Goal: Information Seeking & Learning: Learn about a topic

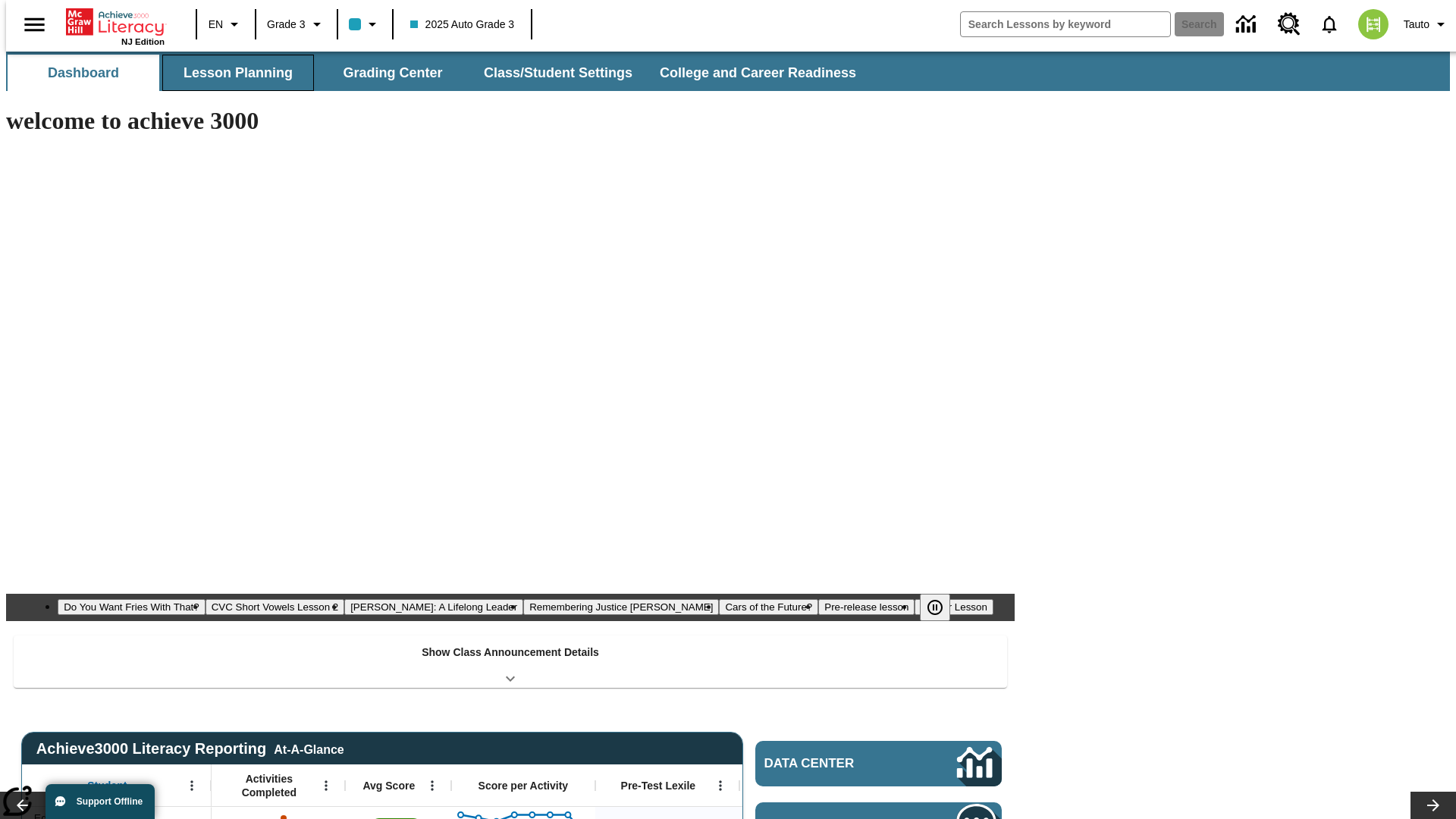
click at [232, 73] on button "Lesson Planning" at bounding box center [237, 72] width 152 height 36
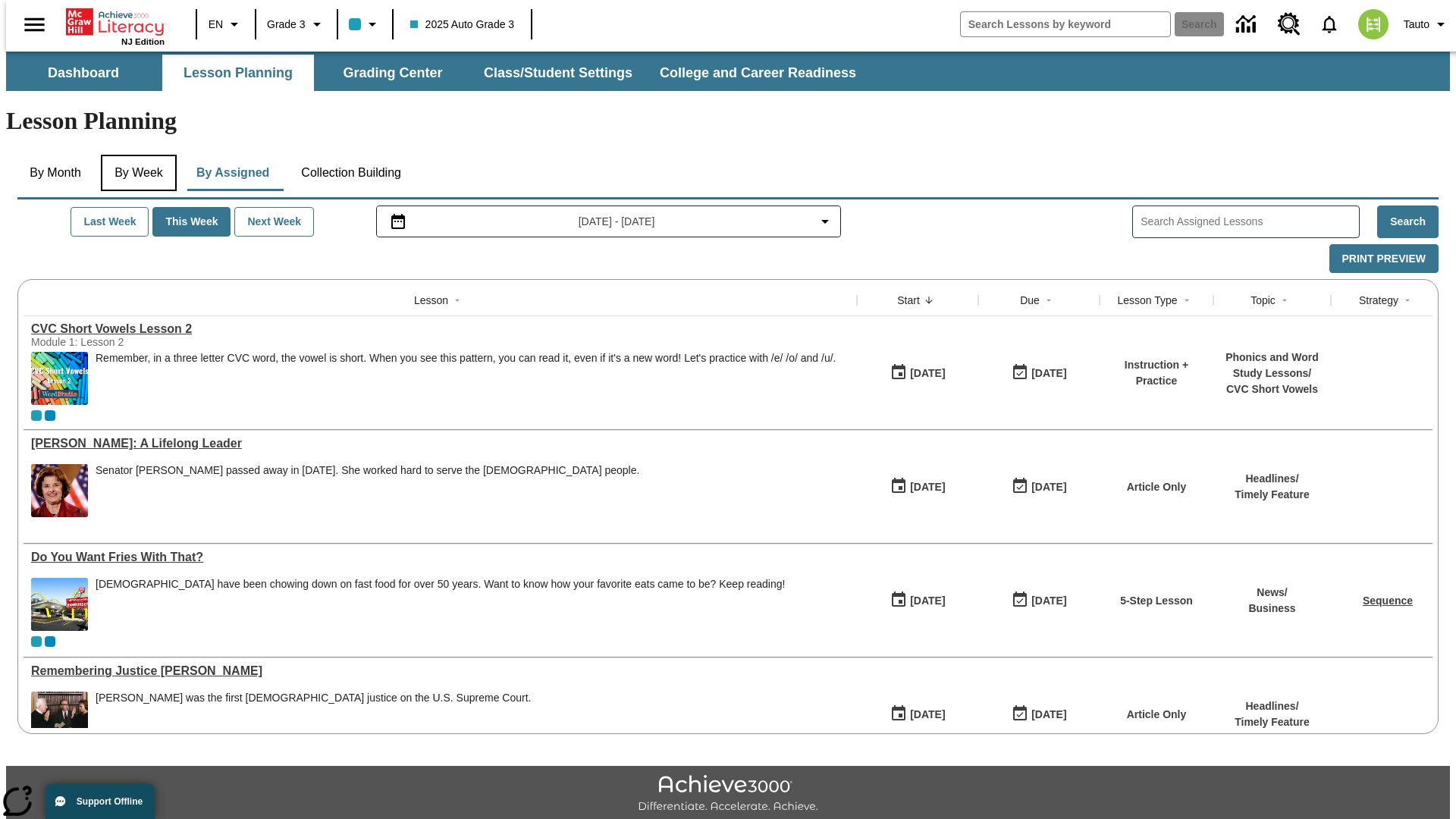
click at [136, 155] on button "By Week" at bounding box center [138, 173] width 76 height 36
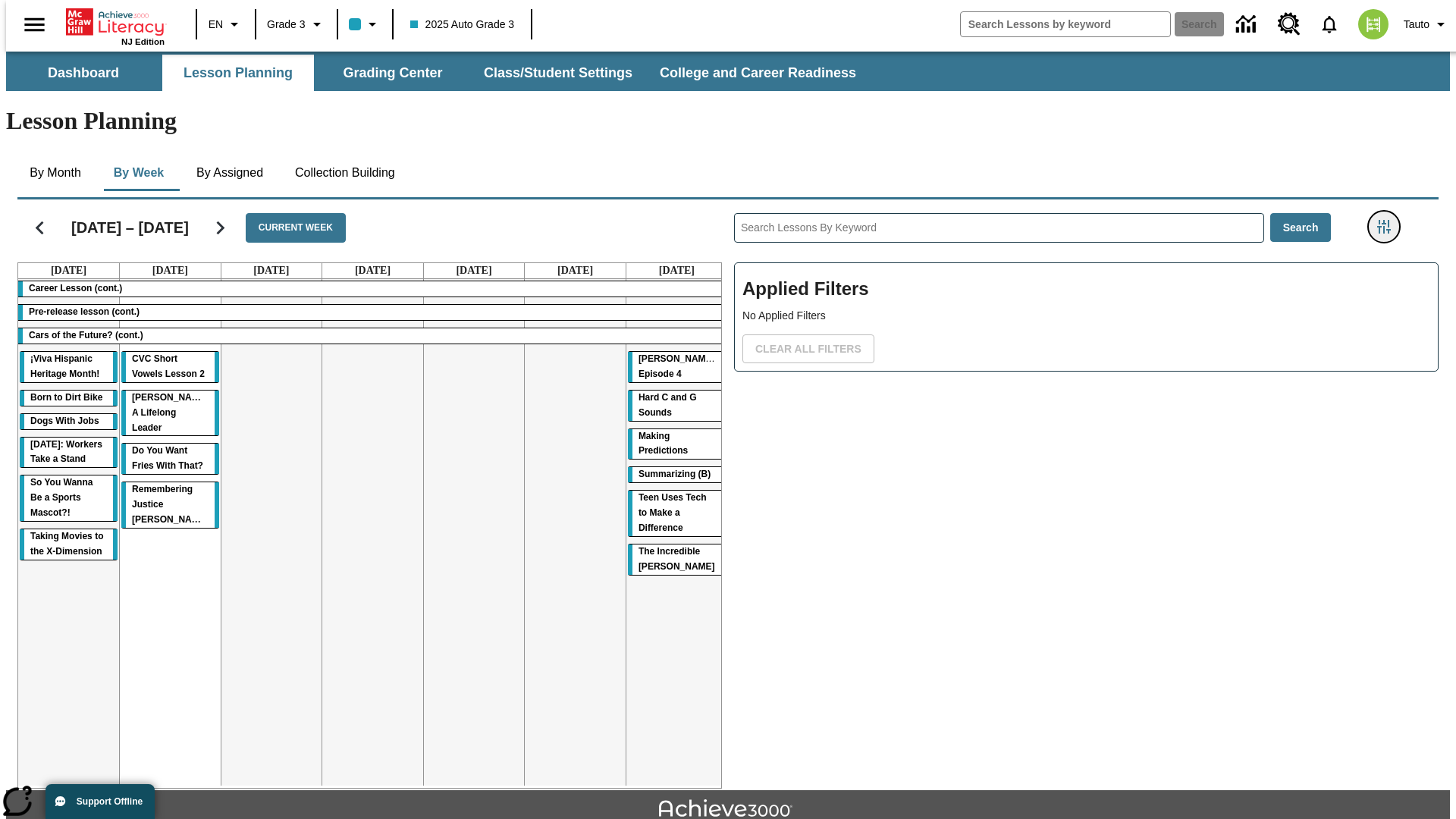
click at [1388, 220] on icon "Filters Side menu" at bounding box center [1384, 226] width 13 height 13
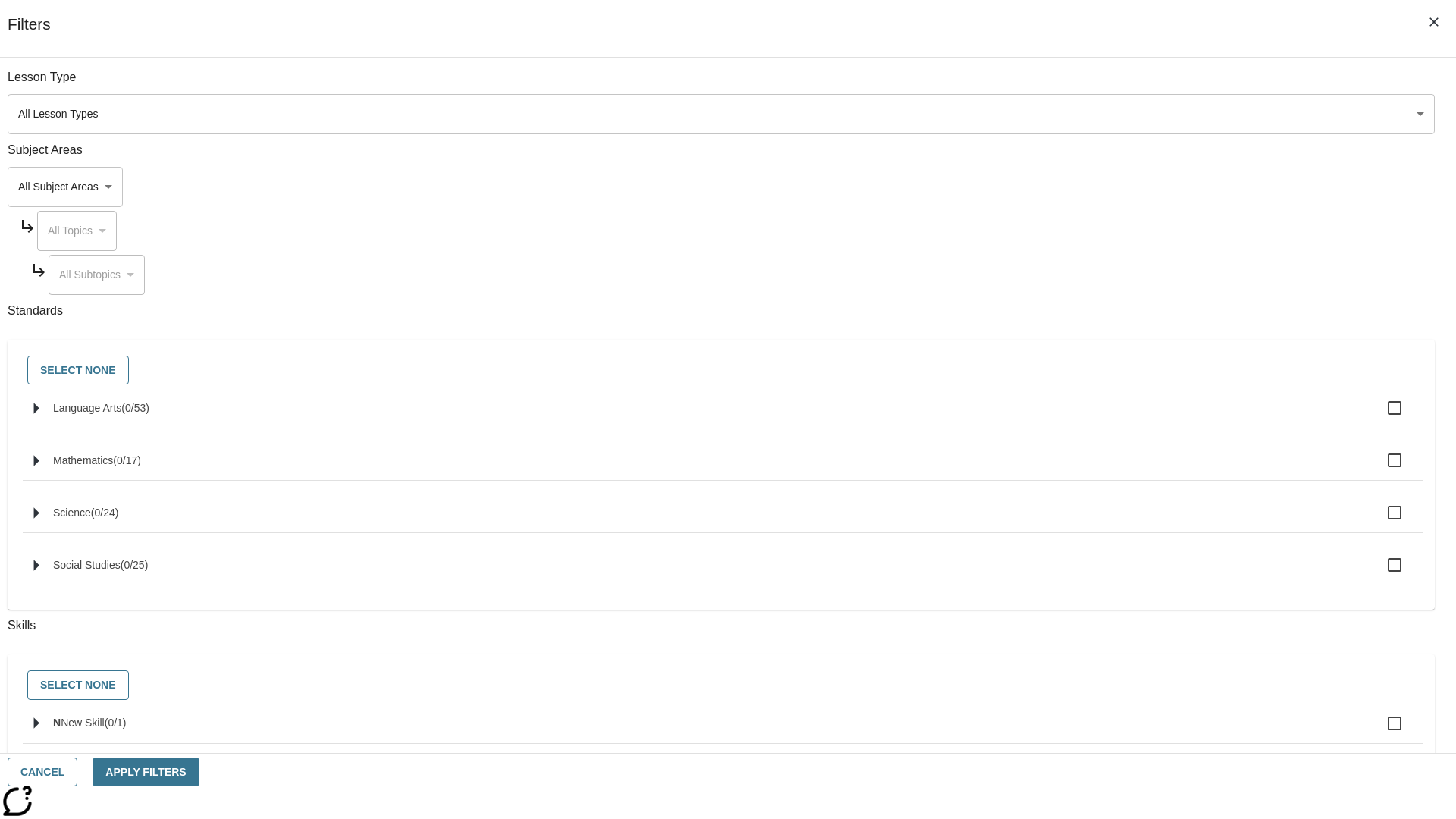
click at [1092, 187] on body "Skip to main content NJ Edition EN Grade 3 2025 Auto Grade 3 Search 0 Tauto Das…" at bounding box center [728, 470] width 1444 height 837
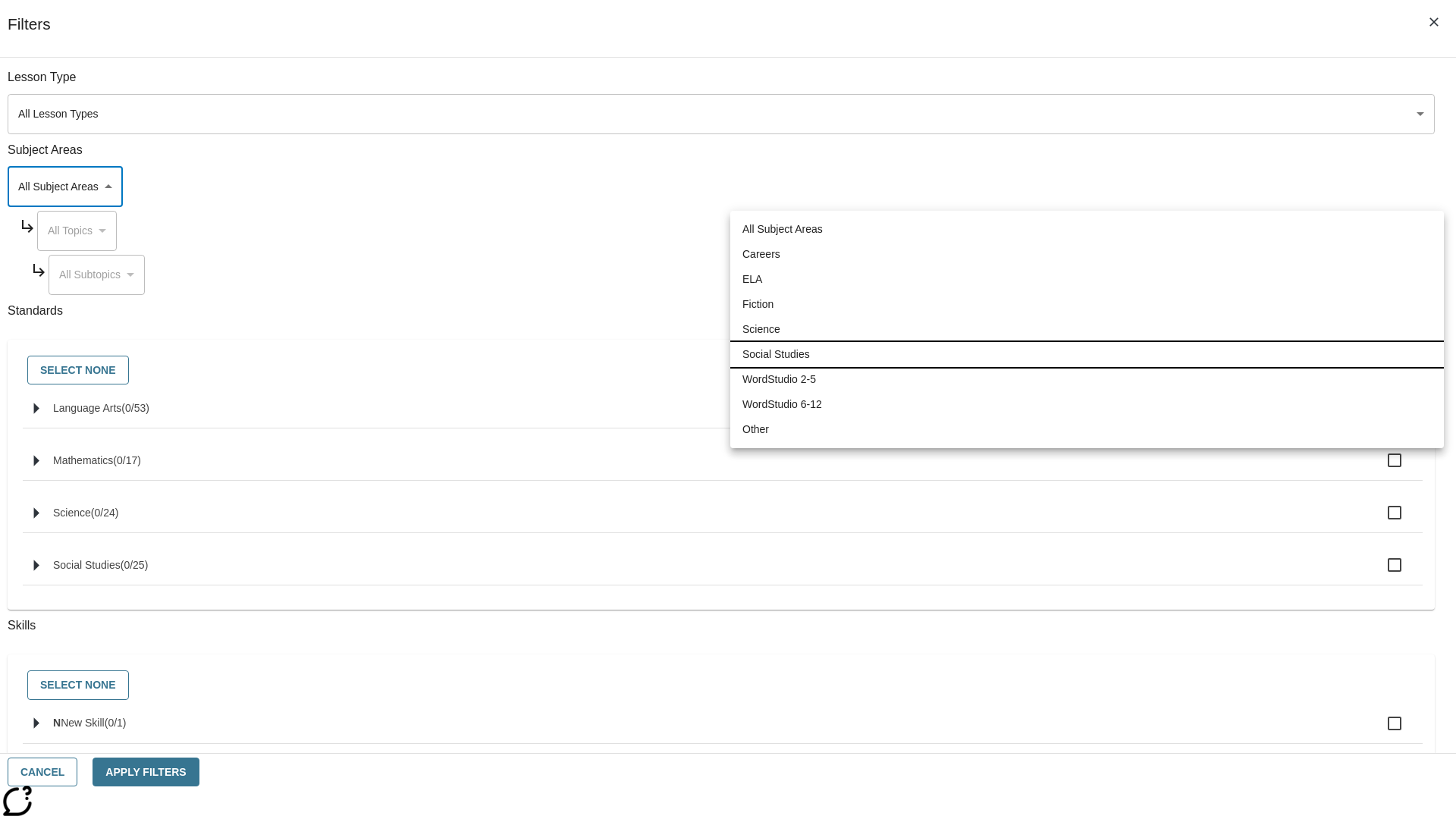
click at [1087, 354] on li "Social Studies" at bounding box center [1087, 355] width 713 height 25
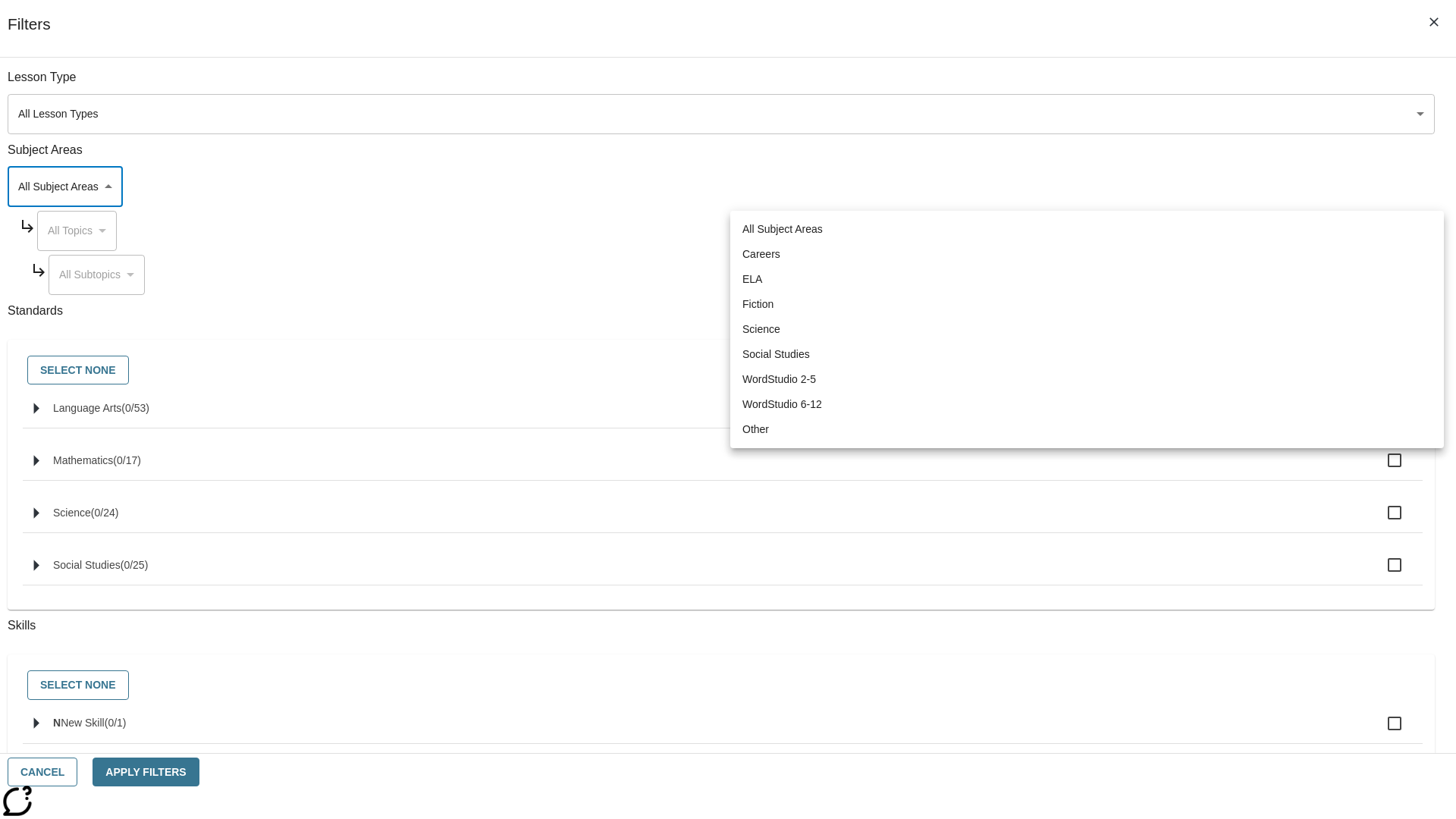
type input "3"
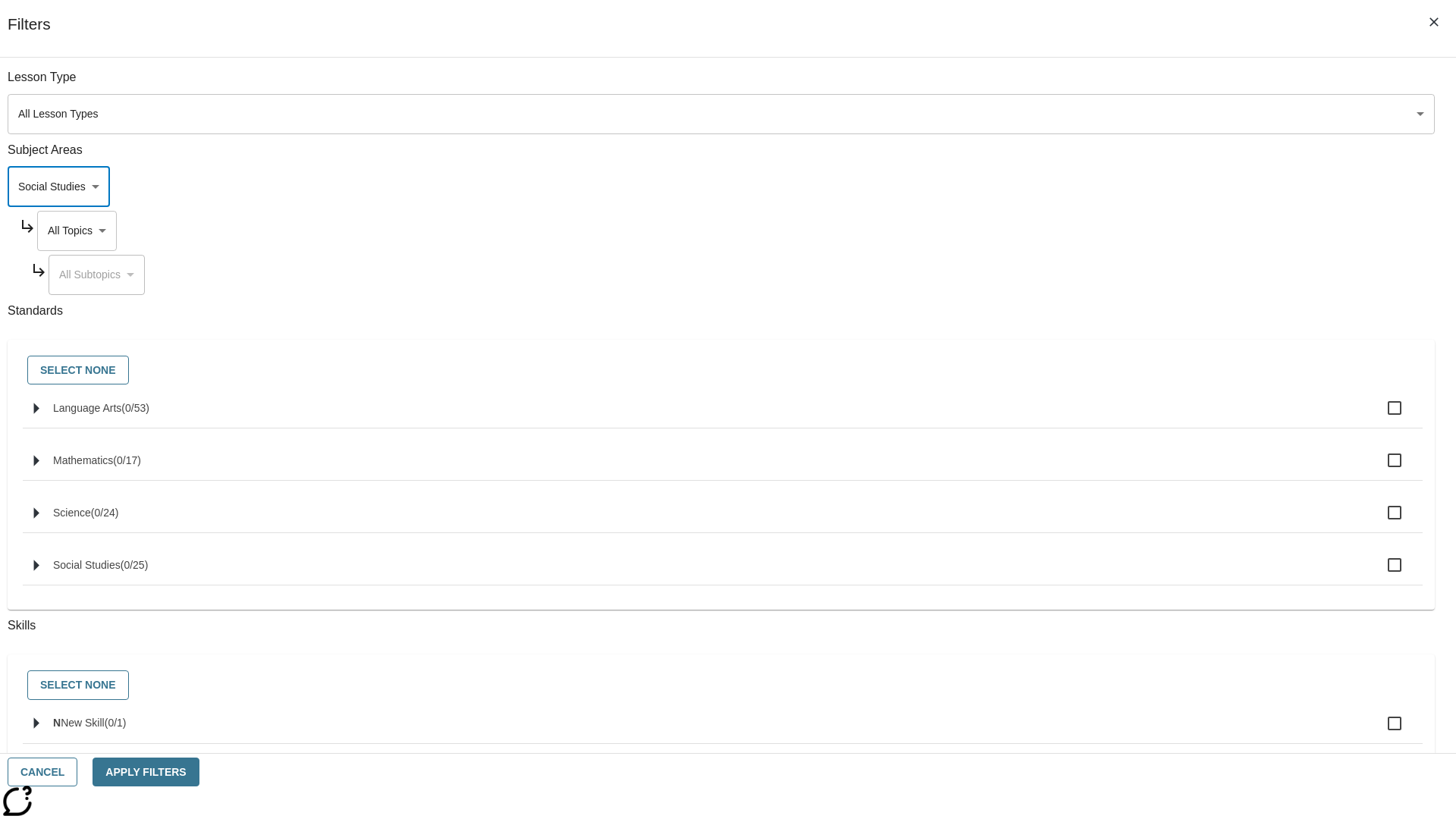
scroll to position [0, 1]
click at [1106, 85] on body "Skip to main content NJ Edition EN Grade 3 2025 Auto Grade 3 Search 0 Tauto Das…" at bounding box center [728, 470] width 1444 height 837
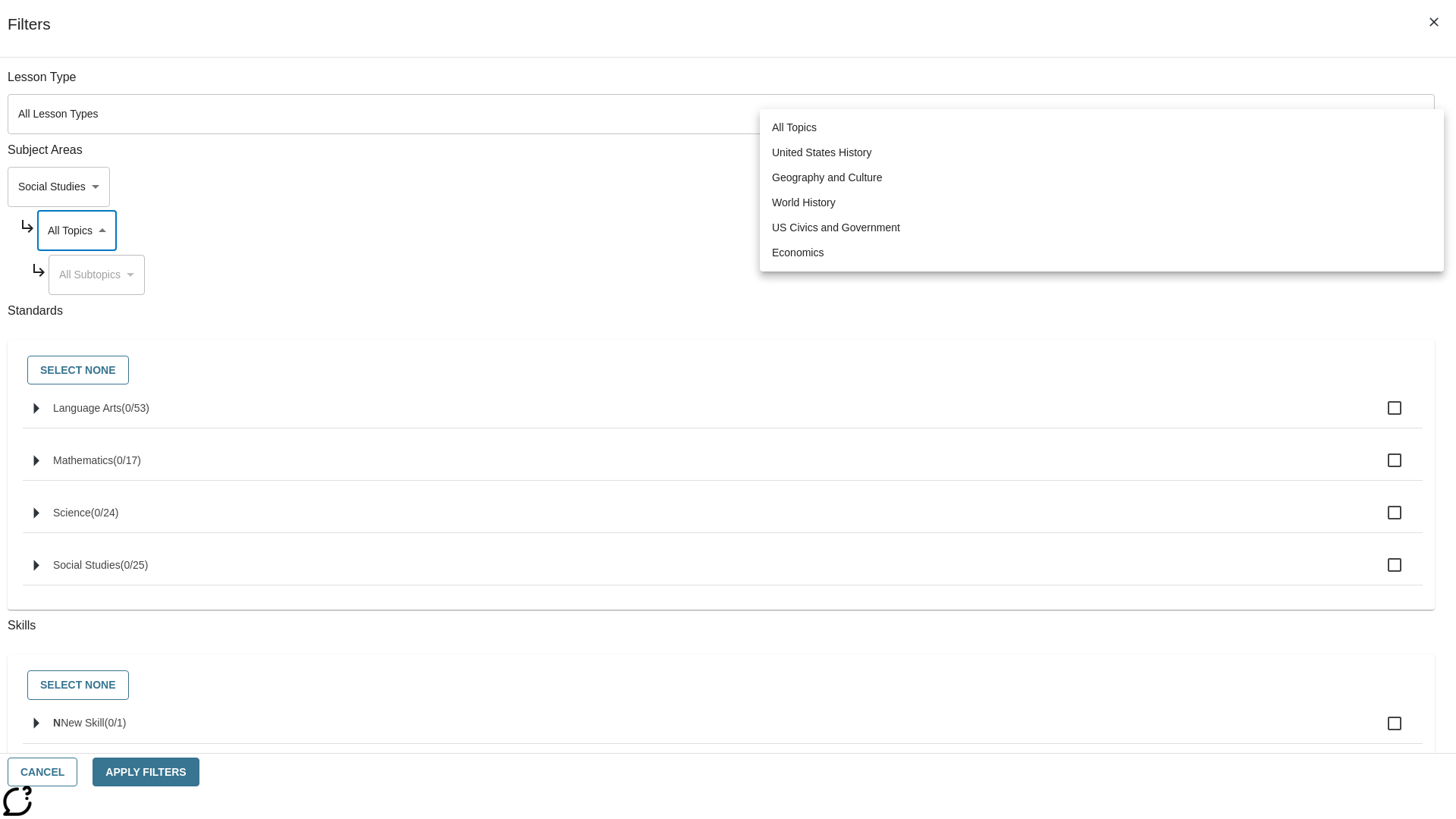
scroll to position [146, 1]
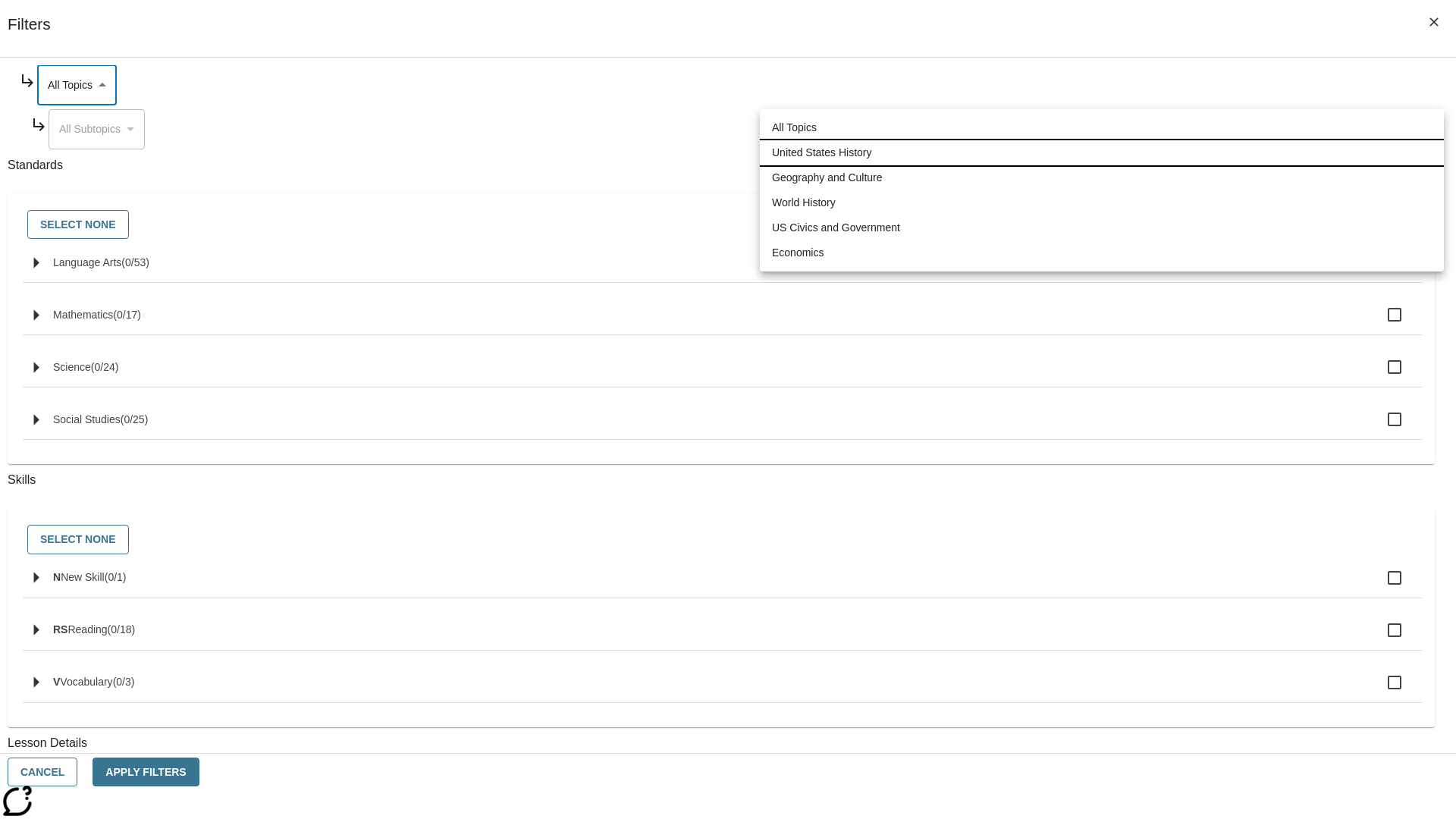
click at [1102, 152] on li "United States History" at bounding box center [1101, 153] width 684 height 25
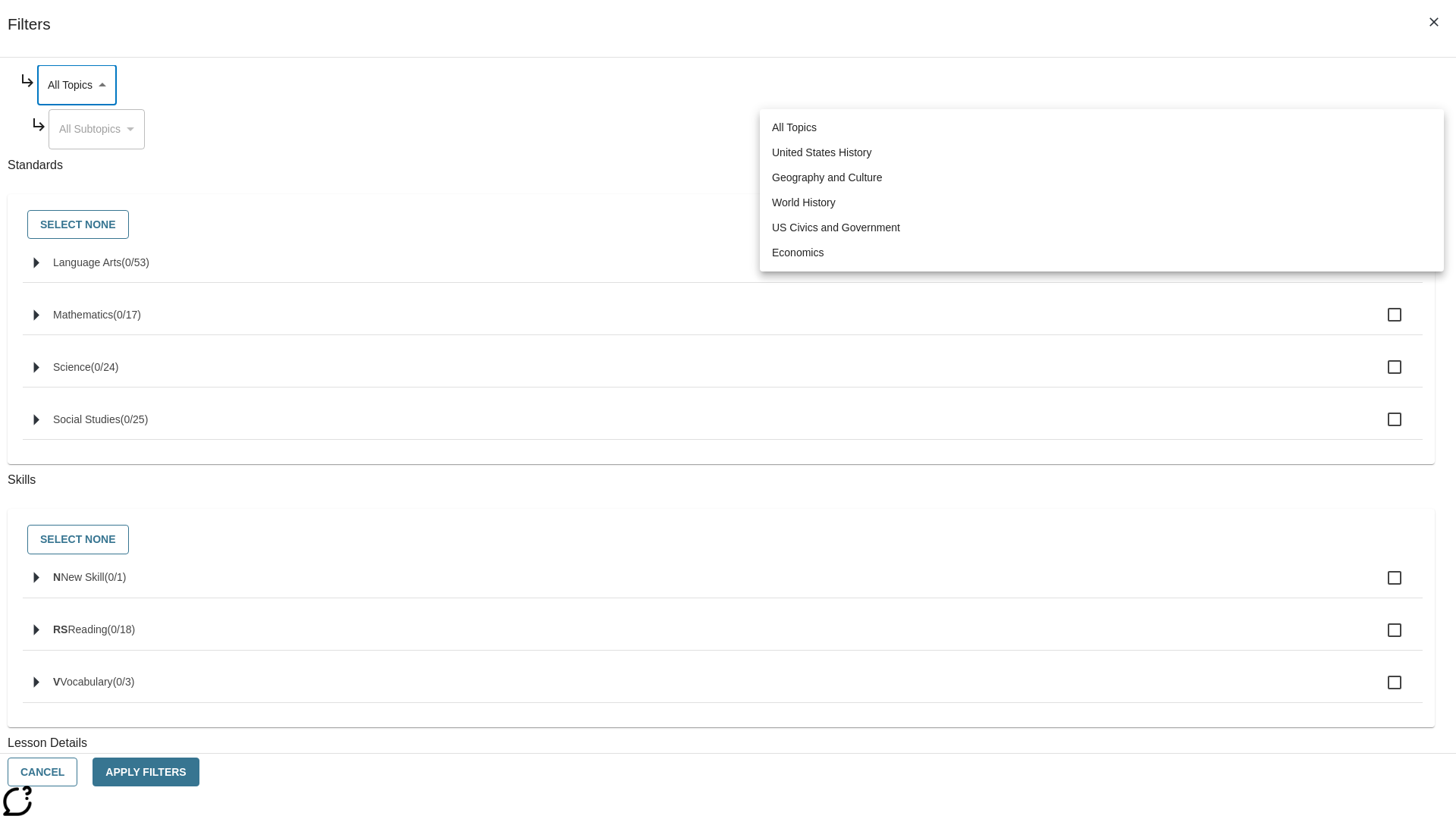
type input "184"
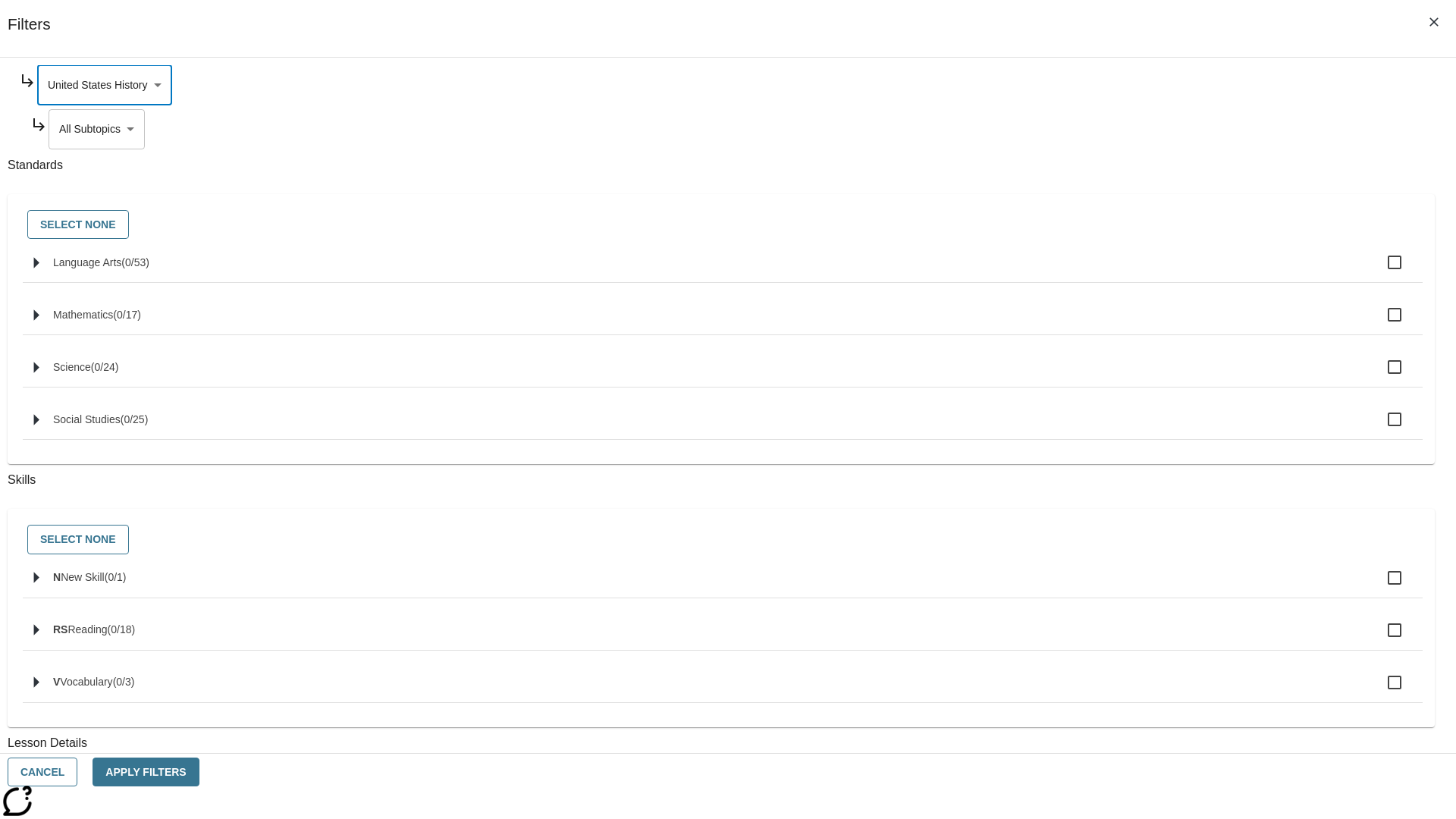
click at [1113, 275] on body "Skip to main content NJ Edition EN Grade 3 2025 Auto Grade 3 Search 0 Tauto Das…" at bounding box center [728, 470] width 1444 height 837
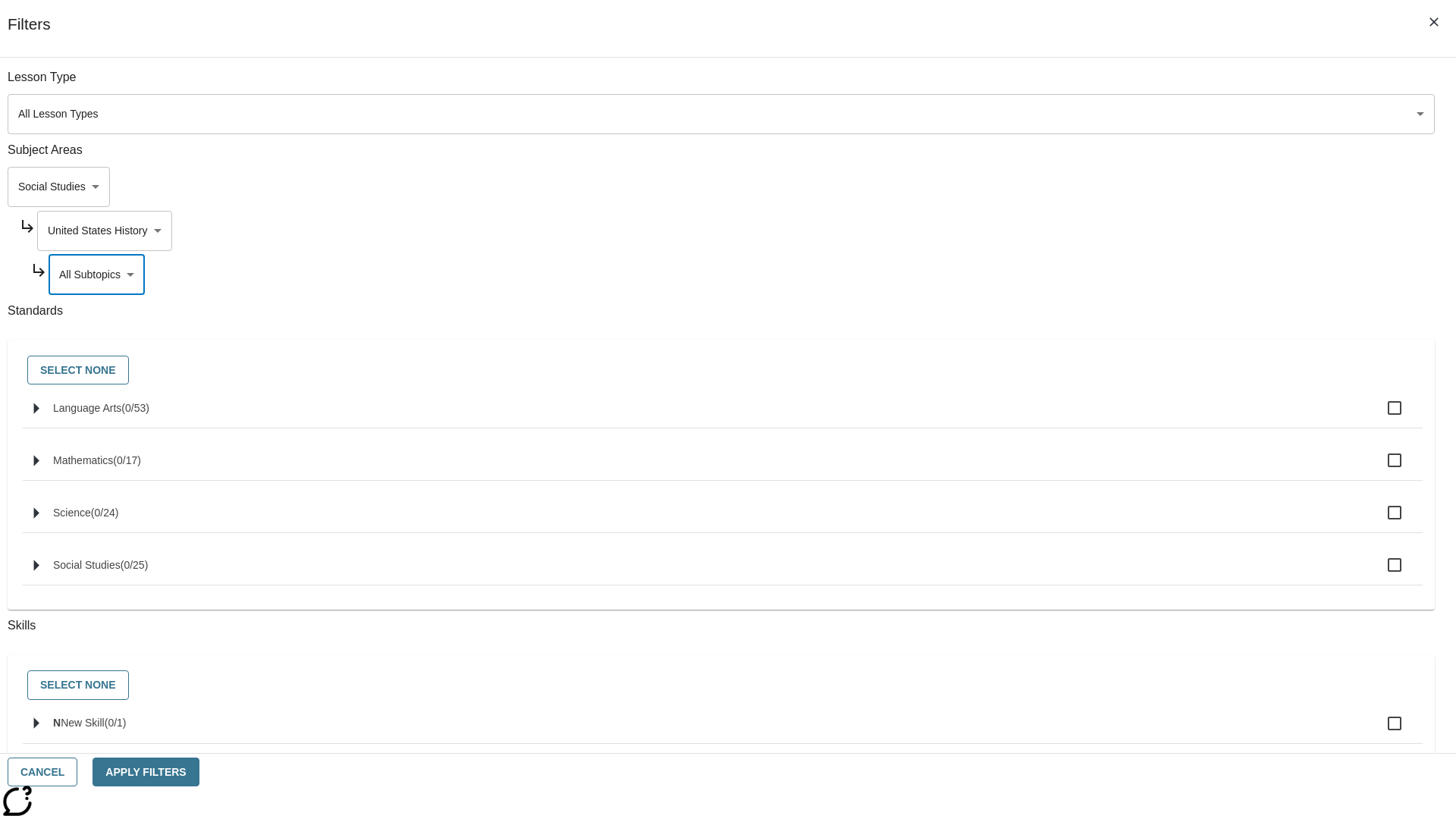
scroll to position [0, 1]
click at [1106, 85] on body "Skip to main content NJ Edition EN Grade 3 2025 Auto Grade 3 Search 0 Tauto Das…" at bounding box center [728, 470] width 1444 height 837
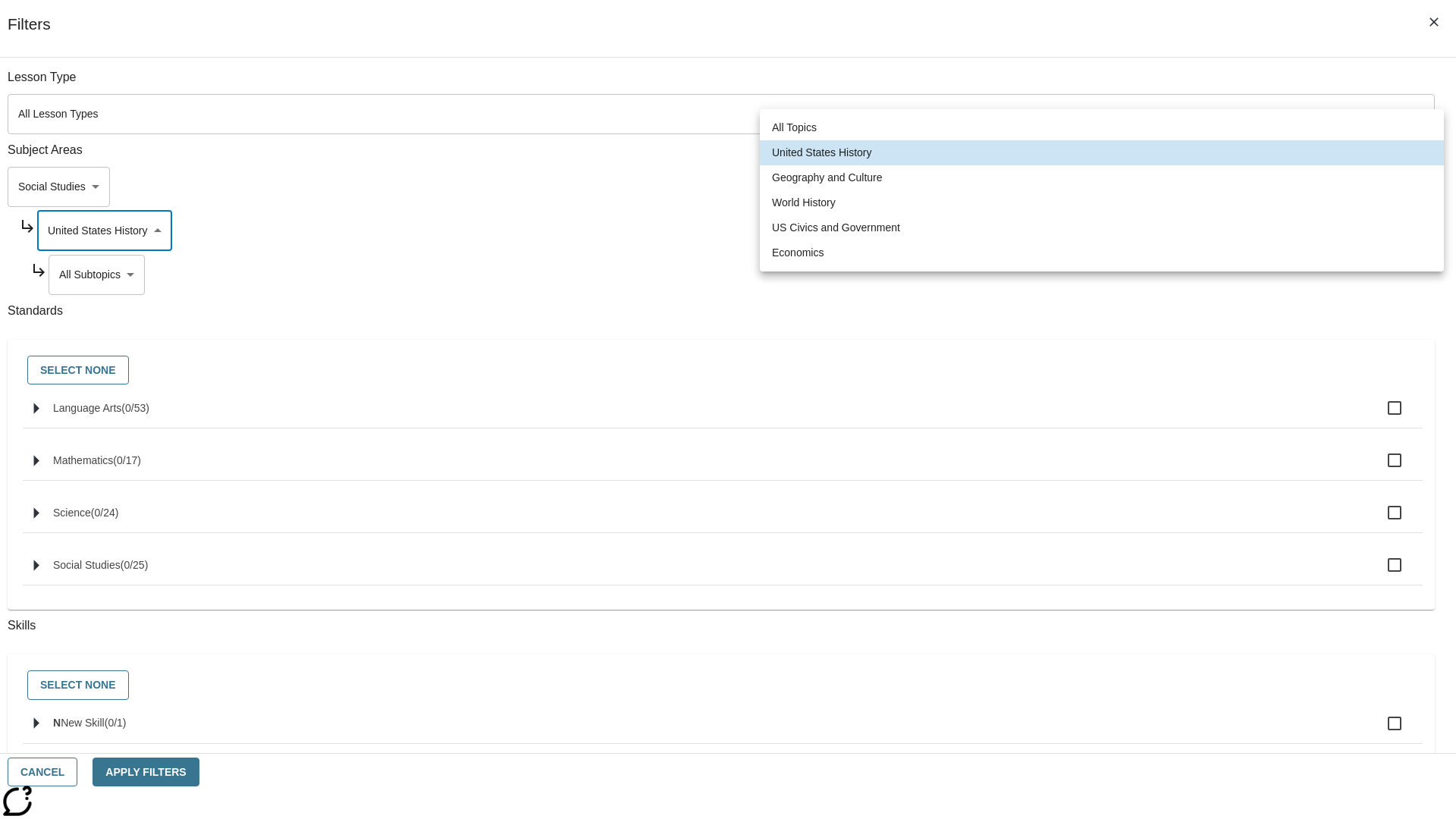
scroll to position [146, 1]
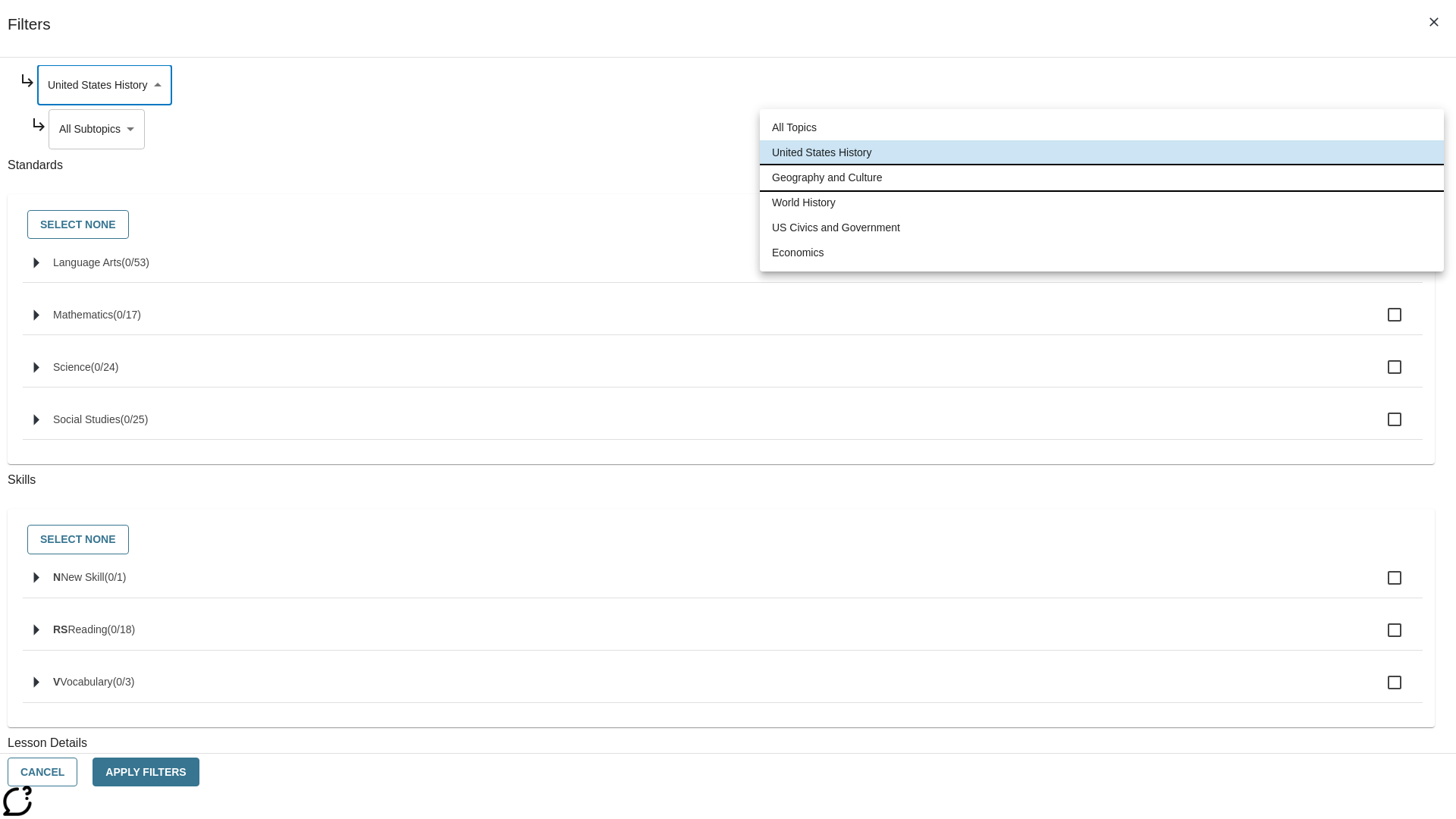
click at [1102, 178] on li "Geography and Culture" at bounding box center [1101, 178] width 684 height 25
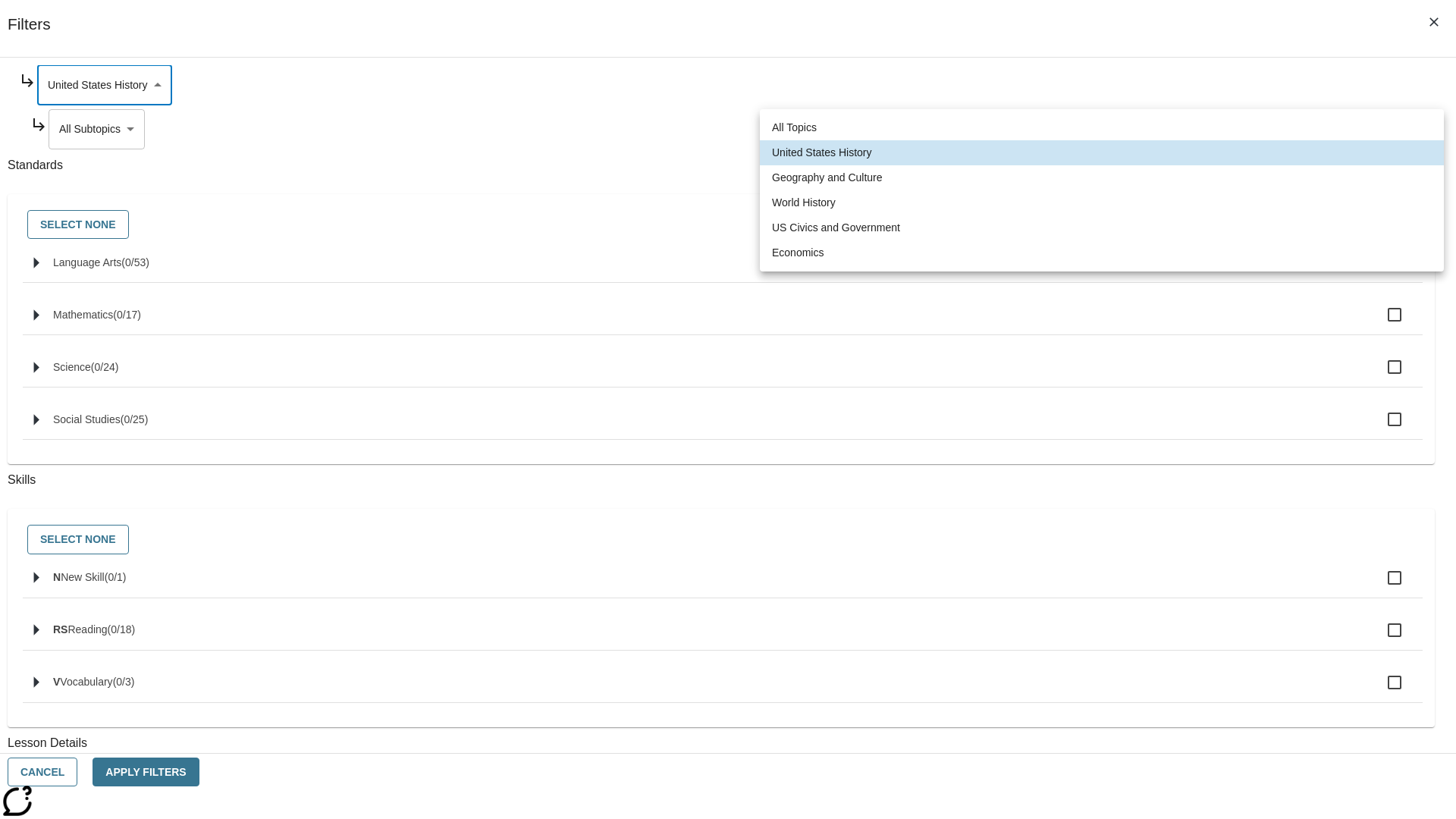
type input "186"
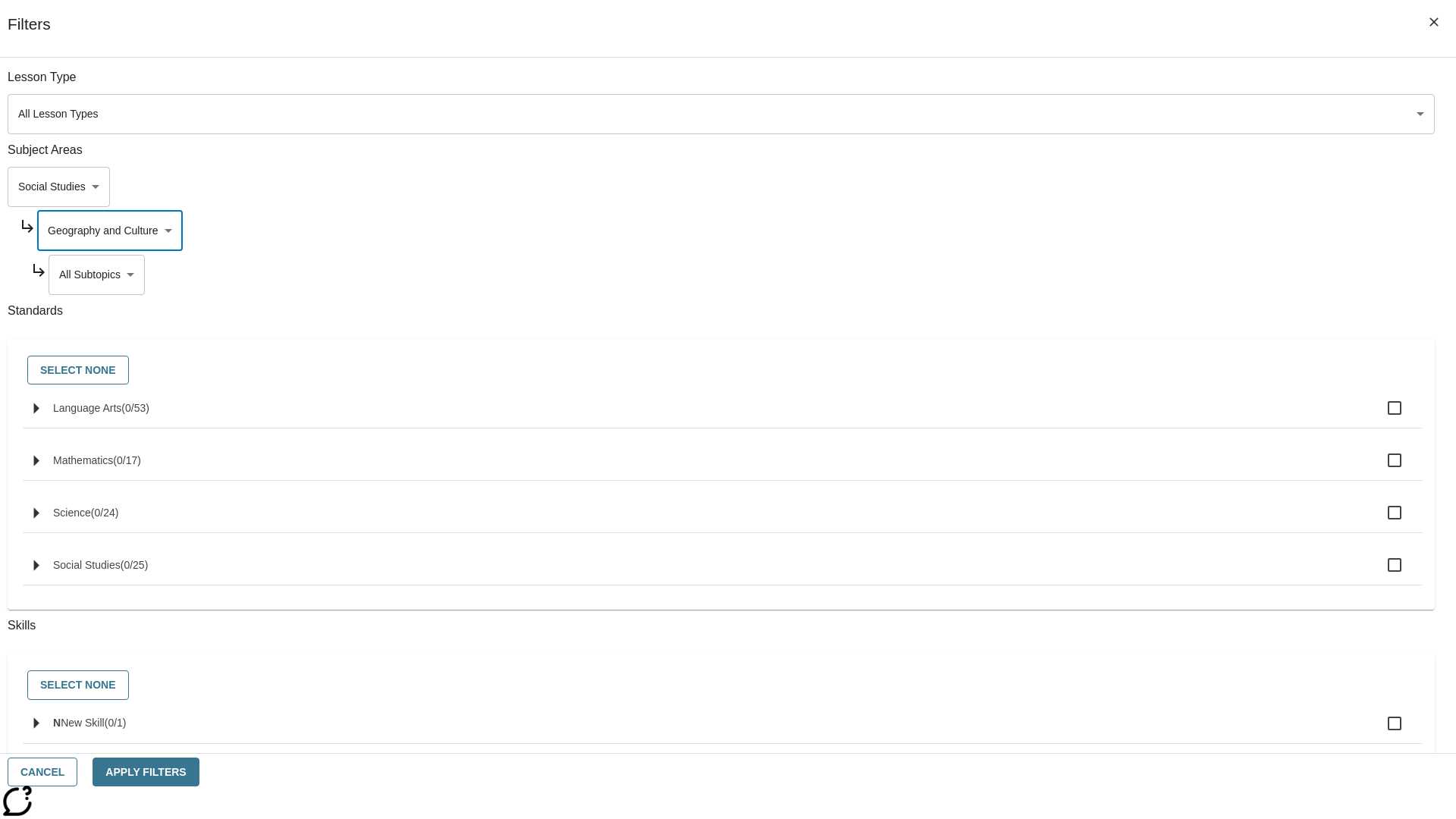
click at [1112, 85] on body "Skip to main content NJ Edition EN Grade 3 2025 Auto Grade 3 Search 0 Tauto Das…" at bounding box center [728, 470] width 1444 height 837
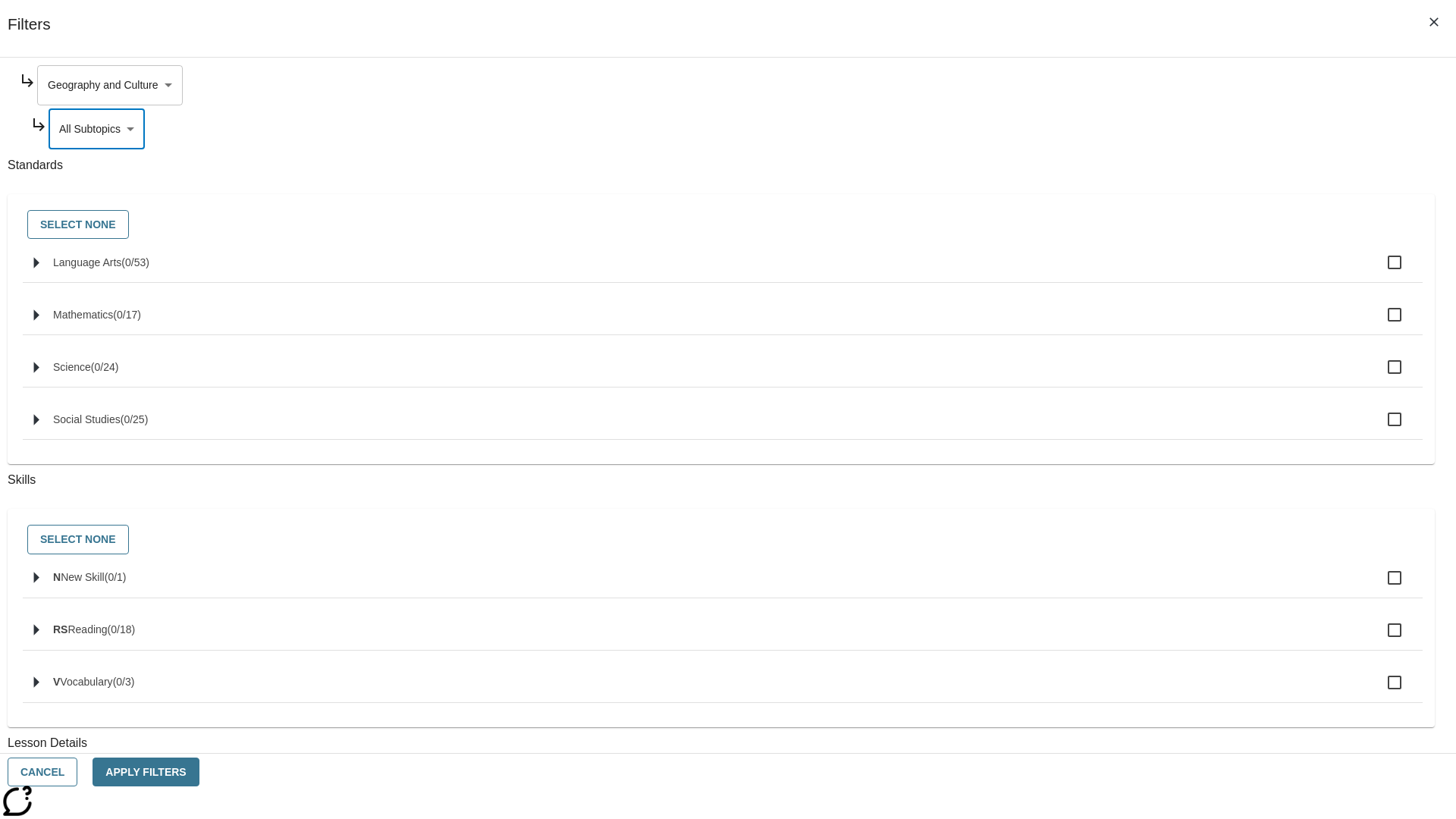
click at [1106, 85] on body "Skip to main content NJ Edition EN Grade 3 2025 Auto Grade 3 Search 0 Tauto Das…" at bounding box center [728, 470] width 1444 height 837
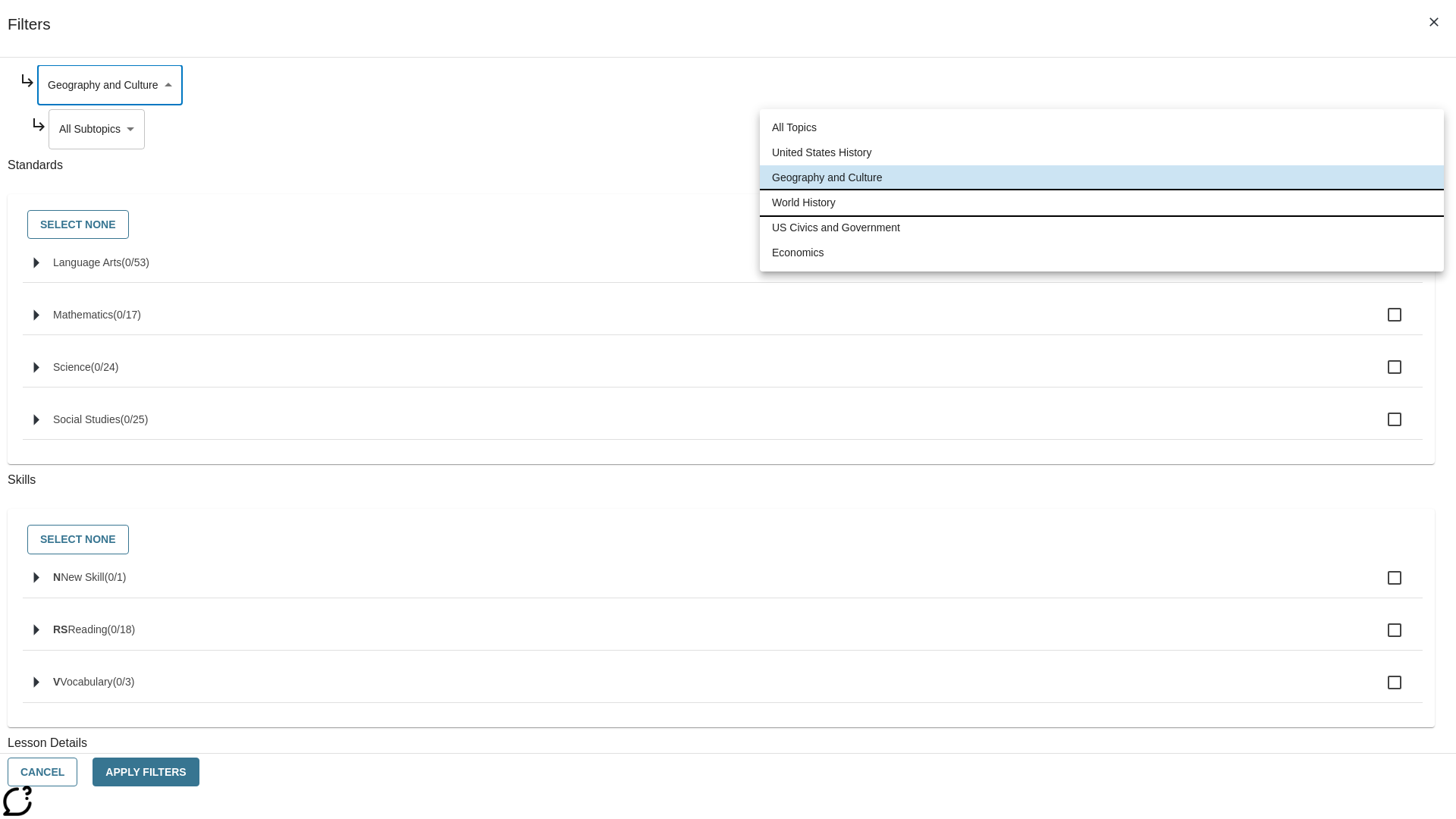
click at [1102, 203] on li "World History" at bounding box center [1101, 203] width 684 height 25
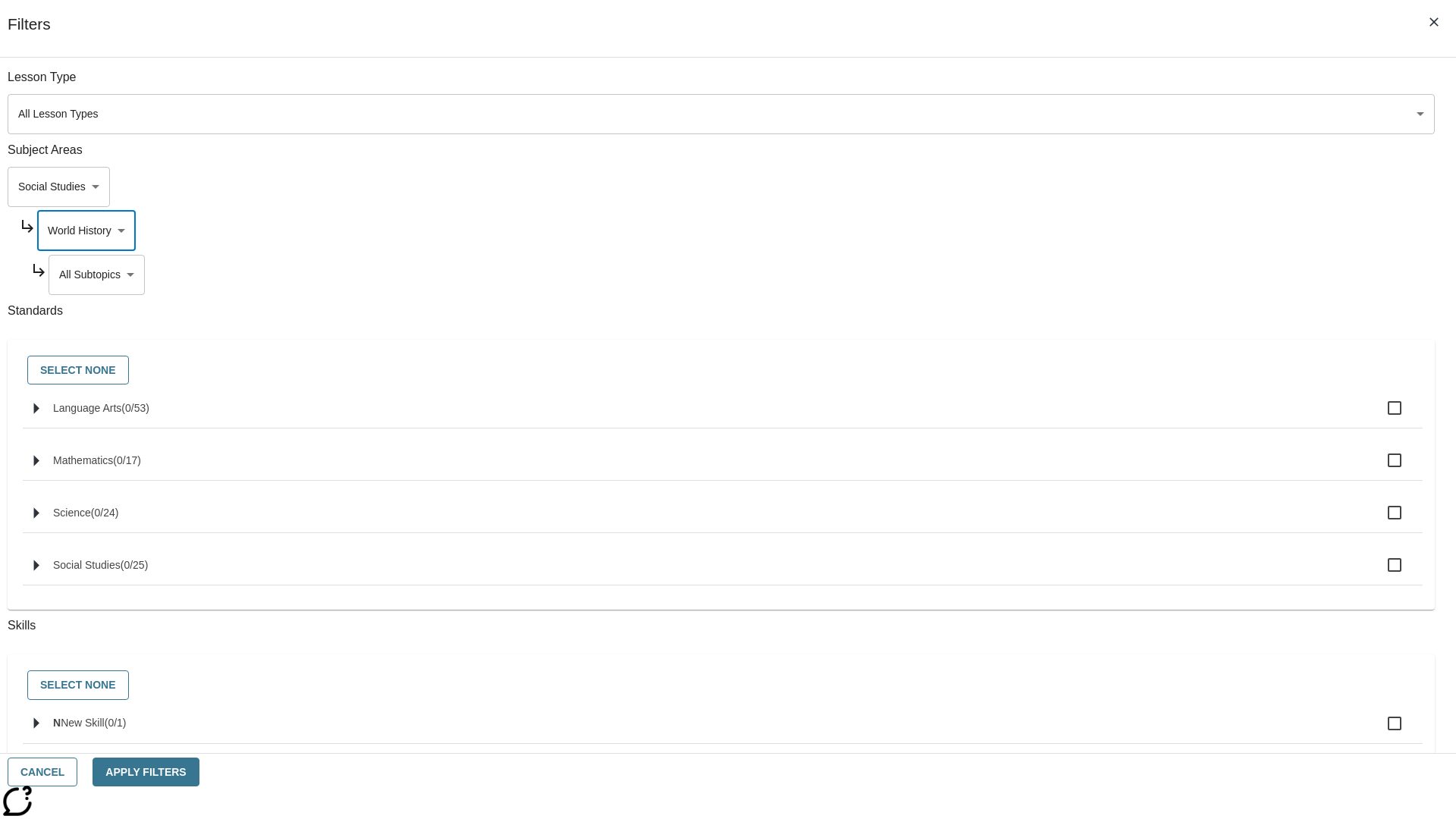
scroll to position [189, 1]
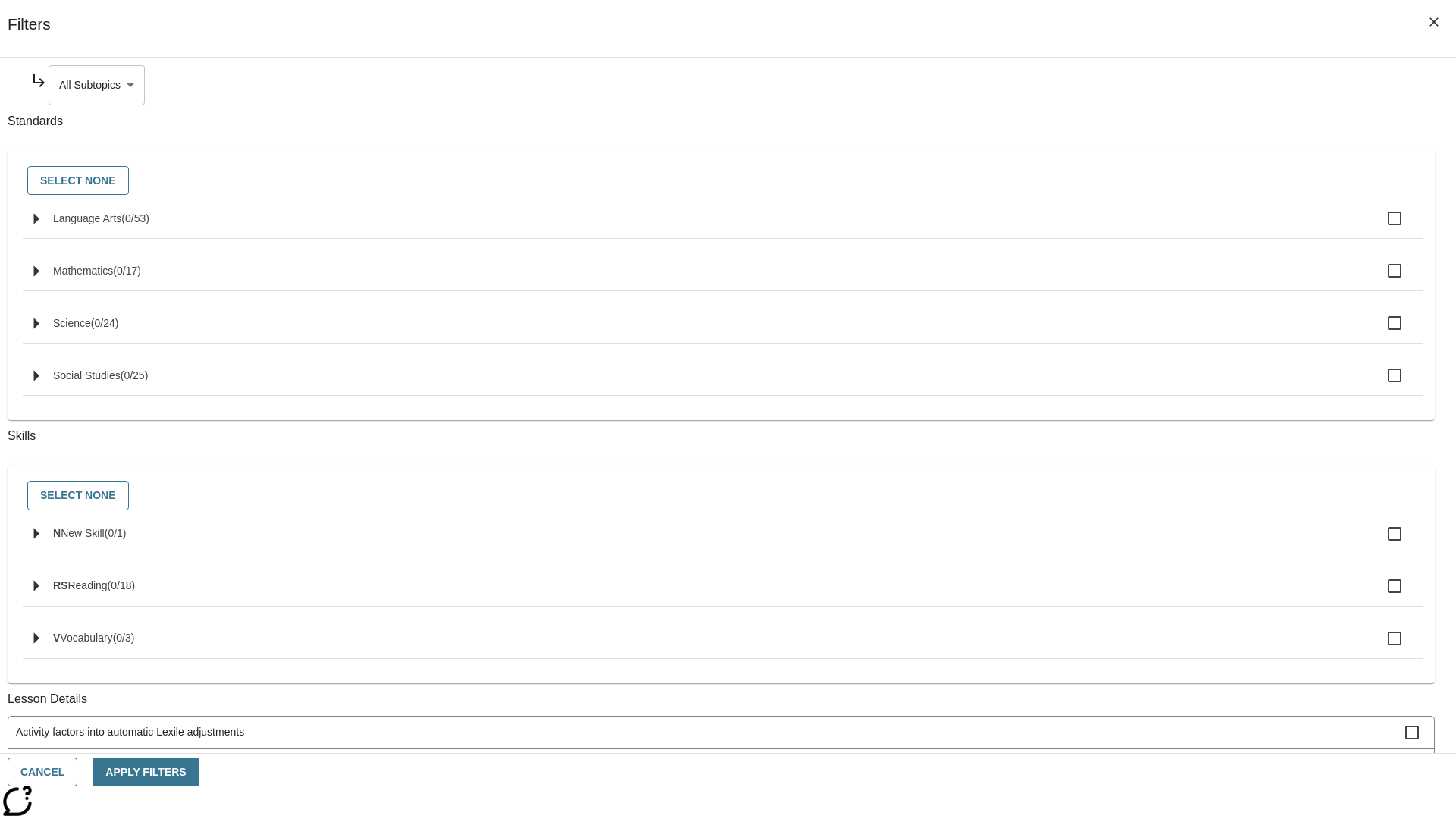
click at [1112, 85] on body "Skip to main content NJ Edition EN Grade 3 2025 Auto Grade 3 Search 0 Tauto Das…" at bounding box center [728, 470] width 1444 height 837
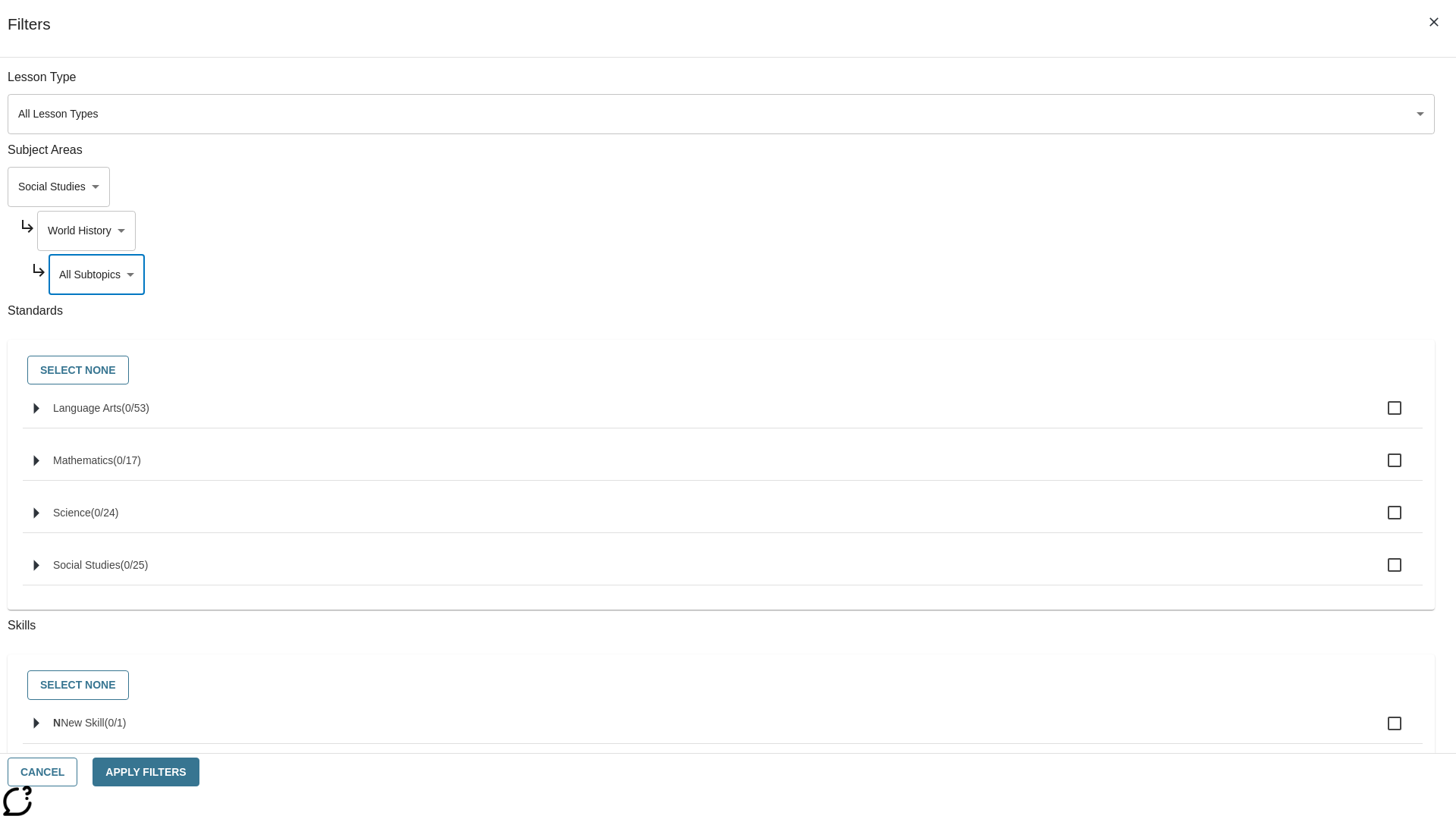
click at [1106, 85] on body "Skip to main content NJ Edition EN Grade 3 2025 Auto Grade 3 Search 0 Tauto Das…" at bounding box center [728, 470] width 1444 height 837
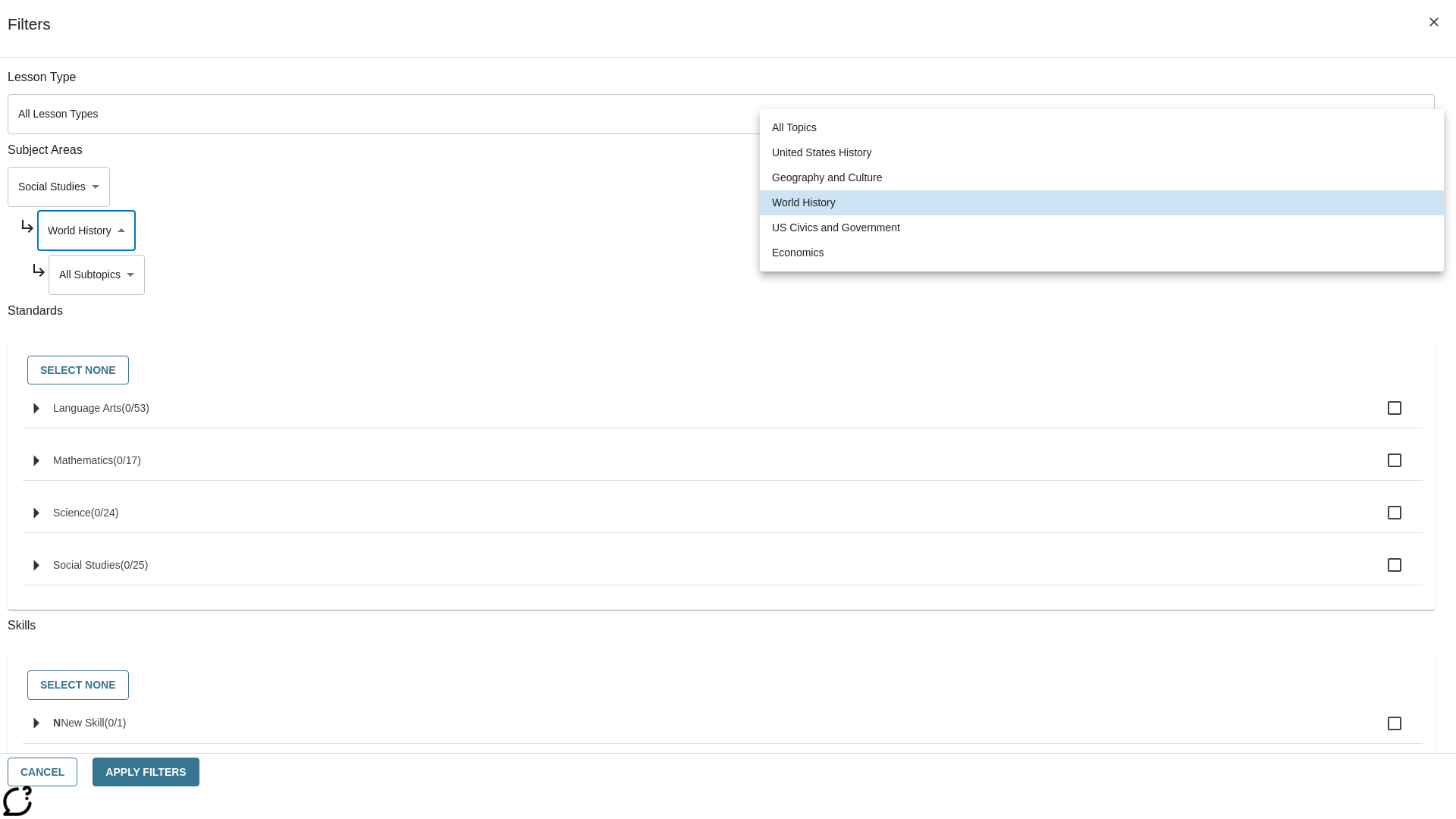
scroll to position [146, 1]
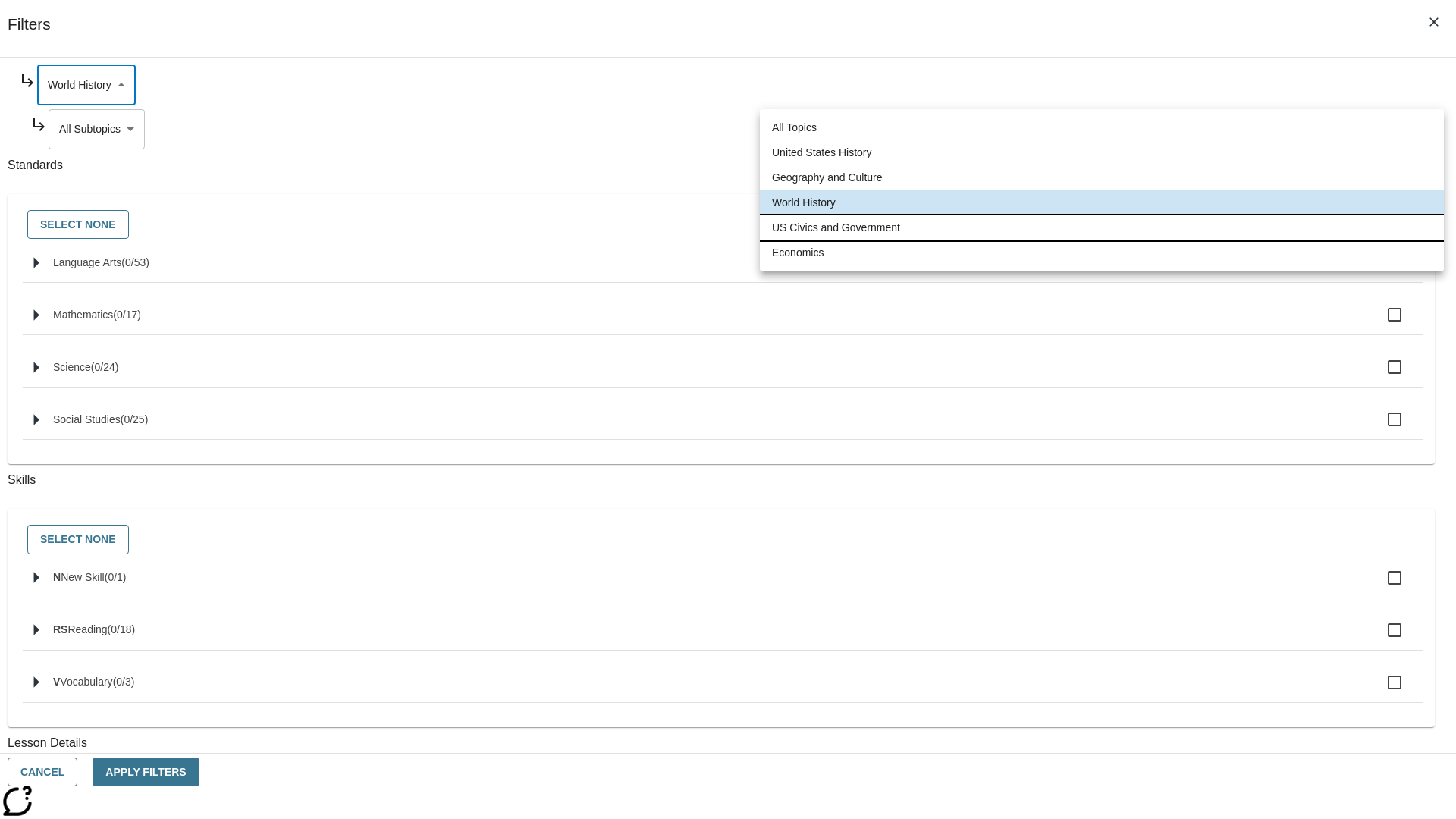
click at [1102, 228] on li "US Civics and Government" at bounding box center [1101, 228] width 684 height 25
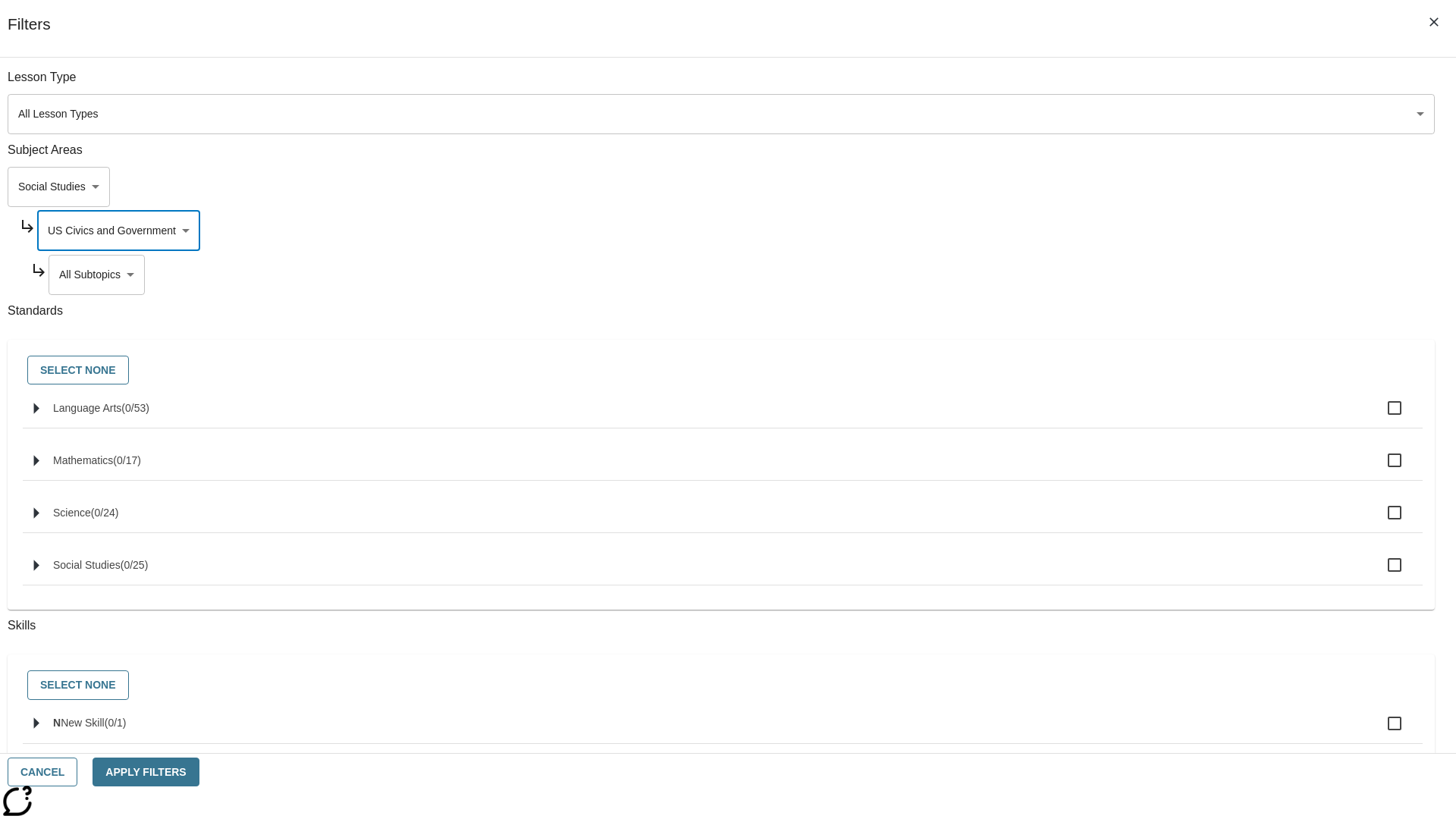
scroll to position [189, 1]
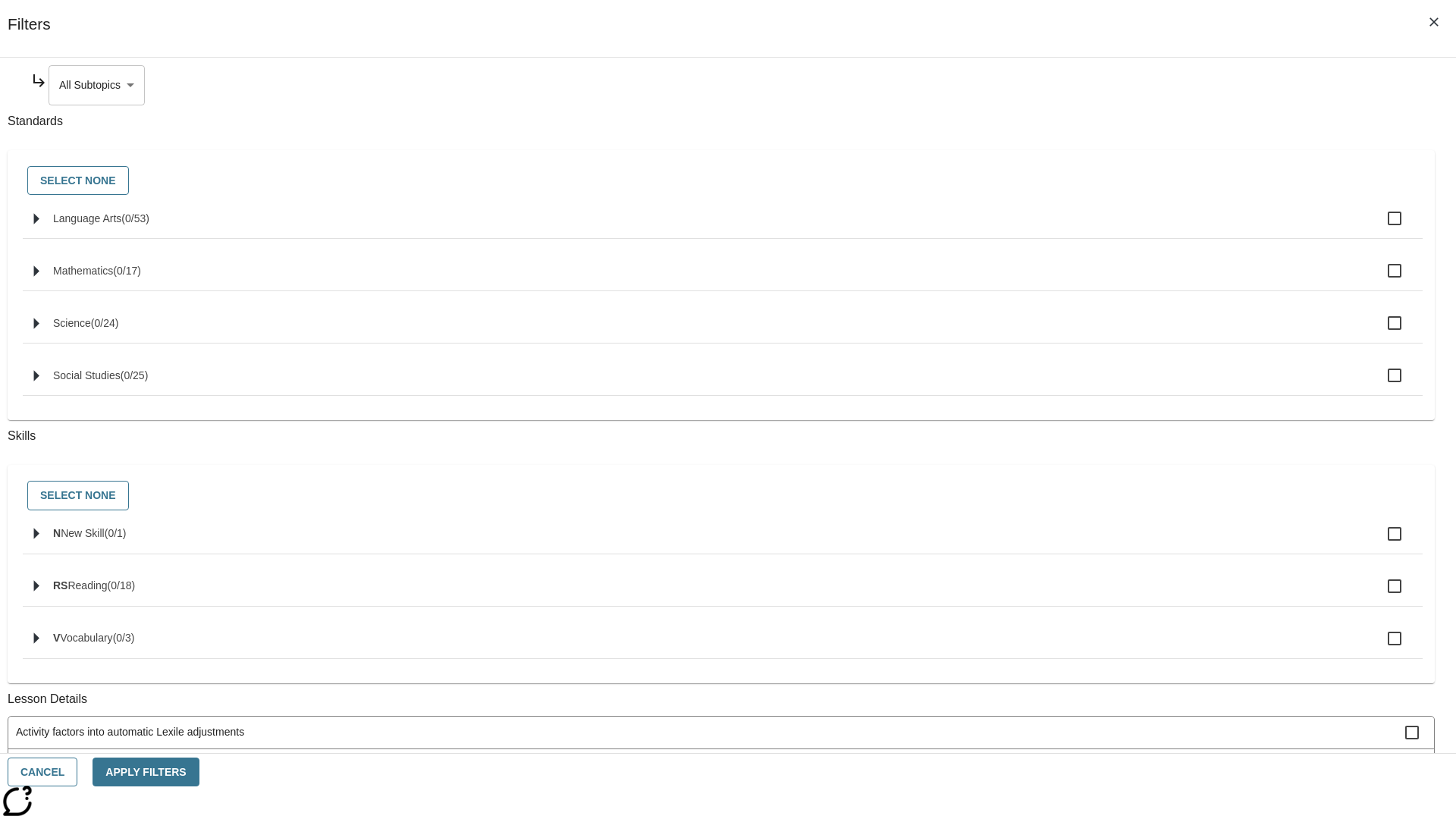
click at [1112, 85] on body "Skip to main content NJ Edition EN Grade 3 2025 Auto Grade 3 Search 0 Tauto Das…" at bounding box center [728, 470] width 1444 height 837
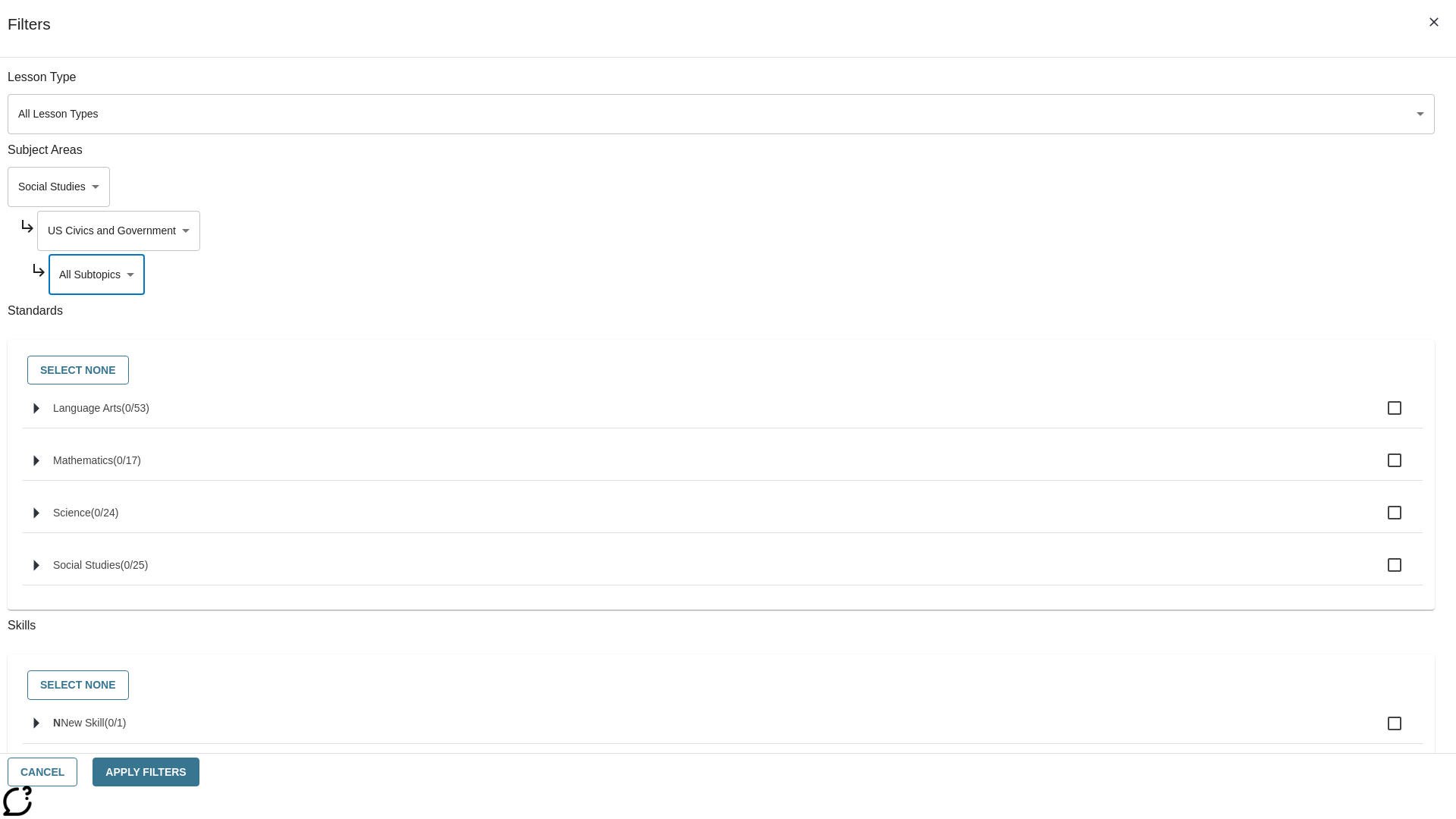
scroll to position [146, 1]
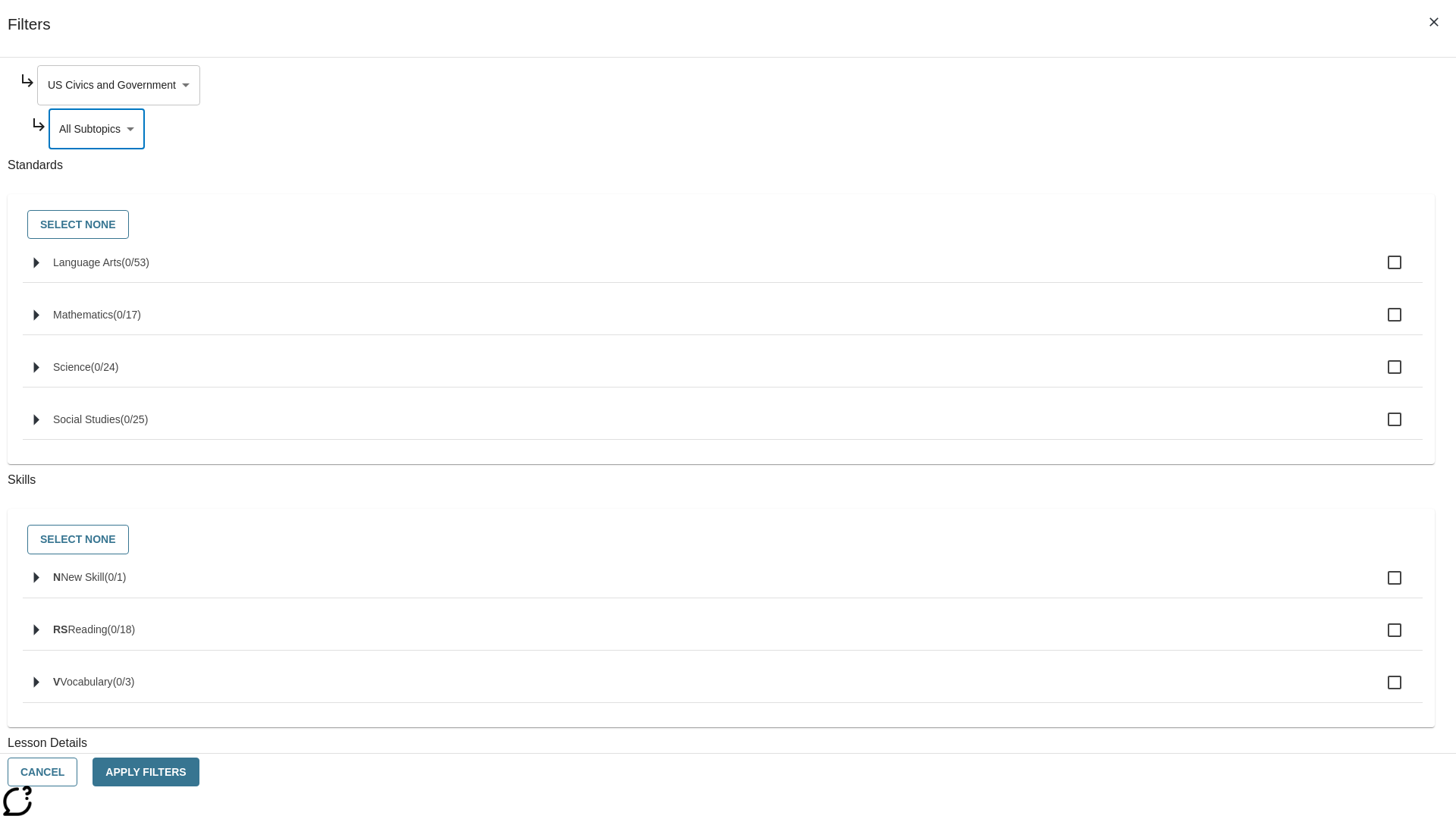
click at [1106, 85] on body "Skip to main content NJ Edition EN Grade 3 2025 Auto Grade 3 Search 0 Tauto Das…" at bounding box center [728, 470] width 1444 height 837
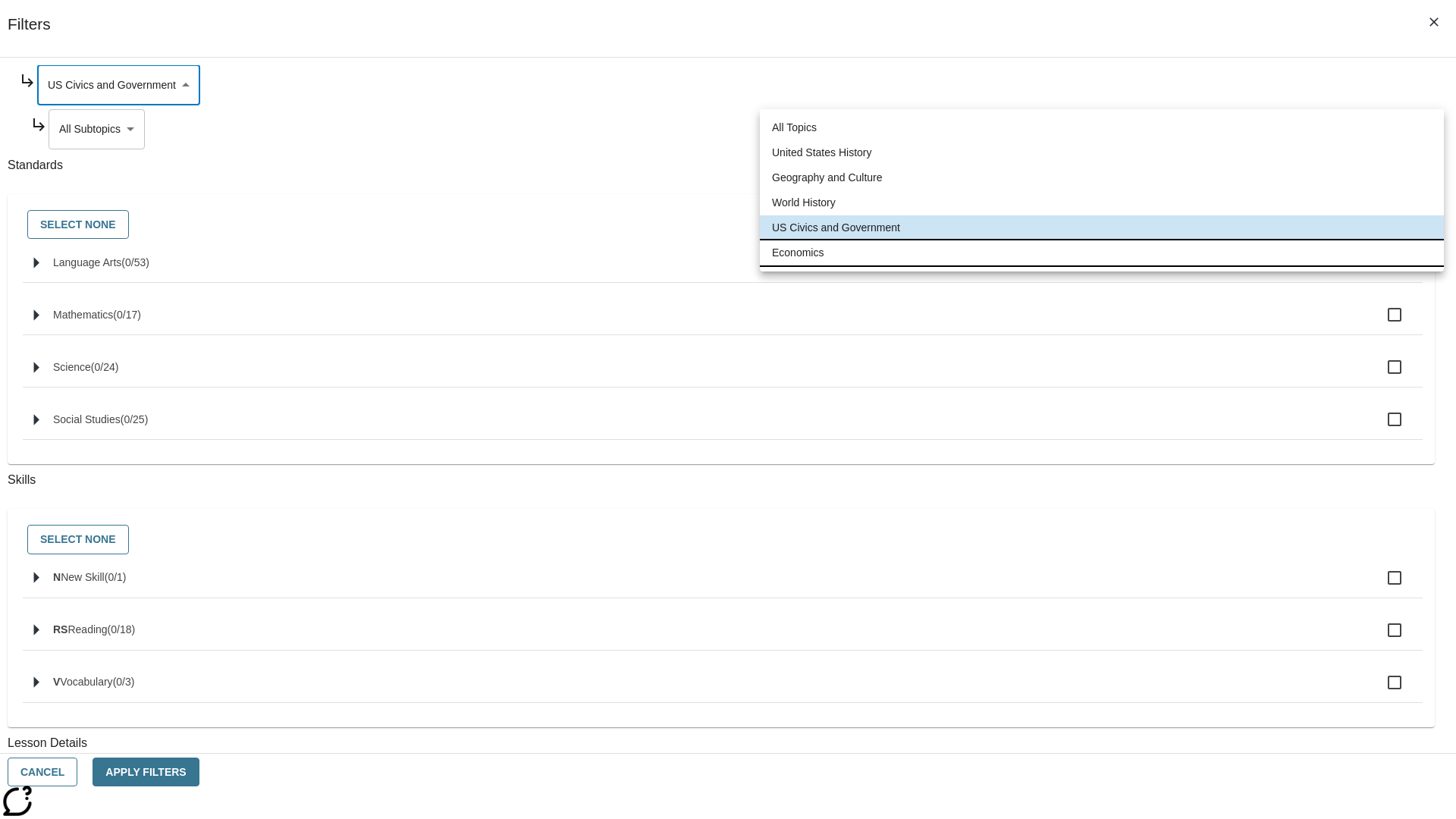
click at [1102, 253] on li "Economics" at bounding box center [1101, 253] width 684 height 25
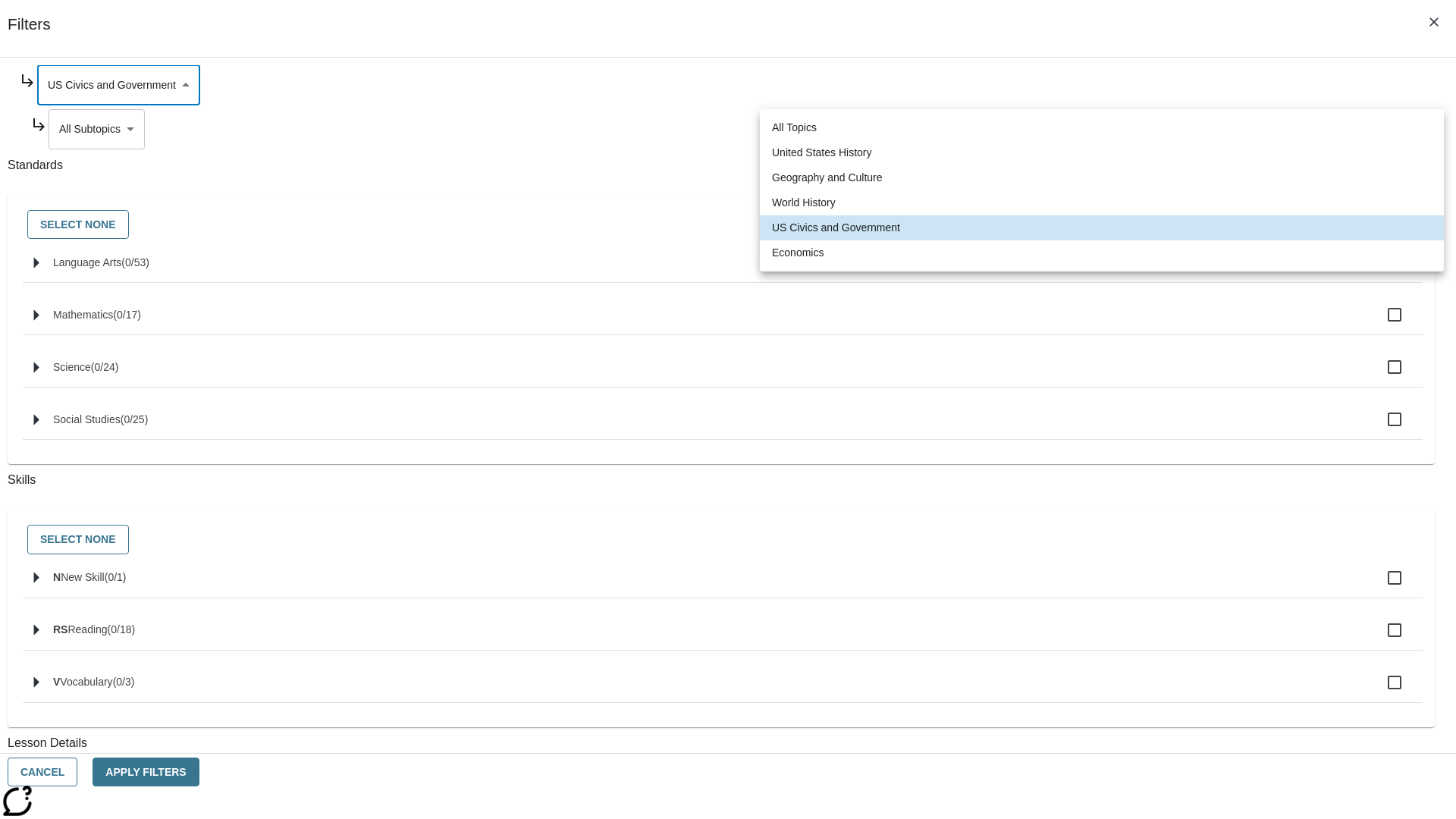
type input "195"
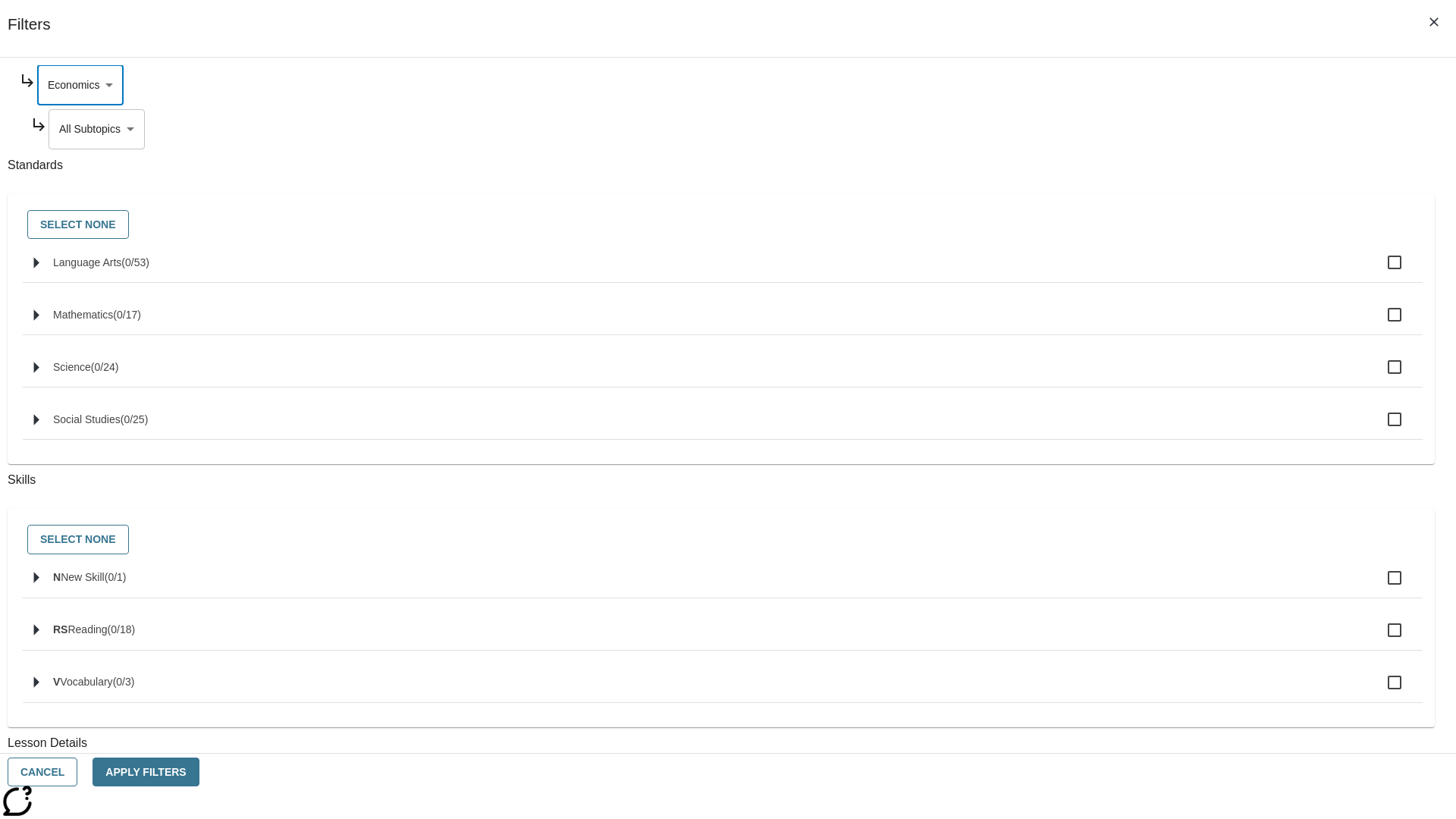
scroll to position [0, 1]
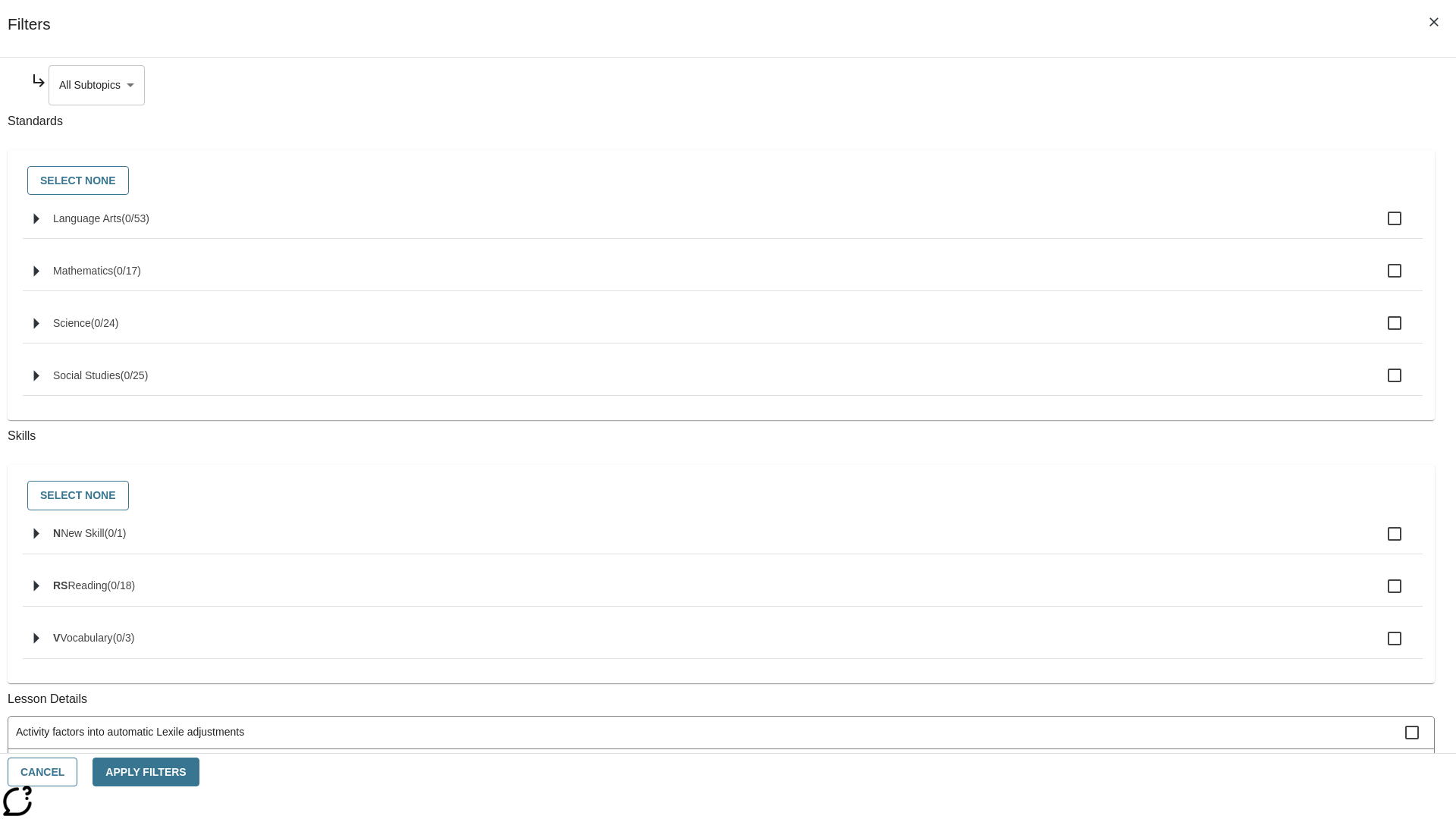
click at [1112, 85] on body "Skip to main content NJ Edition EN Grade 3 2025 Auto Grade 3 Search 0 Tauto Das…" at bounding box center [728, 470] width 1444 height 837
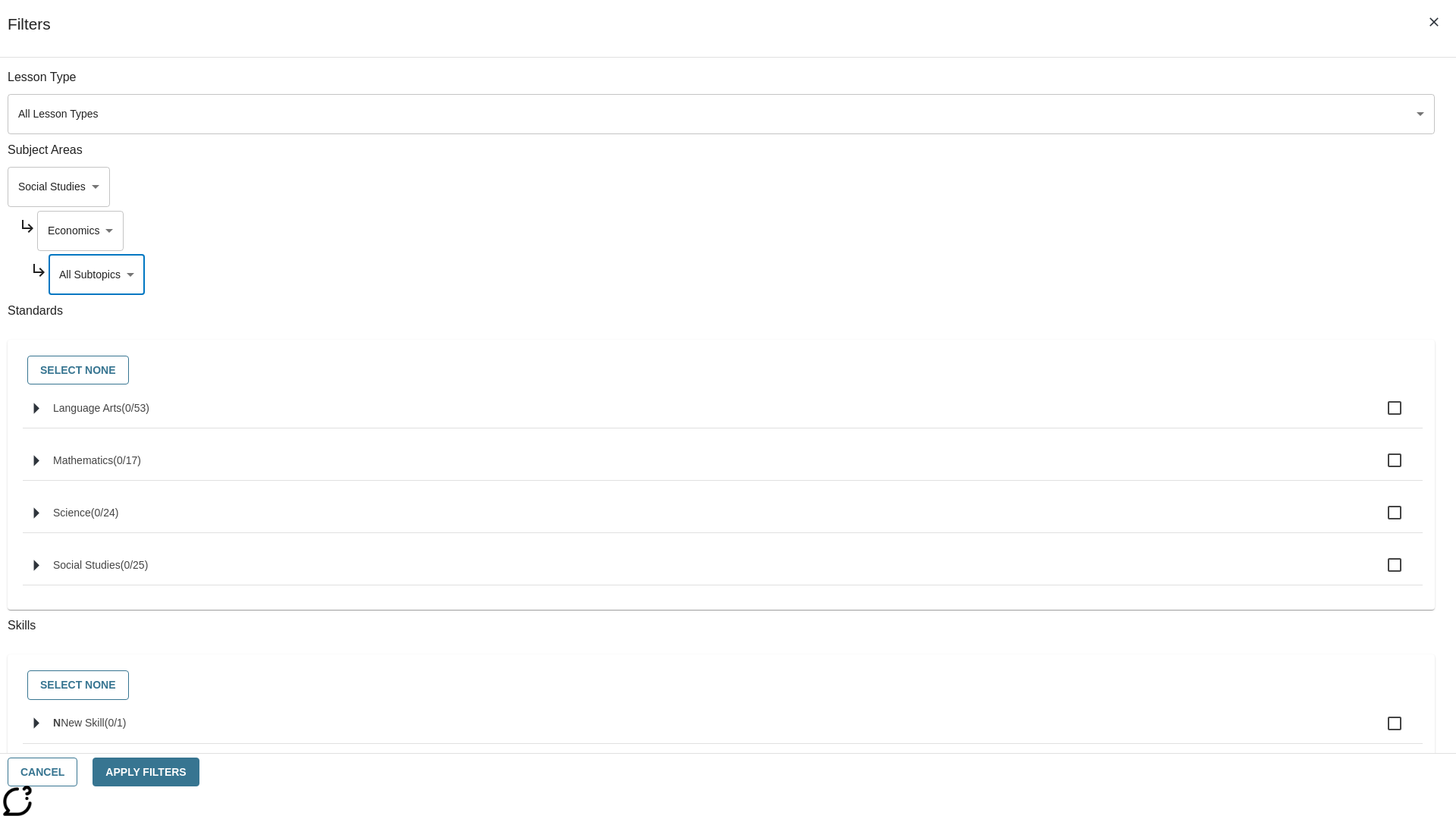
scroll to position [101, 1]
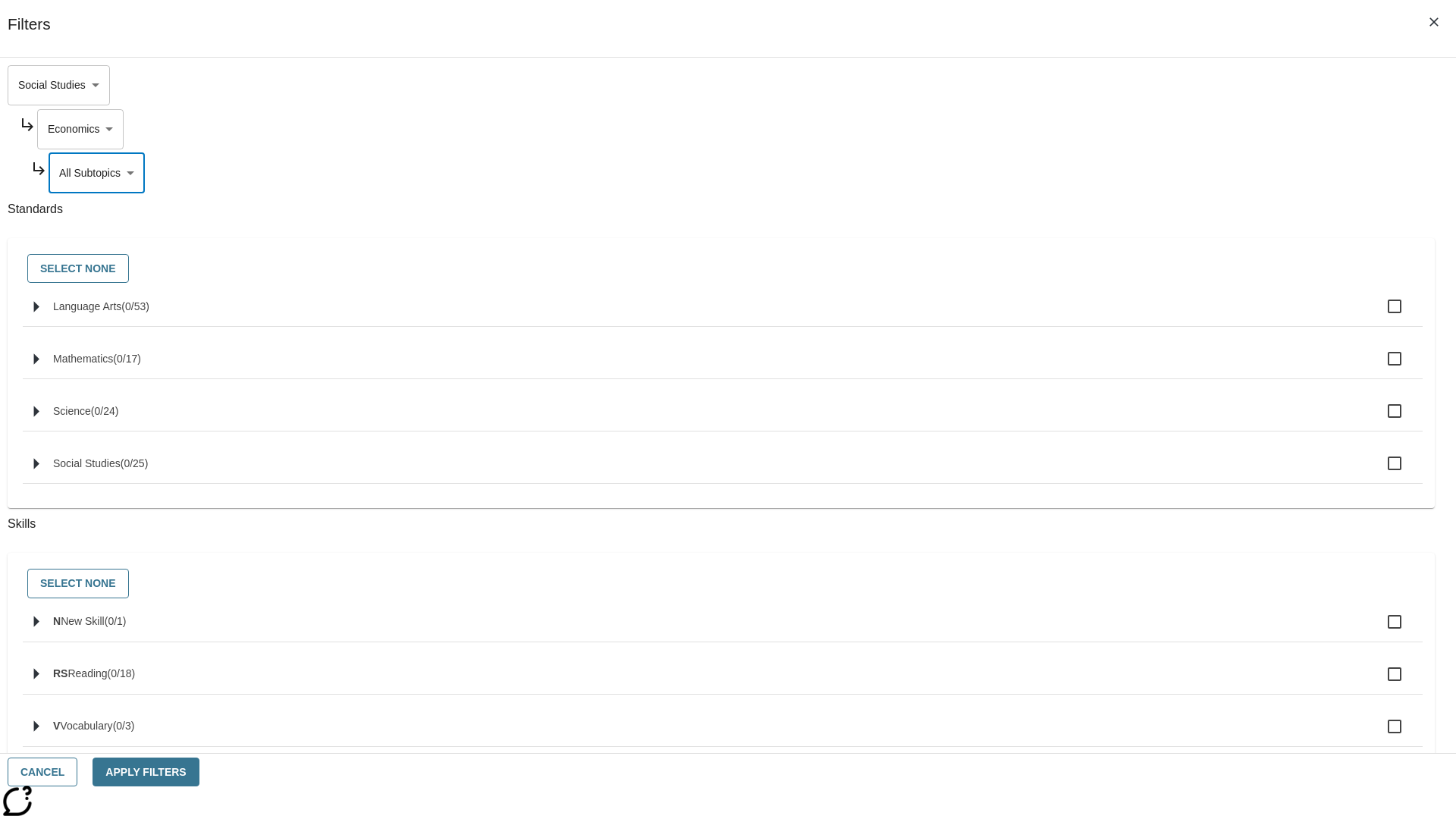
click at [1091, 85] on body "Skip to main content NJ Edition EN Grade 3 2025 Auto Grade 3 Search 0 Tauto Das…" at bounding box center [728, 470] width 1444 height 837
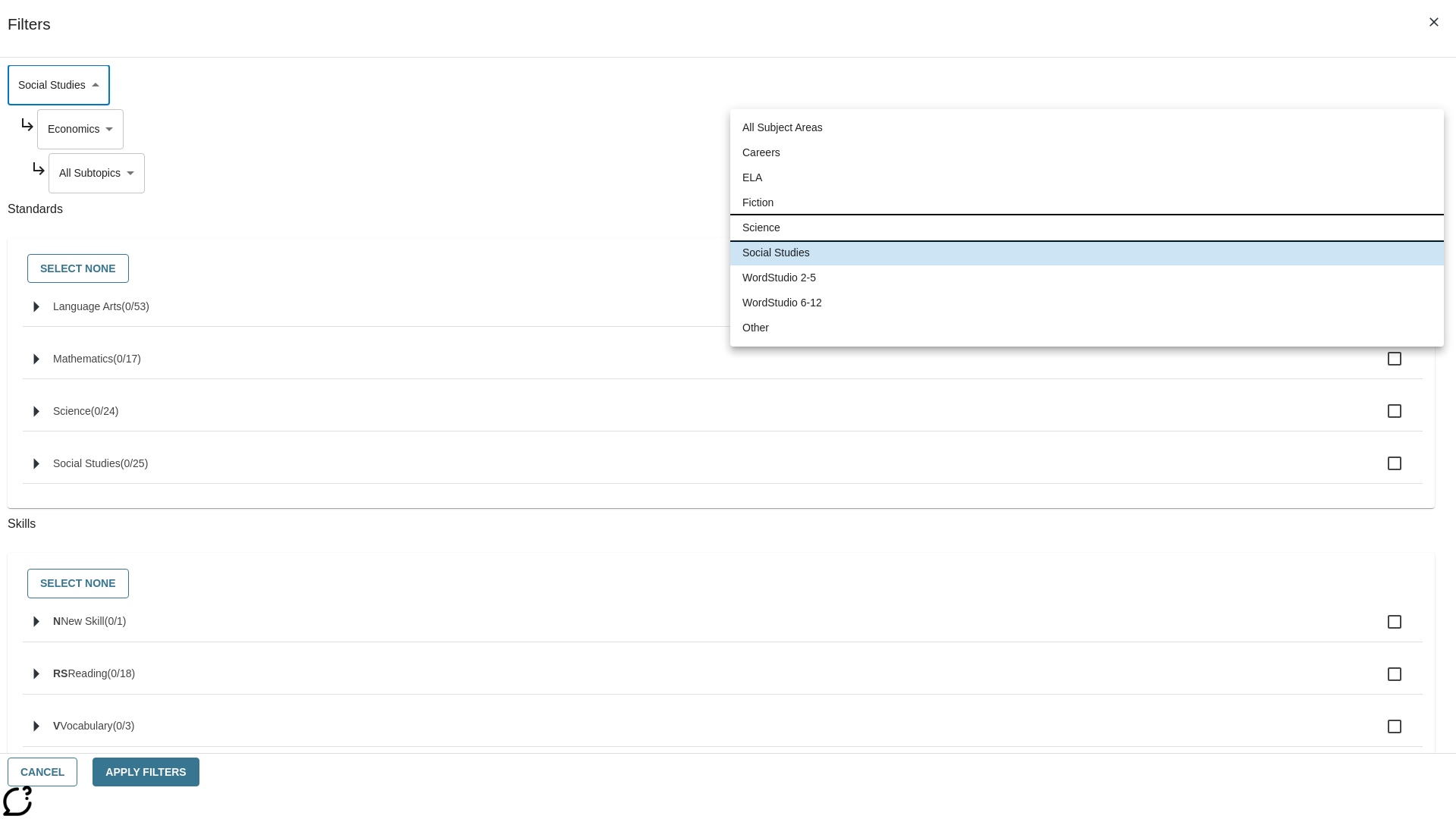
click at [1087, 228] on li "Science" at bounding box center [1087, 228] width 713 height 25
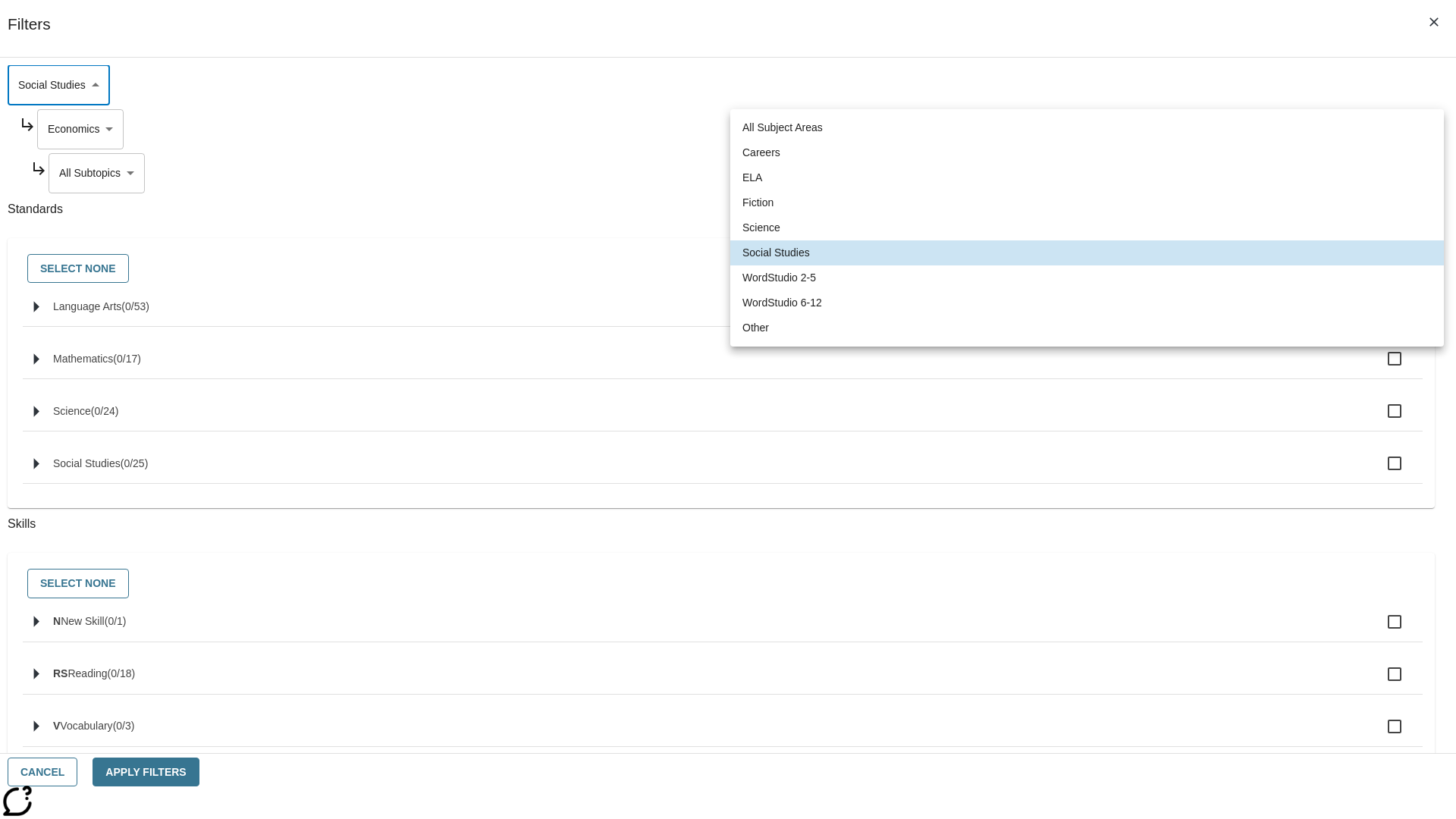
type input "2"
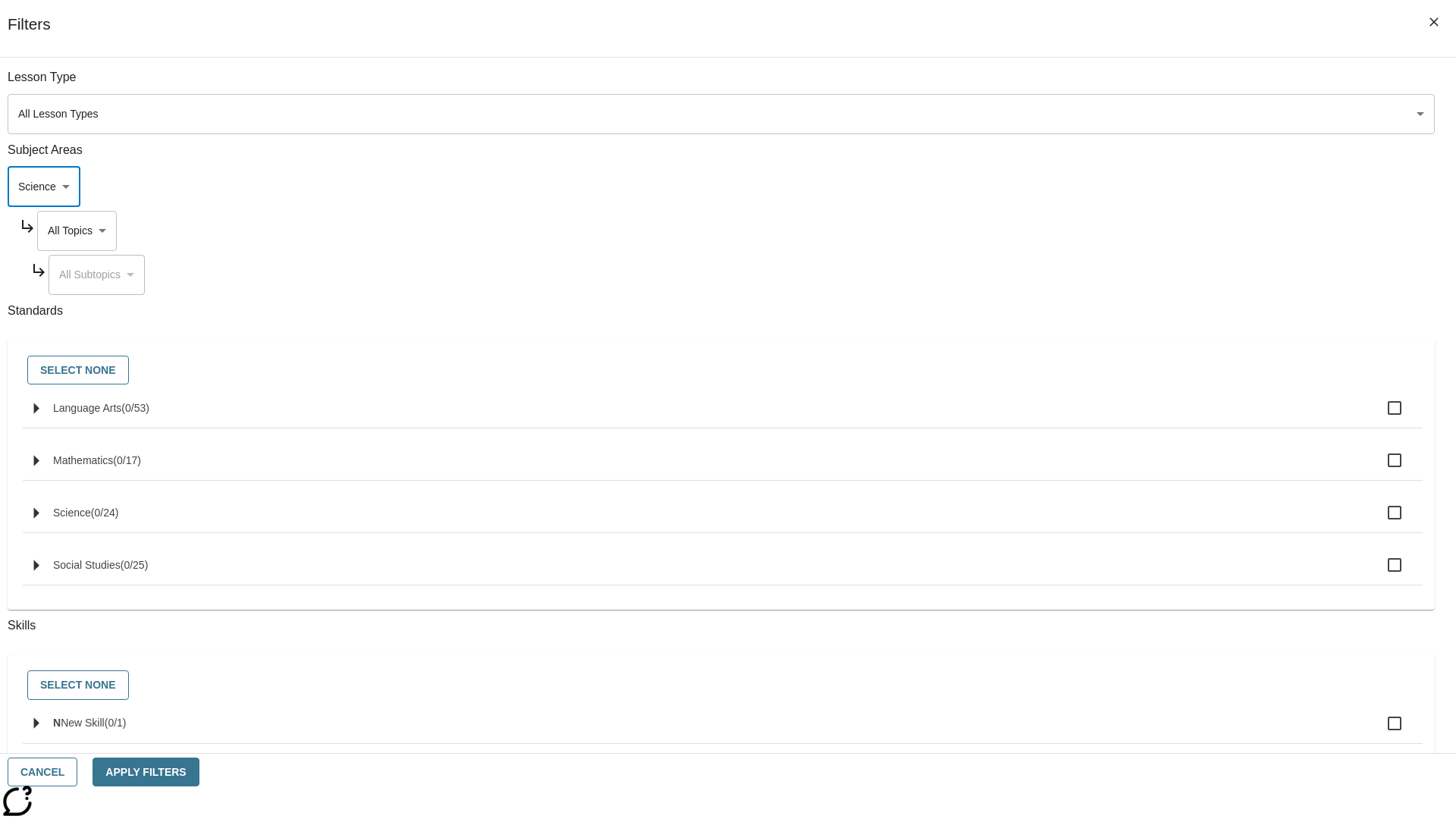
scroll to position [146, 1]
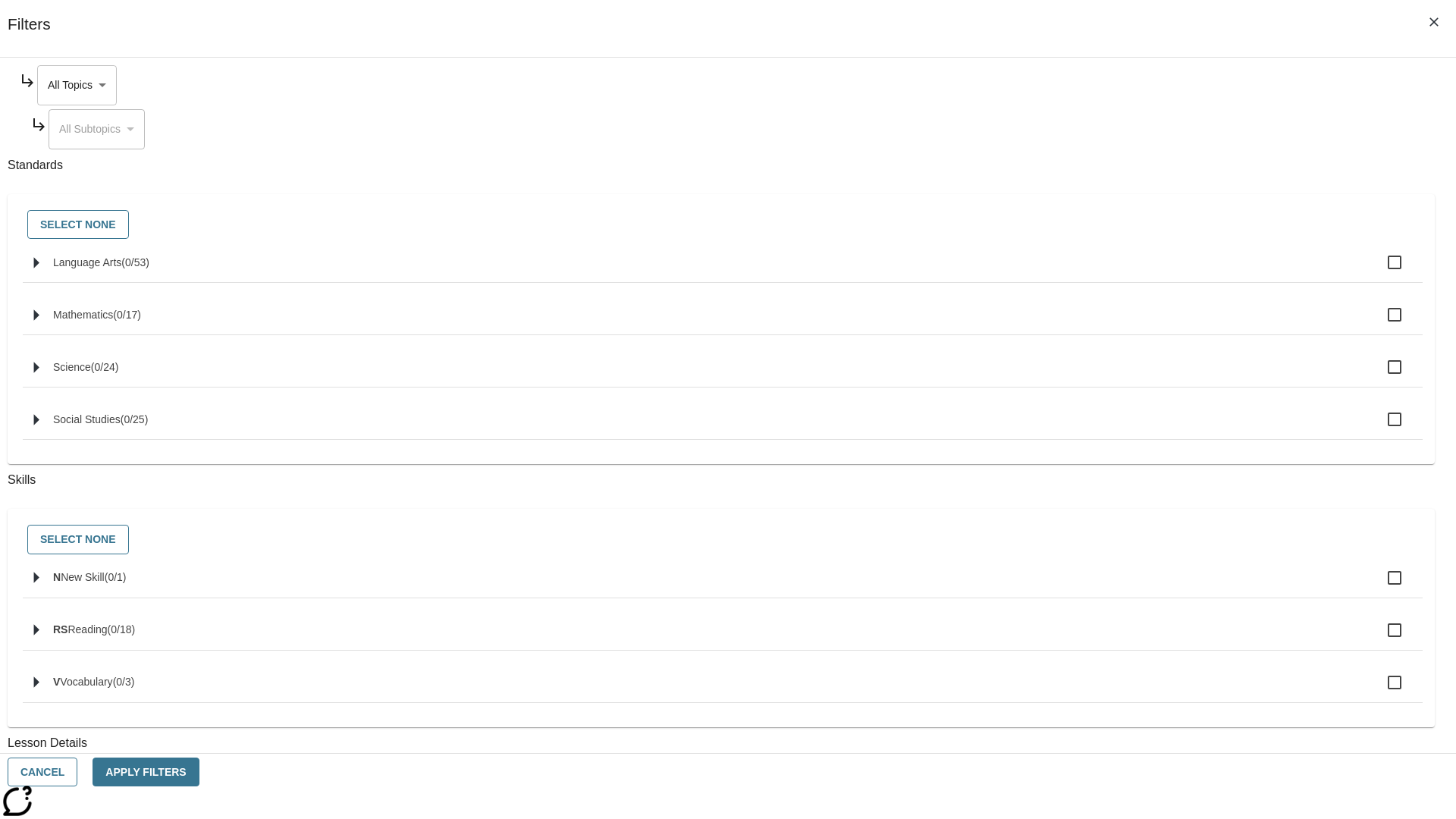
click at [1106, 85] on body "Skip to main content NJ Edition EN Grade 3 2025 Auto Grade 3 Search 0 Tauto Das…" at bounding box center [728, 470] width 1444 height 837
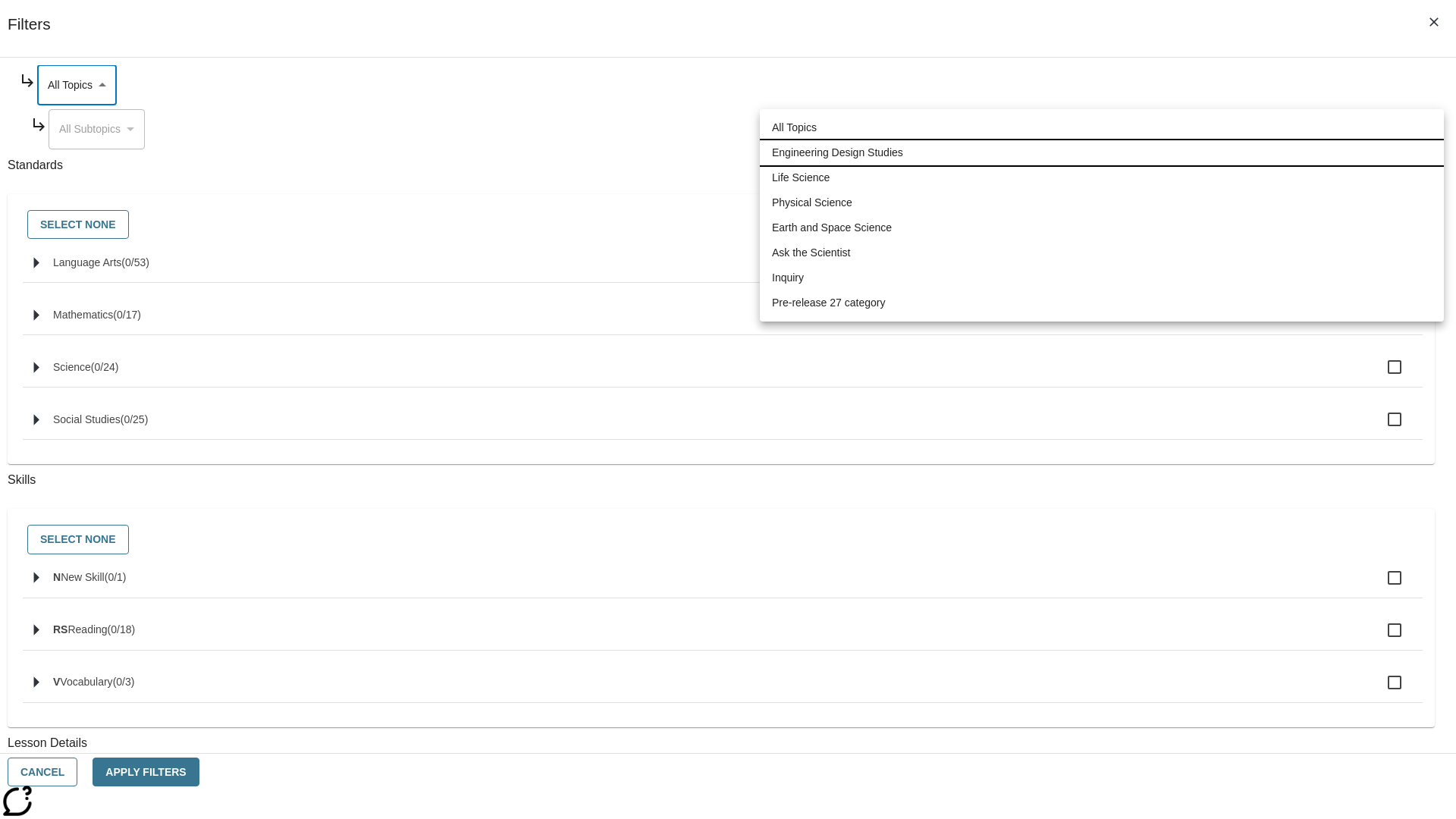
click at [1102, 152] on li "Engineering Design Studies" at bounding box center [1101, 153] width 684 height 25
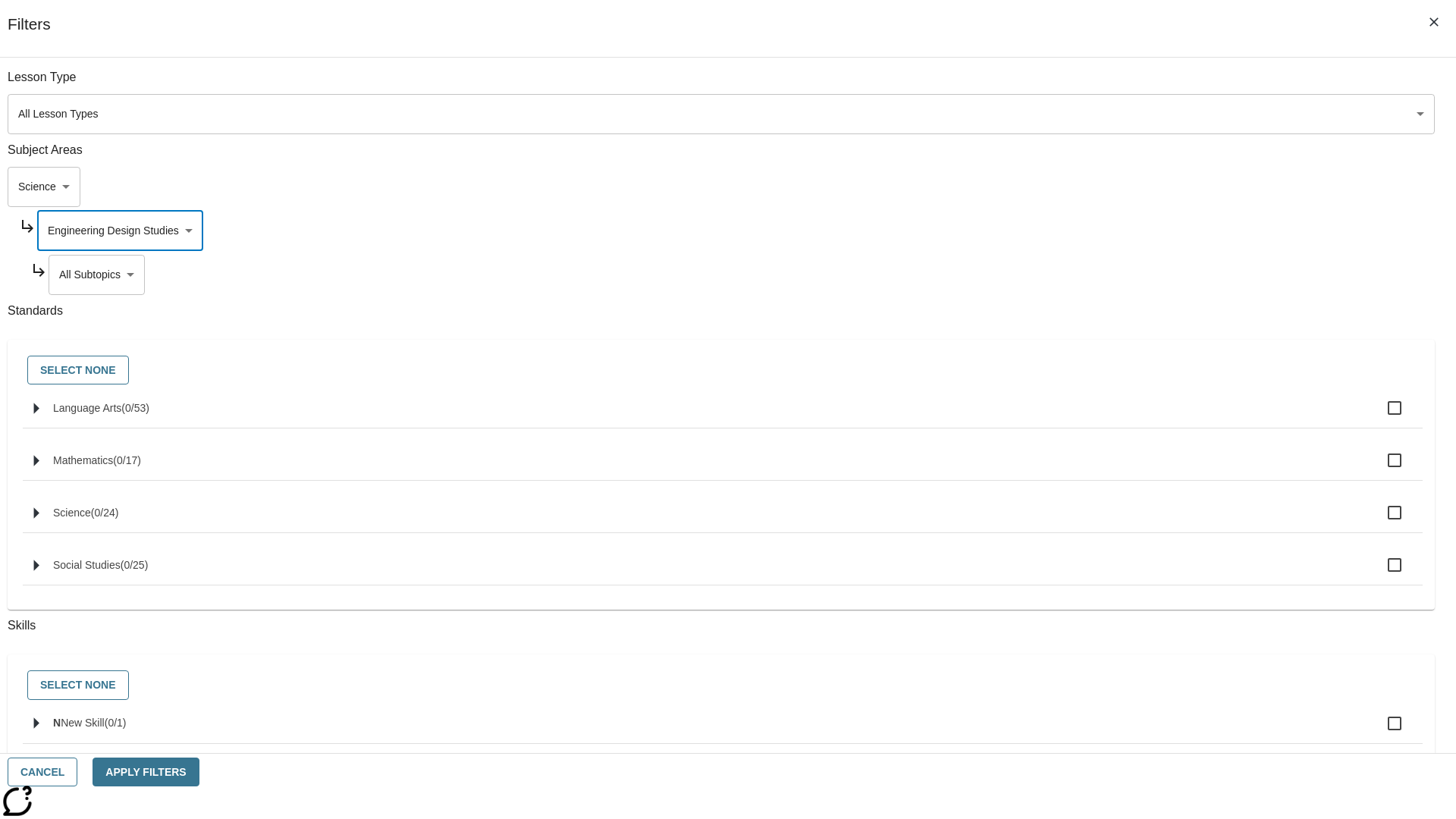
scroll to position [189, 1]
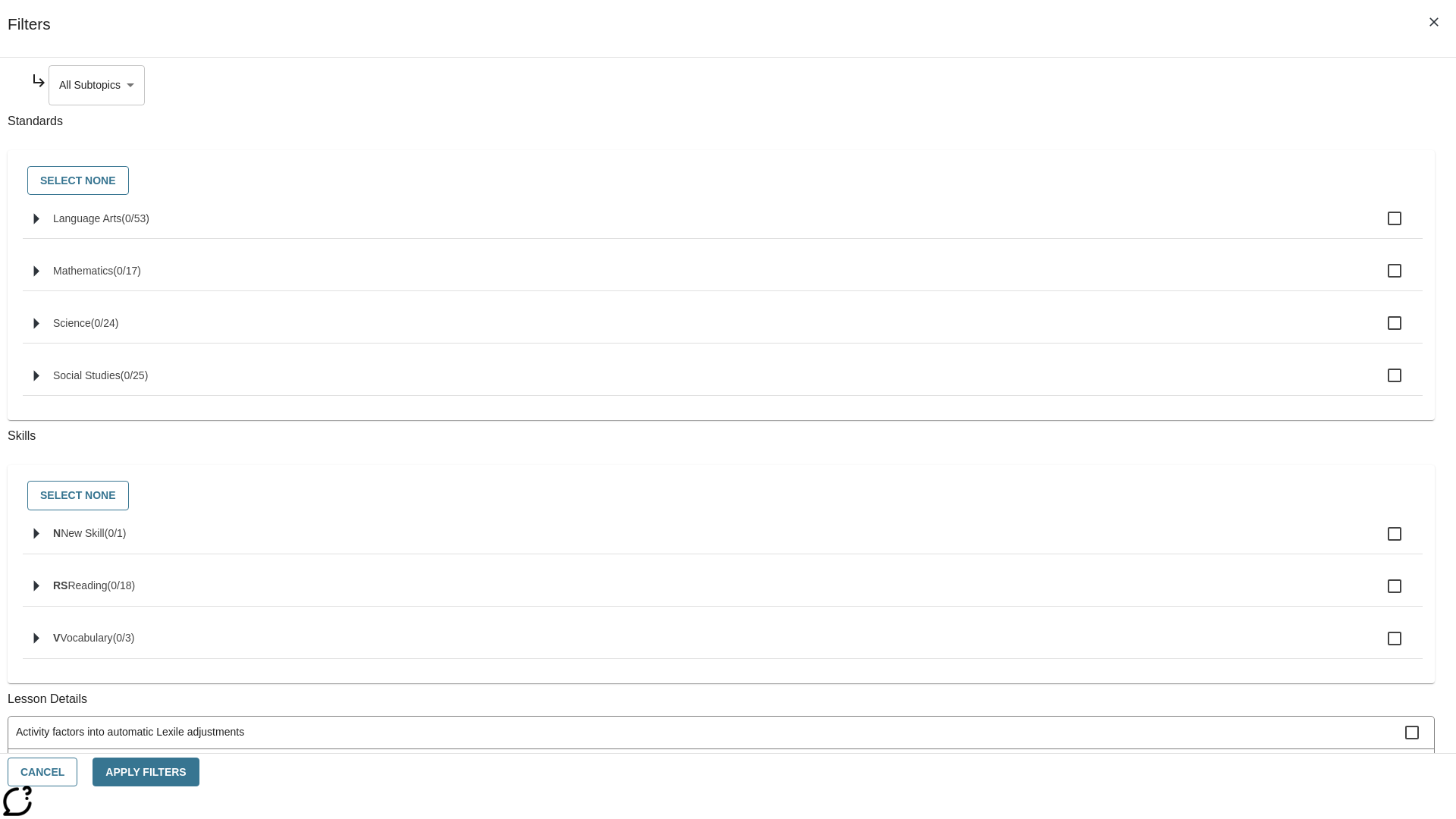
click at [1112, 85] on body "Skip to main content NJ Edition EN Grade 3 2025 Auto Grade 3 Search 0 Tauto Das…" at bounding box center [728, 470] width 1444 height 837
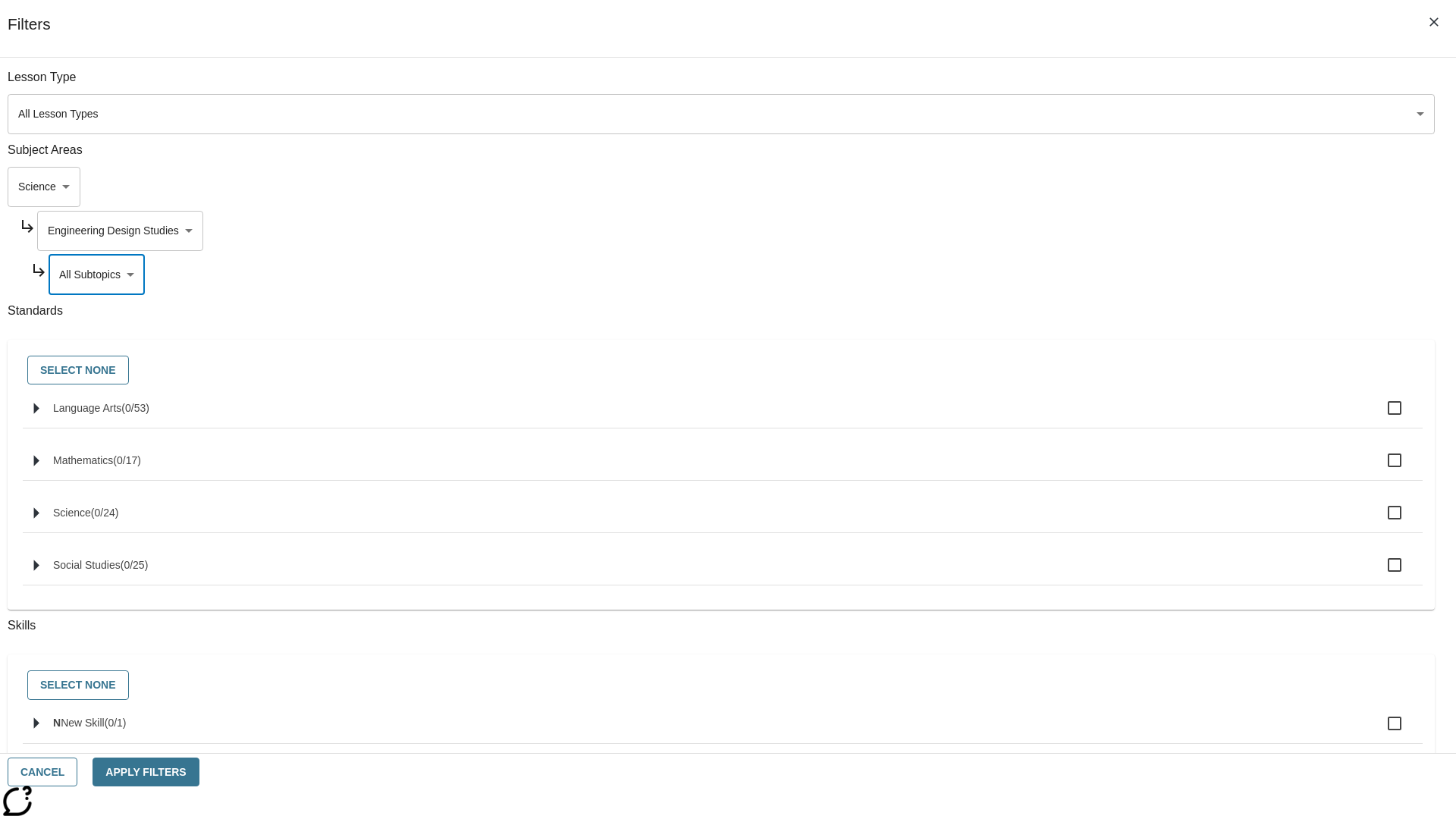
click at [1106, 85] on body "Skip to main content NJ Edition EN Grade 3 2025 Auto Grade 3 Search 0 Tauto Das…" at bounding box center [728, 470] width 1444 height 837
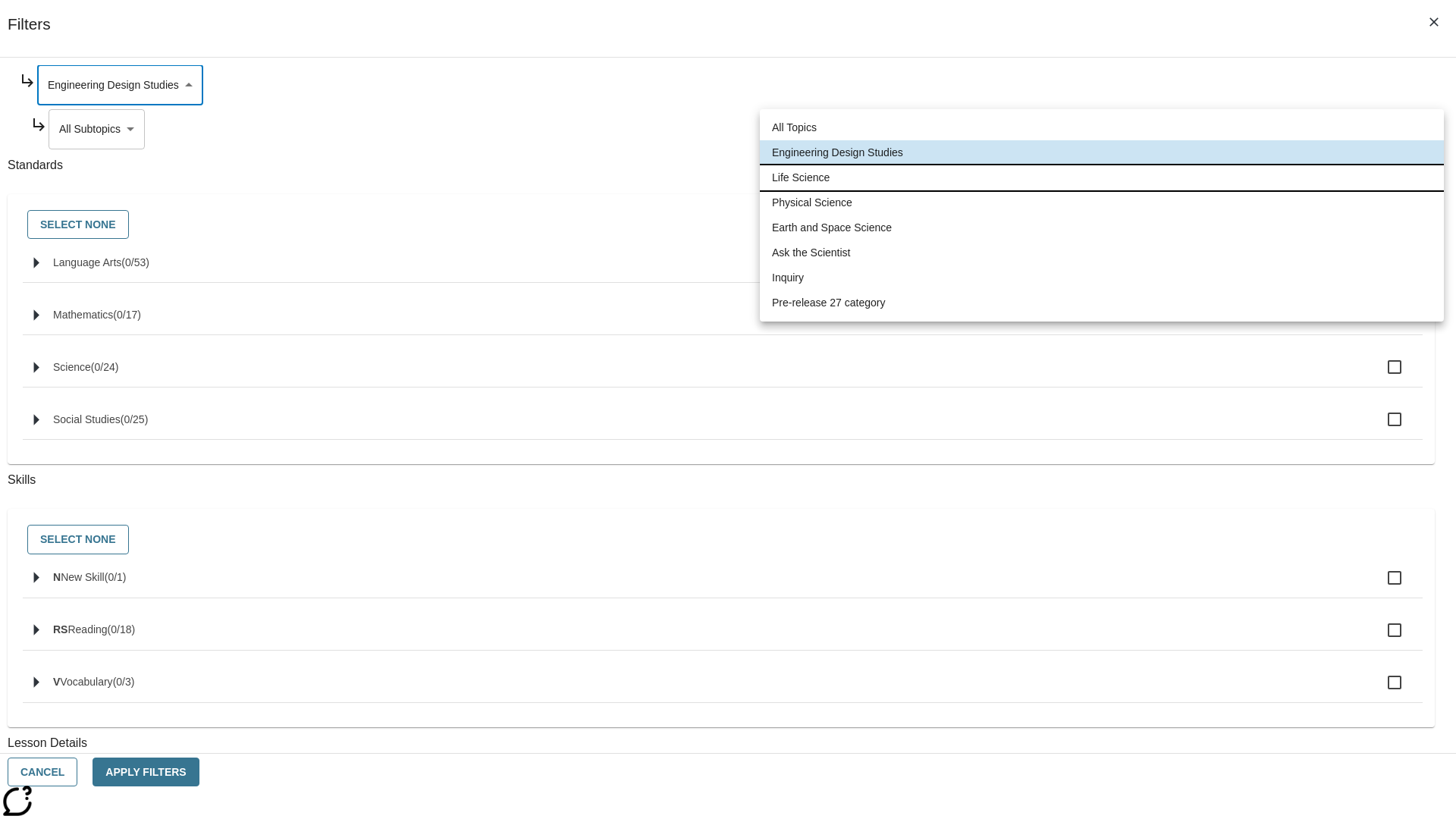
click at [1102, 178] on li "Life Science" at bounding box center [1101, 178] width 684 height 25
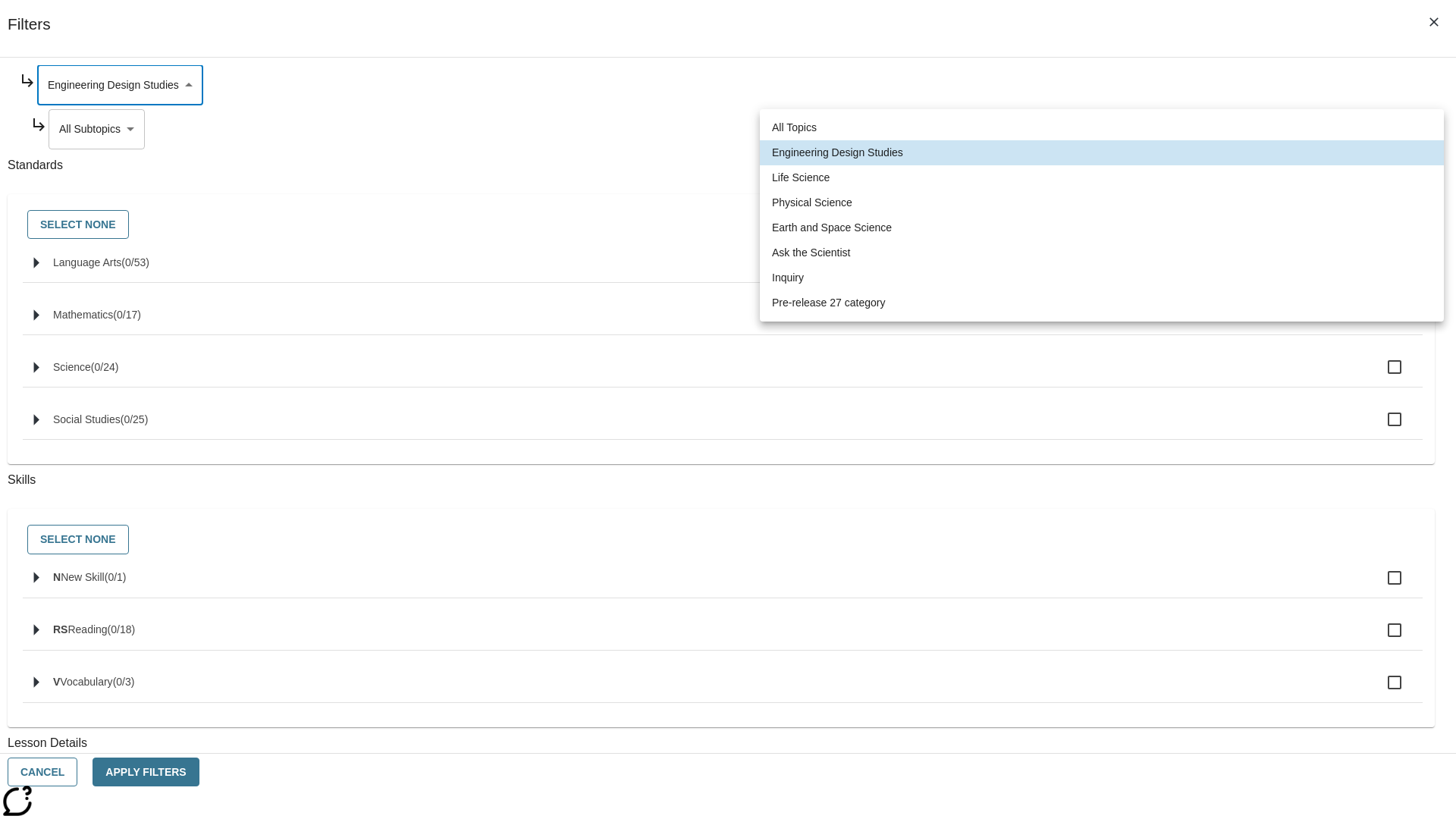
type input "189"
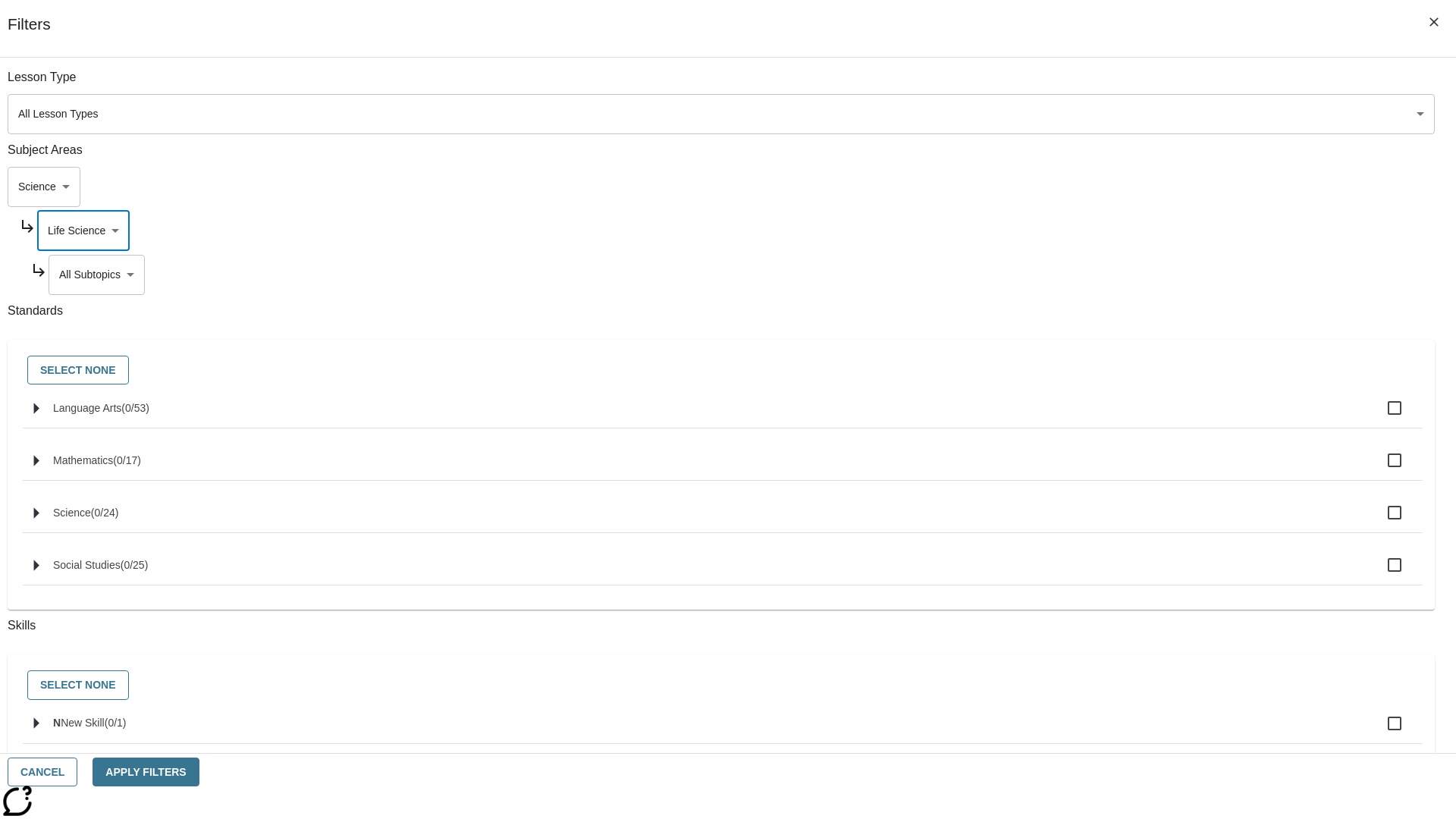
scroll to position [189, 1]
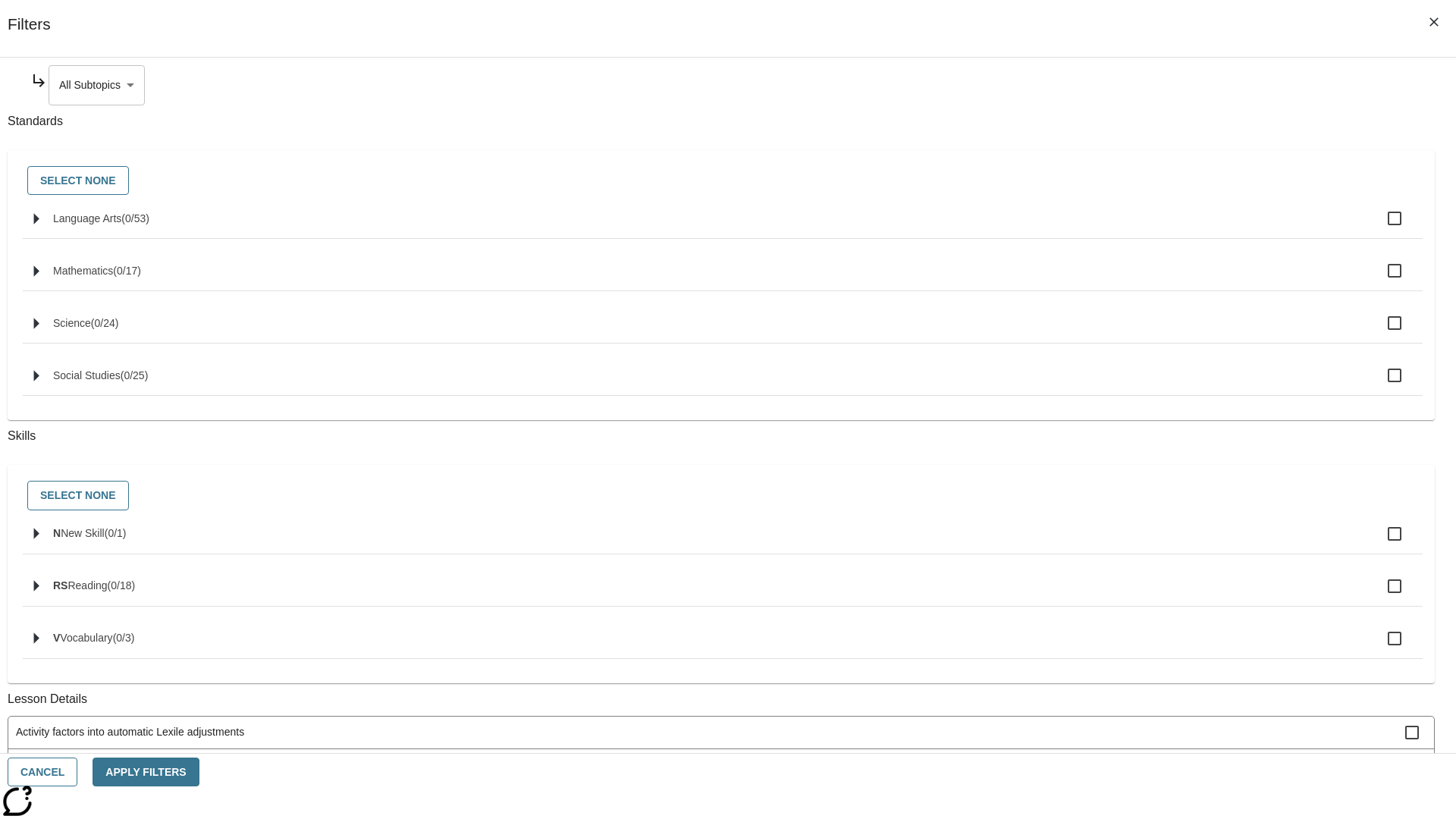
click at [1112, 85] on body "Skip to main content NJ Edition EN Grade 3 2025 Auto Grade 3 Search 0 Tauto Das…" at bounding box center [728, 470] width 1444 height 837
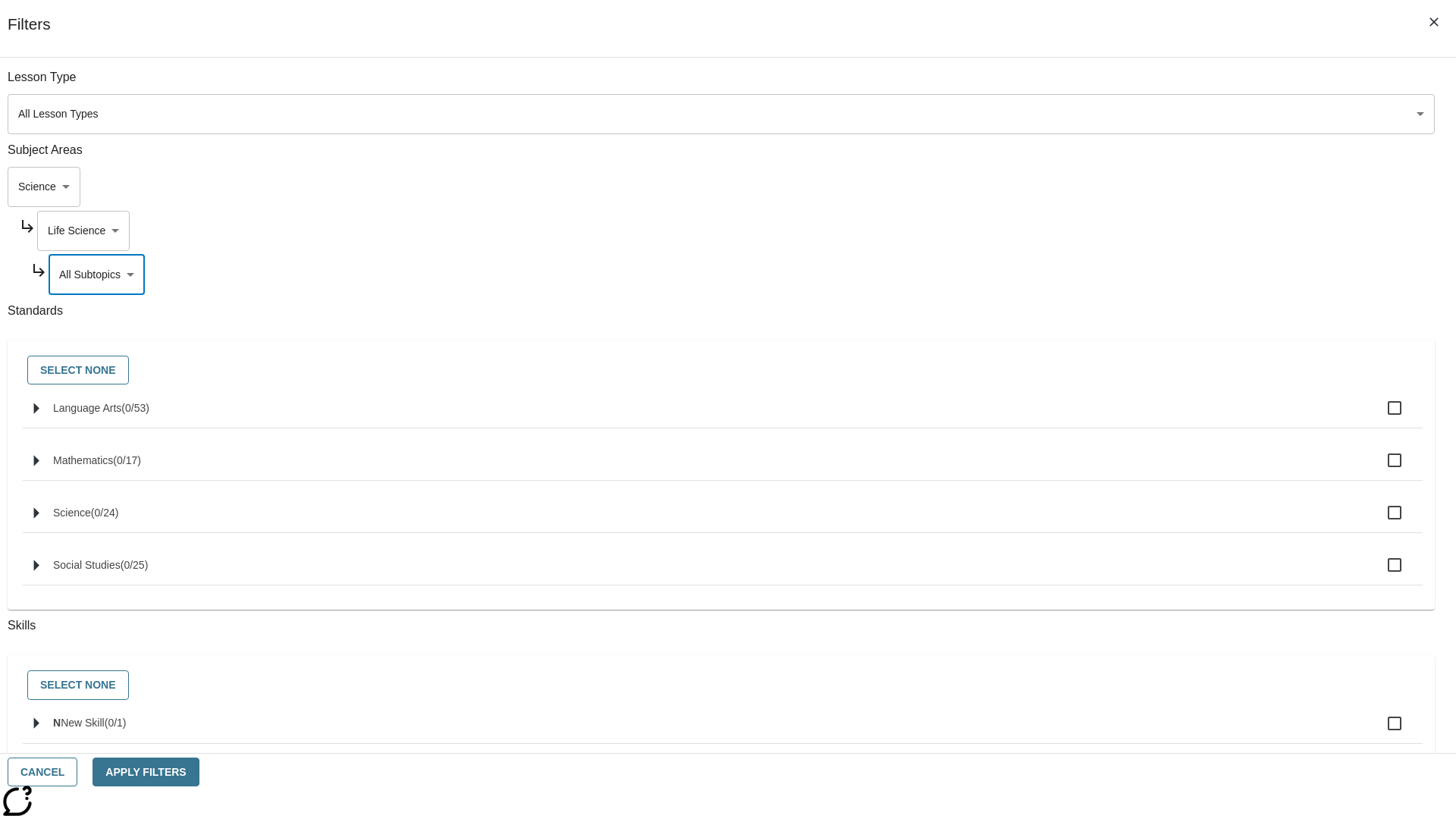
scroll to position [146, 1]
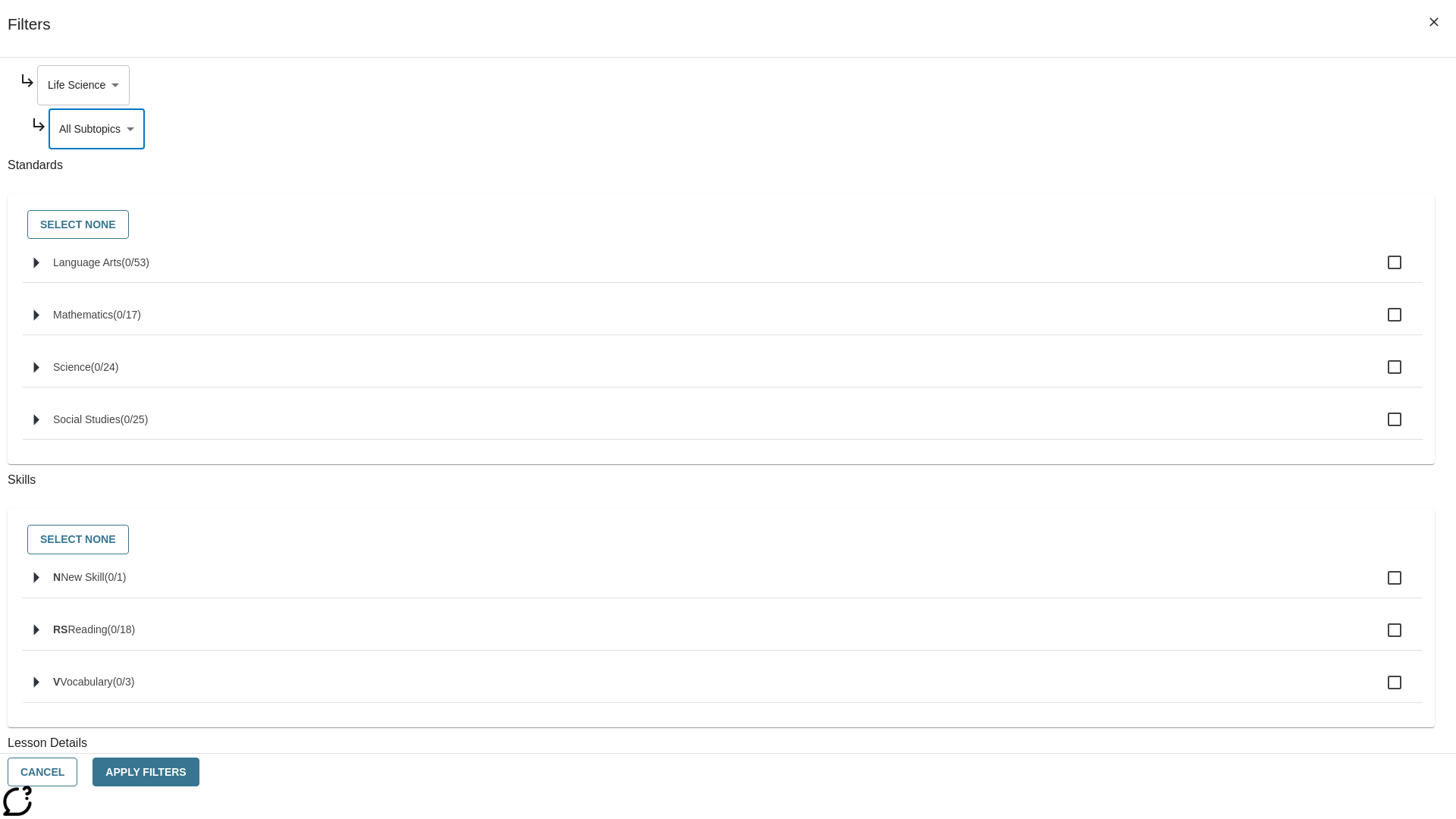
click at [1106, 85] on body "Skip to main content NJ Edition EN Grade 3 2025 Auto Grade 3 Search 0 Tauto Das…" at bounding box center [728, 470] width 1444 height 837
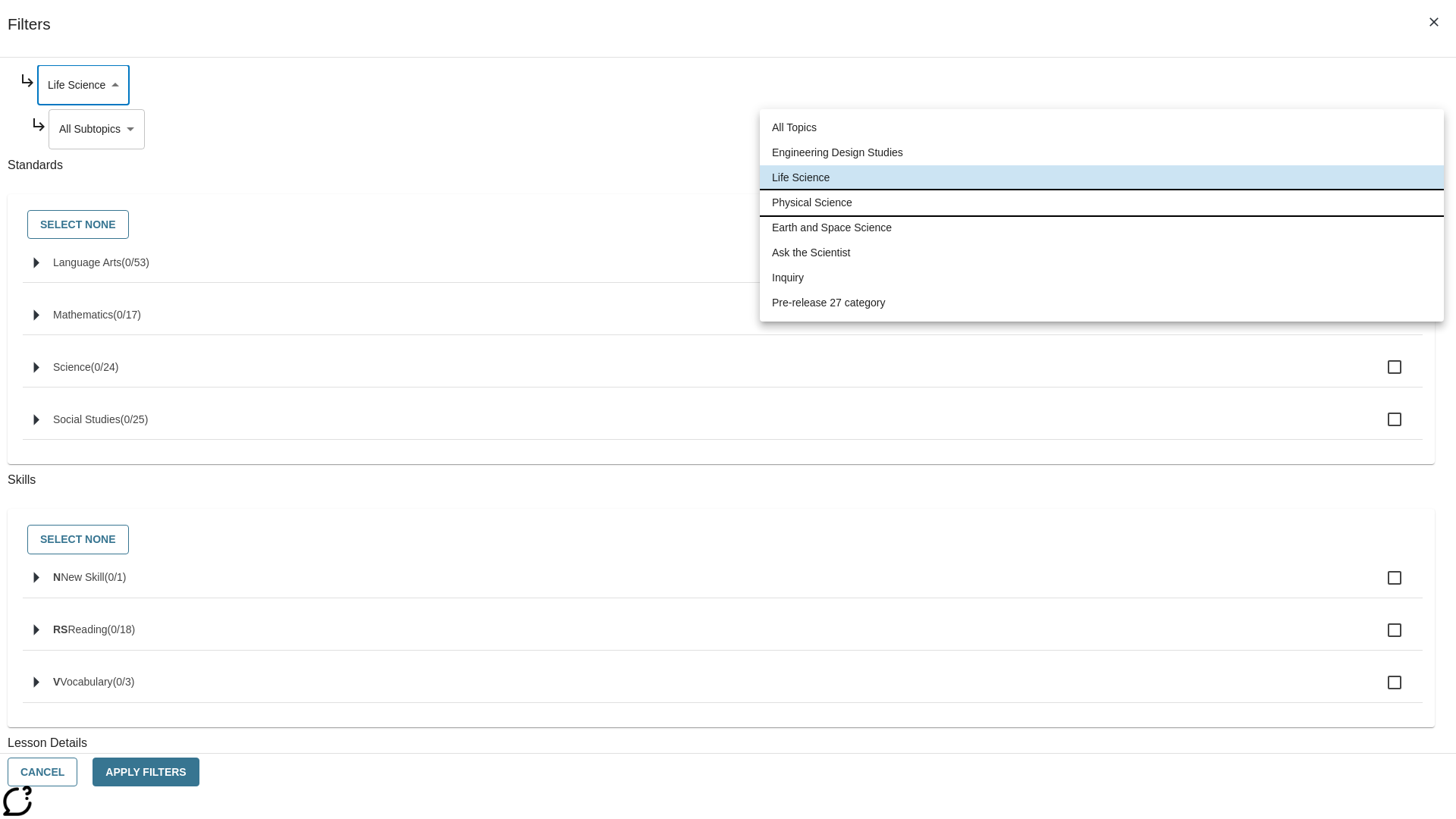
click at [1102, 203] on li "Physical Science" at bounding box center [1101, 203] width 684 height 25
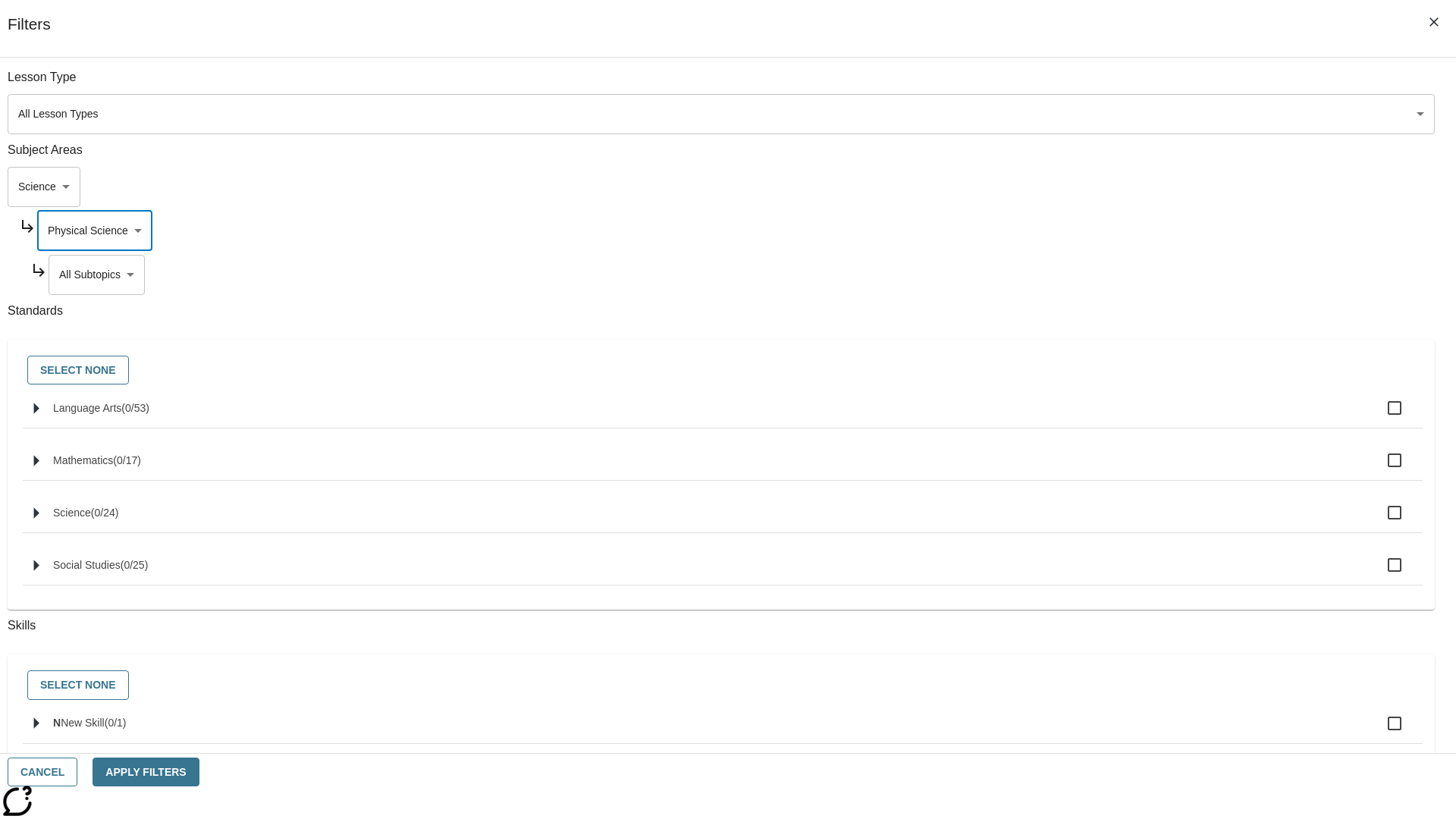
scroll to position [189, 1]
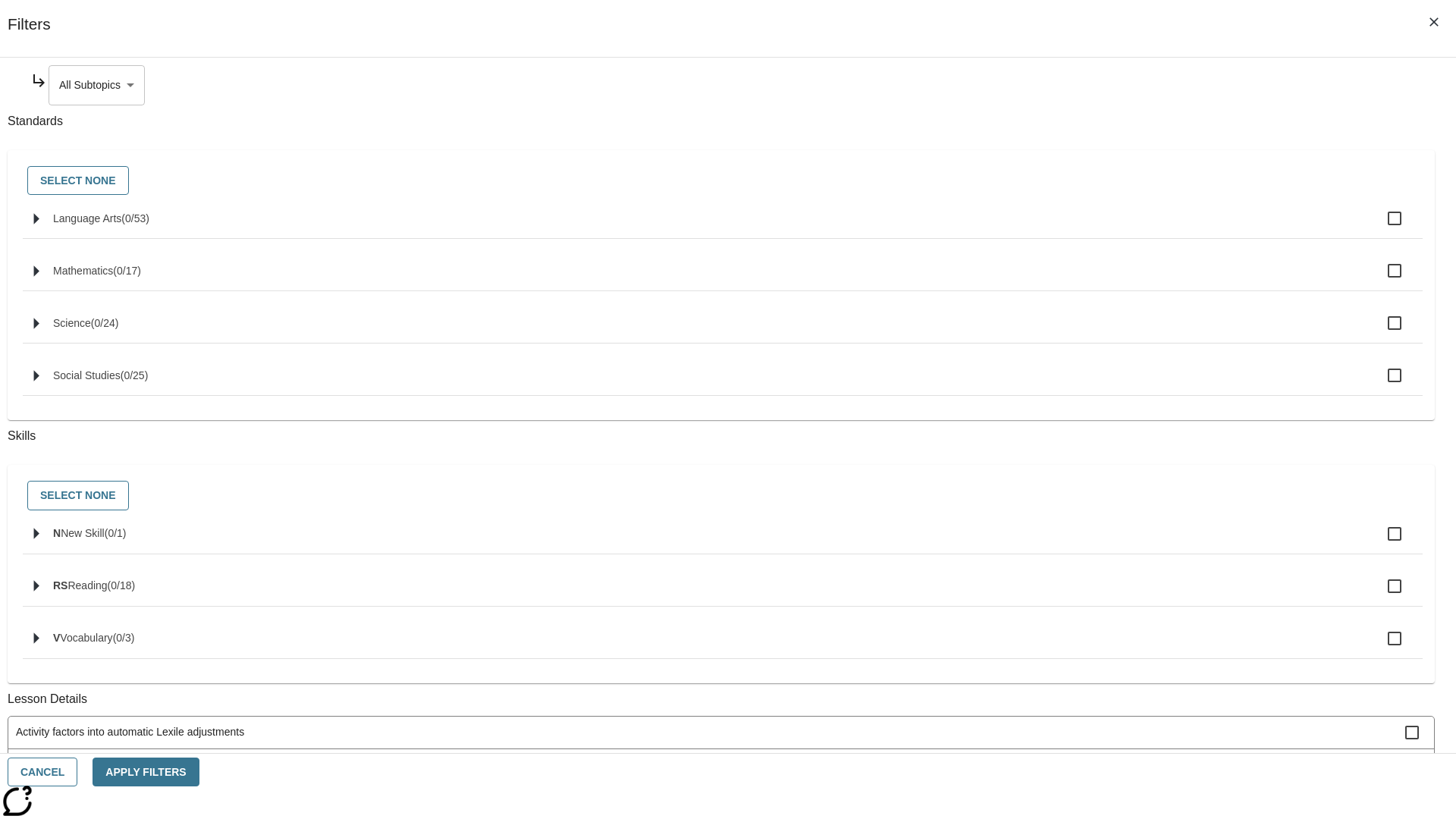
click at [1112, 85] on body "Skip to main content NJ Edition EN Grade 3 2025 Auto Grade 3 Search 0 Tauto Das…" at bounding box center [728, 470] width 1444 height 837
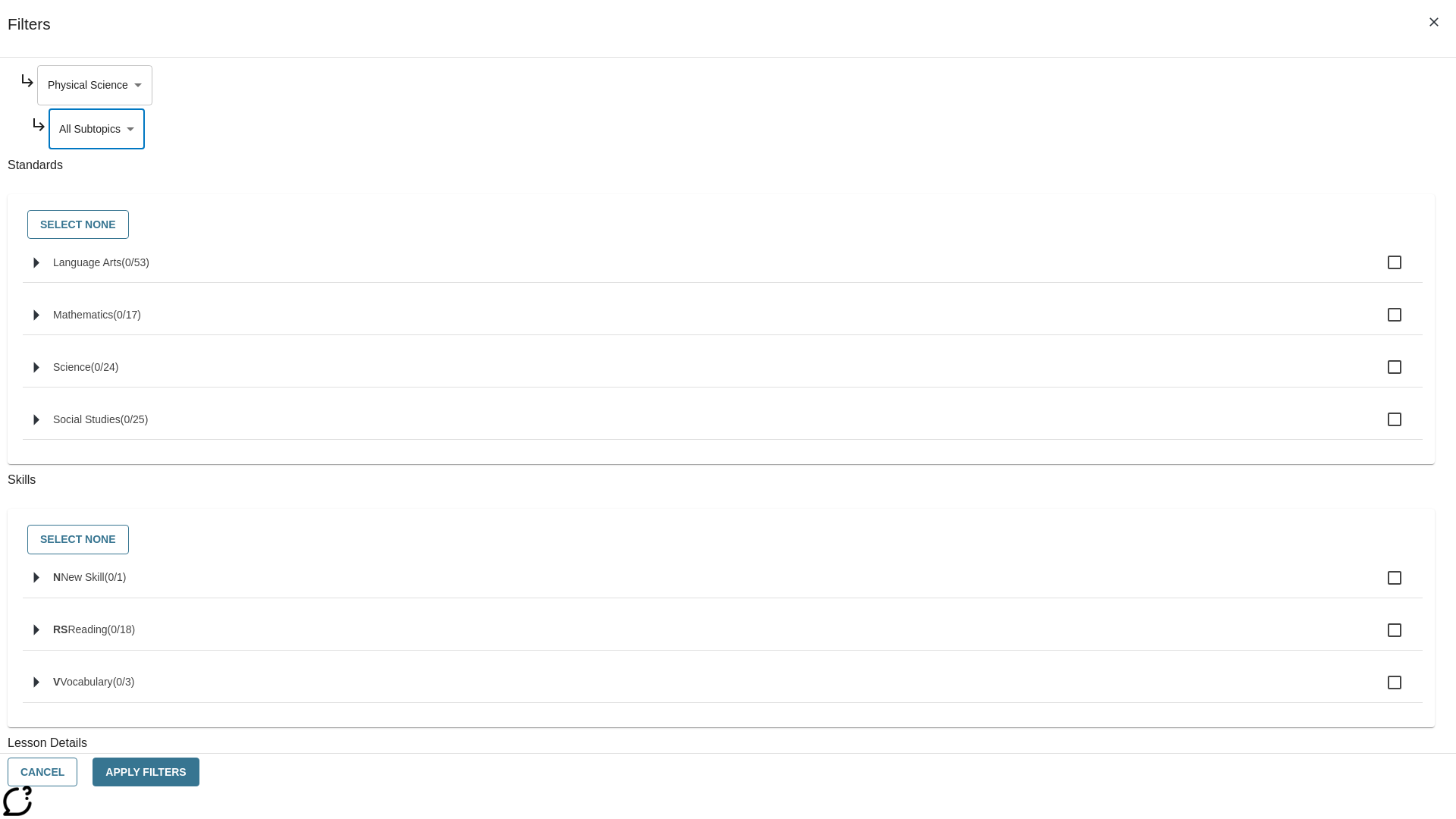
click at [1106, 85] on body "Skip to main content NJ Edition EN Grade 3 2025 Auto Grade 3 Search 0 Tauto Das…" at bounding box center [728, 470] width 1444 height 837
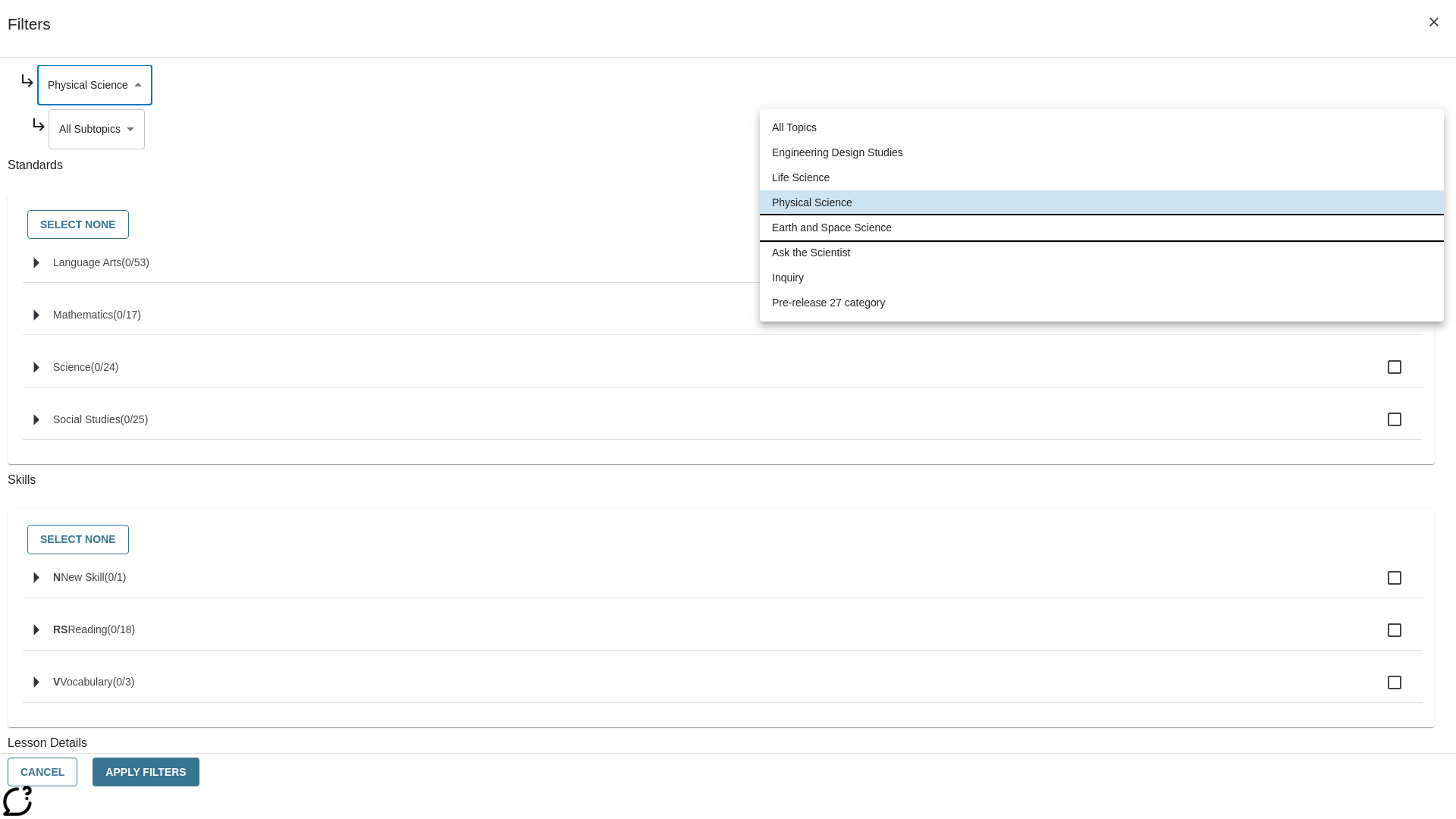
click at [1102, 228] on li "Earth and Space Science" at bounding box center [1101, 228] width 684 height 25
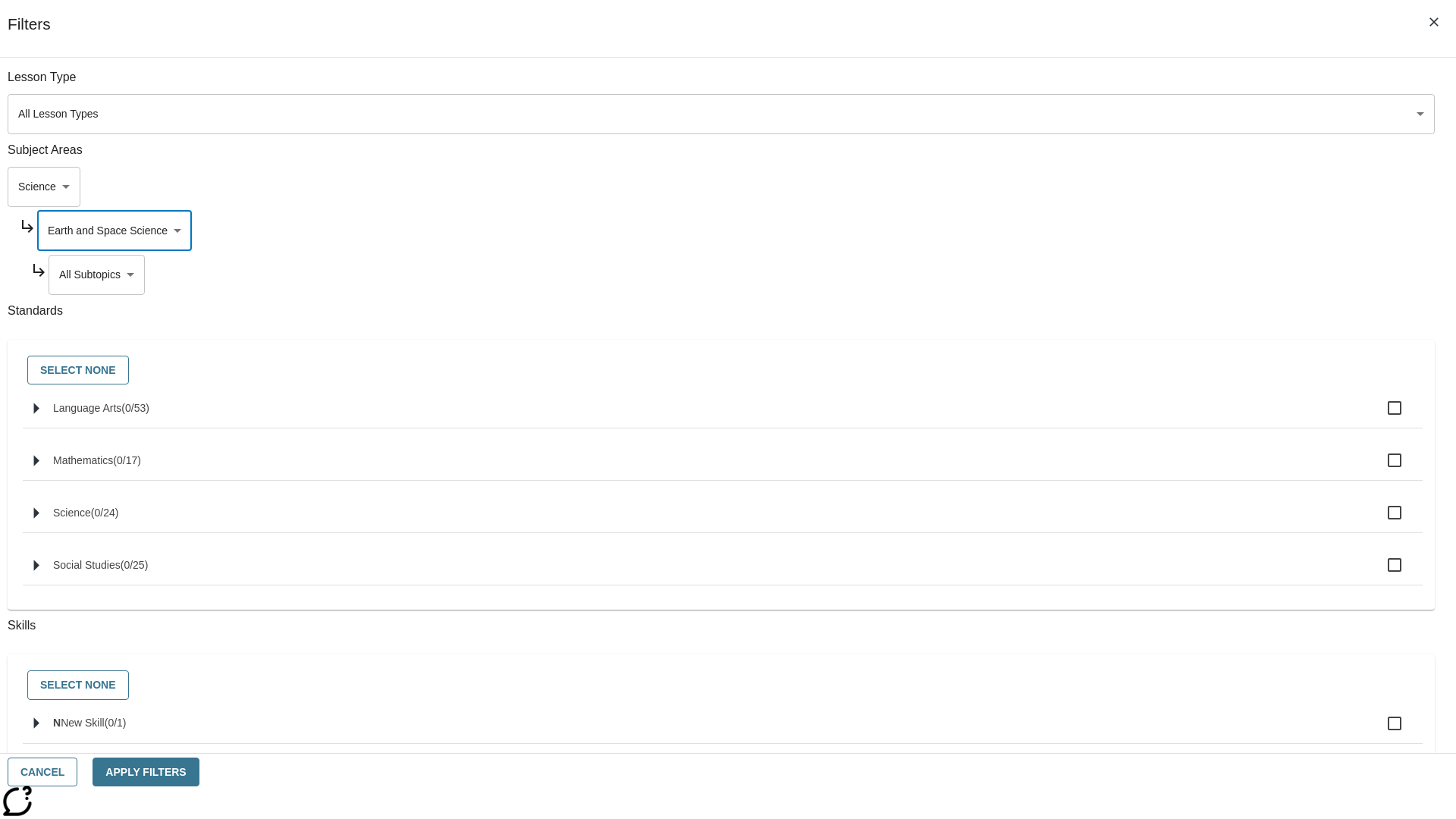
click at [1112, 85] on body "Skip to main content NJ Edition EN Grade 3 2025 Auto Grade 3 Search 0 Tauto Das…" at bounding box center [728, 470] width 1444 height 837
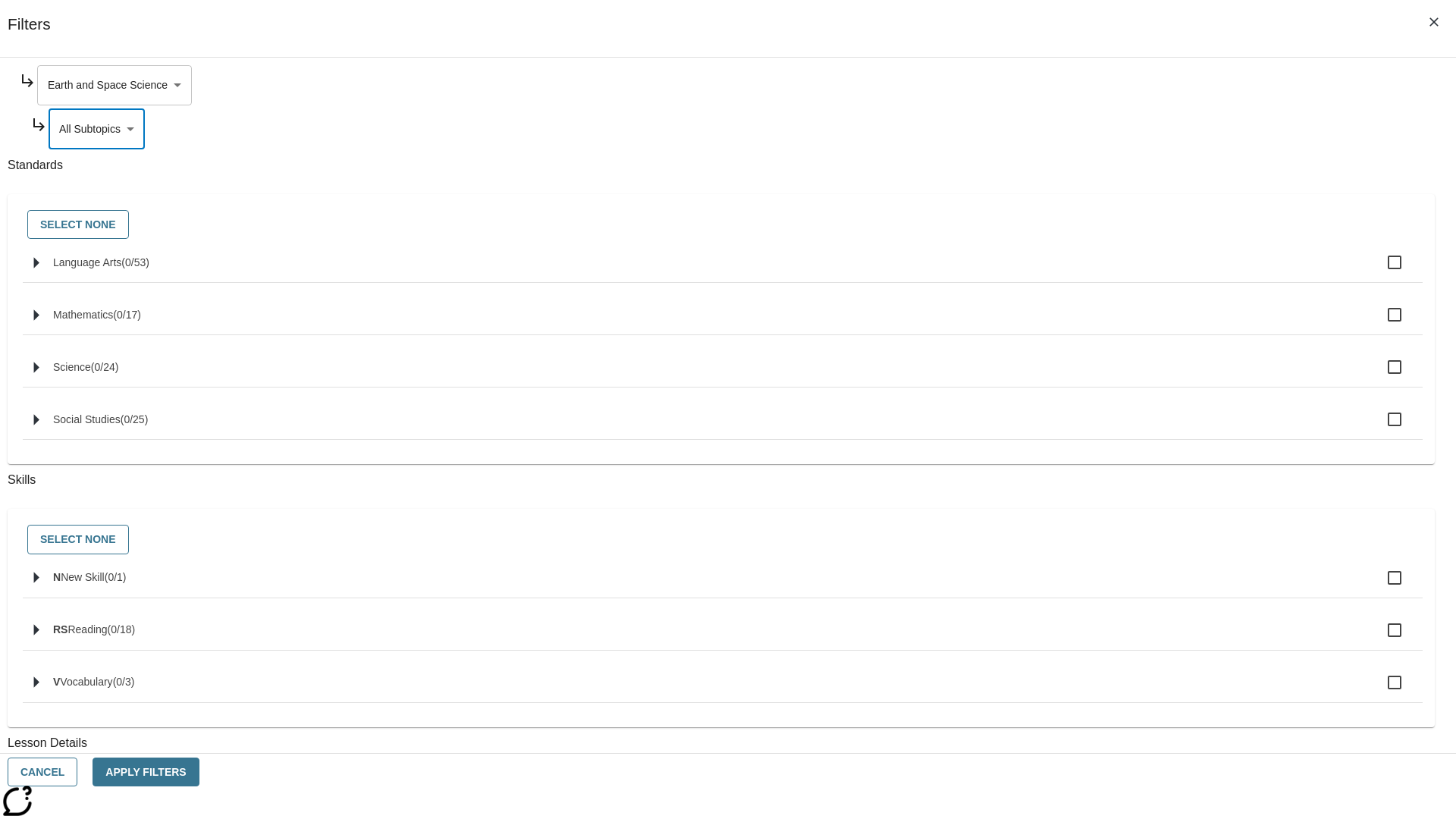
click at [1106, 85] on body "Skip to main content NJ Edition EN Grade 3 2025 Auto Grade 3 Search 0 Tauto Das…" at bounding box center [728, 470] width 1444 height 837
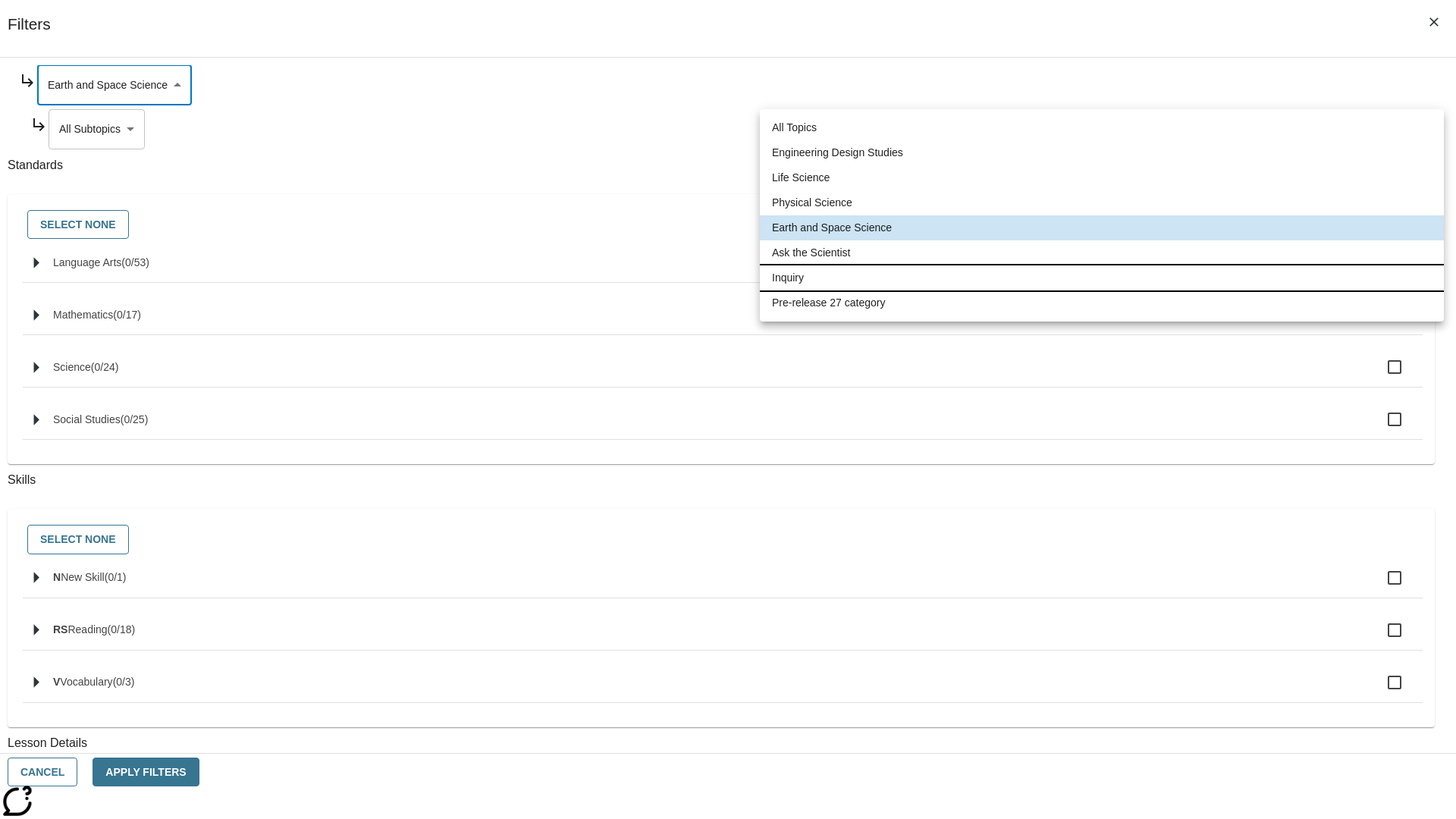
click at [1102, 277] on li "Inquiry" at bounding box center [1101, 277] width 684 height 25
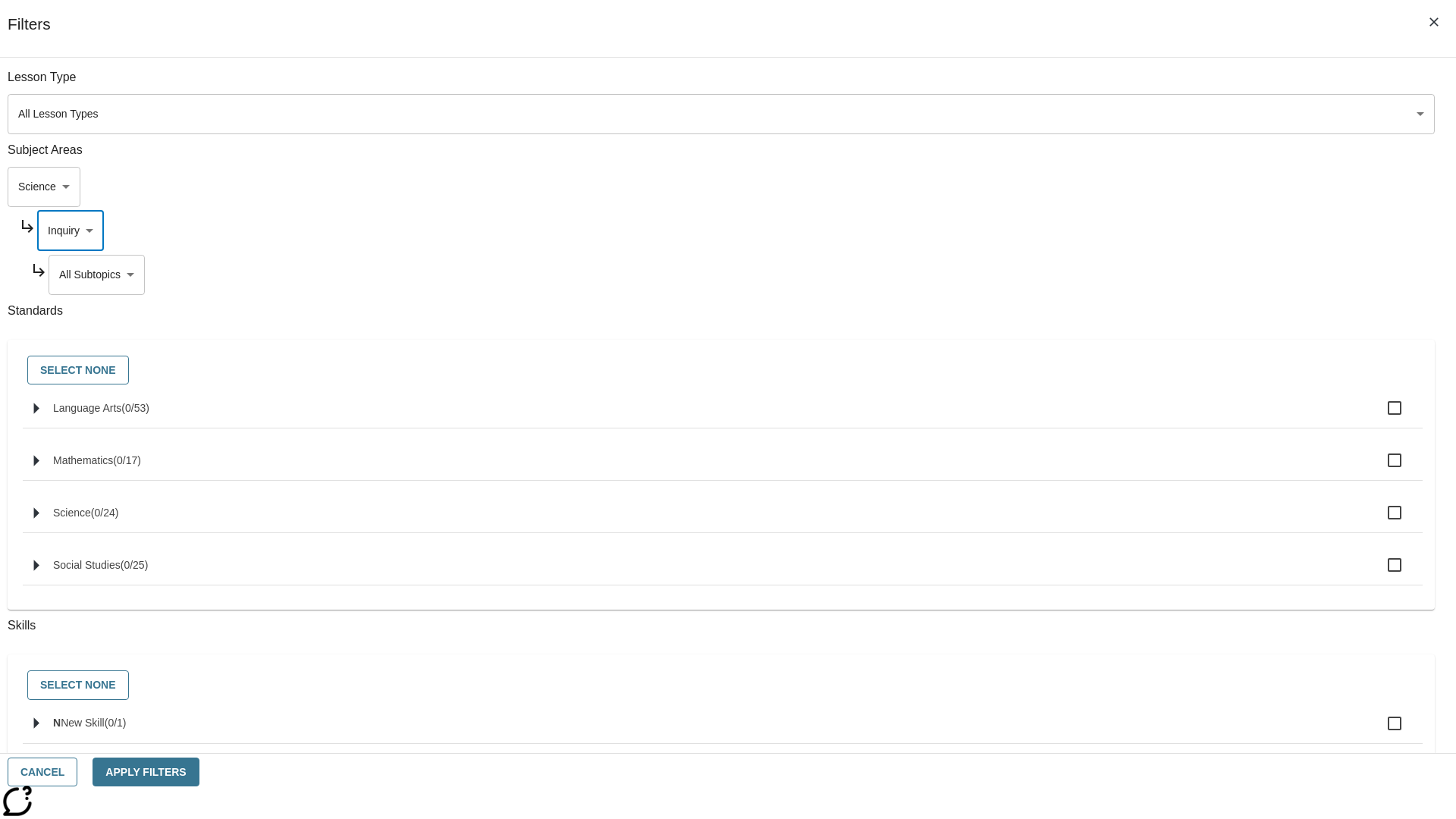
click at [1112, 275] on body "Skip to main content NJ Edition EN Grade 3 2025 Auto Grade 3 Search 0 Tauto Das…" at bounding box center [728, 470] width 1444 height 837
click at [1106, 85] on body "Skip to main content NJ Edition EN Grade 3 2025 Auto Grade 3 Search 0 Tauto Das…" at bounding box center [728, 470] width 1444 height 837
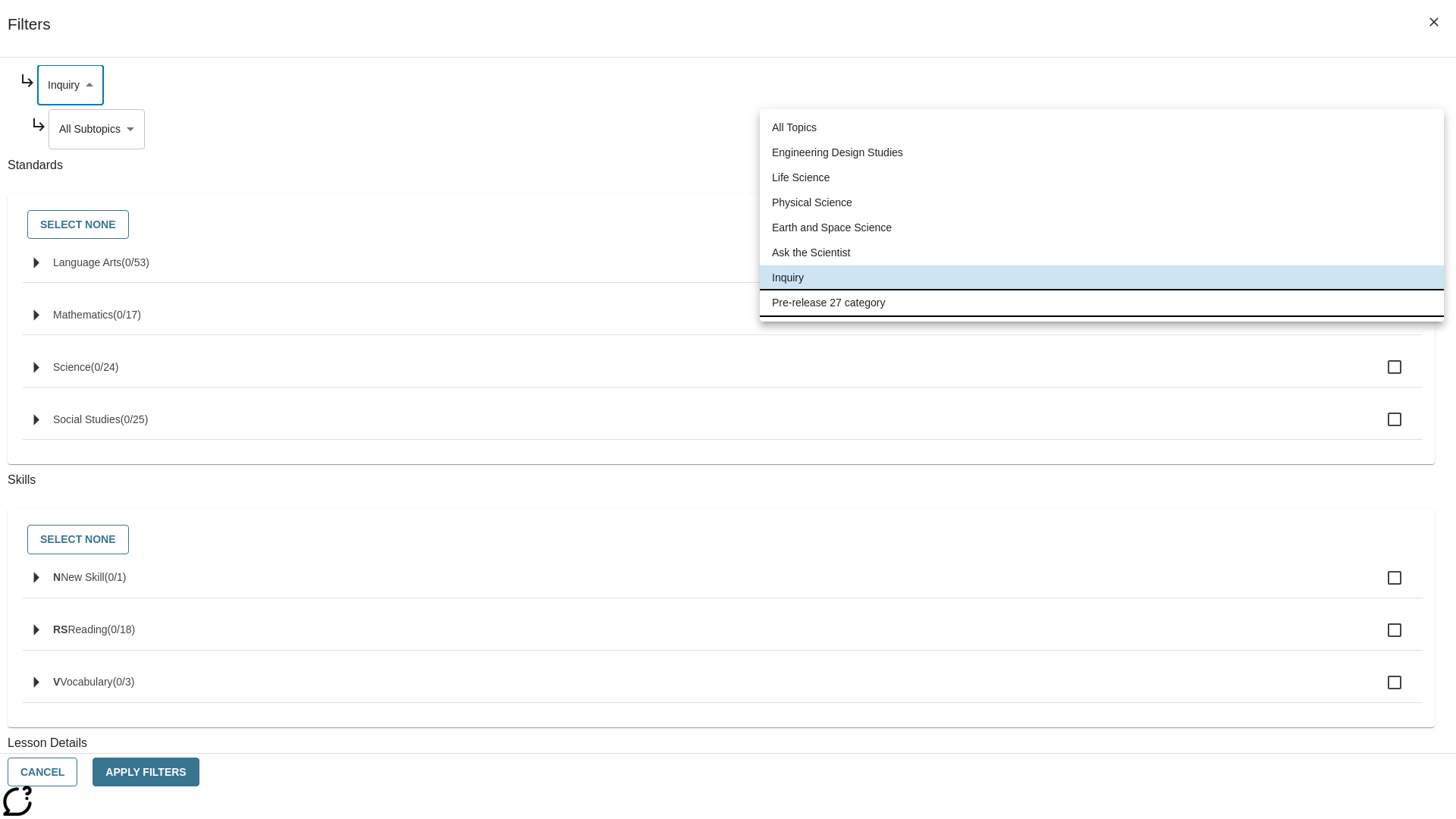
click at [1102, 302] on li "Pre-release 27 category" at bounding box center [1101, 303] width 684 height 25
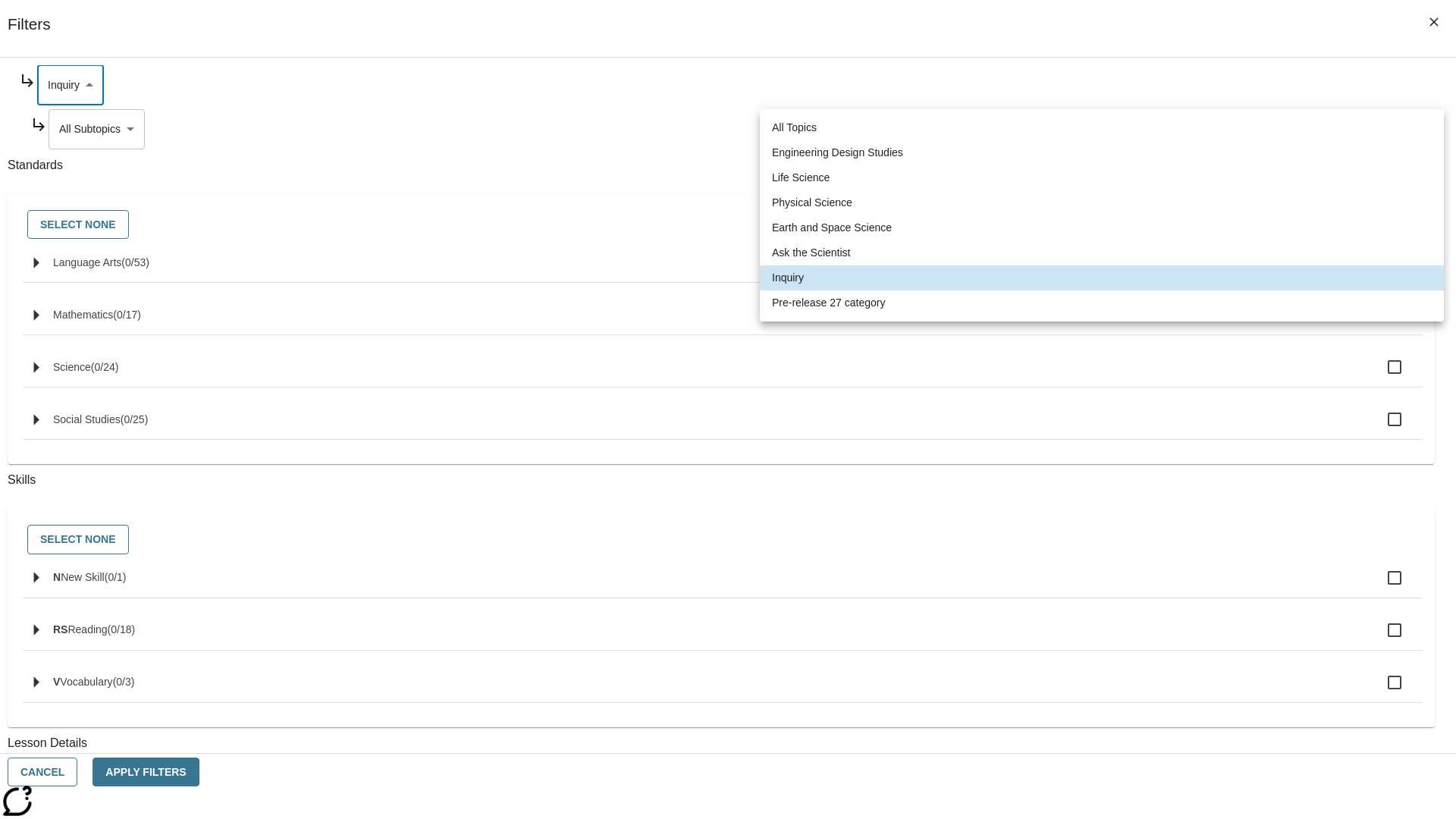
type input "271"
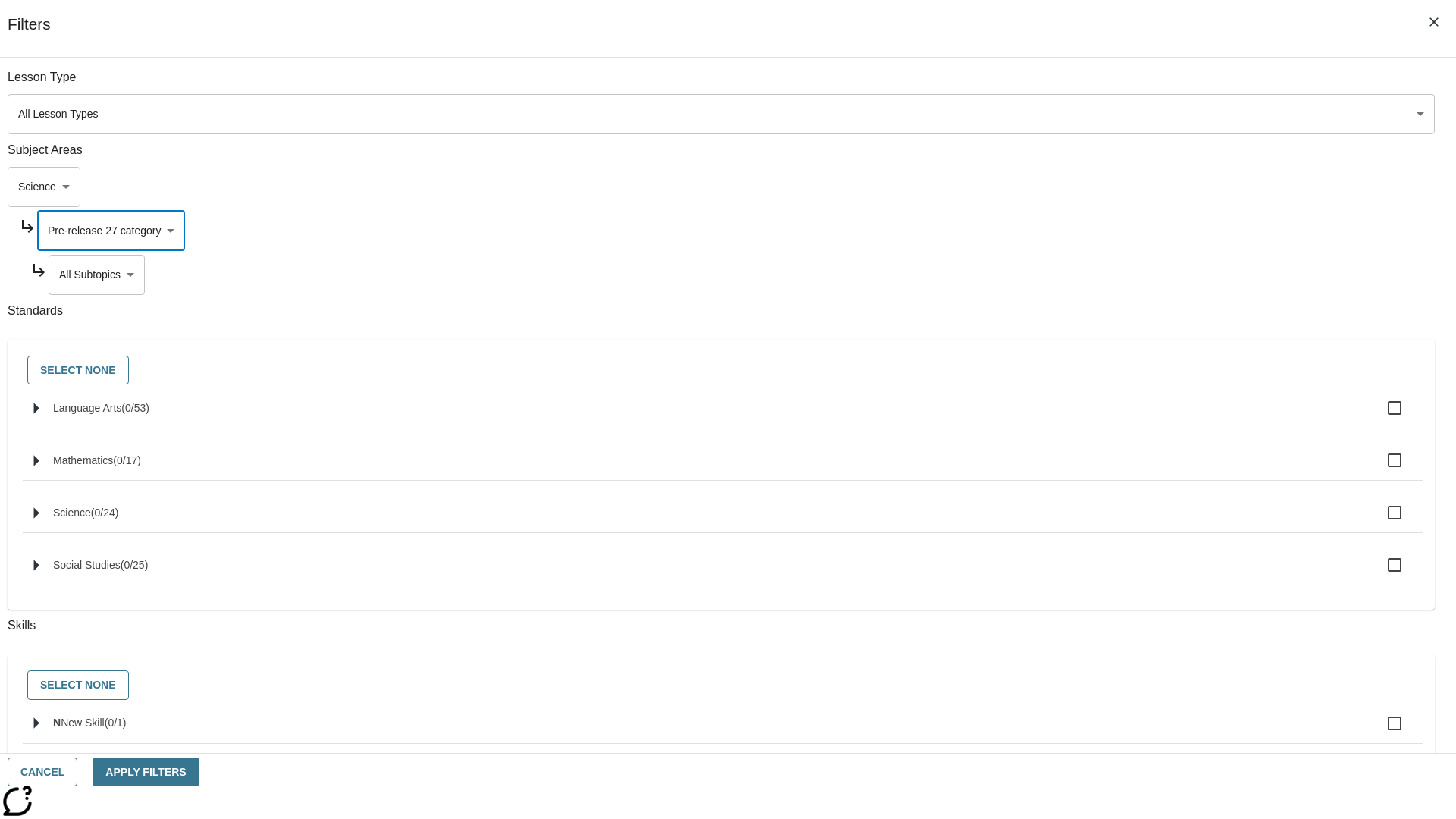
click at [1112, 85] on body "Skip to main content NJ Edition EN Grade 3 2025 Auto Grade 3 Search 0 Tauto Das…" at bounding box center [728, 470] width 1444 height 837
click at [1092, 187] on body "Skip to main content NJ Edition EN Grade 3 2025 Auto Grade 3 Search 0 Tauto Das…" at bounding box center [728, 470] width 1444 height 837
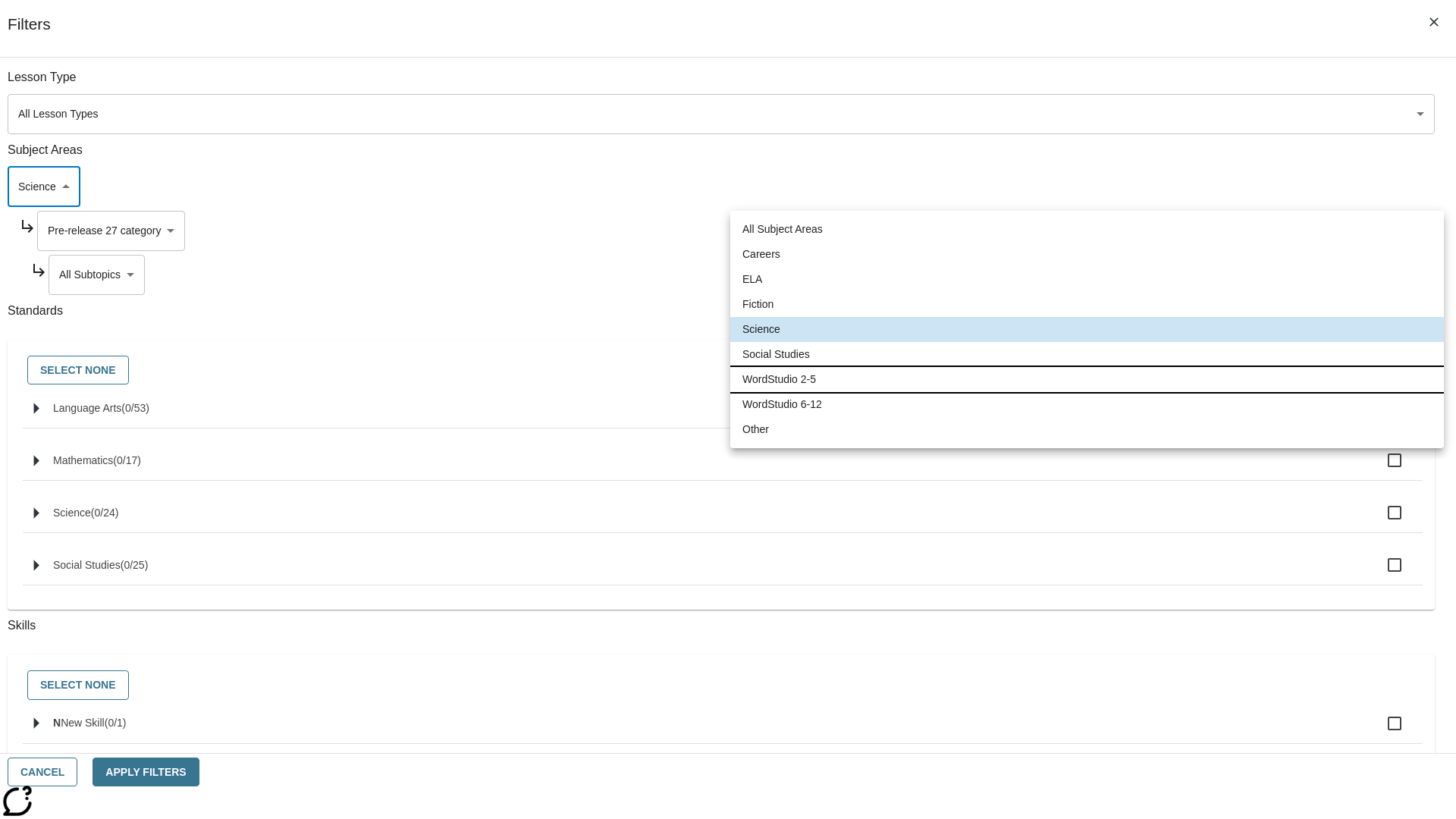
click at [1087, 379] on li "WordStudio 2-5" at bounding box center [1087, 380] width 713 height 25
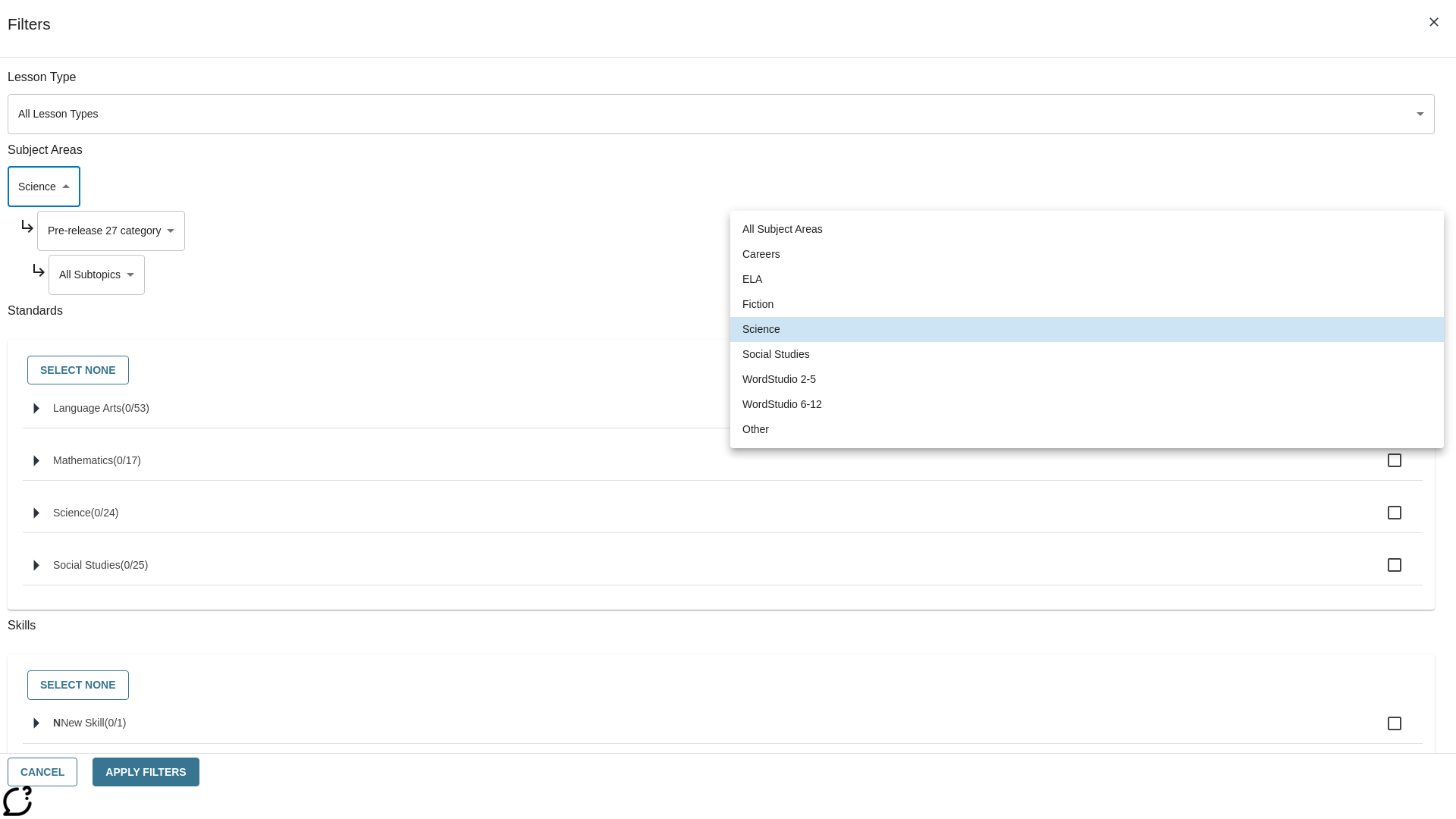
type input "6"
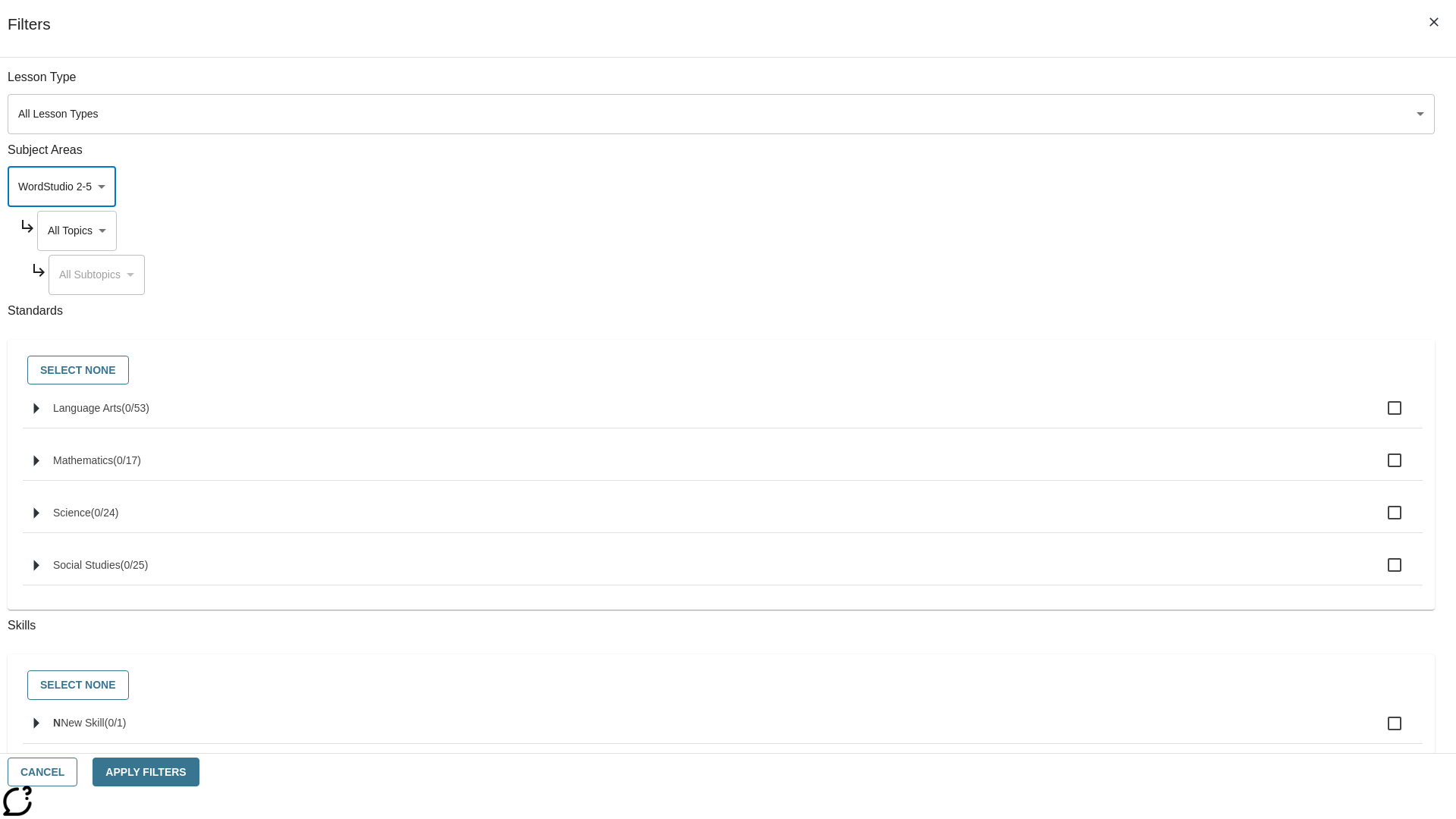
click at [1106, 85] on body "Skip to main content NJ Edition EN Grade 3 2025 Auto Grade 3 Search 0 Tauto Das…" at bounding box center [728, 470] width 1444 height 837
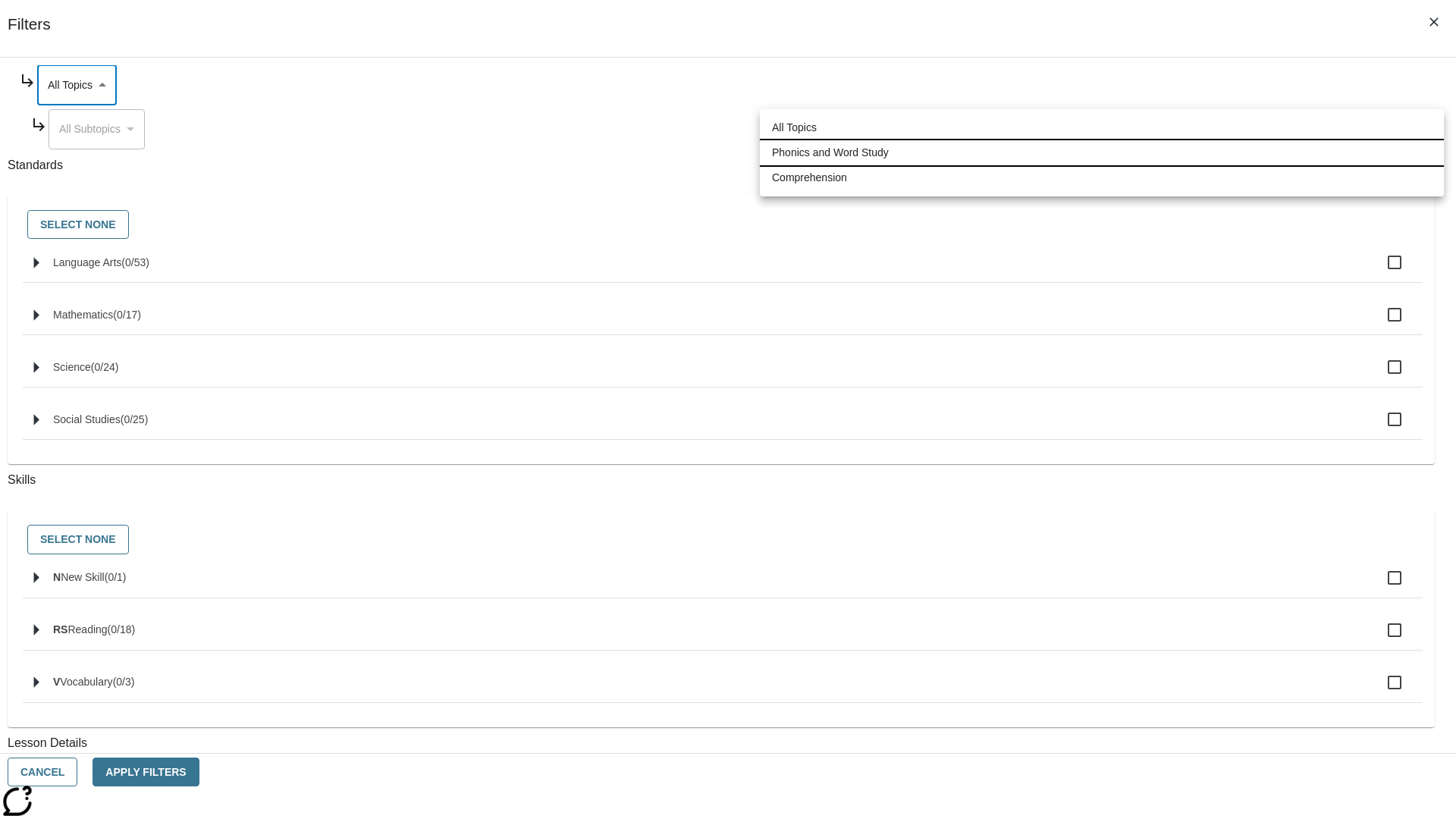
click at [1102, 152] on li "Phonics and Word Study" at bounding box center [1101, 153] width 684 height 25
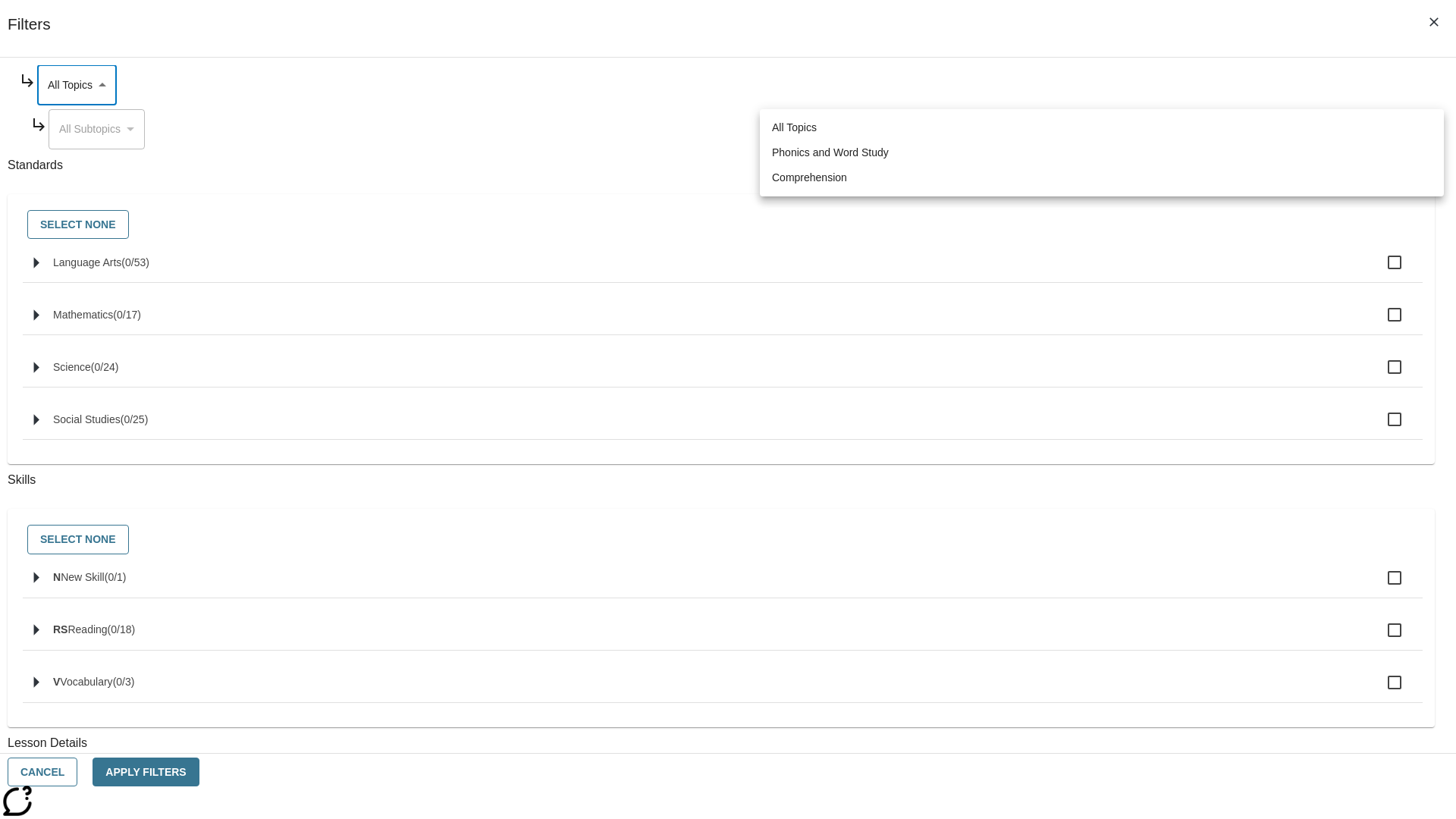
type input "249"
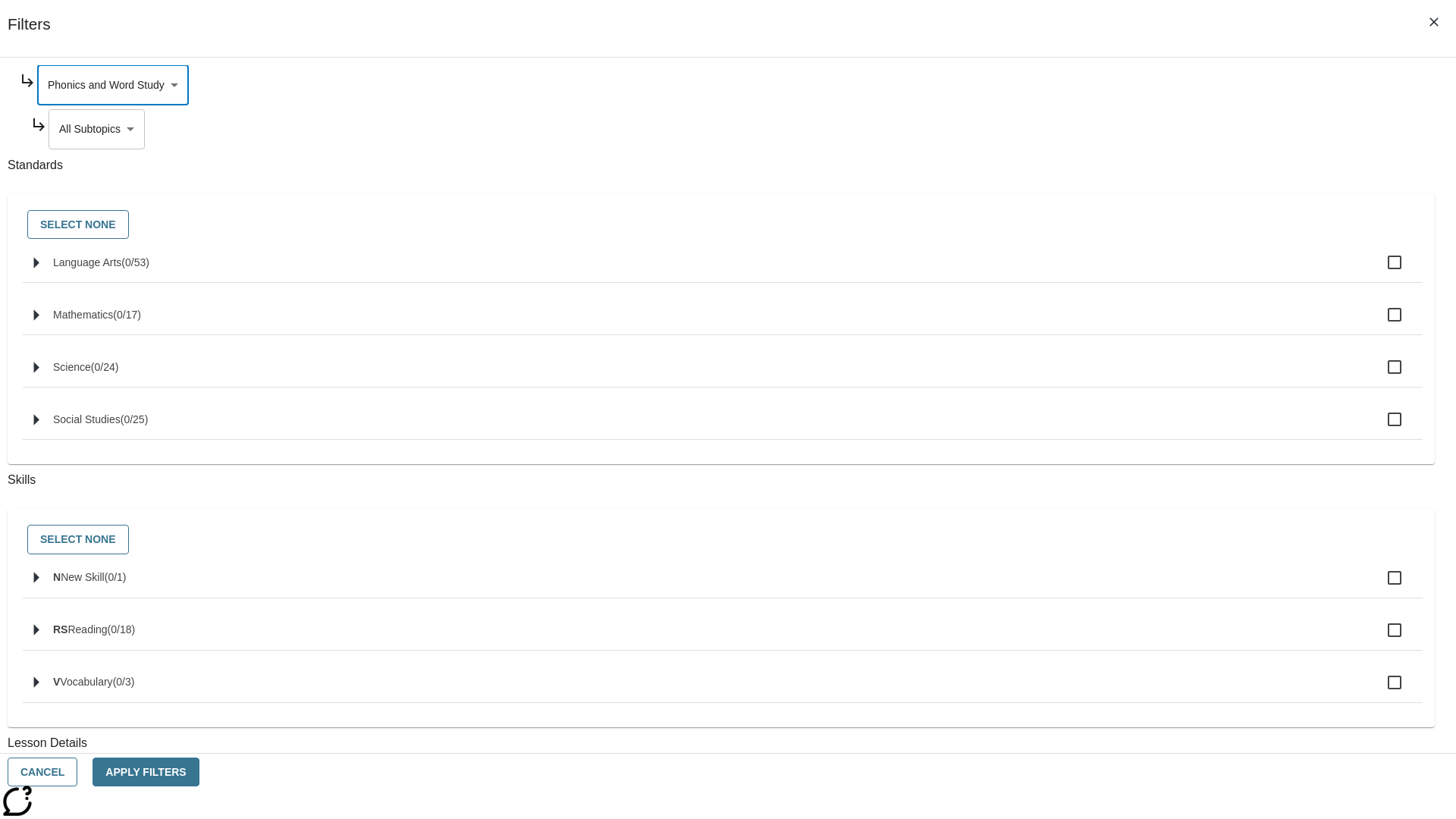
click at [1113, 275] on body "Skip to main content NJ Edition EN Grade 3 2025 Auto Grade 3 Search 0 Tauto Das…" at bounding box center [728, 470] width 1444 height 837
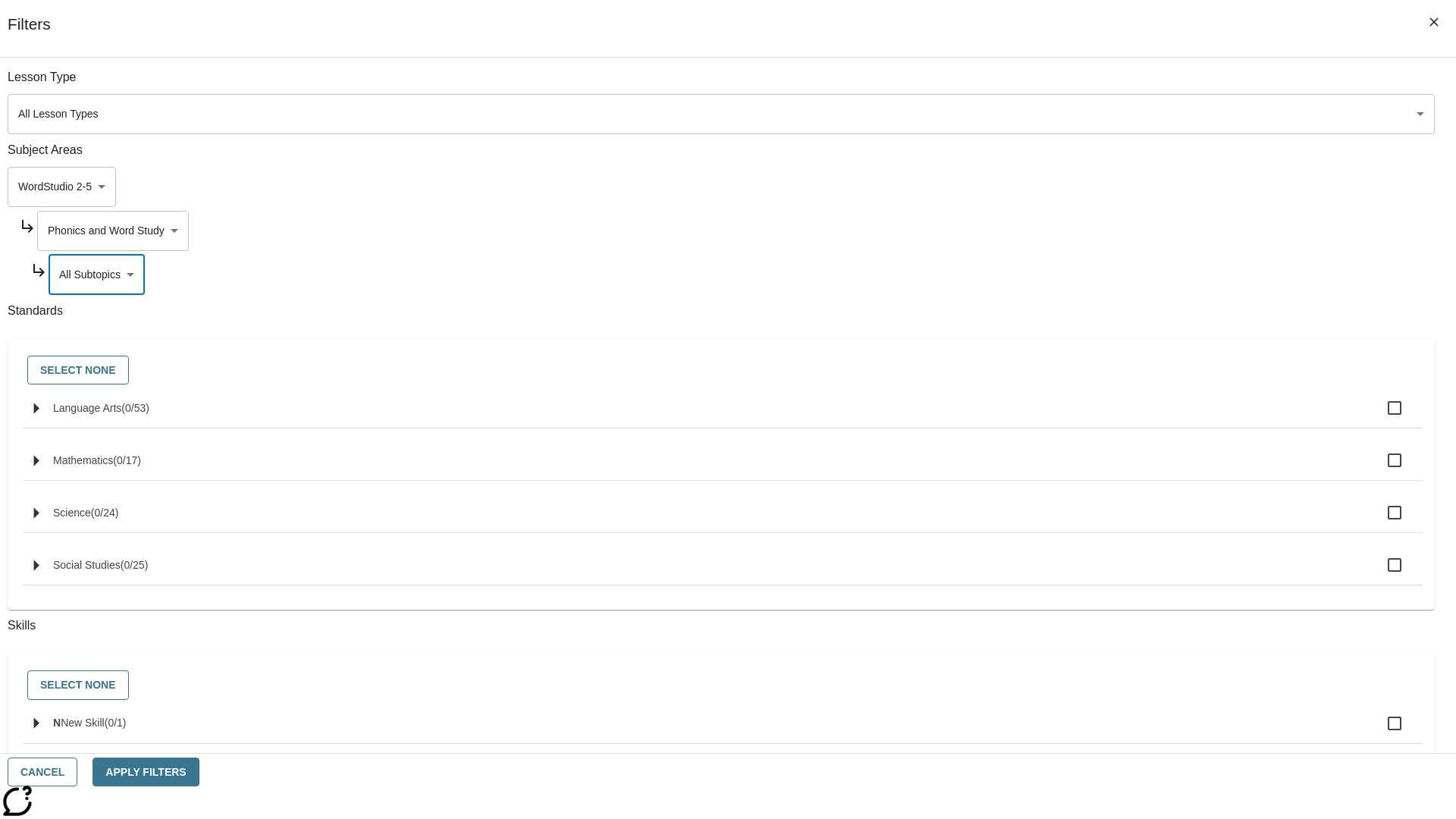
click at [1106, 230] on body "Skip to main content NJ Edition EN Grade 3 2025 Auto Grade 3 Search 0 Tauto Das…" at bounding box center [728, 470] width 1444 height 837
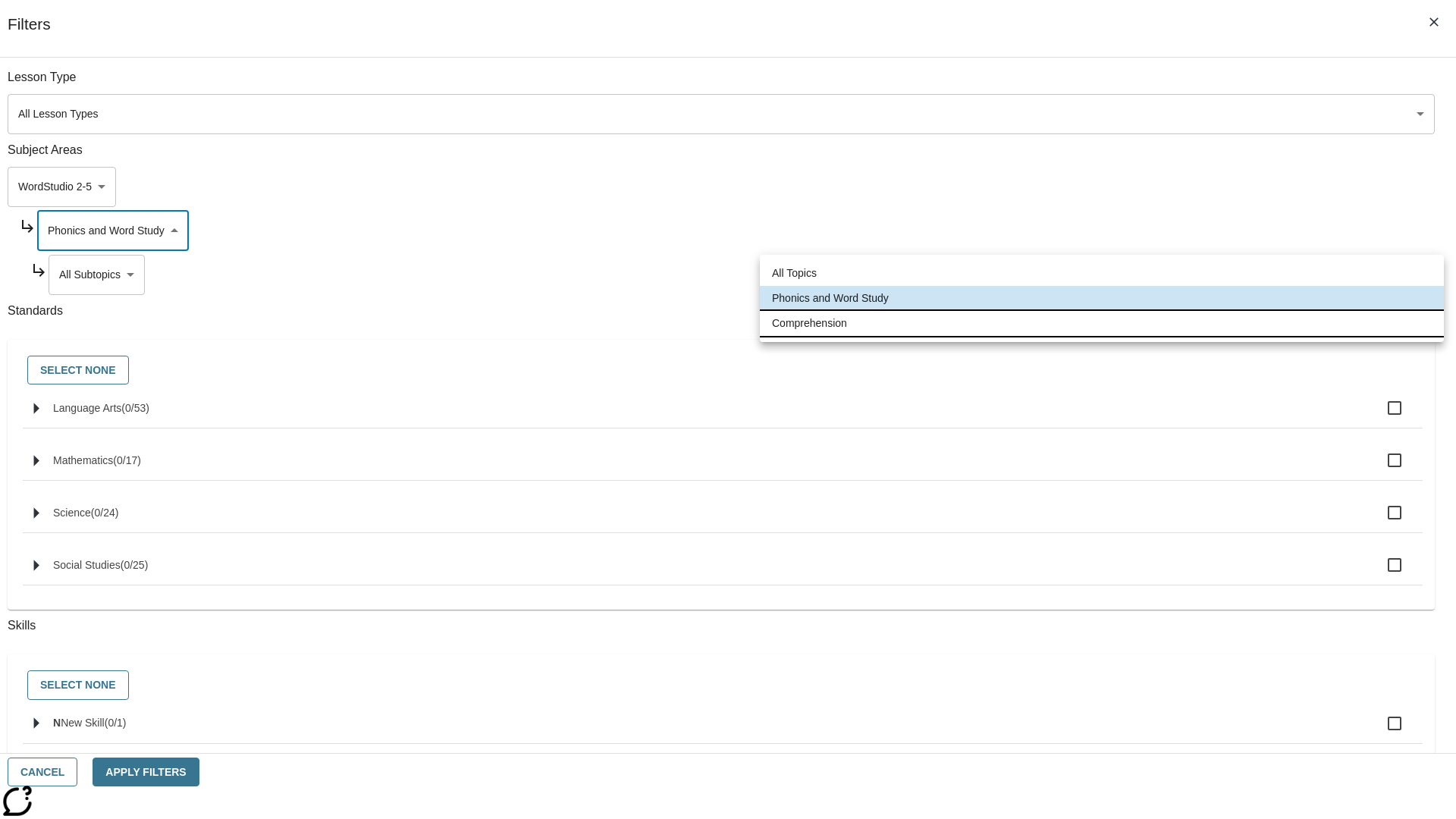
click at [1102, 323] on li "Comprehension" at bounding box center [1101, 324] width 684 height 25
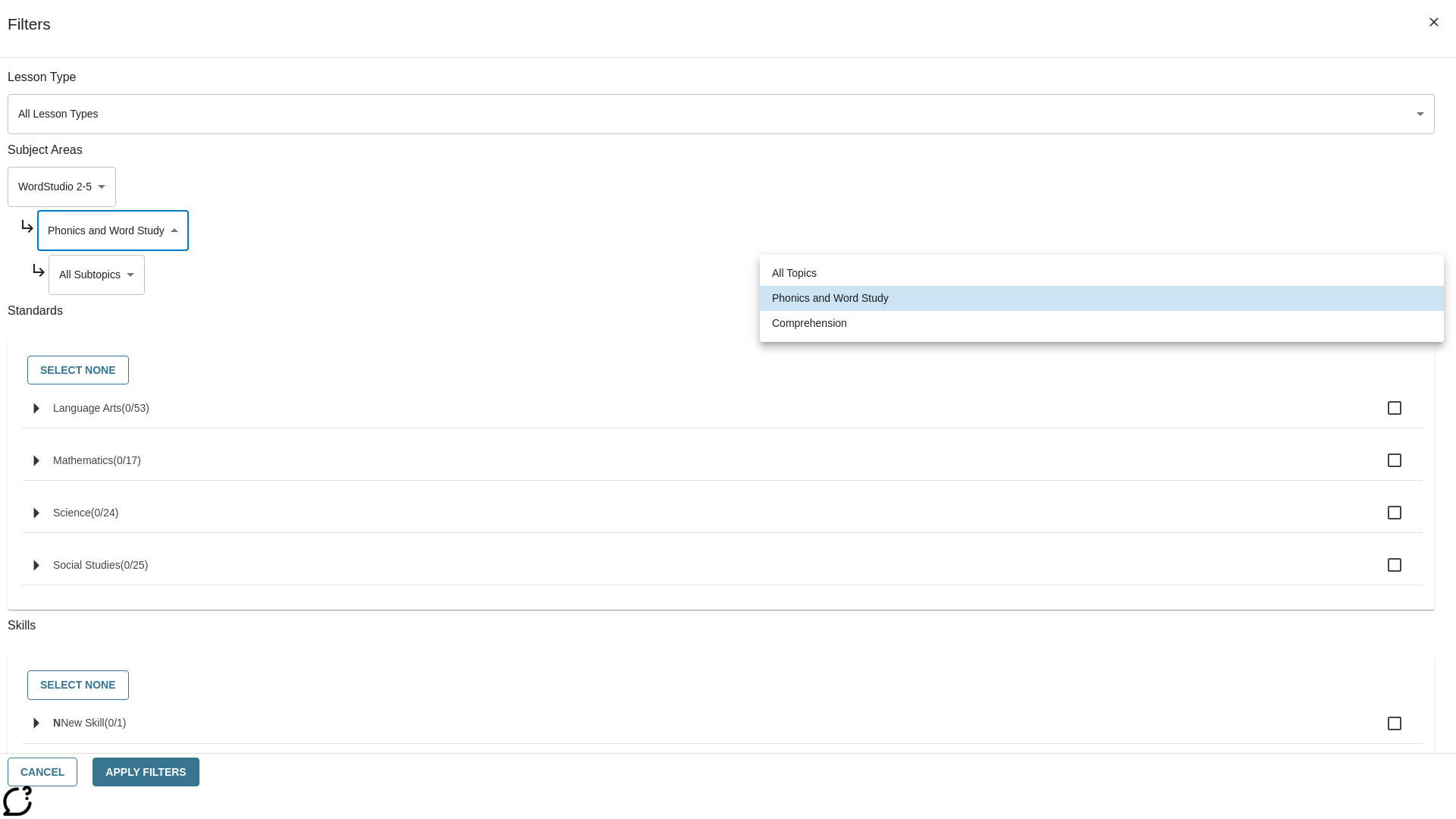
type input "252"
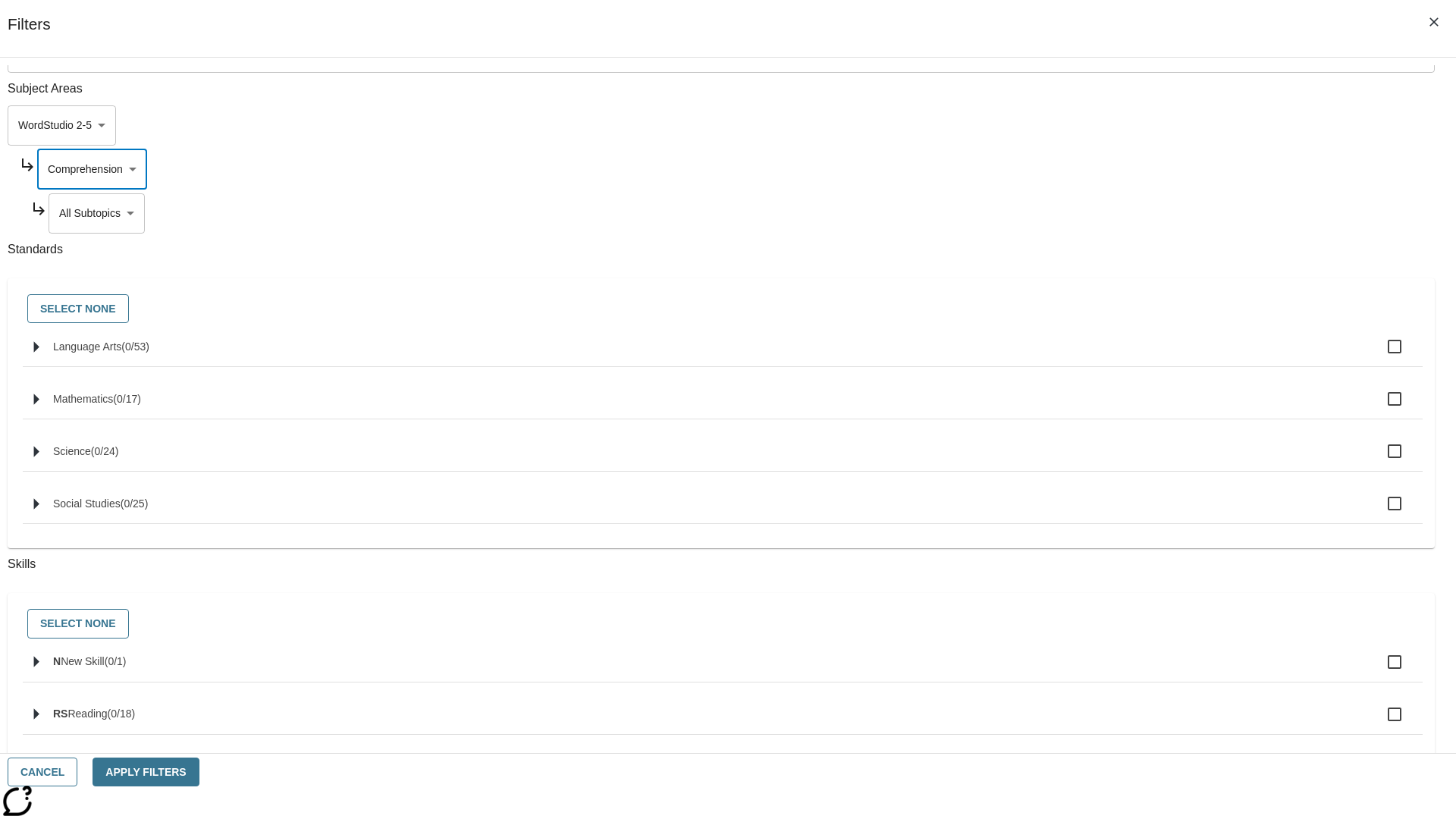
click at [1112, 85] on body "Skip to main content NJ Edition EN Grade 3 2025 Auto Grade 3 Search 0 Tauto Das…" at bounding box center [728, 470] width 1444 height 837
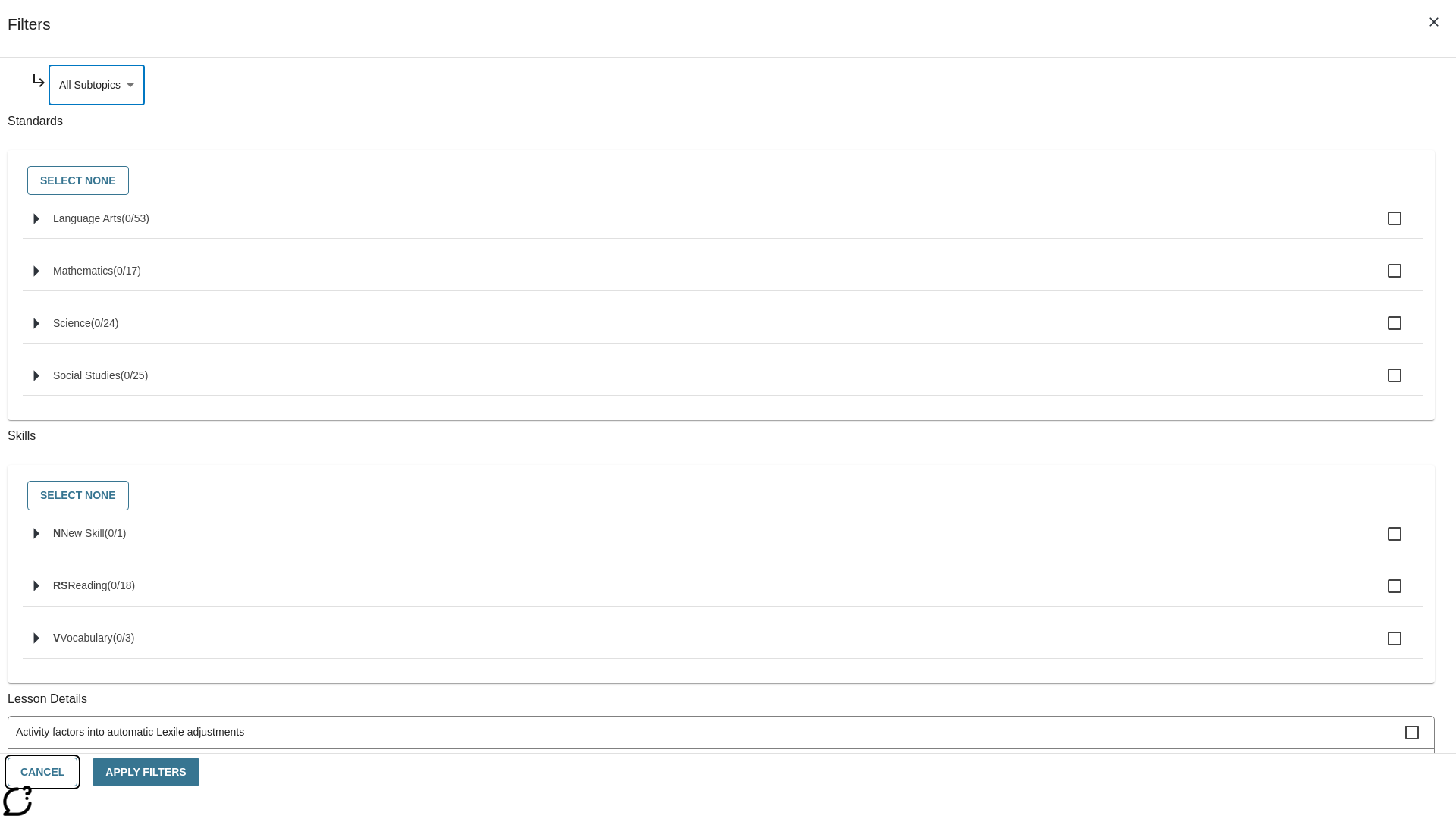
click at [77, 772] on button "Cancel" at bounding box center [43, 772] width 69 height 29
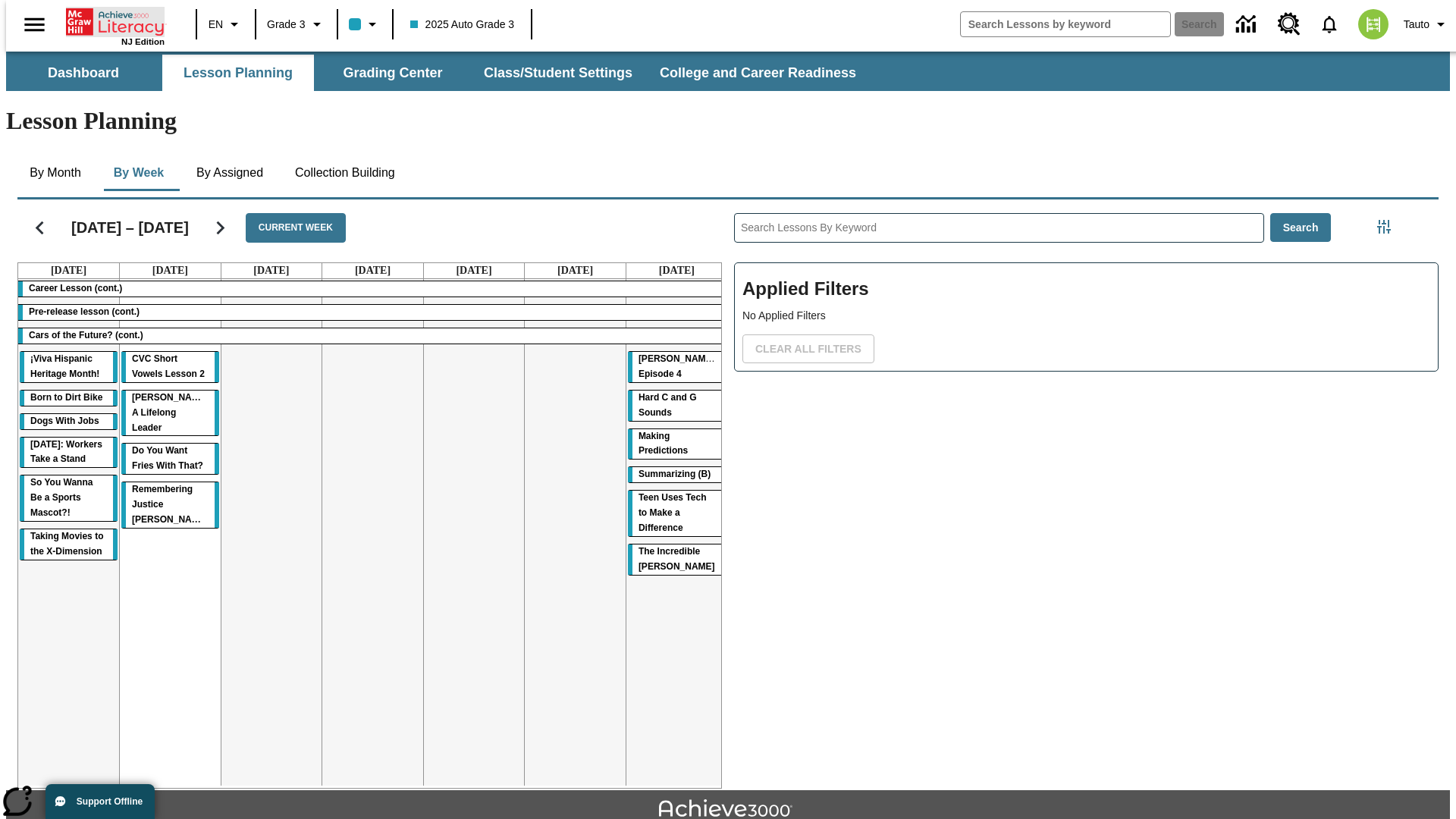
click at [109, 20] on icon "Home" at bounding box center [116, 22] width 101 height 30
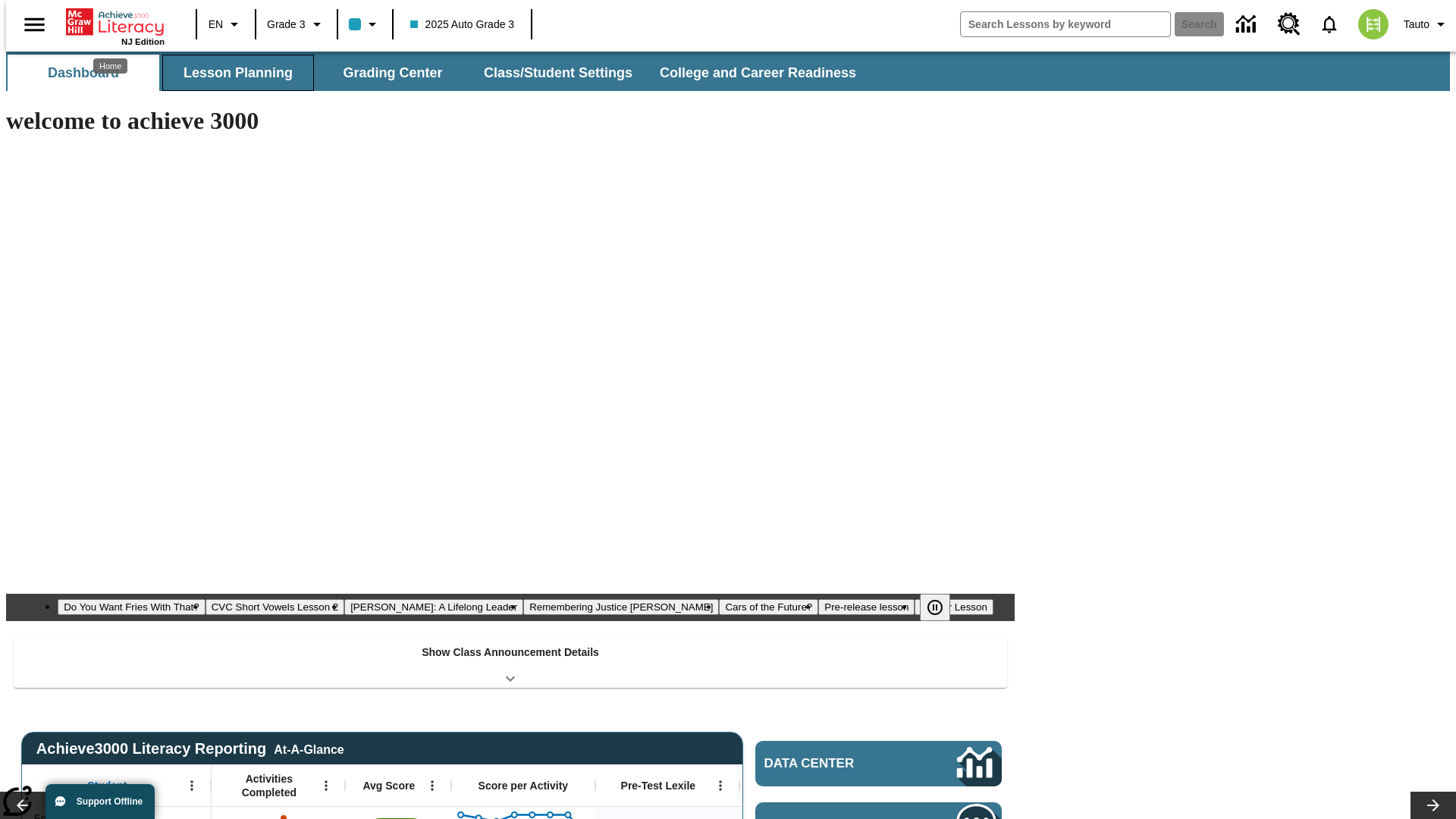
click at [232, 73] on button "Lesson Planning" at bounding box center [237, 72] width 152 height 36
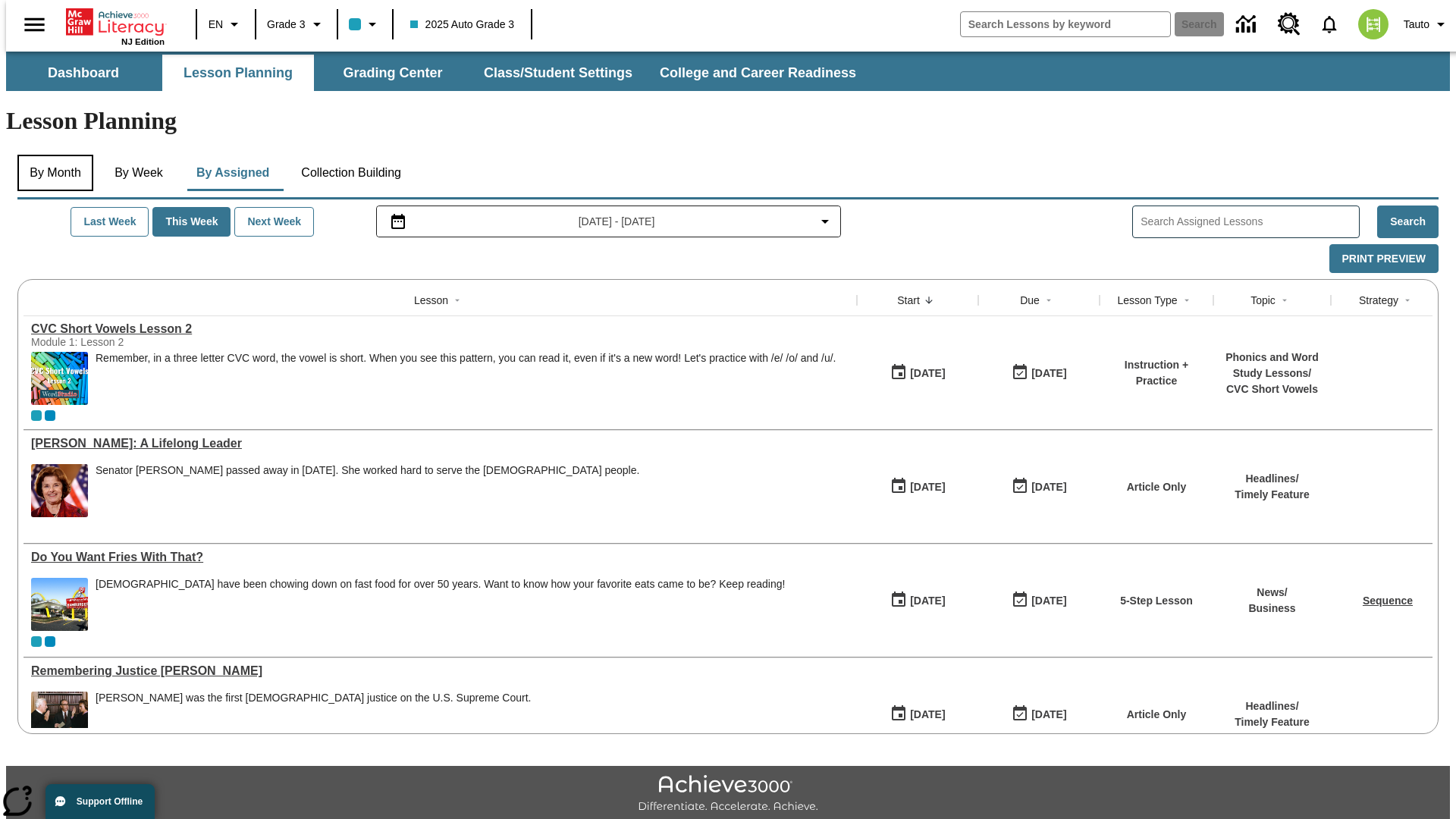
click at [51, 155] on button "By Month" at bounding box center [55, 173] width 76 height 36
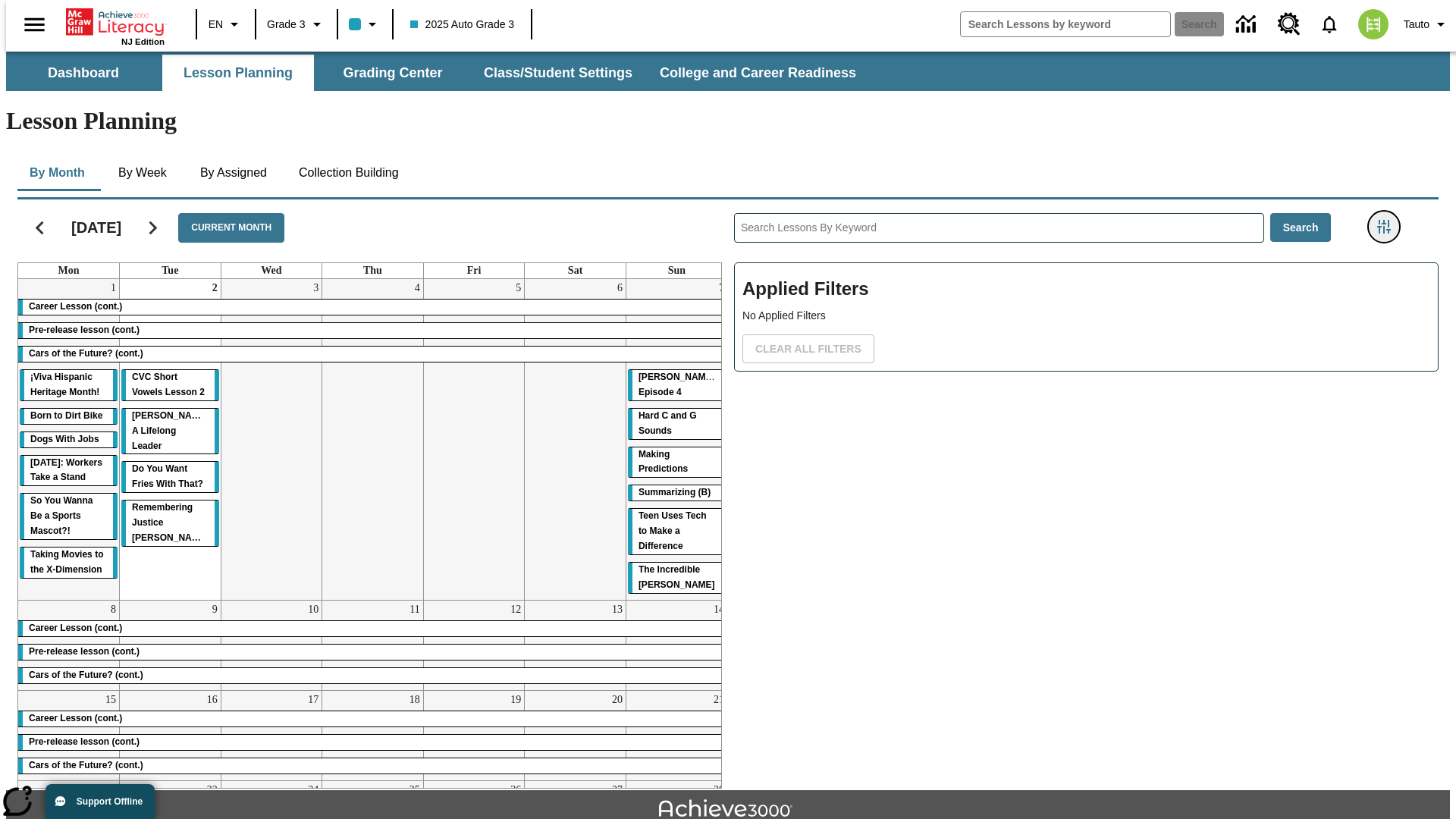
click at [1388, 220] on icon "Filters Side menu" at bounding box center [1384, 226] width 13 height 13
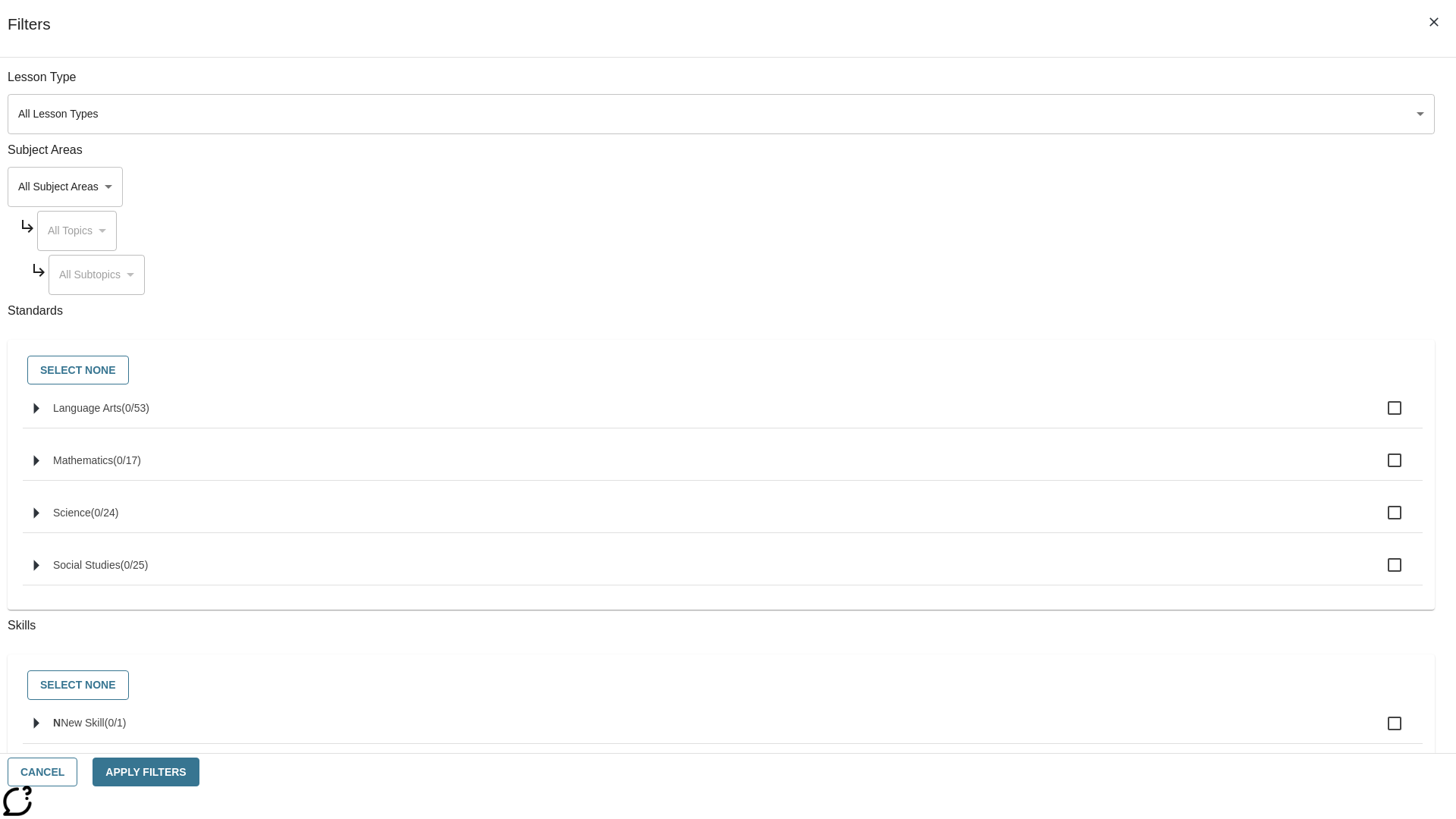
click at [1092, 187] on body "Skip to main content NJ Edition EN Grade 3 2025 Auto Grade 3 Search 0 Tauto Das…" at bounding box center [728, 470] width 1444 height 837
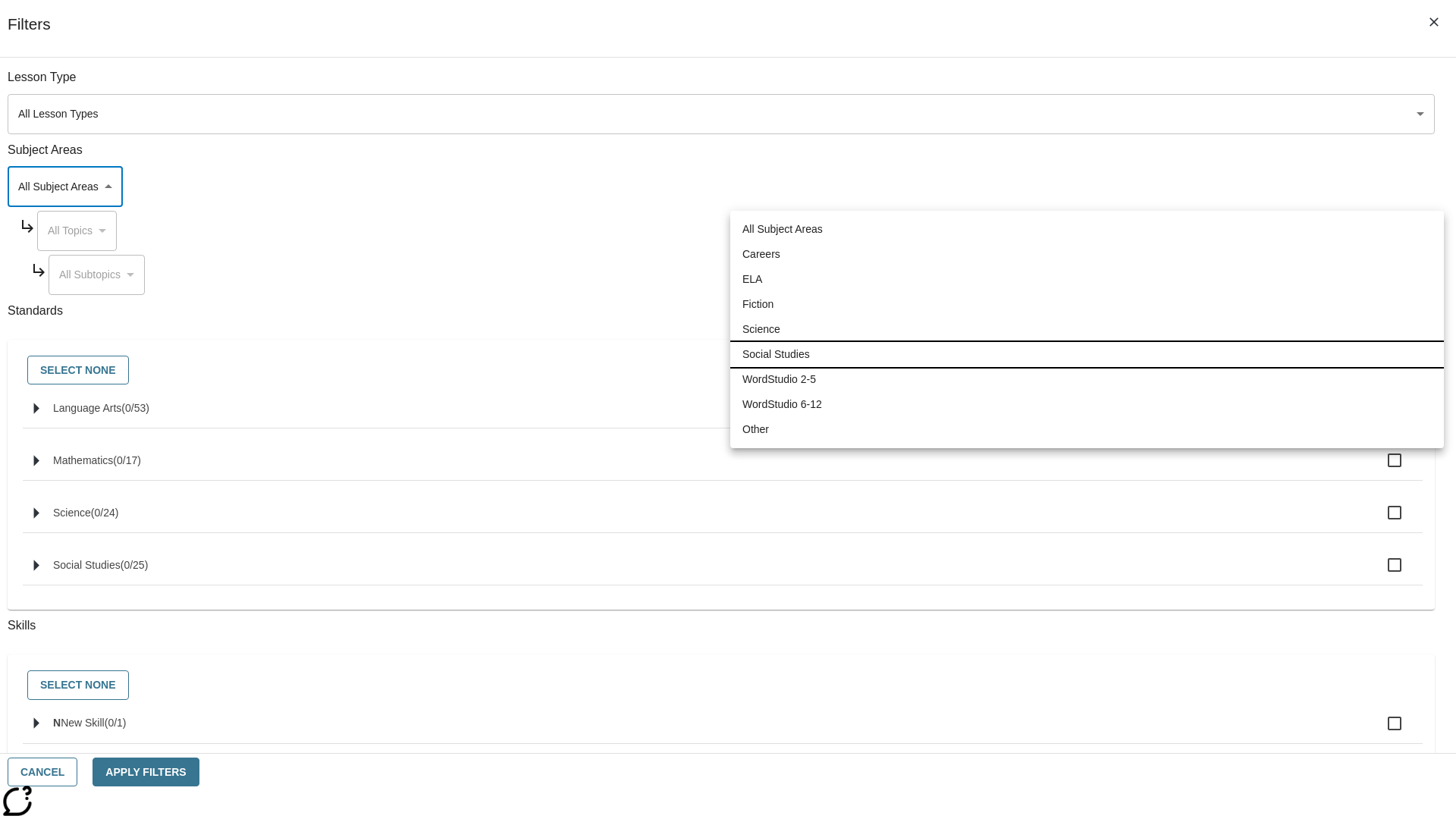
click at [1087, 354] on li "Social Studies" at bounding box center [1087, 355] width 713 height 25
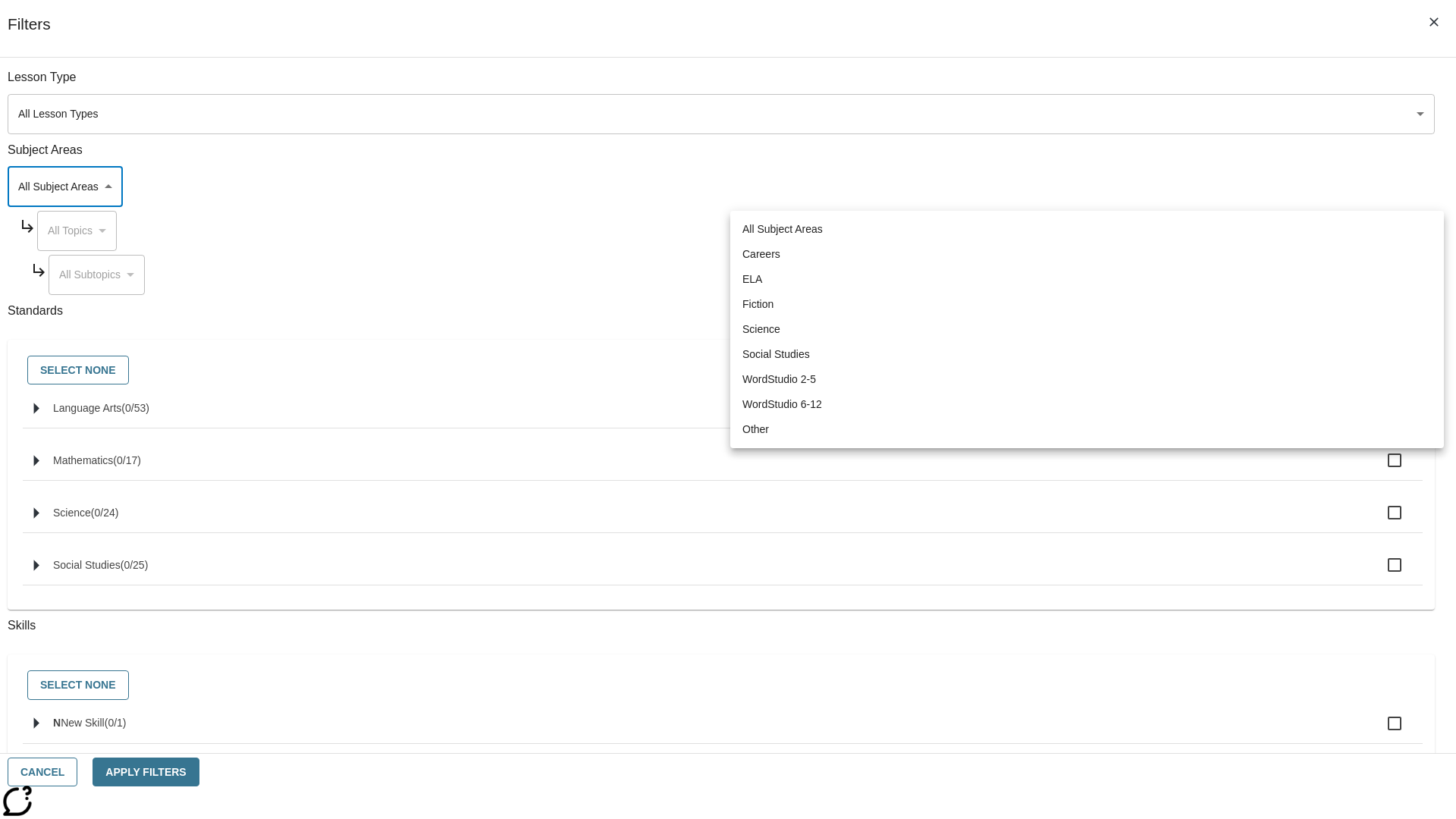
type input "3"
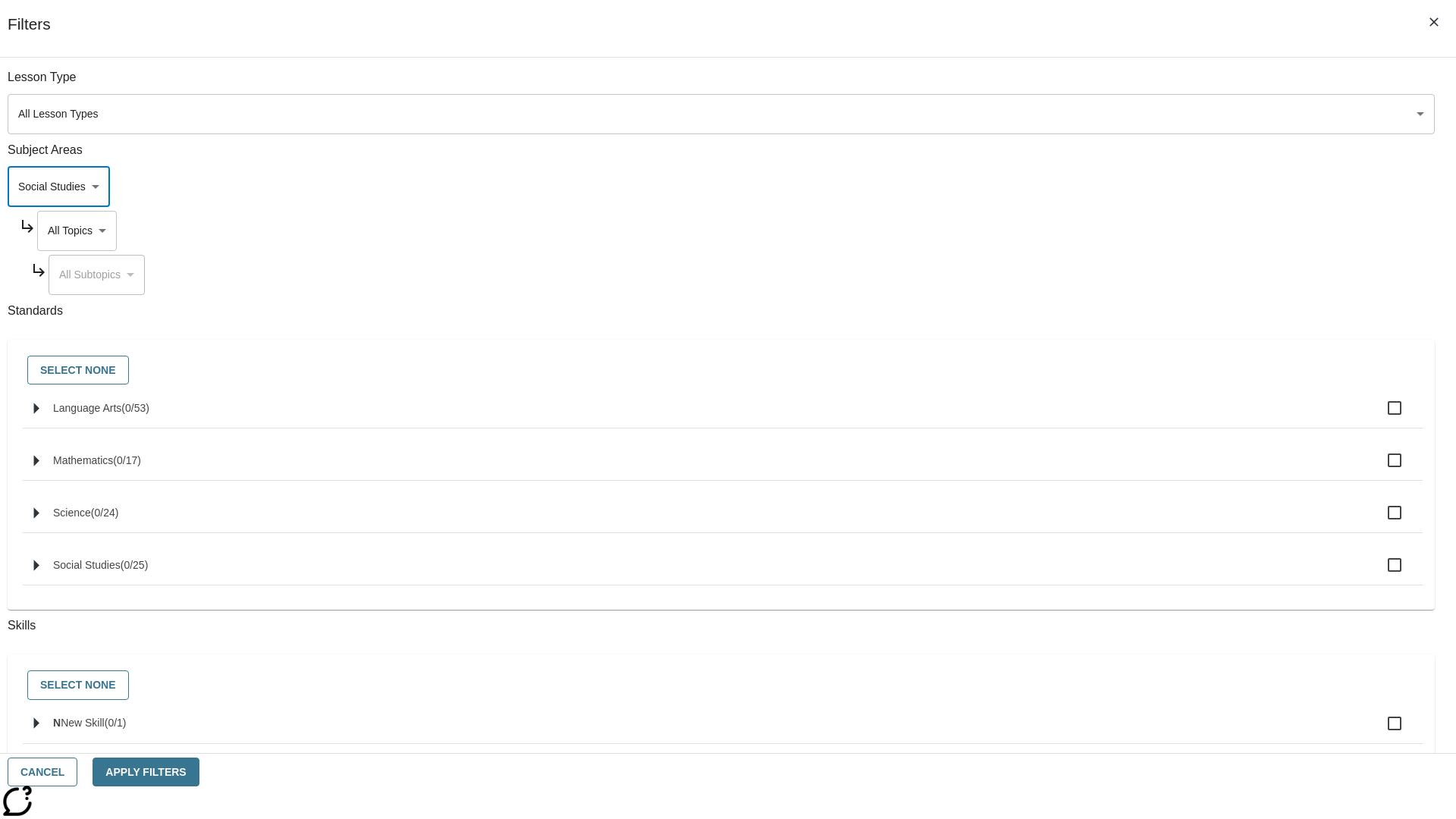
click at [1106, 85] on body "Skip to main content NJ Edition EN Grade 3 2025 Auto Grade 3 Search 0 Tauto Das…" at bounding box center [728, 470] width 1444 height 837
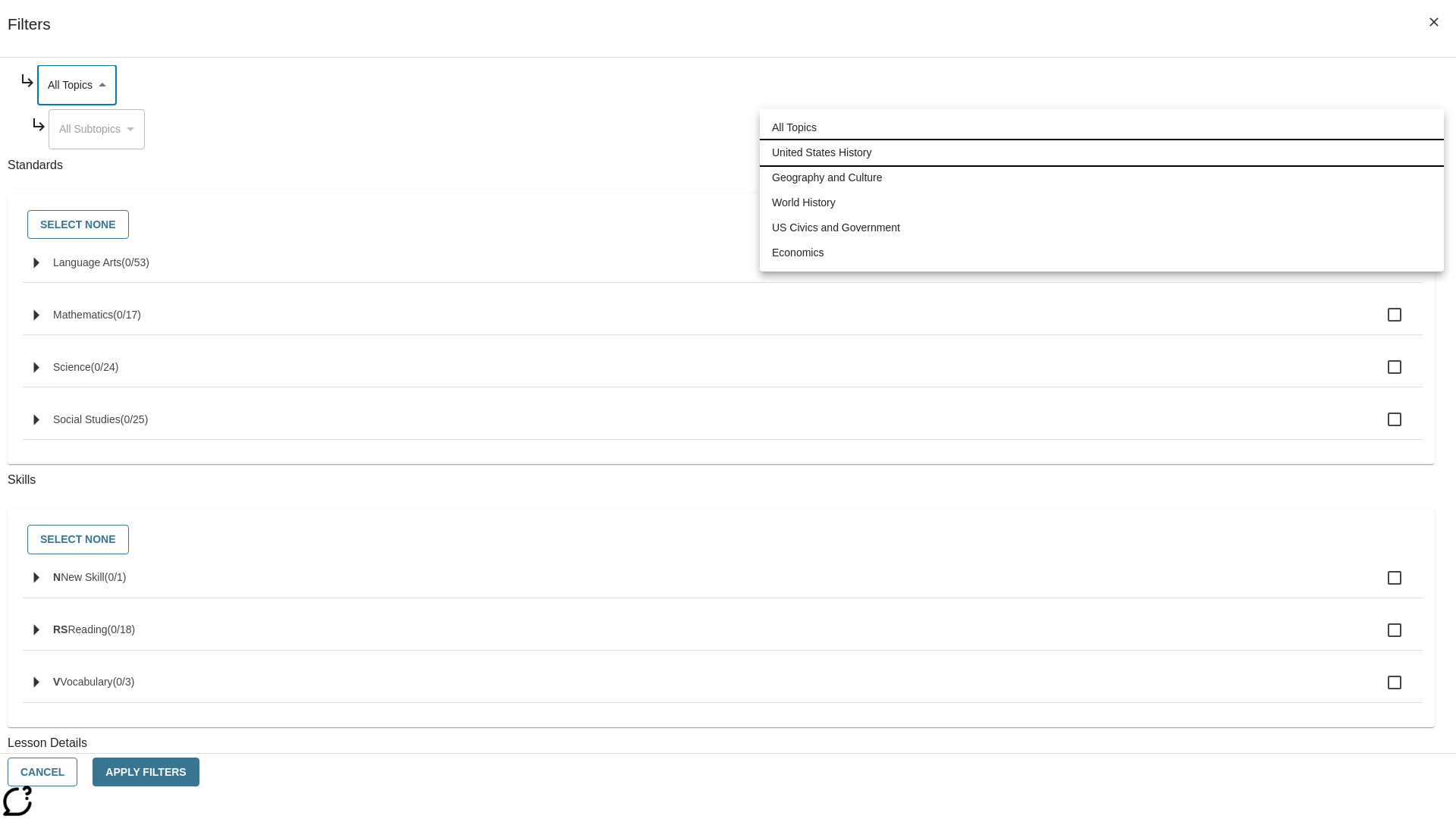
click at [1102, 152] on li "United States History" at bounding box center [1101, 153] width 684 height 25
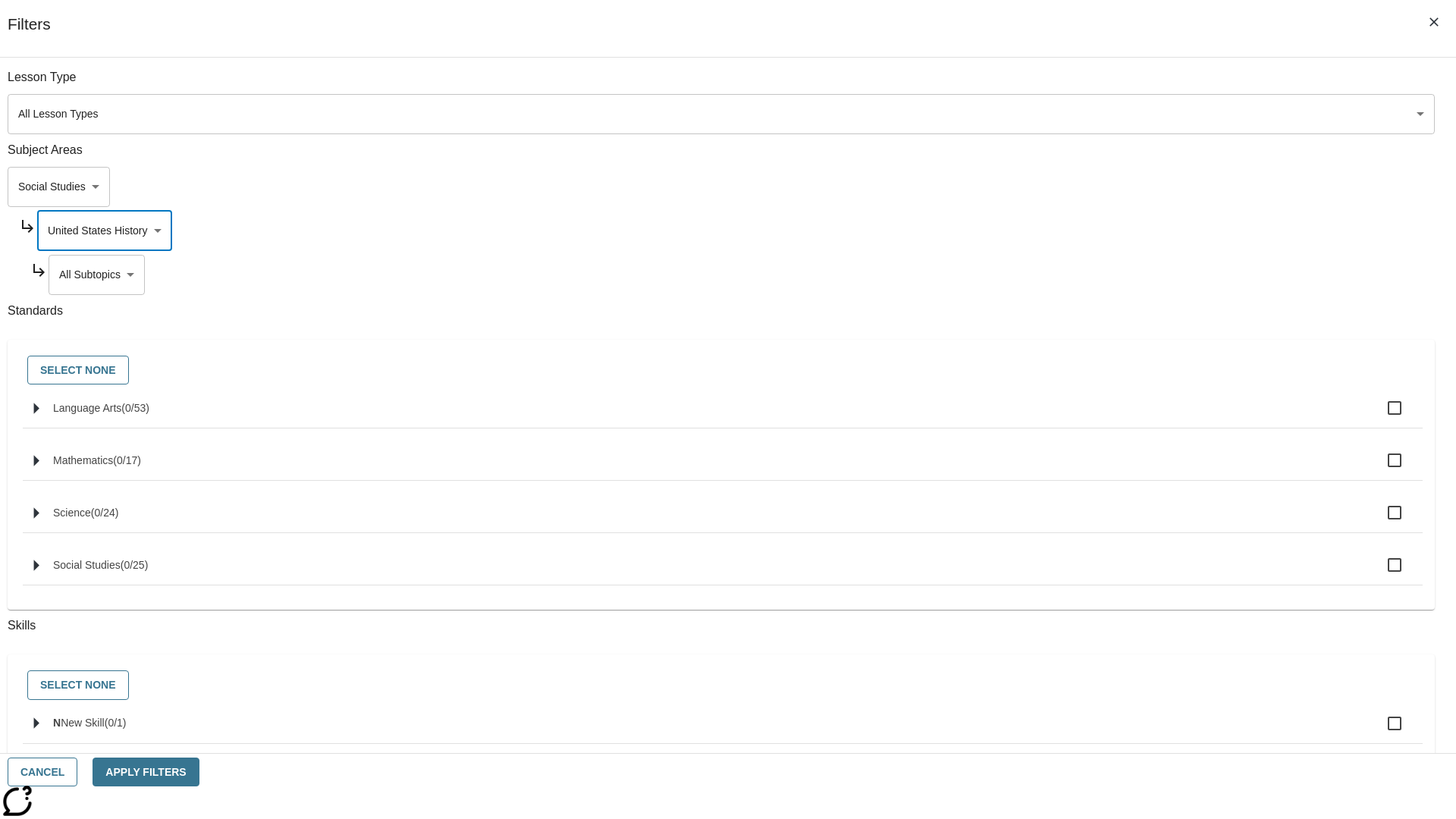
click at [1112, 85] on body "Skip to main content NJ Edition EN Grade 3 2025 Auto Grade 3 Search 0 Tauto Das…" at bounding box center [728, 470] width 1444 height 837
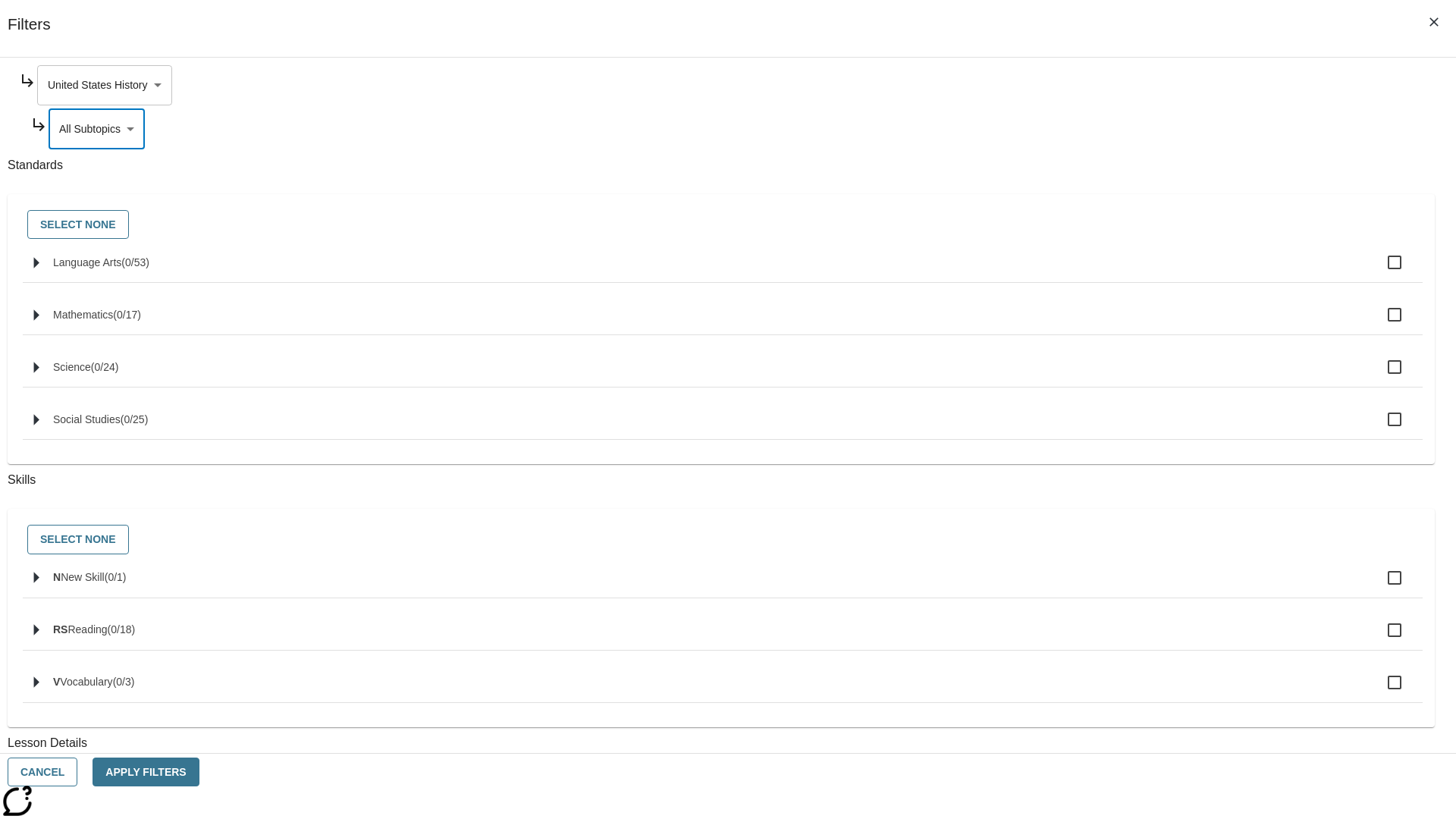
click at [1106, 85] on body "Skip to main content NJ Edition EN Grade 3 2025 Auto Grade 3 Search 0 Tauto Das…" at bounding box center [728, 470] width 1444 height 837
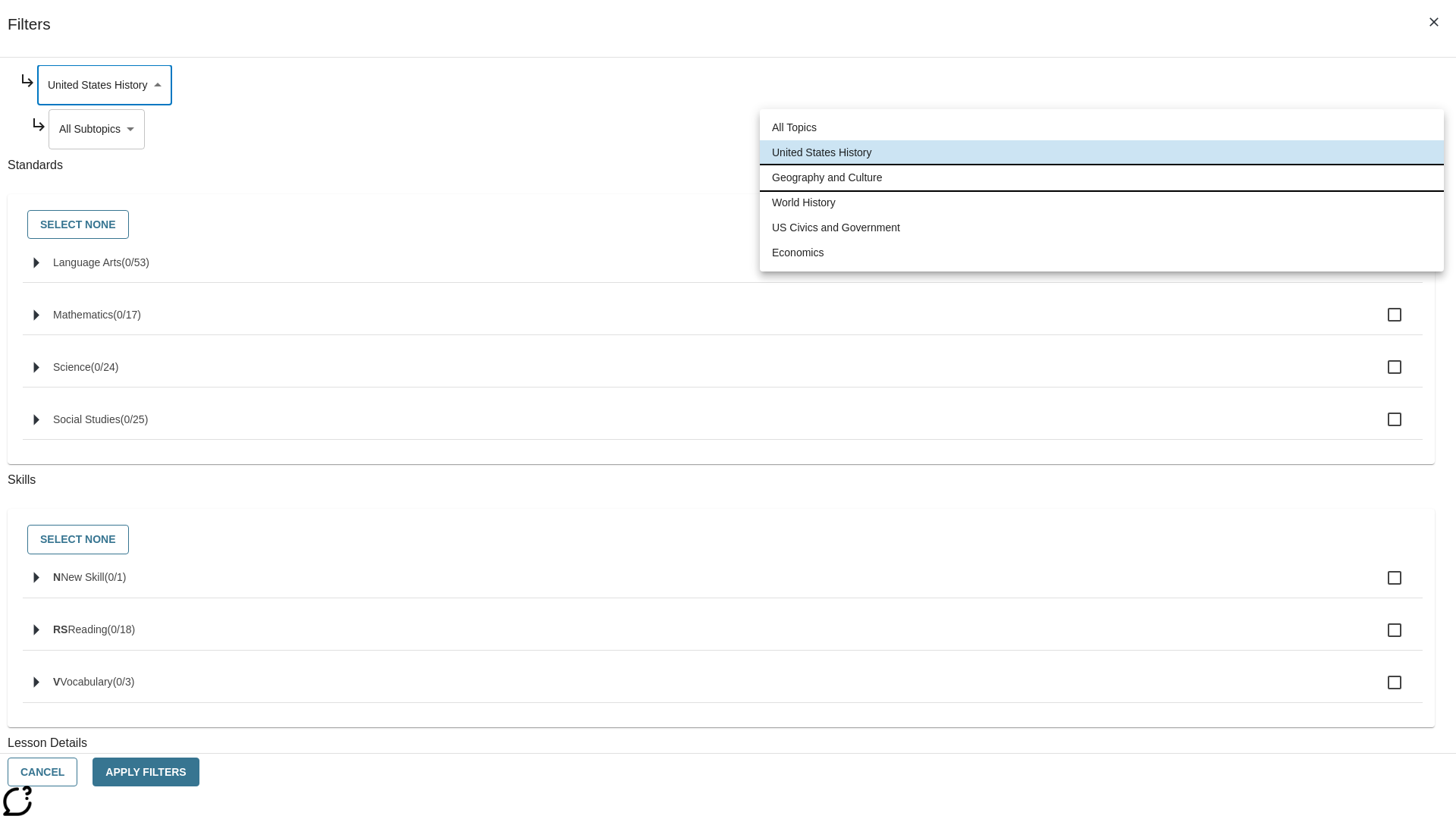
click at [1102, 178] on li "Geography and Culture" at bounding box center [1101, 178] width 684 height 25
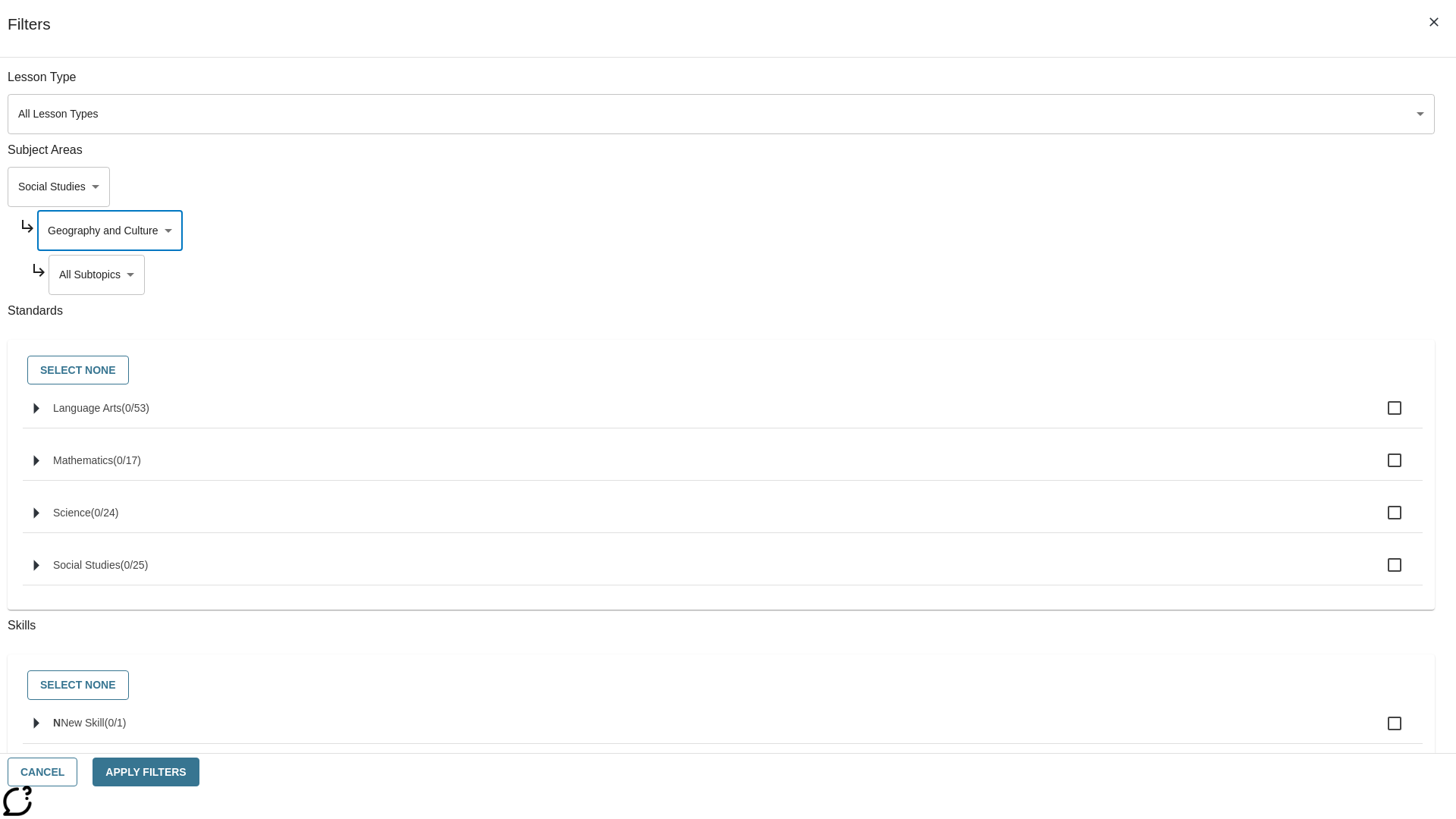
click at [1112, 85] on body "Skip to main content NJ Edition EN Grade 3 2025 Auto Grade 3 Search 0 Tauto Das…" at bounding box center [728, 470] width 1444 height 837
click at [1106, 85] on body "Skip to main content NJ Edition EN Grade 3 2025 Auto Grade 3 Search 0 Tauto Das…" at bounding box center [728, 470] width 1444 height 837
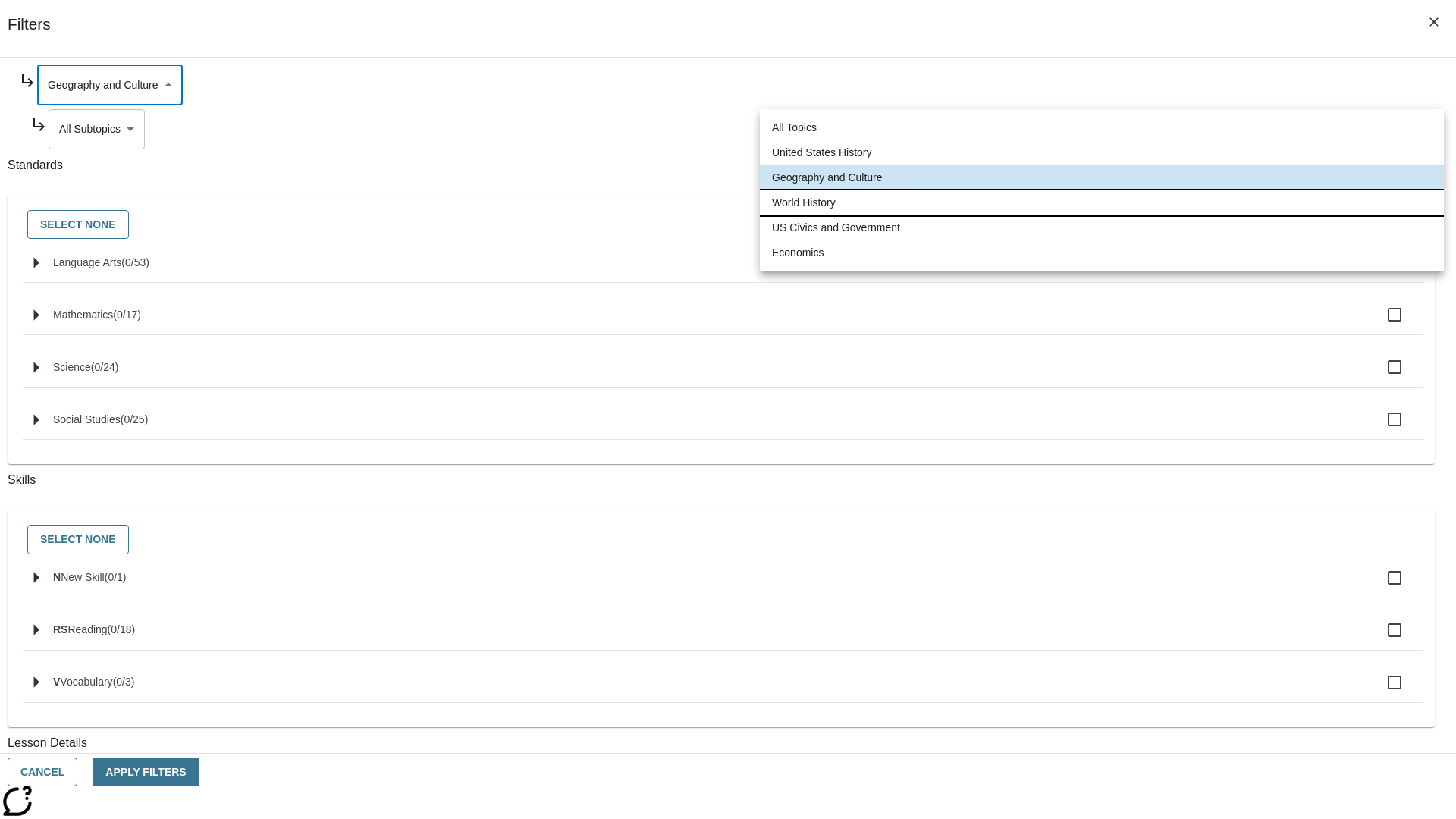
click at [1102, 203] on li "World History" at bounding box center [1101, 203] width 684 height 25
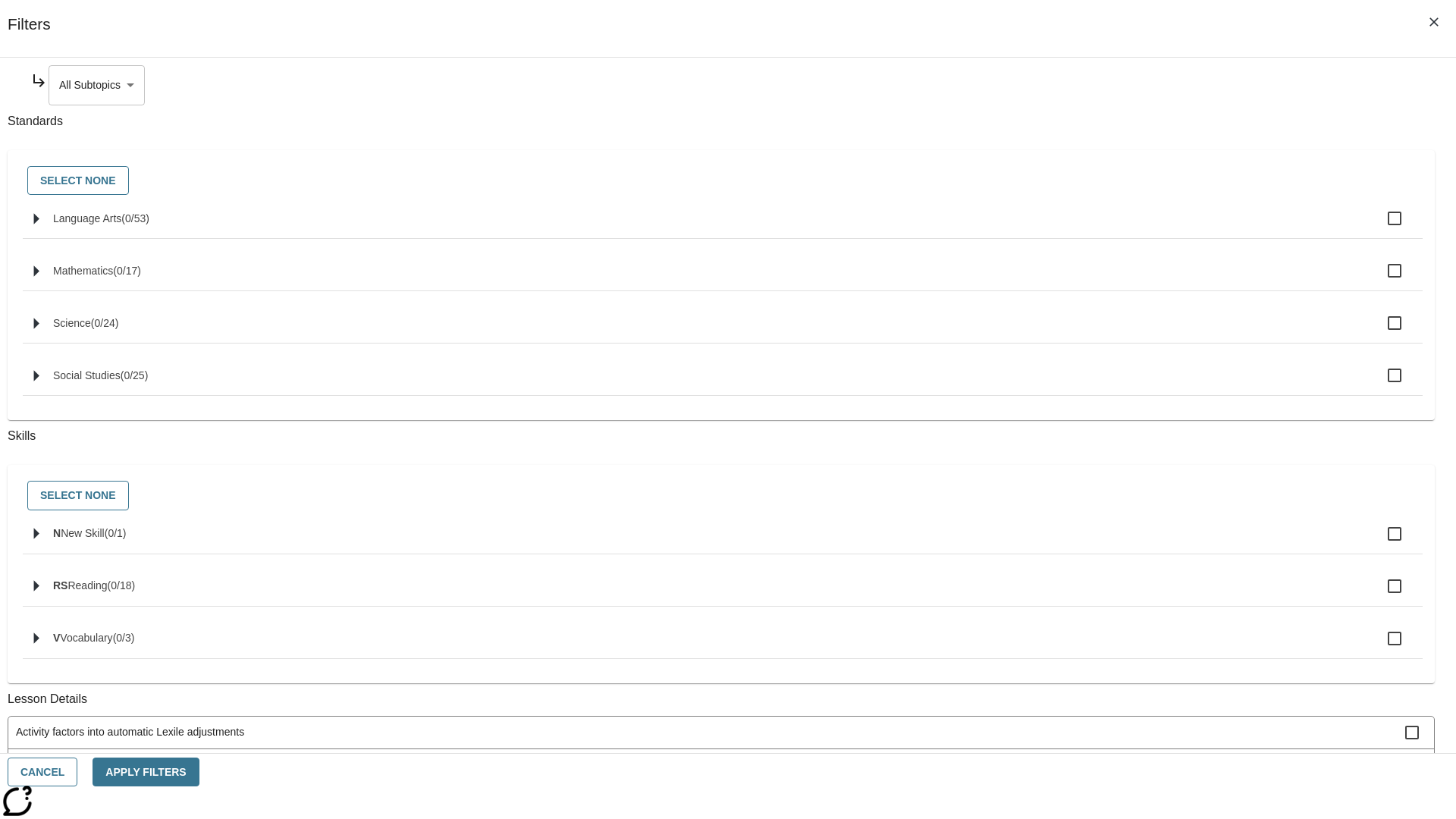
click at [1112, 85] on body "Skip to main content NJ Edition EN Grade 3 2025 Auto Grade 3 Search 0 Tauto Das…" at bounding box center [728, 470] width 1444 height 837
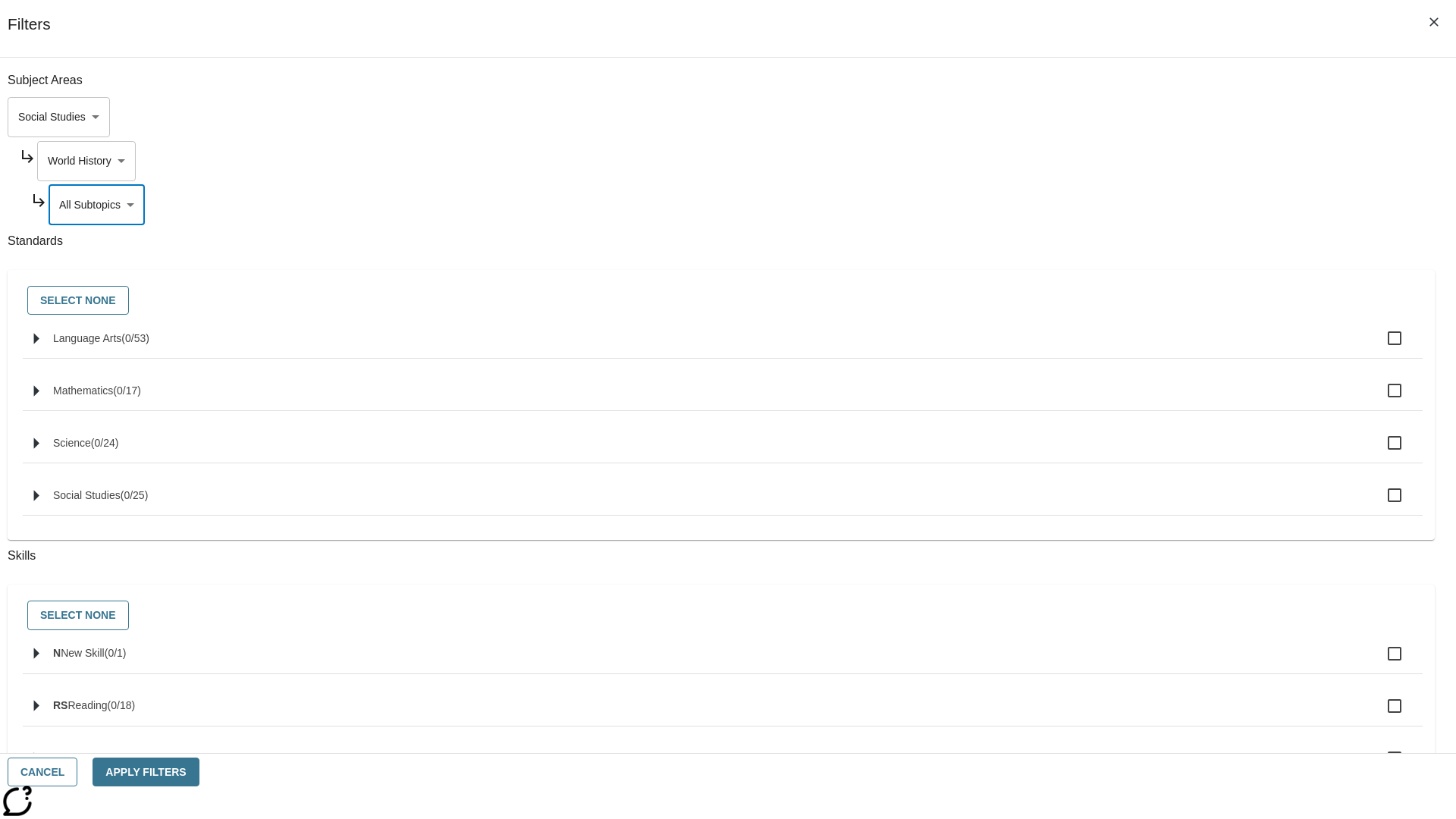
click at [1106, 85] on body "Skip to main content NJ Edition EN Grade 3 2025 Auto Grade 3 Search 0 Tauto Das…" at bounding box center [728, 470] width 1444 height 837
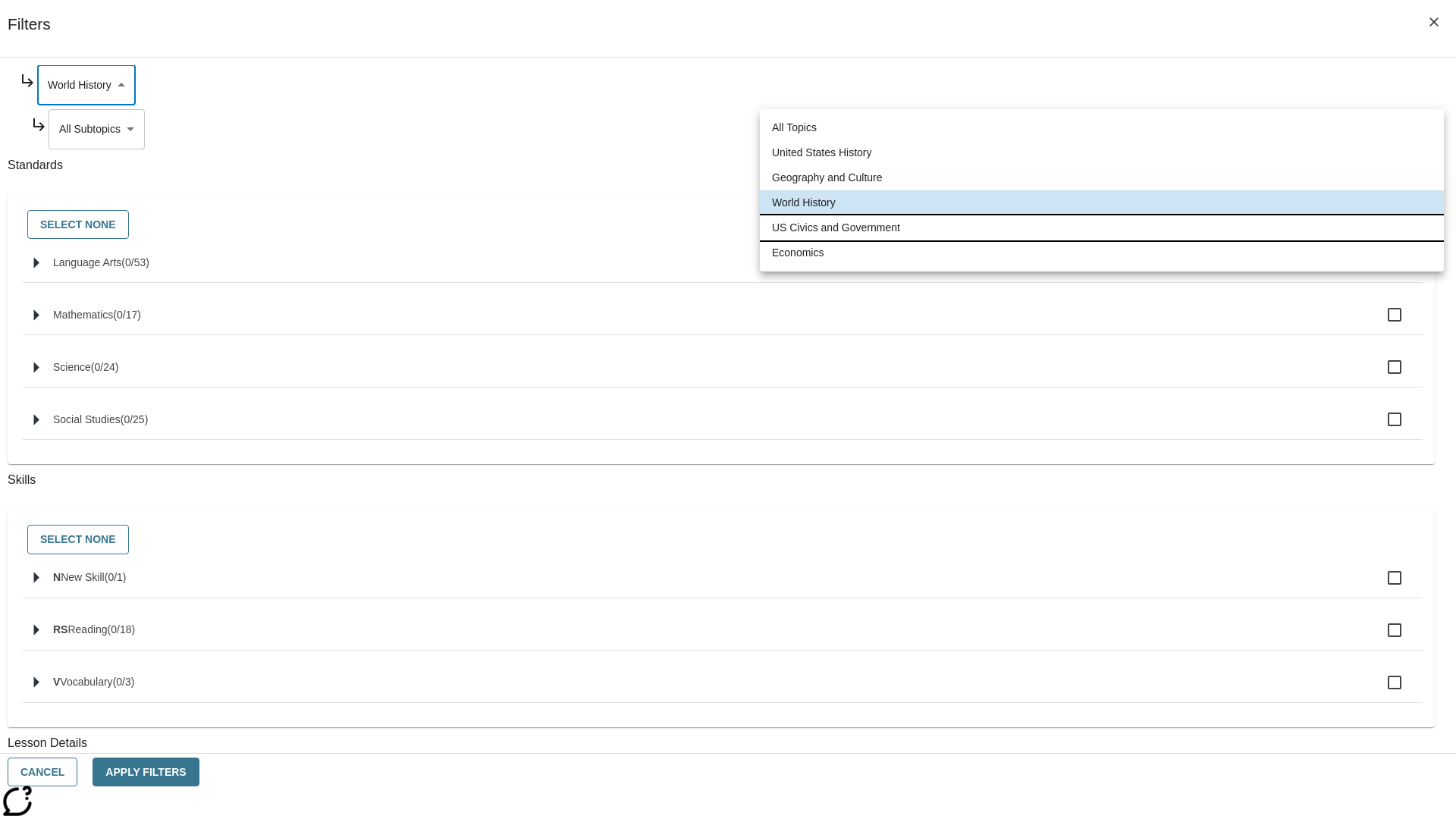
click at [1102, 228] on li "US Civics and Government" at bounding box center [1101, 228] width 684 height 25
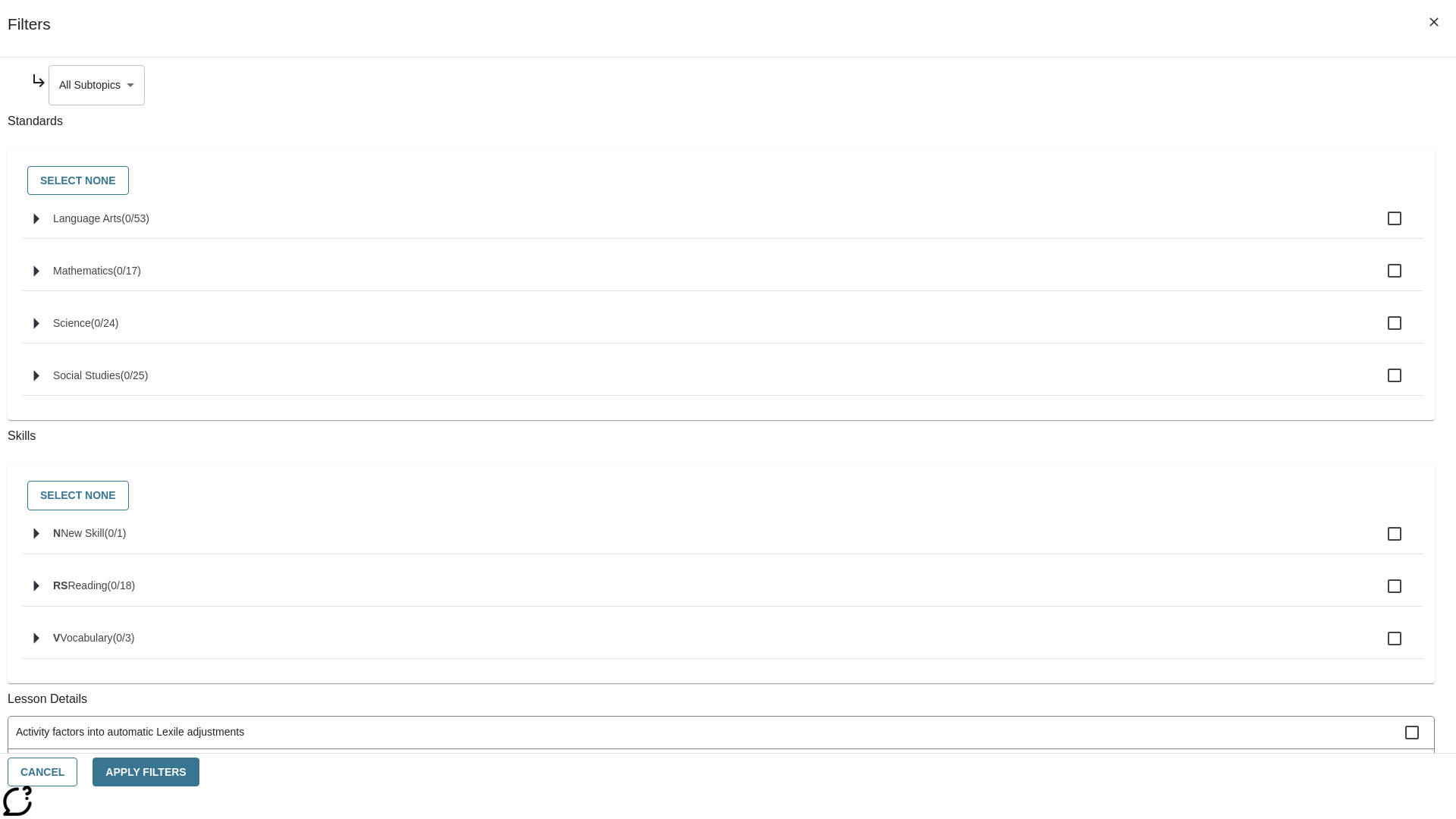
click at [1112, 85] on body "Skip to main content NJ Edition EN Grade 3 2025 Auto Grade 3 Search 0 Tauto Das…" at bounding box center [728, 470] width 1444 height 837
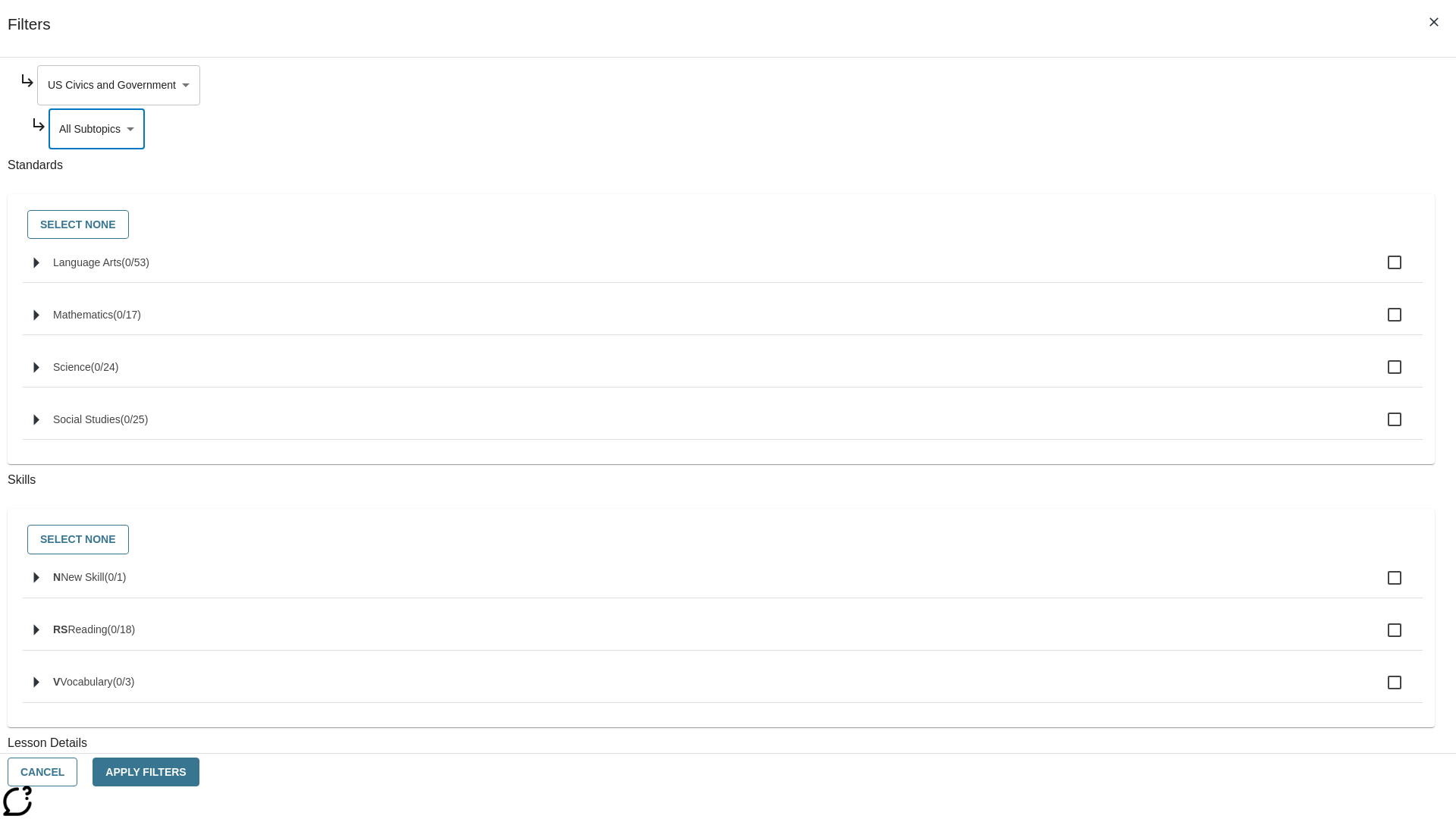
click at [1106, 85] on body "Skip to main content NJ Edition EN Grade 3 2025 Auto Grade 3 Search 0 Tauto Das…" at bounding box center [728, 470] width 1444 height 837
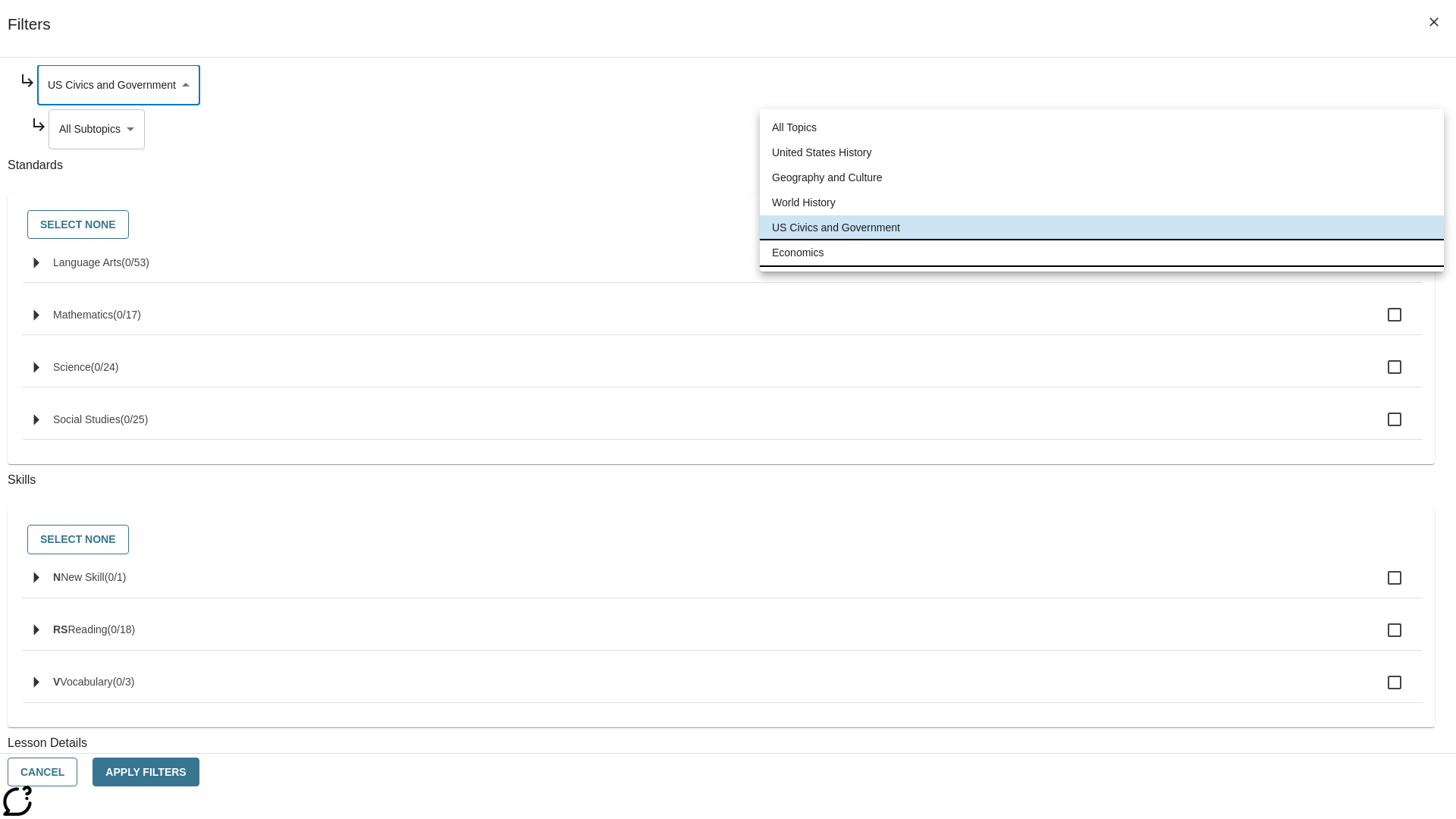
click at [1102, 253] on li "Economics" at bounding box center [1101, 253] width 684 height 25
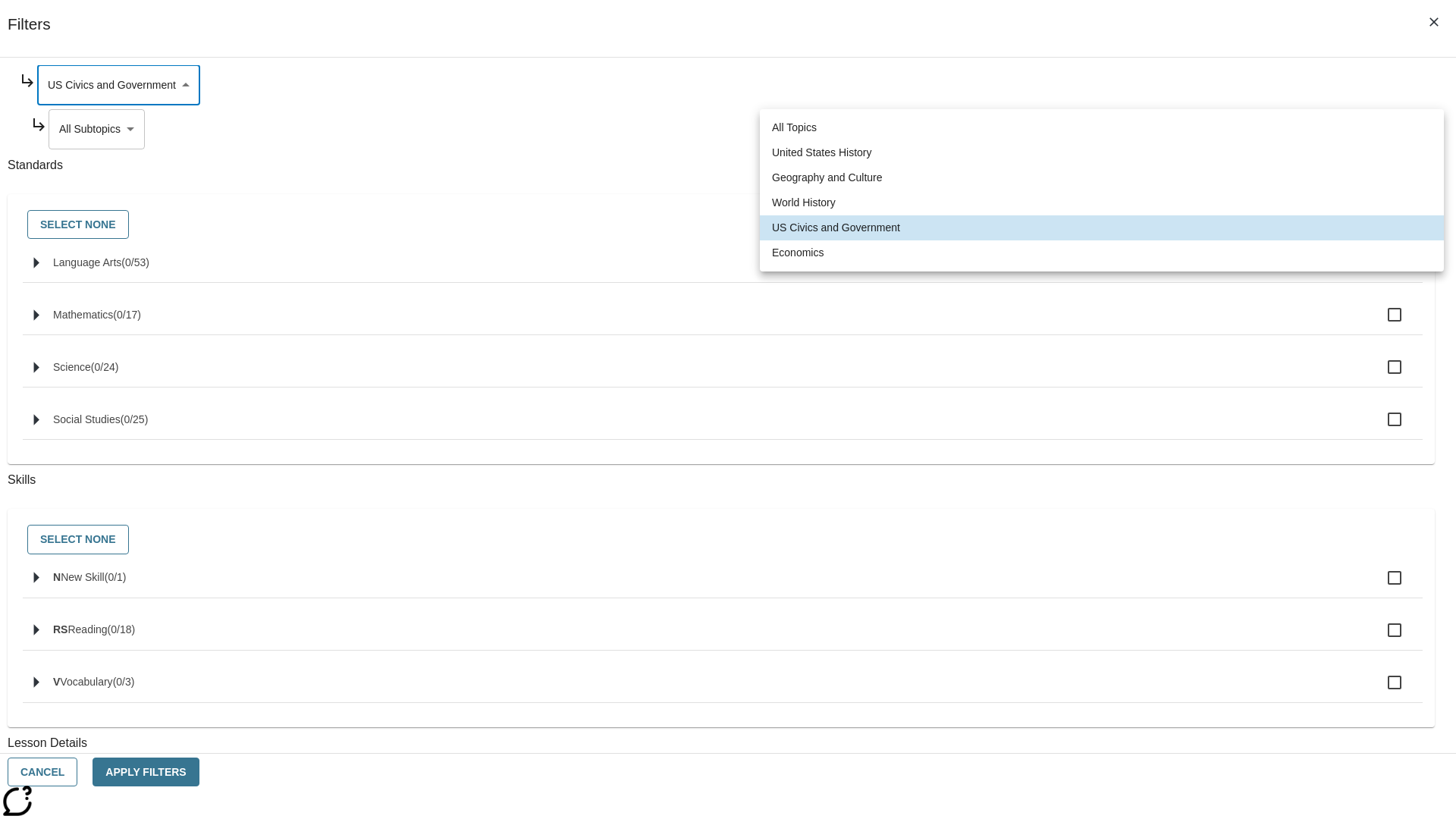
type input "195"
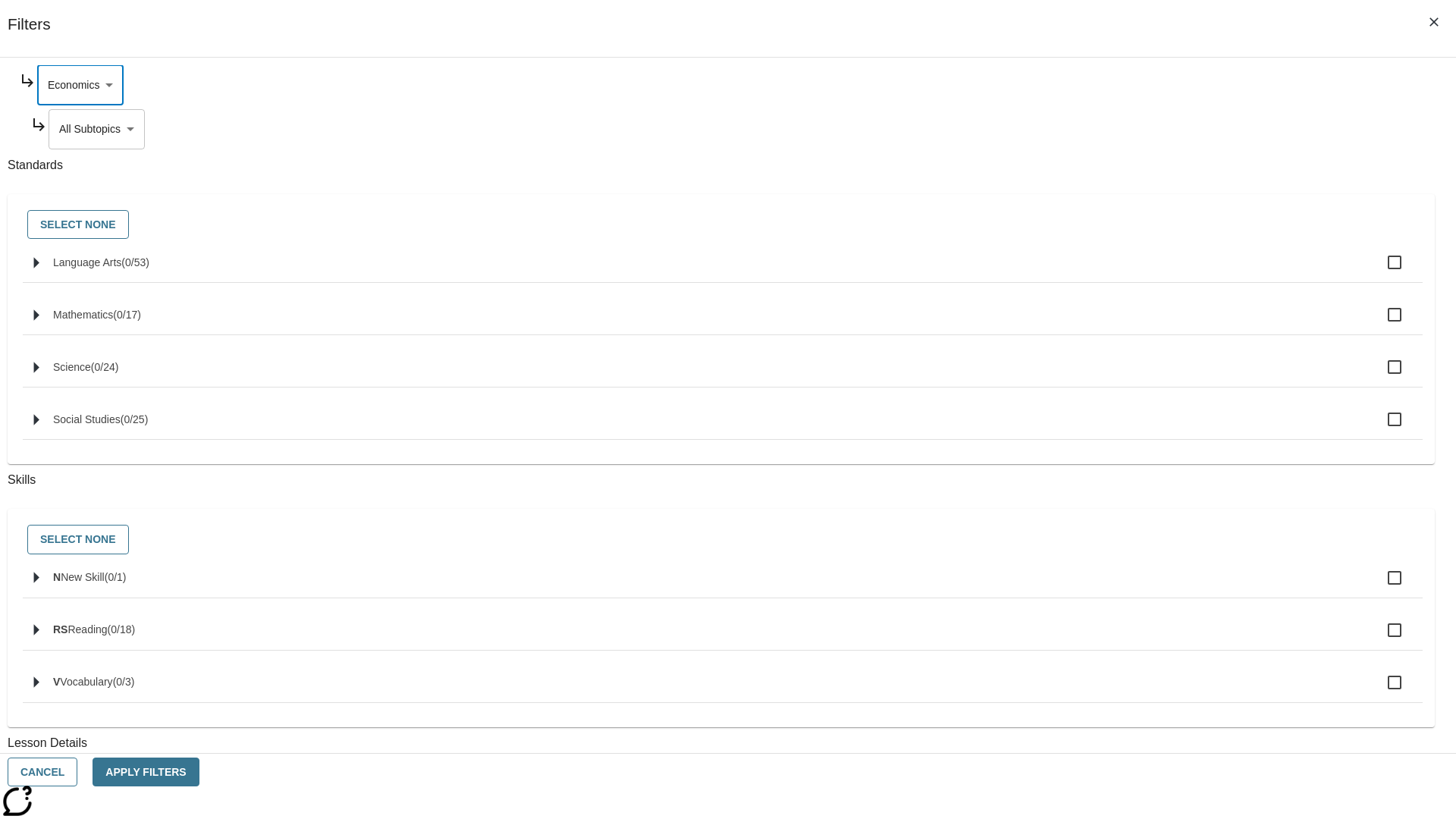
click at [1112, 275] on body "Skip to main content NJ Edition EN Grade 3 2025 Auto Grade 3 Search 0 Tauto Das…" at bounding box center [728, 470] width 1444 height 837
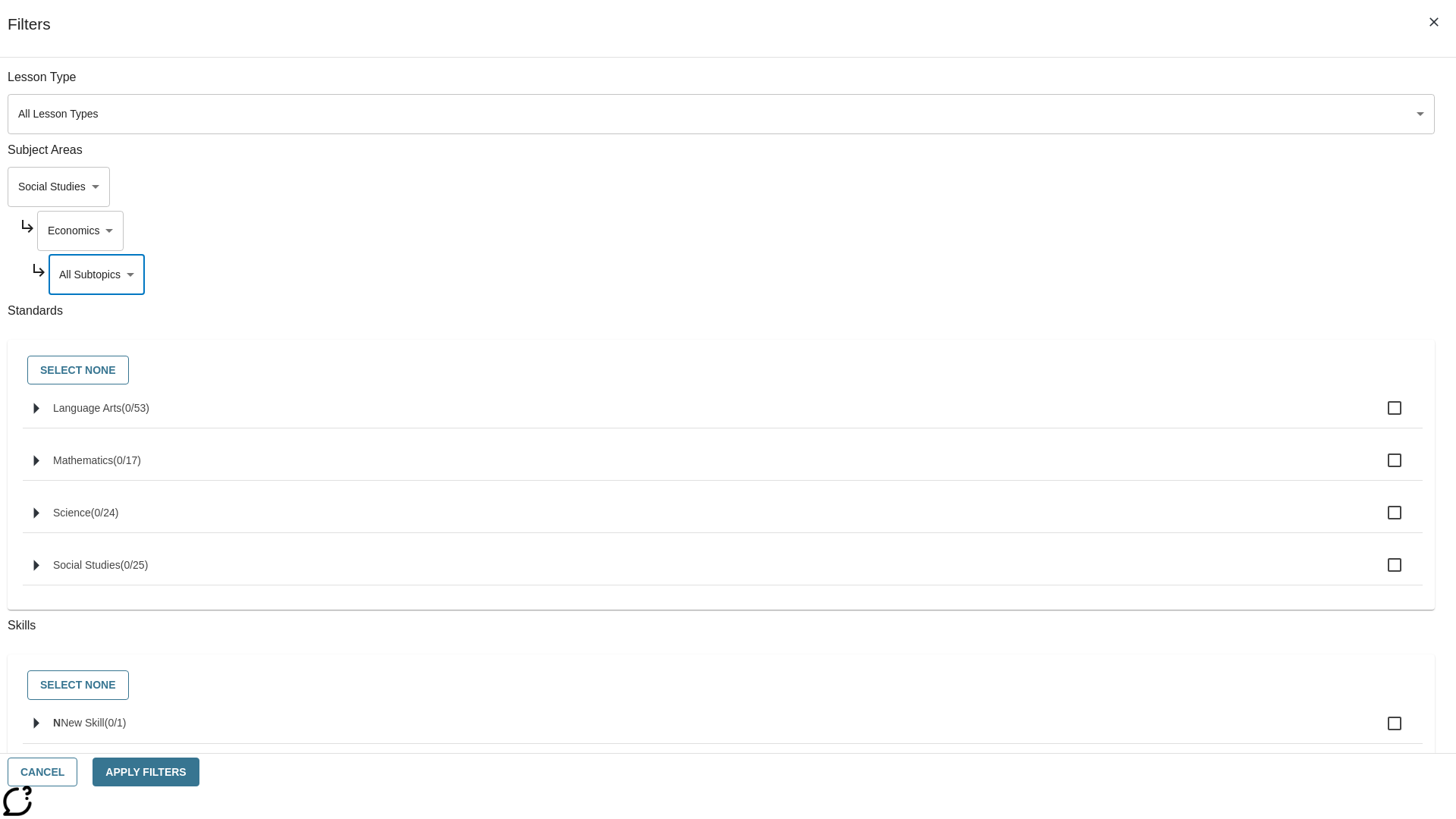
click at [1092, 187] on body "Skip to main content NJ Edition EN Grade 3 2025 Auto Grade 3 Search 0 Tauto Das…" at bounding box center [728, 470] width 1444 height 837
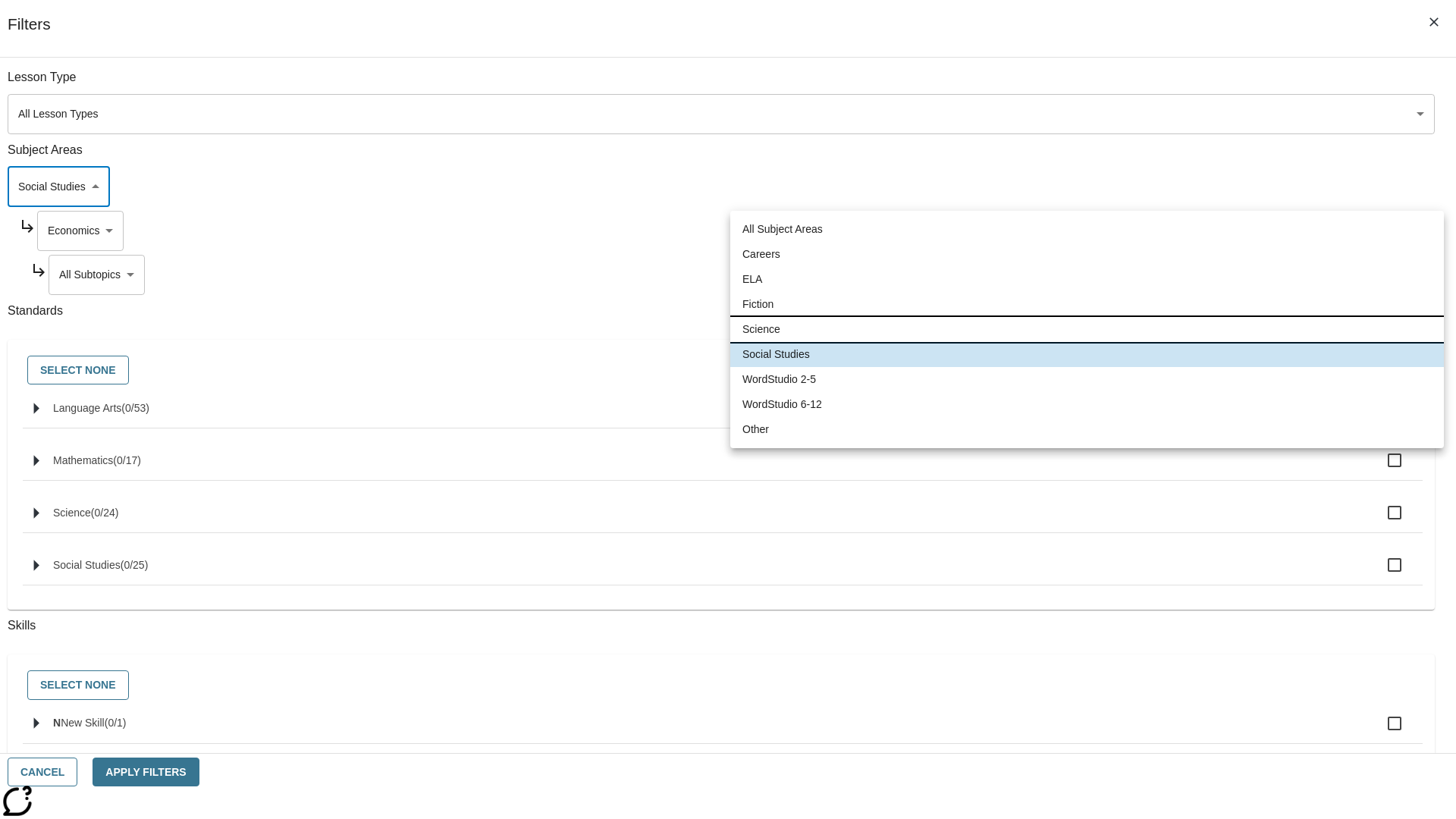
click at [1087, 329] on li "Science" at bounding box center [1087, 329] width 713 height 25
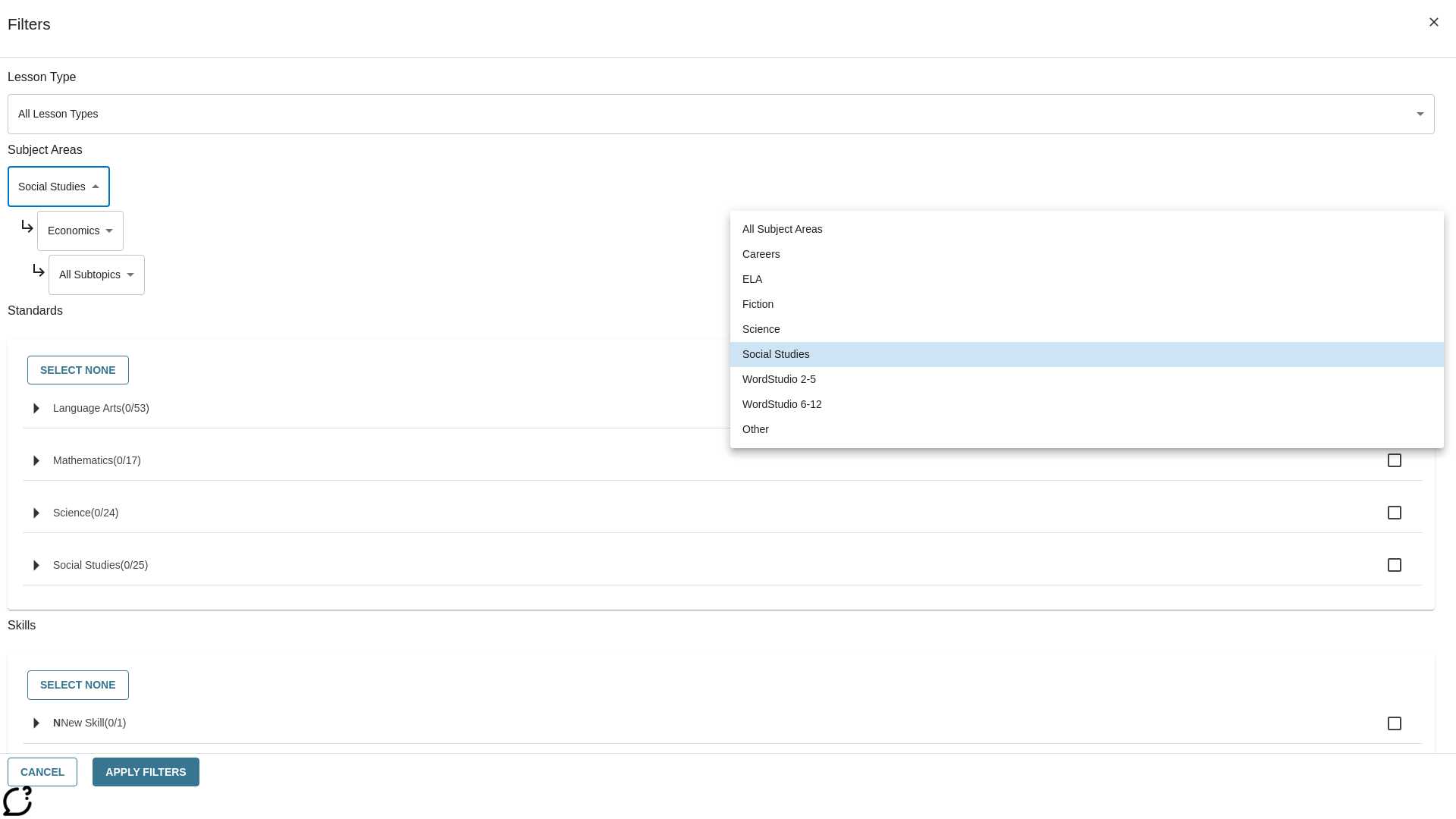
type input "2"
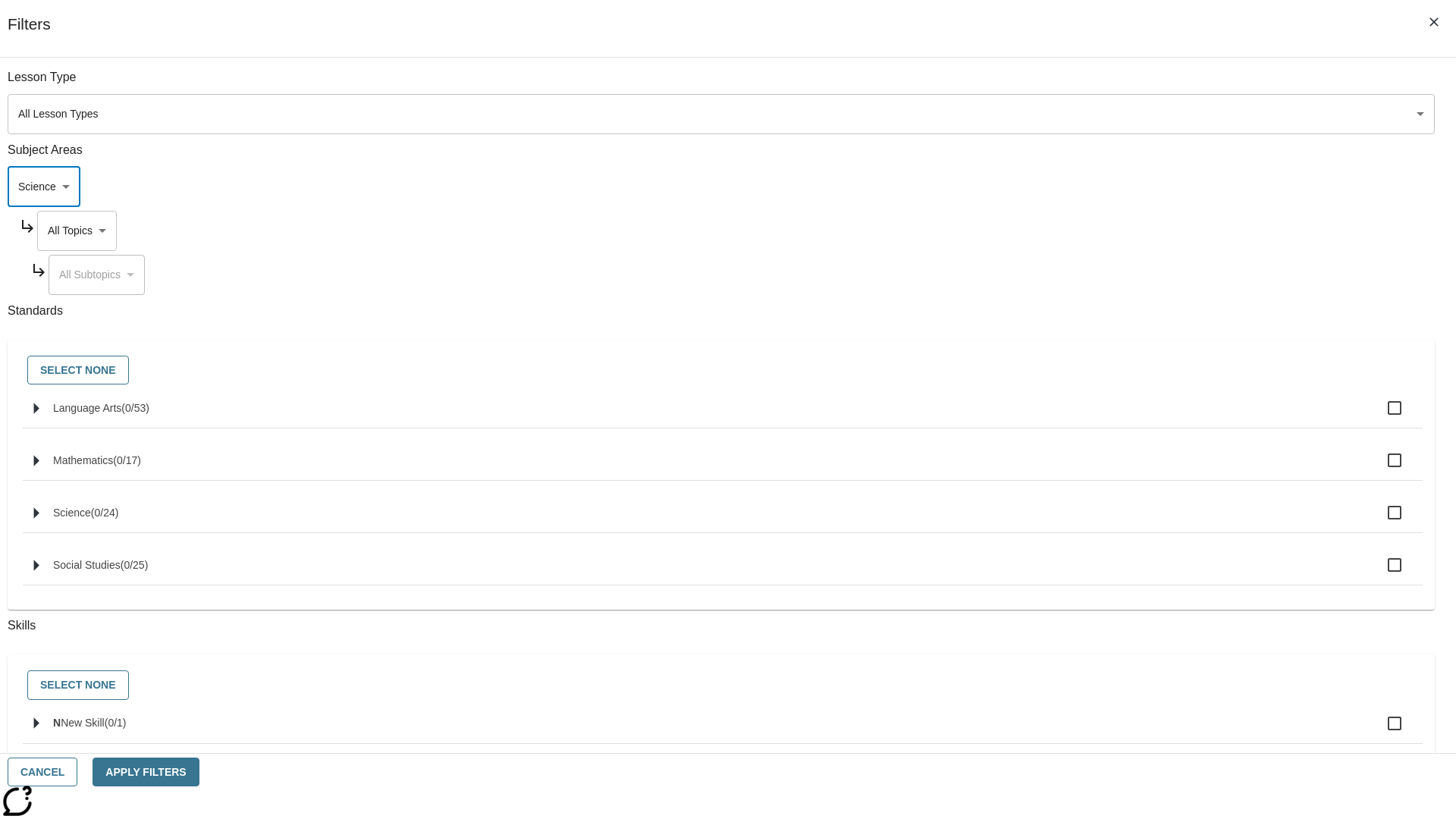
click at [1106, 85] on body "Skip to main content NJ Edition EN Grade 3 2025 Auto Grade 3 Search 0 Tauto Das…" at bounding box center [728, 470] width 1444 height 837
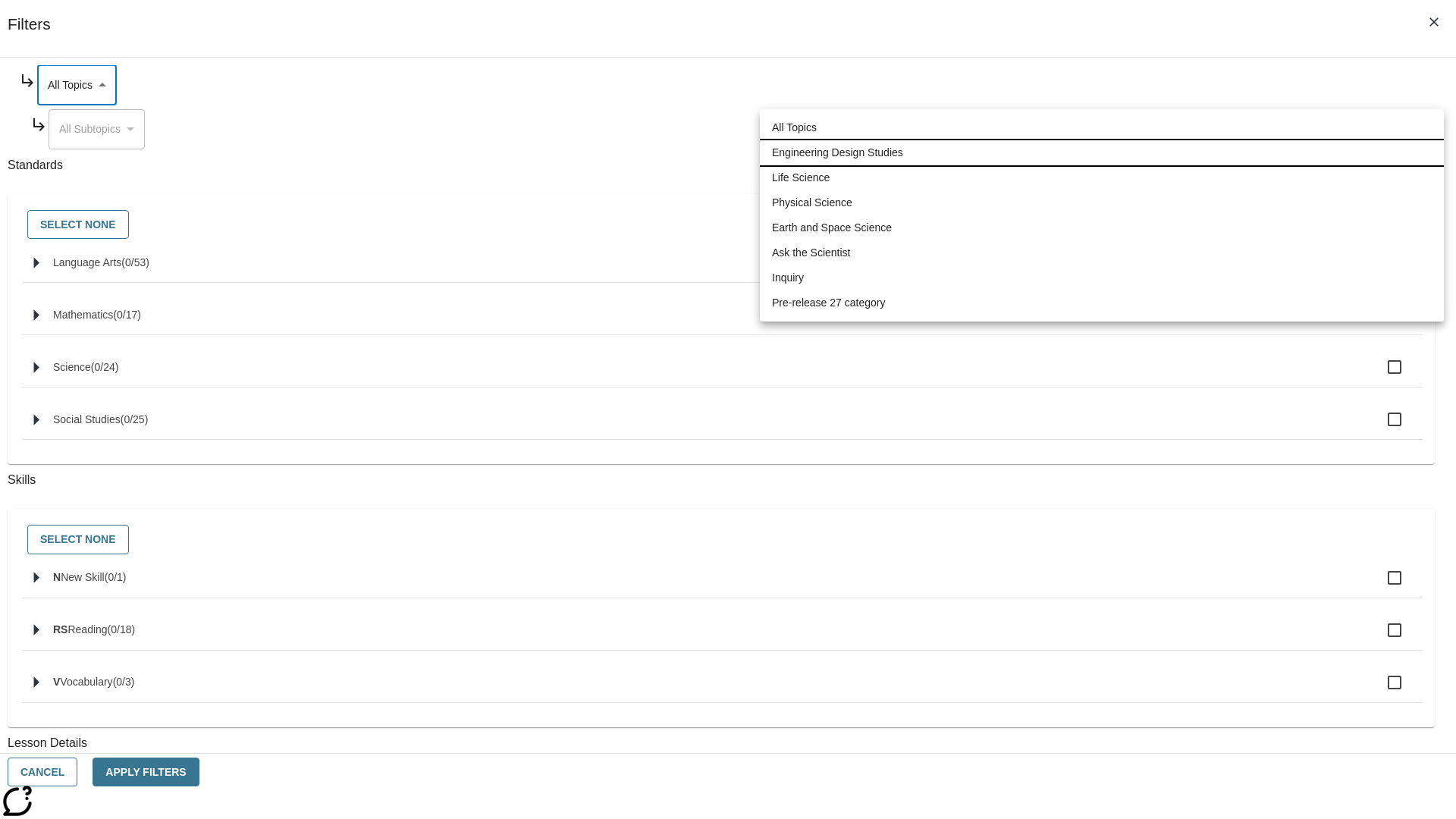
click at [1102, 152] on li "Engineering Design Studies" at bounding box center [1101, 153] width 684 height 25
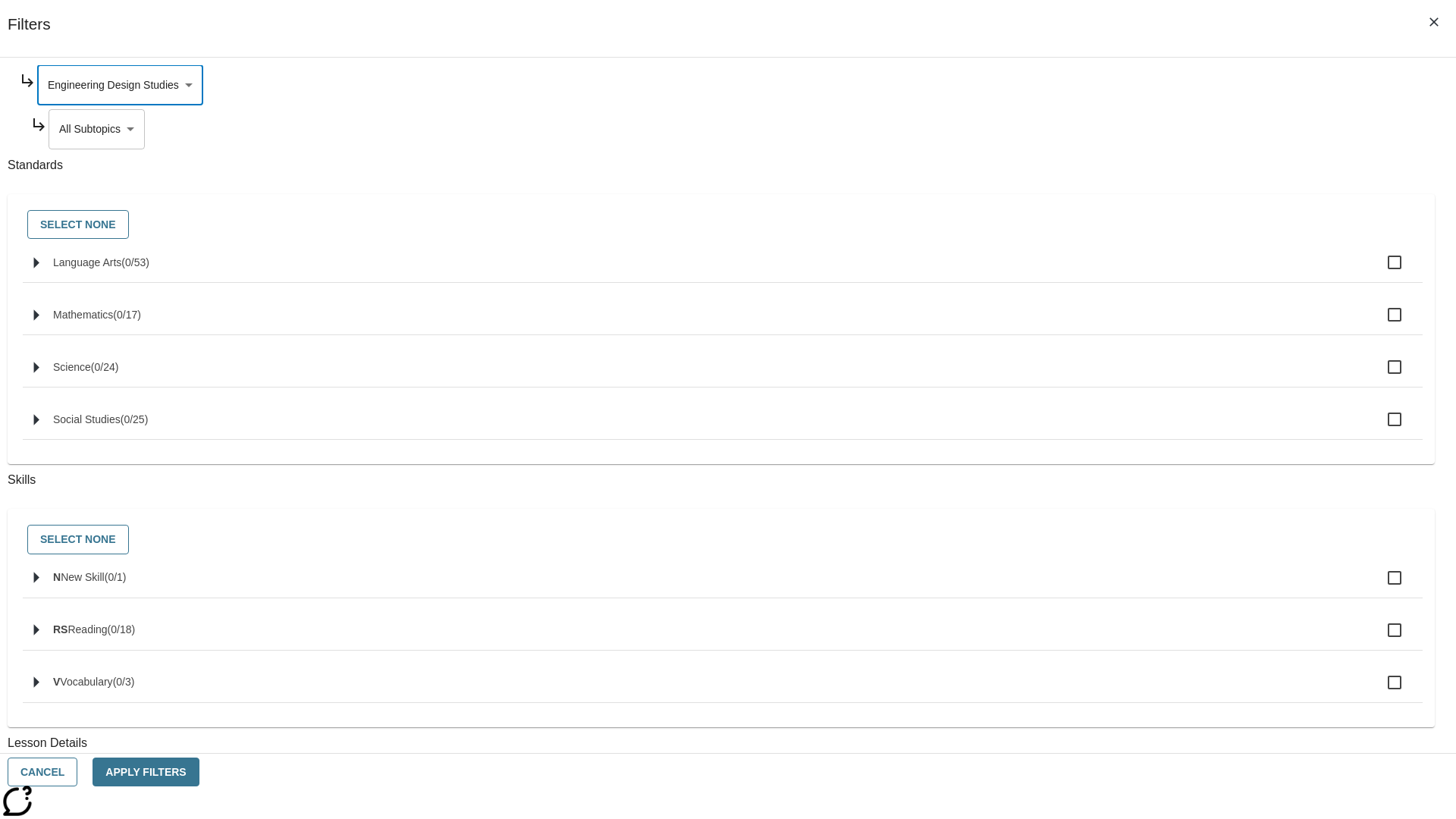
type input "187"
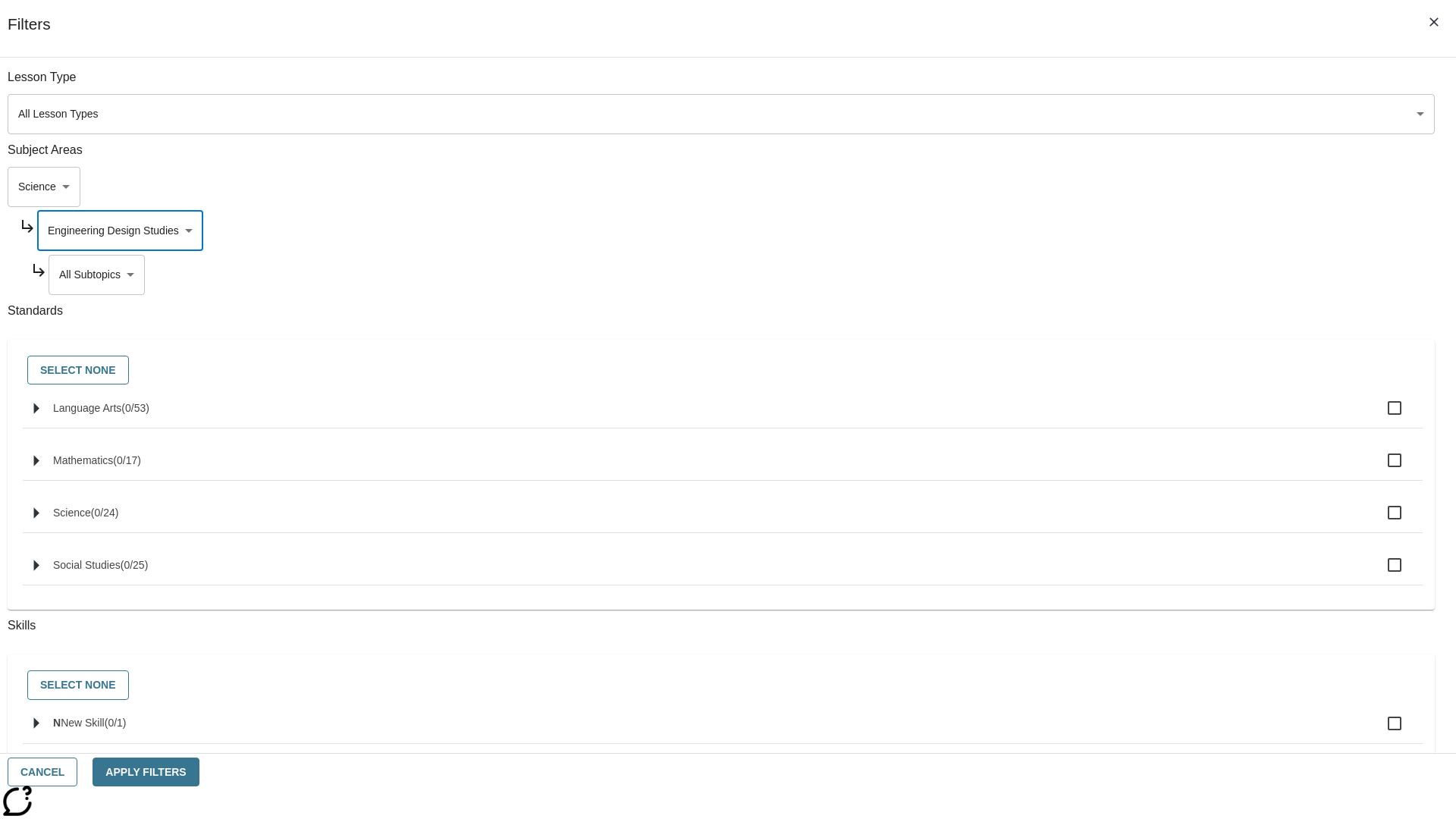
click at [1112, 275] on body "Skip to main content NJ Edition EN Grade 3 2025 Auto Grade 3 Search 0 Tauto Das…" at bounding box center [728, 470] width 1444 height 837
click at [1106, 85] on body "Skip to main content NJ Edition EN Grade 3 2025 Auto Grade 3 Search 0 Tauto Das…" at bounding box center [728, 470] width 1444 height 837
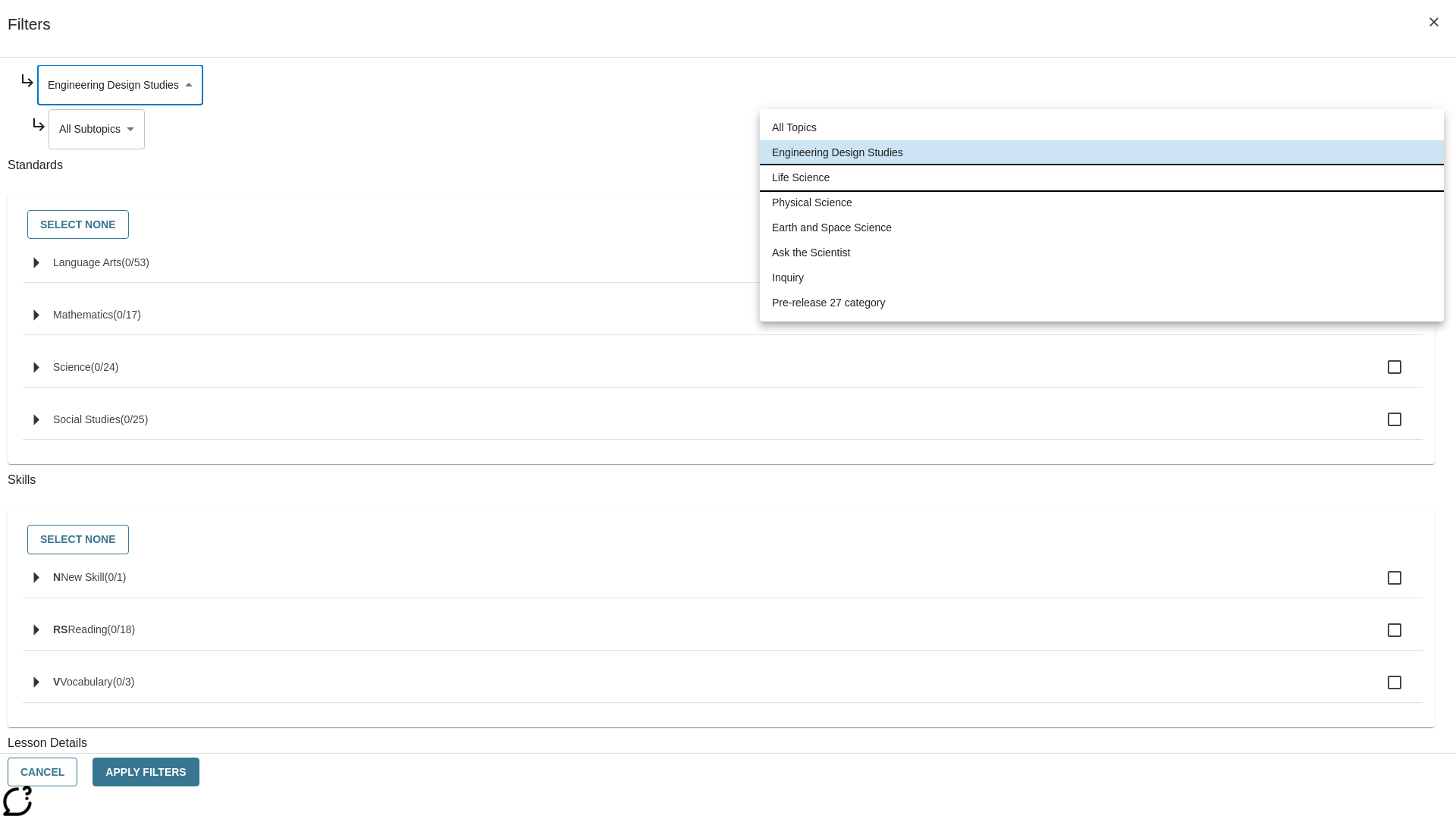
click at [1102, 178] on li "Life Science" at bounding box center [1101, 178] width 684 height 25
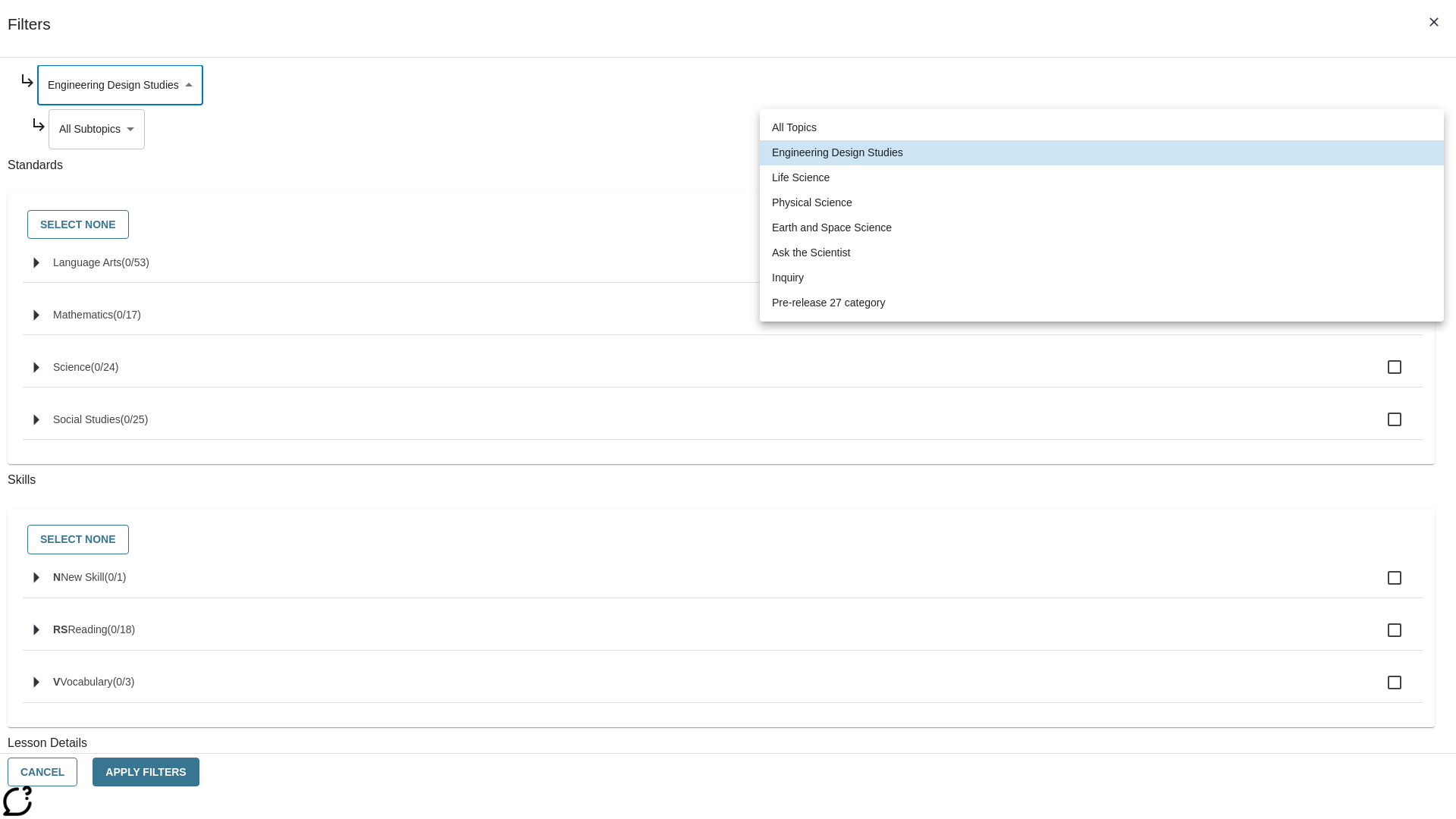
type input "189"
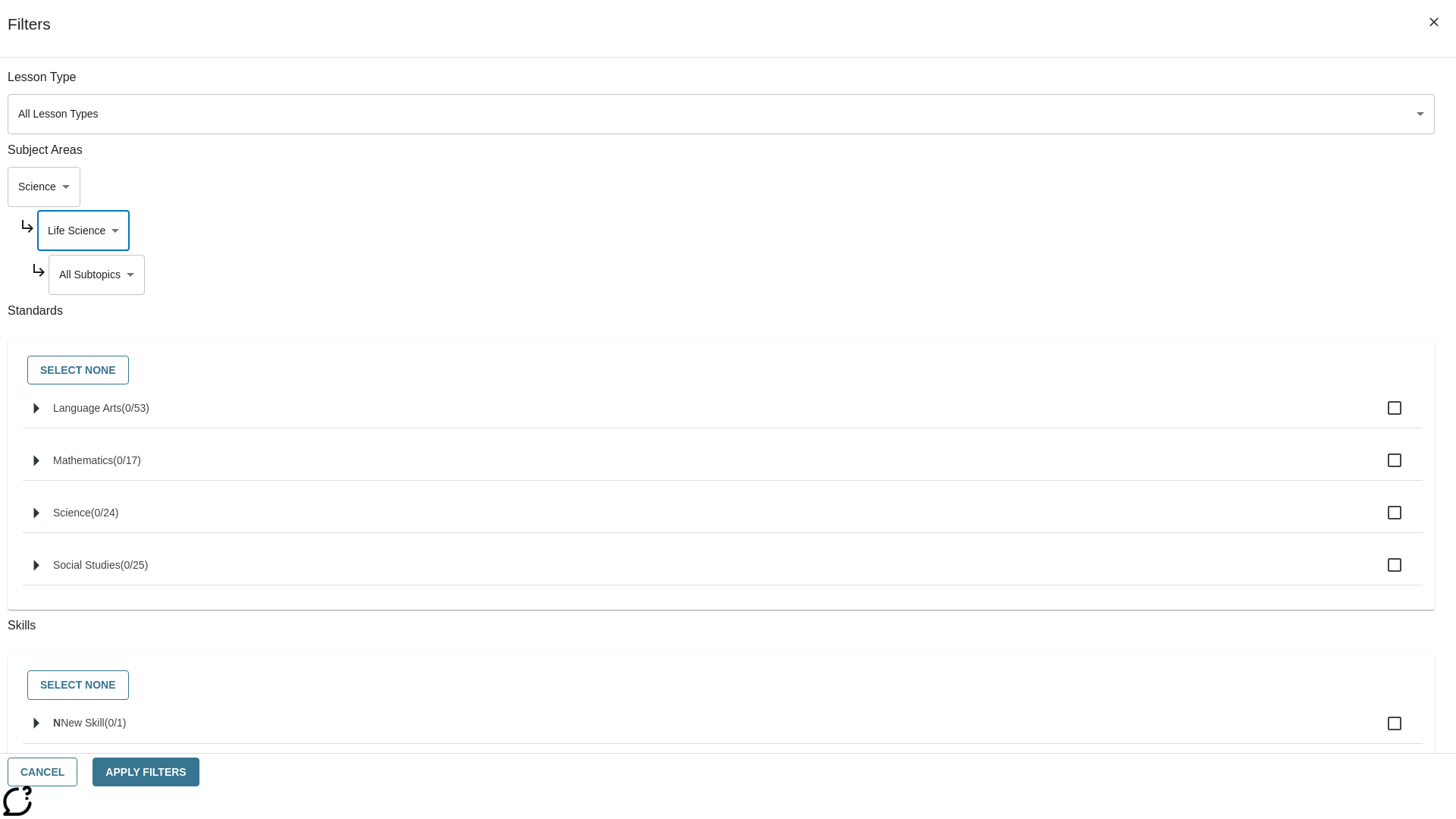
click at [1112, 85] on body "Skip to main content NJ Edition EN Grade 3 2025 Auto Grade 3 Search 0 Tauto Das…" at bounding box center [728, 470] width 1444 height 837
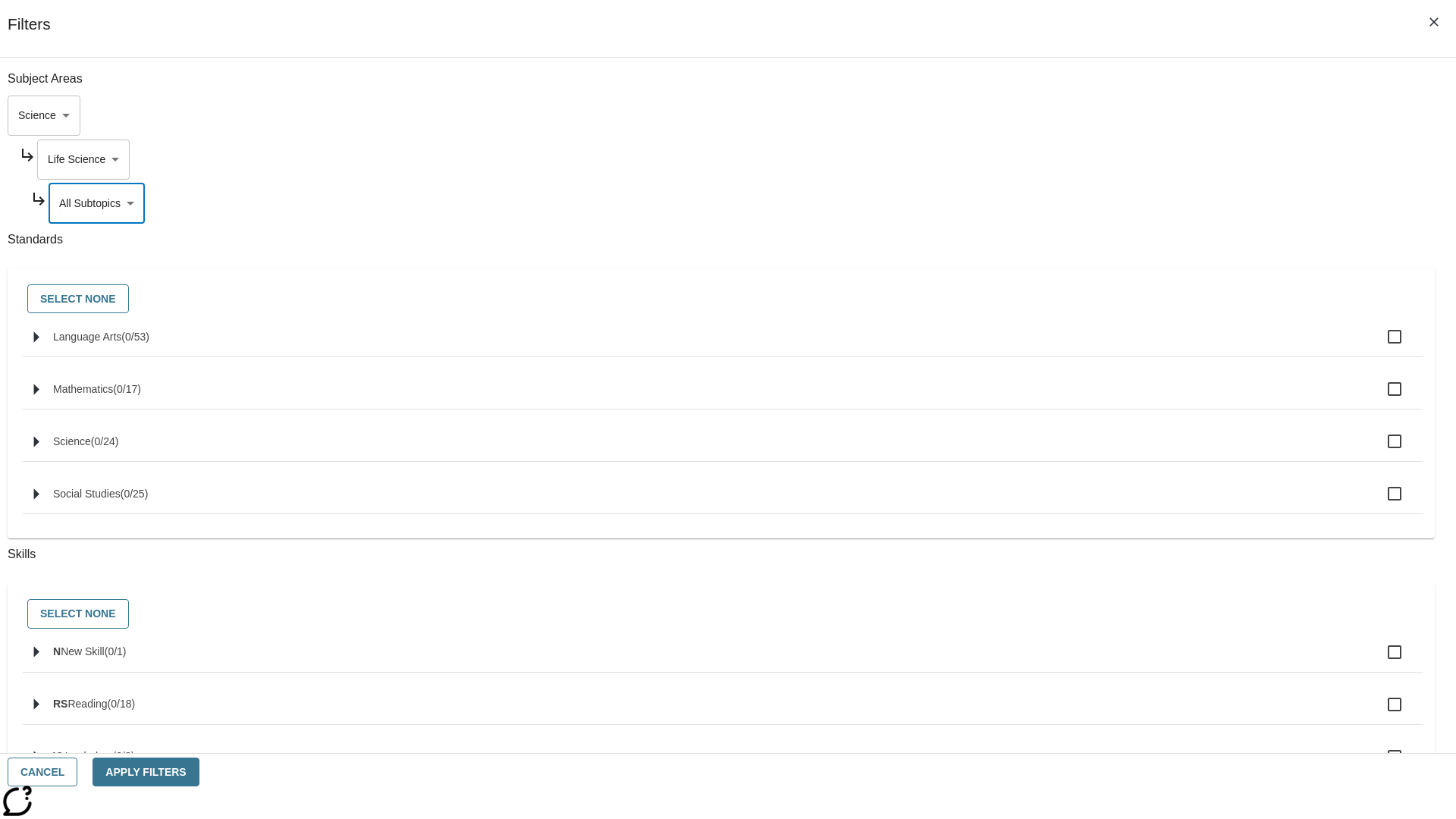
click at [1106, 85] on body "Skip to main content NJ Edition EN Grade 3 2025 Auto Grade 3 Search 0 Tauto Das…" at bounding box center [728, 470] width 1444 height 837
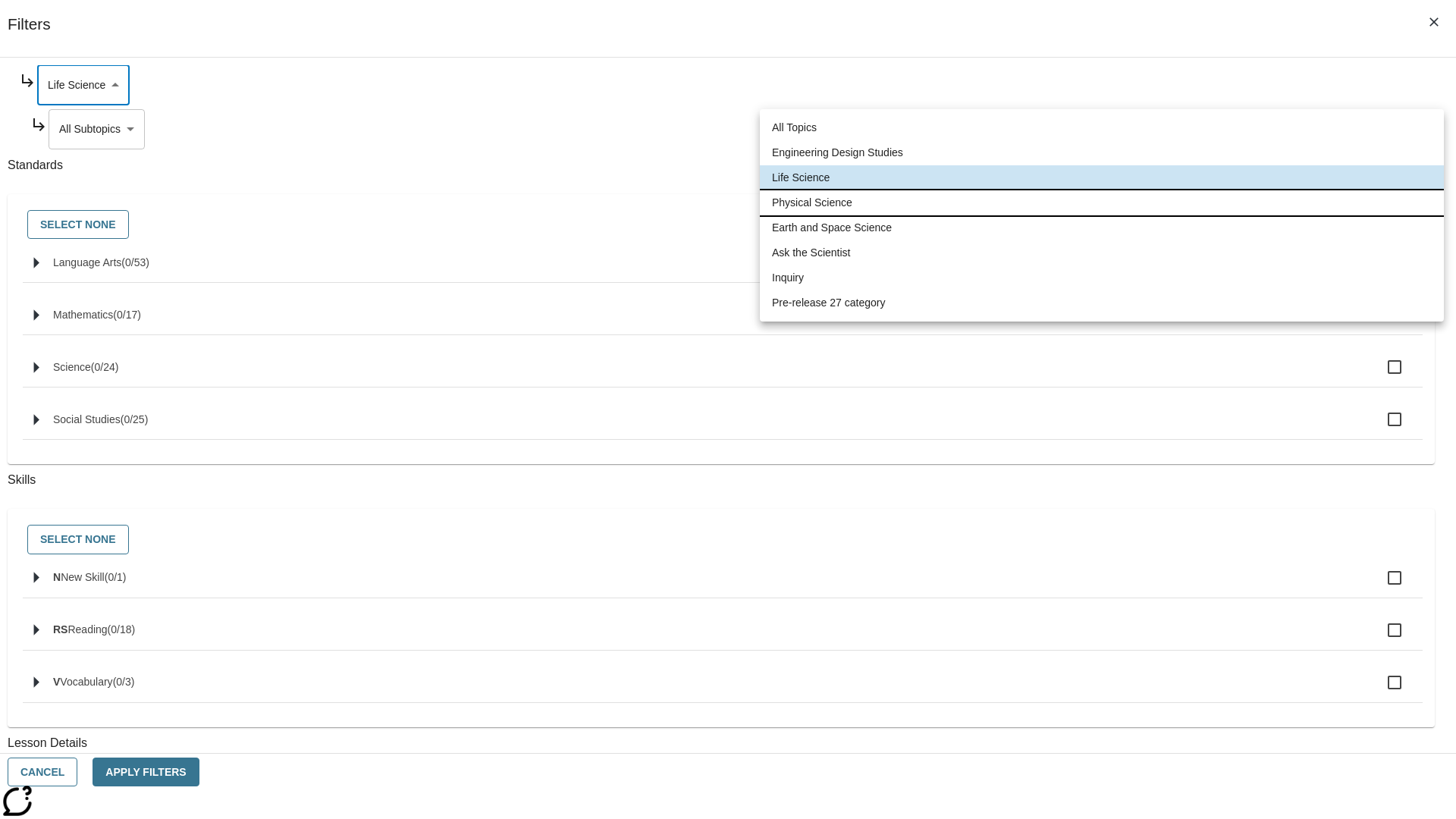
click at [1102, 203] on li "Physical Science" at bounding box center [1101, 203] width 684 height 25
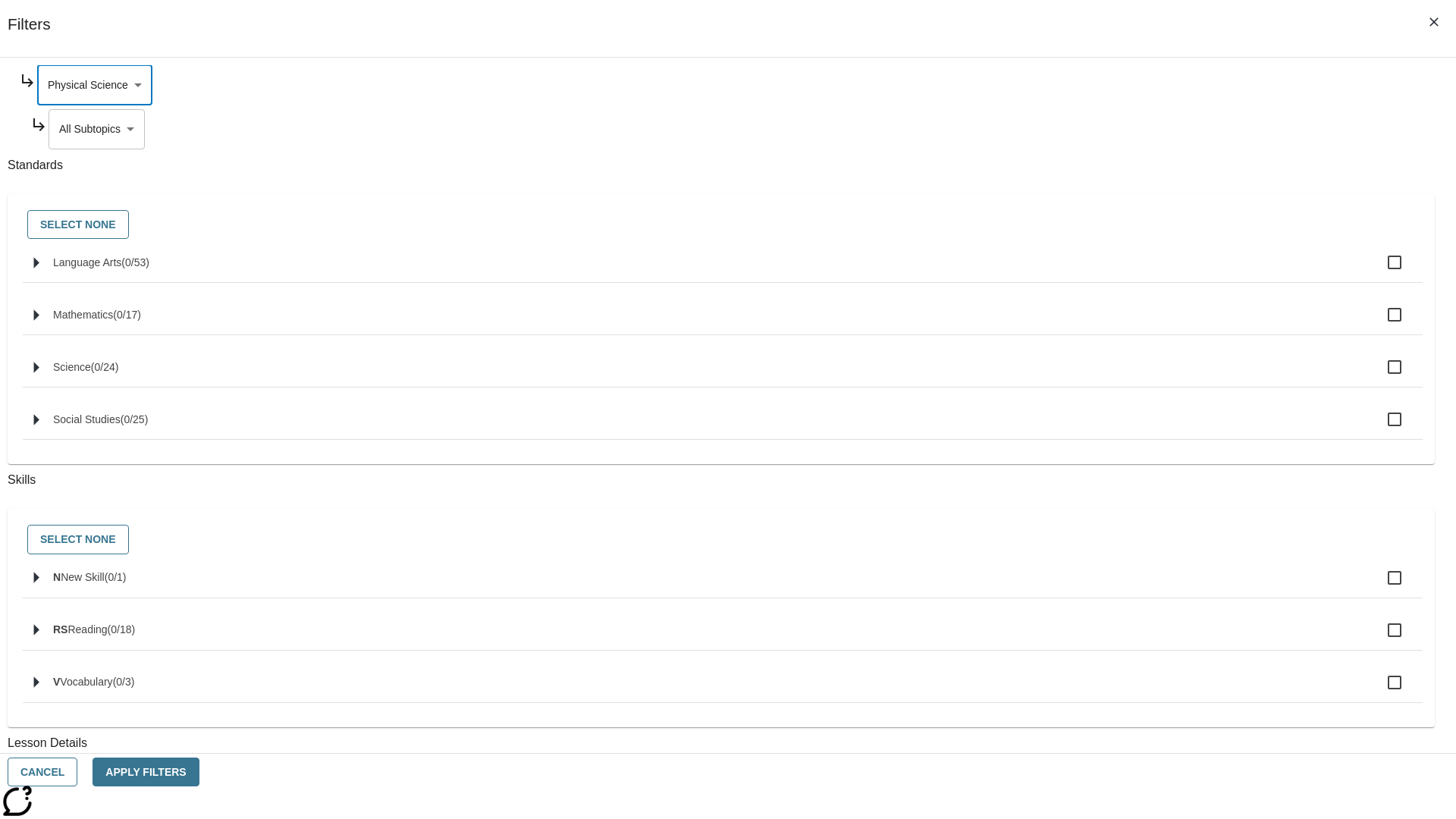
click at [1112, 275] on body "Skip to main content NJ Edition EN Grade 3 2025 Auto Grade 3 Search 0 Tauto Das…" at bounding box center [728, 470] width 1444 height 837
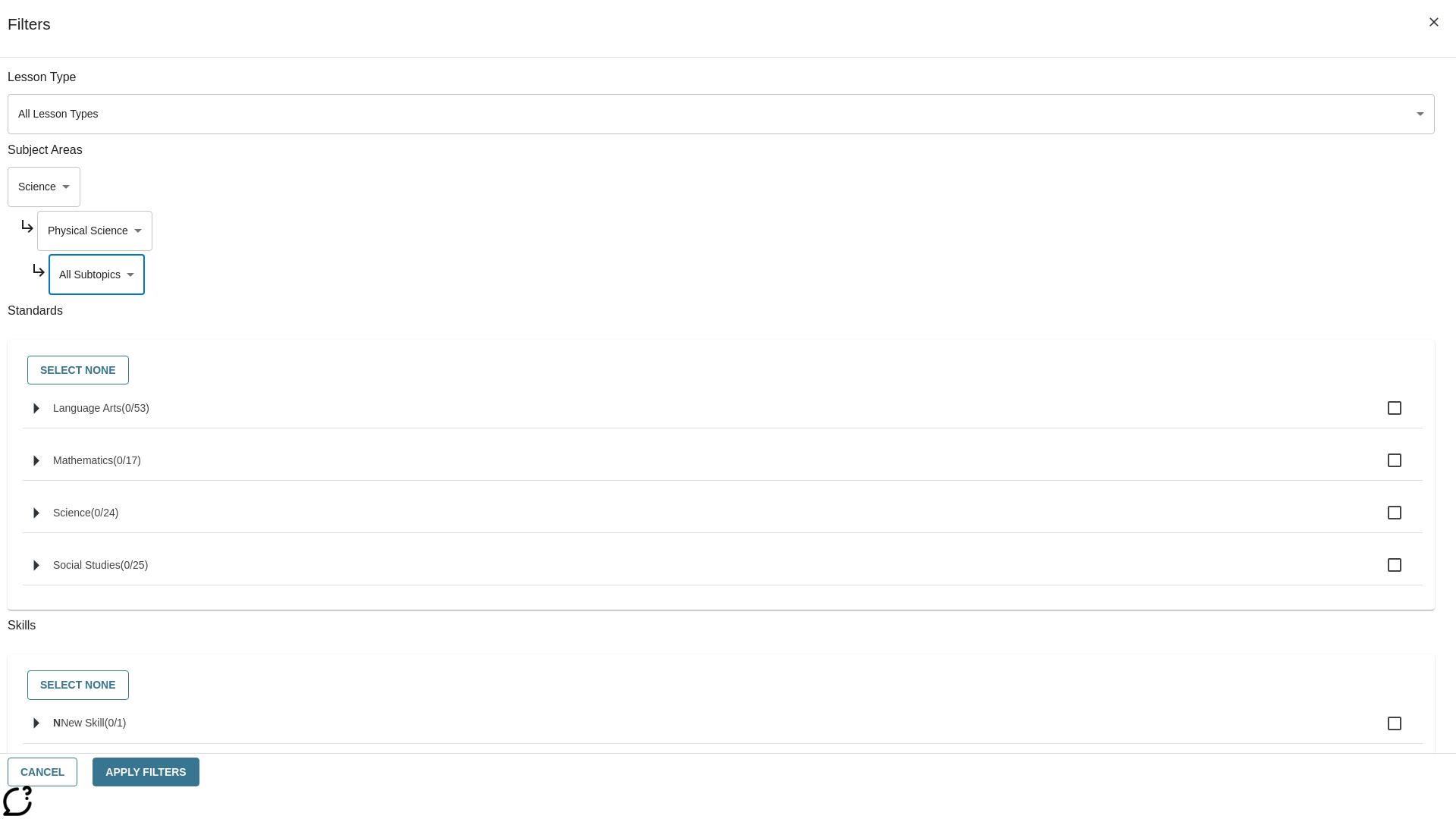
click at [1106, 85] on body "Skip to main content NJ Edition EN Grade 3 2025 Auto Grade 3 Search 0 Tauto Das…" at bounding box center [728, 470] width 1444 height 837
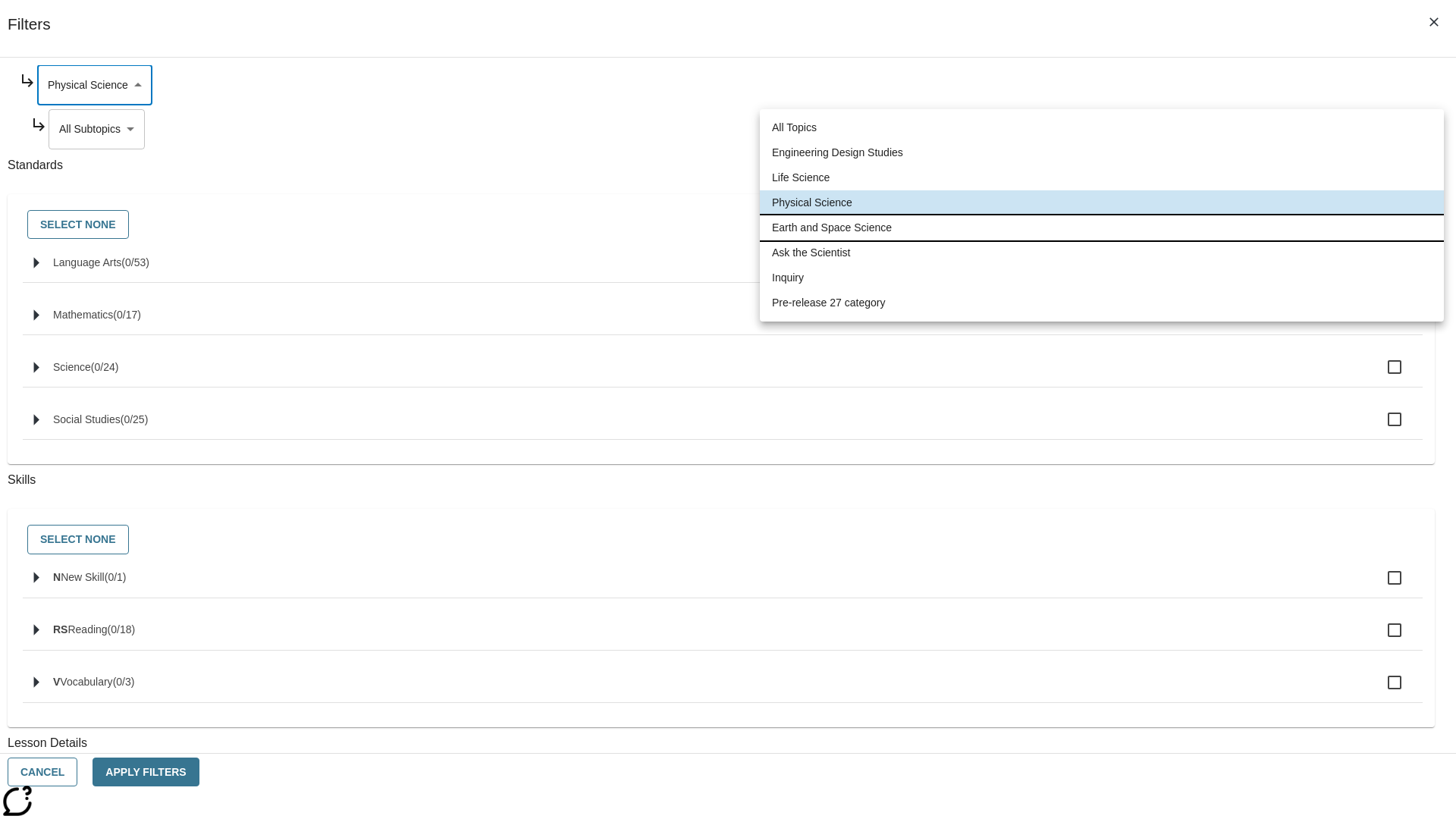
click at [1102, 228] on li "Earth and Space Science" at bounding box center [1101, 228] width 684 height 25
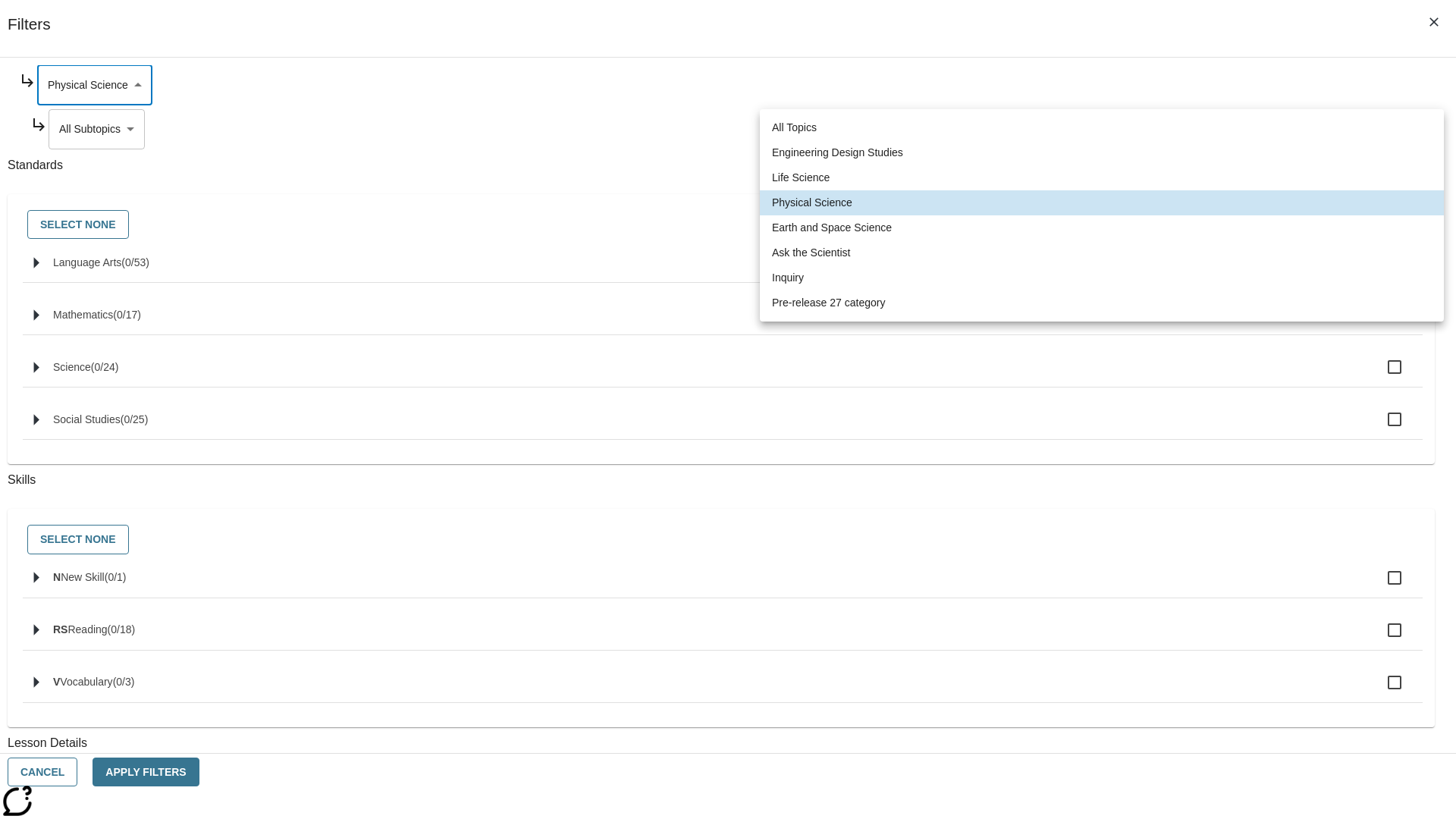
type input "192"
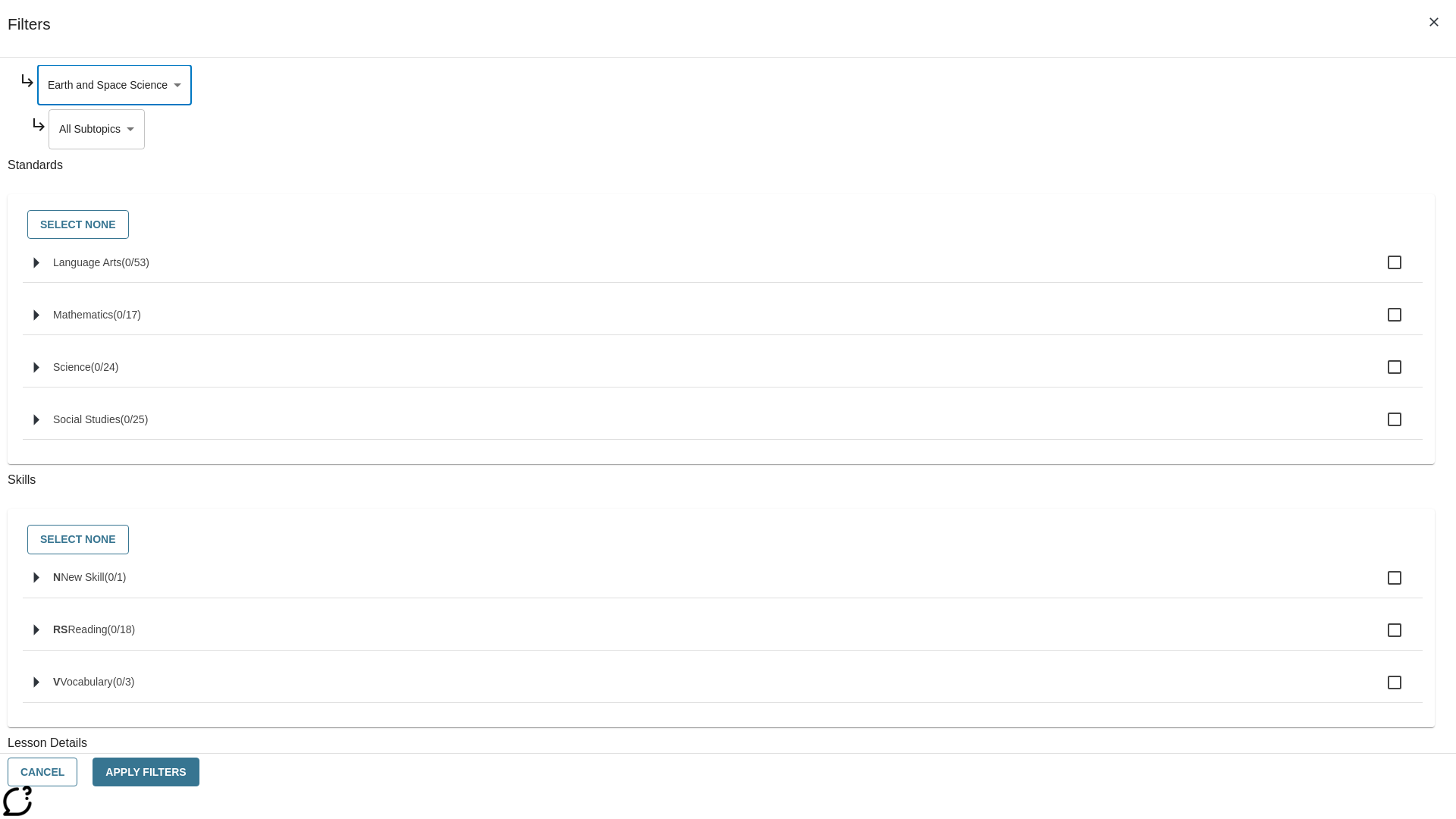
click at [1112, 129] on body "Skip to main content NJ Edition EN Grade 3 2025 Auto Grade 3 Search 0 Tauto Das…" at bounding box center [728, 470] width 1444 height 837
click at [1106, 85] on body "Skip to main content NJ Edition EN Grade 3 2025 Auto Grade 3 Search 0 Tauto Das…" at bounding box center [728, 470] width 1444 height 837
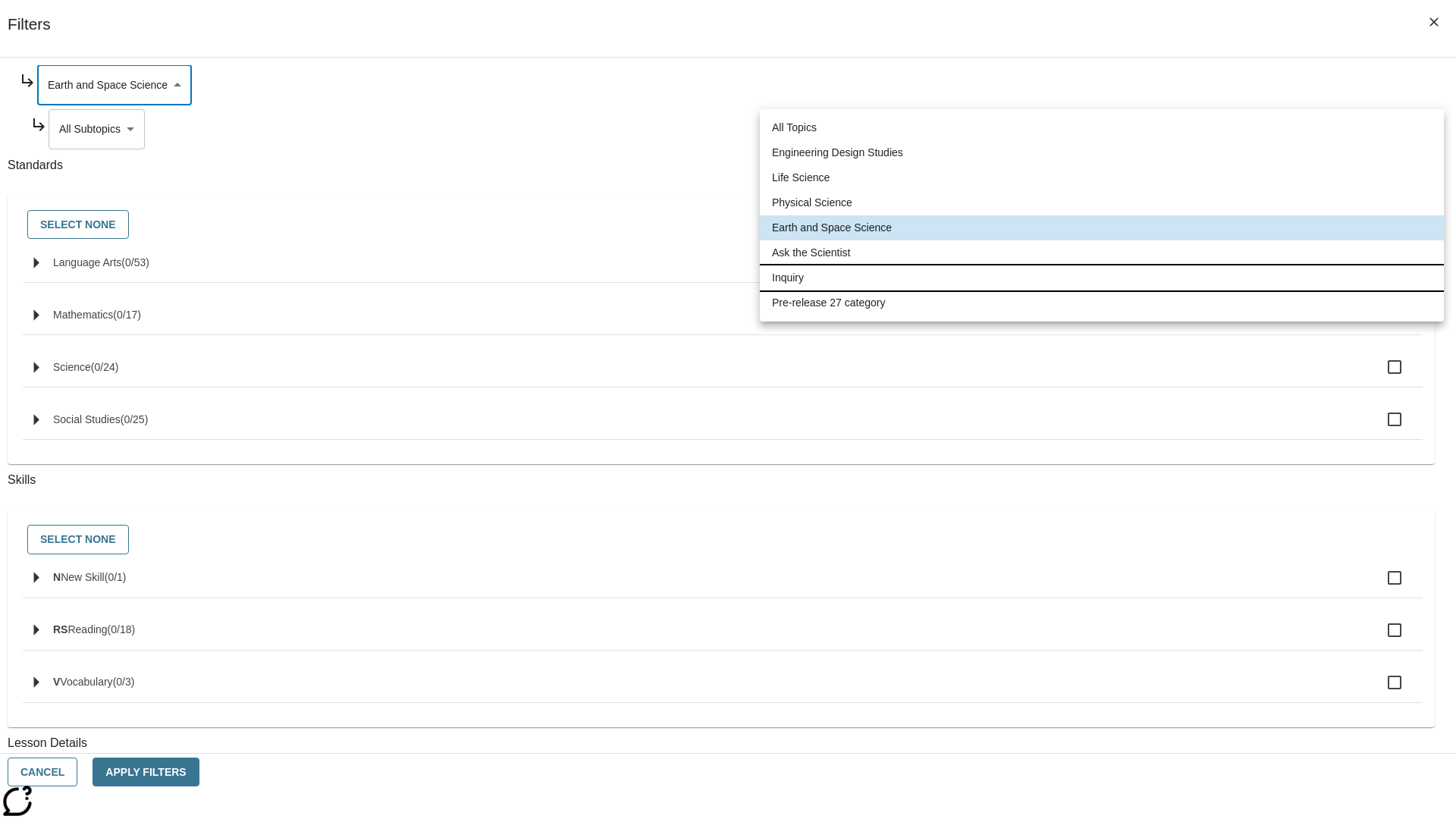
click at [1102, 277] on li "Inquiry" at bounding box center [1101, 277] width 684 height 25
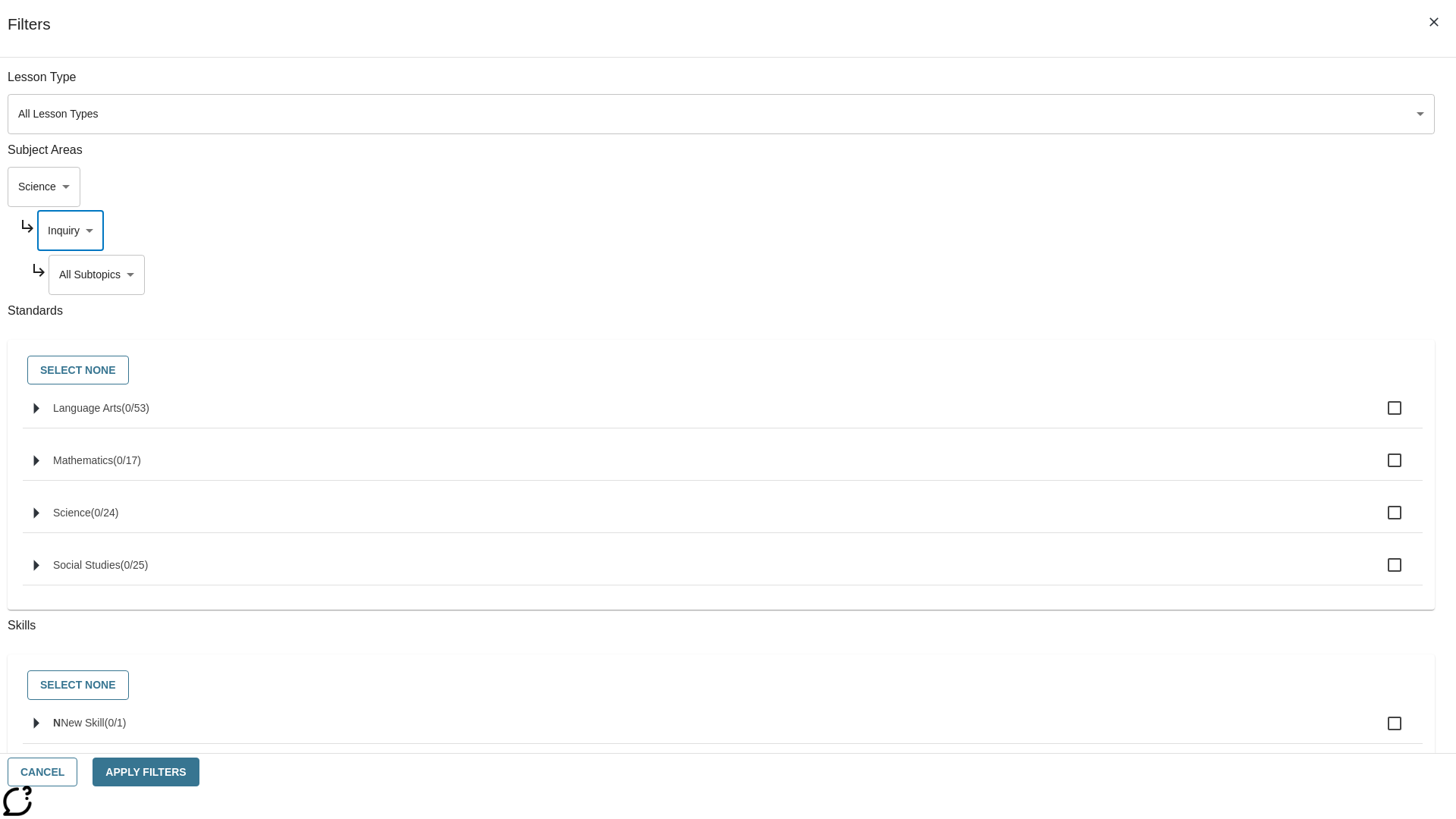
click at [1112, 85] on body "Skip to main content NJ Edition EN Grade 3 2025 Auto Grade 3 Search 0 Tauto Das…" at bounding box center [728, 470] width 1444 height 837
click at [1106, 230] on body "Skip to main content NJ Edition EN Grade 3 2025 Auto Grade 3 Search 0 Tauto Das…" at bounding box center [728, 470] width 1444 height 837
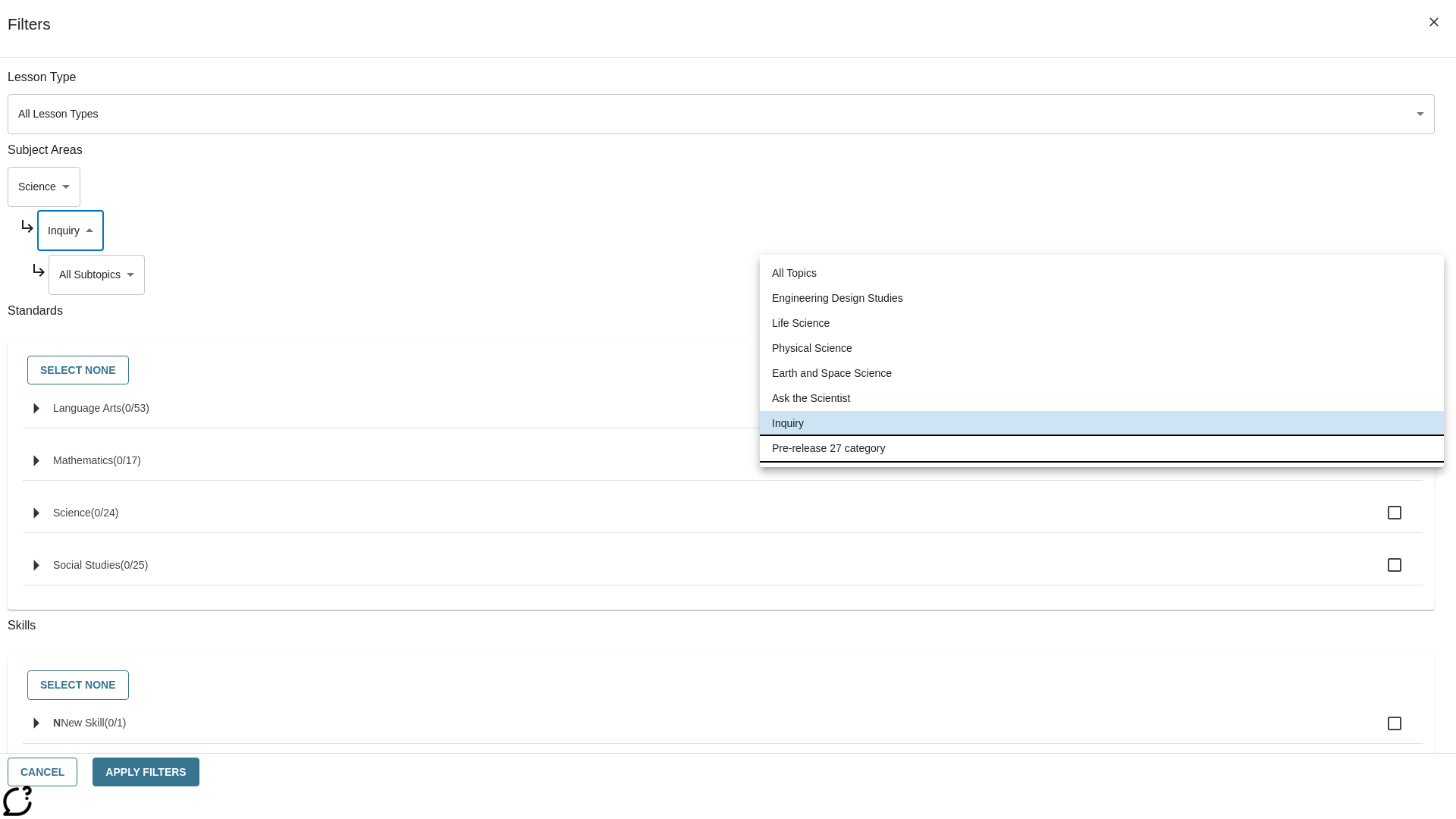
click at [1102, 448] on li "Pre-release 27 category" at bounding box center [1101, 448] width 684 height 25
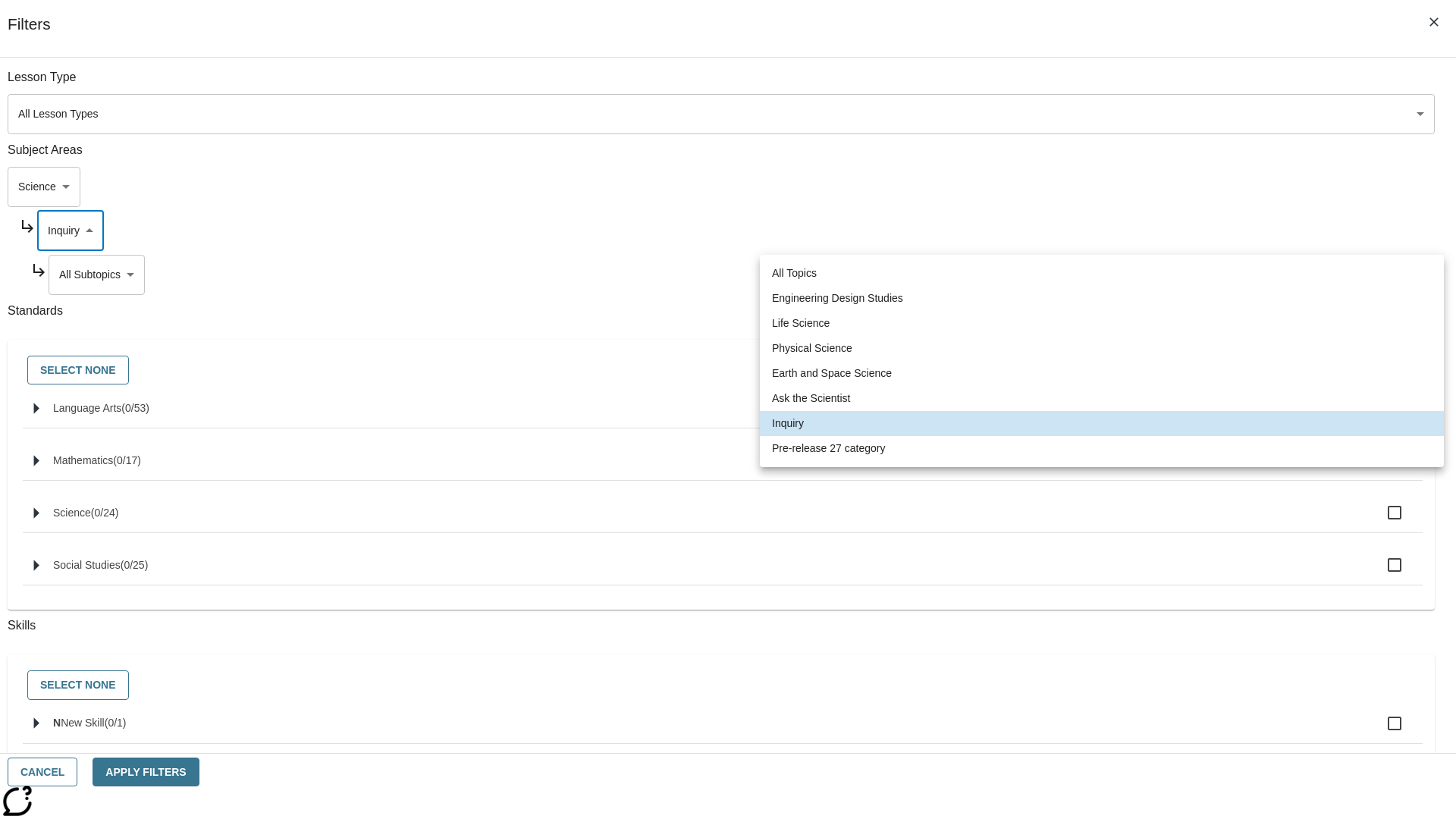
type input "271"
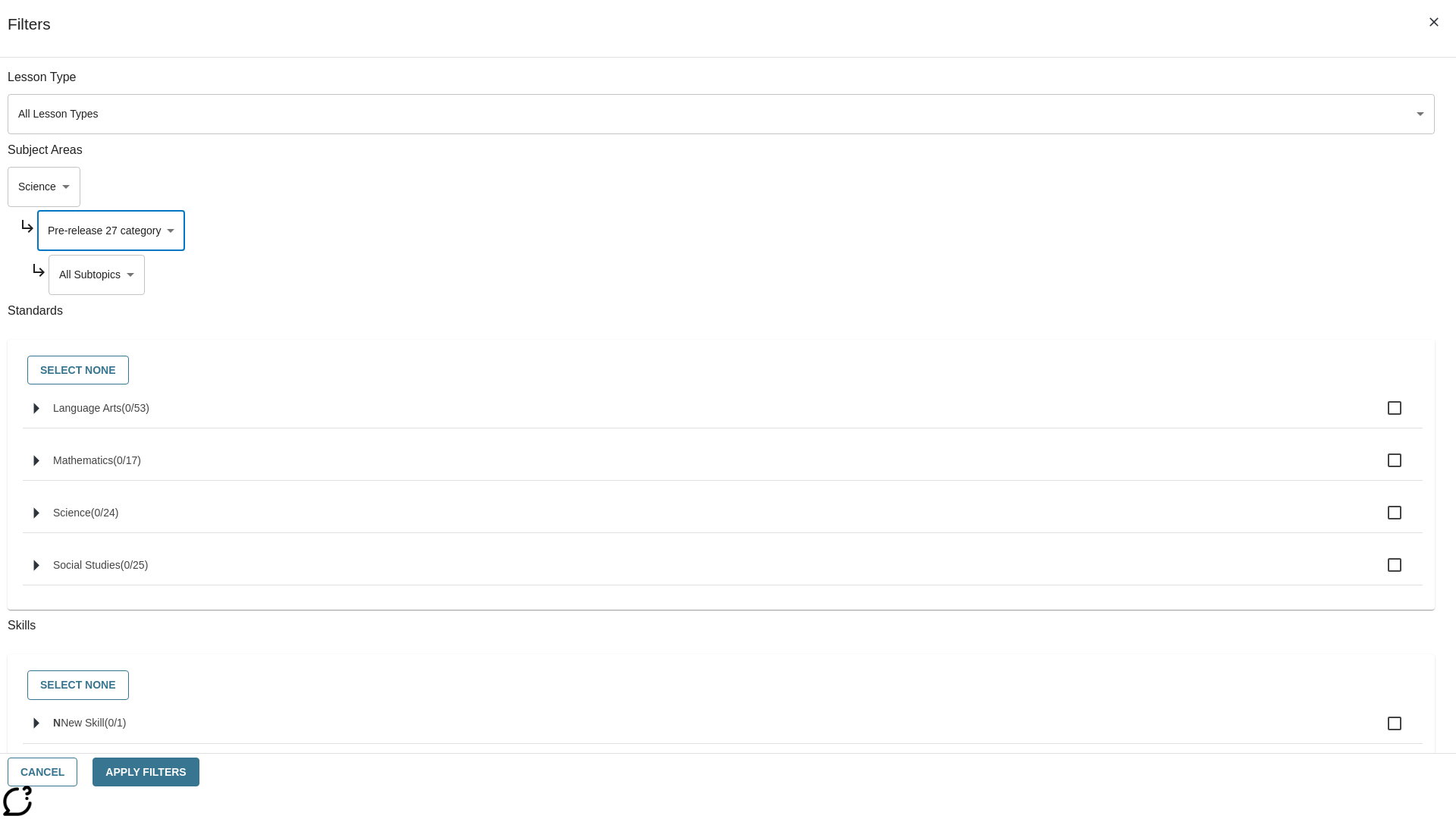
click at [1113, 275] on body "Skip to main content NJ Edition EN Grade 3 2025 Auto Grade 3 Search 0 Tauto Das…" at bounding box center [728, 470] width 1444 height 837
click at [1092, 187] on body "Skip to main content NJ Edition EN Grade 3 2025 Auto Grade 3 Search 0 Tauto Das…" at bounding box center [728, 470] width 1444 height 837
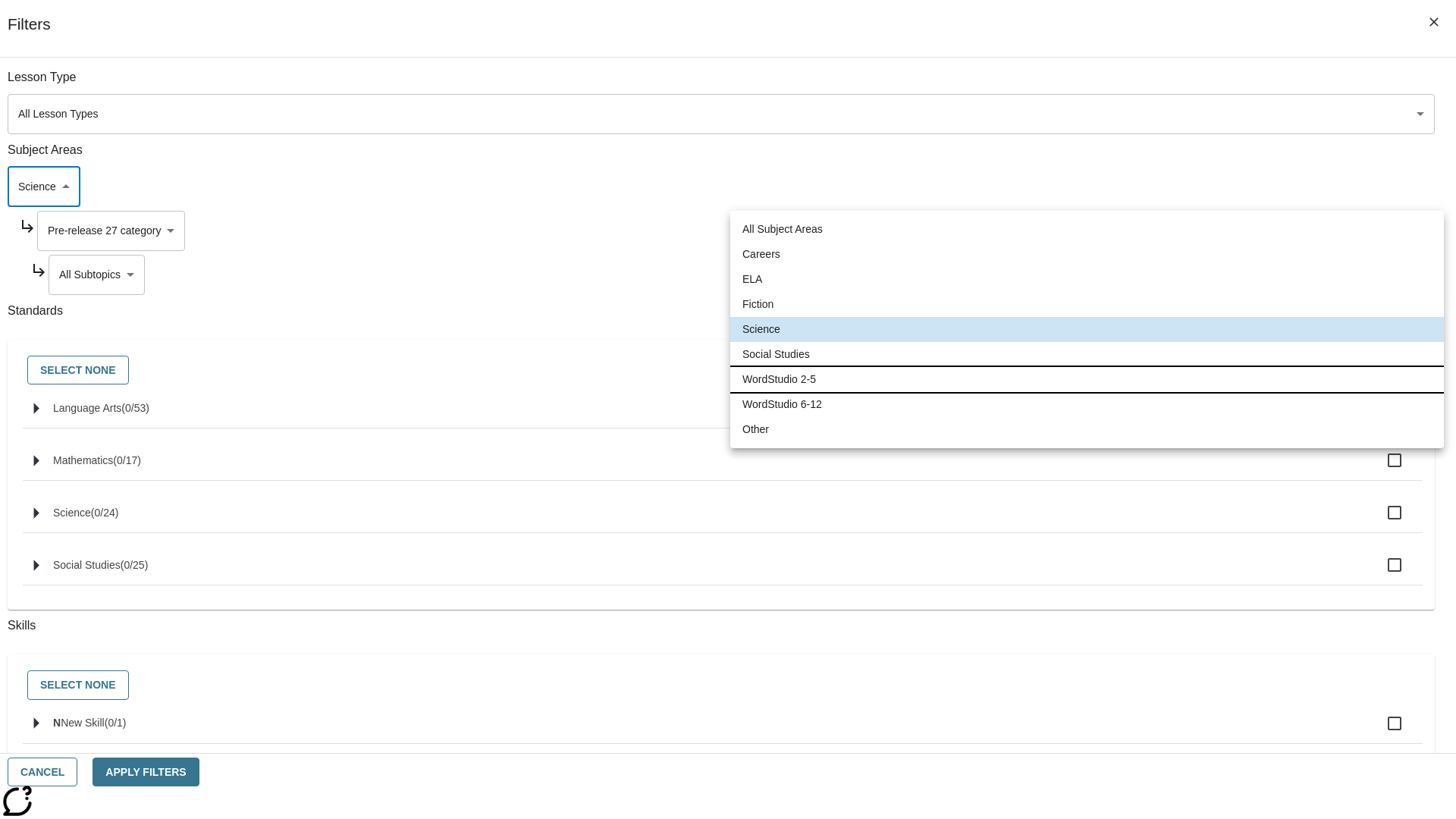
click at [1087, 379] on li "WordStudio 2-5" at bounding box center [1087, 380] width 713 height 25
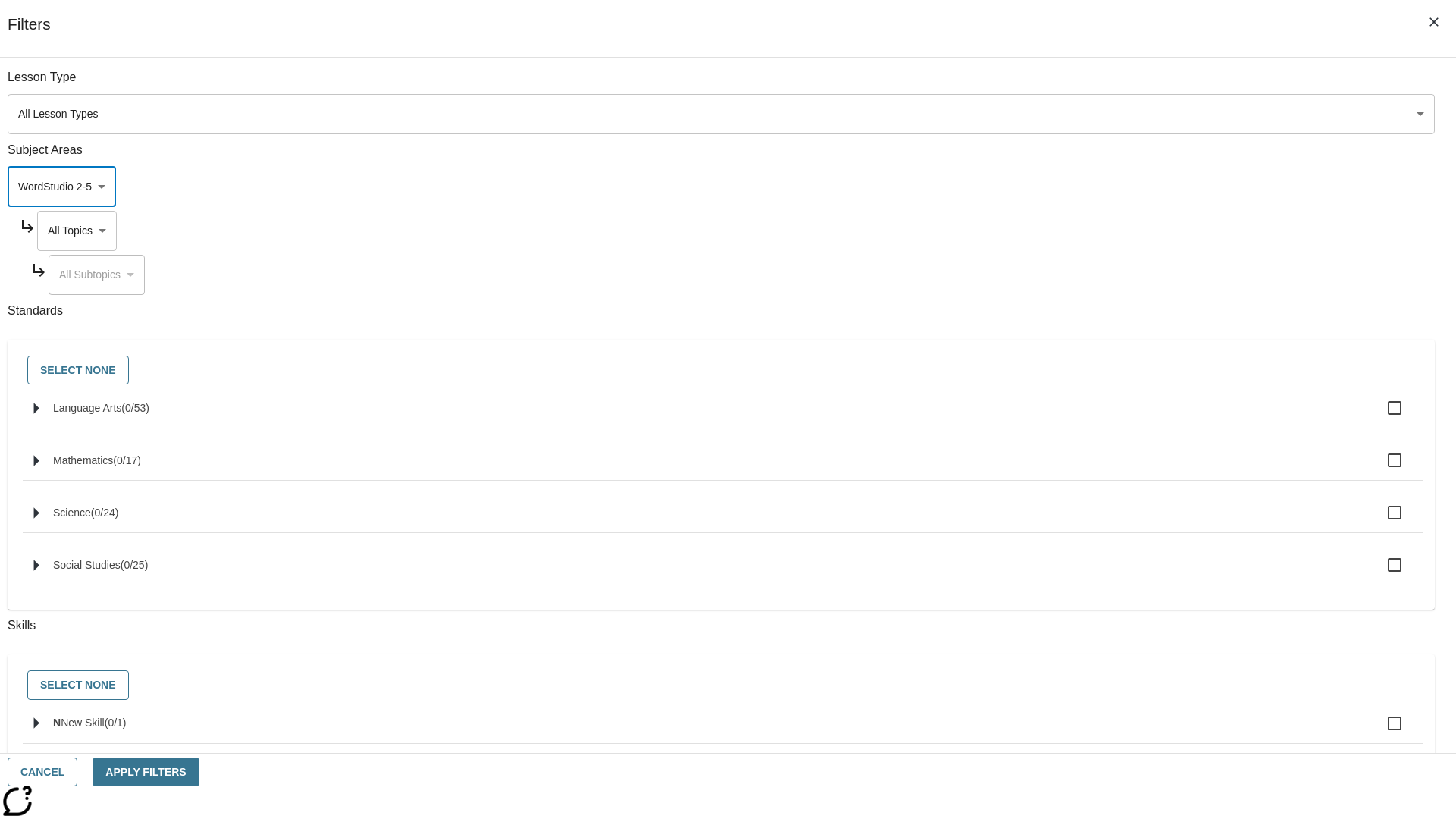
type input "6"
click at [1106, 85] on body "Skip to main content NJ Edition EN Grade 3 2025 Auto Grade 3 Search 0 Tauto Das…" at bounding box center [728, 470] width 1444 height 837
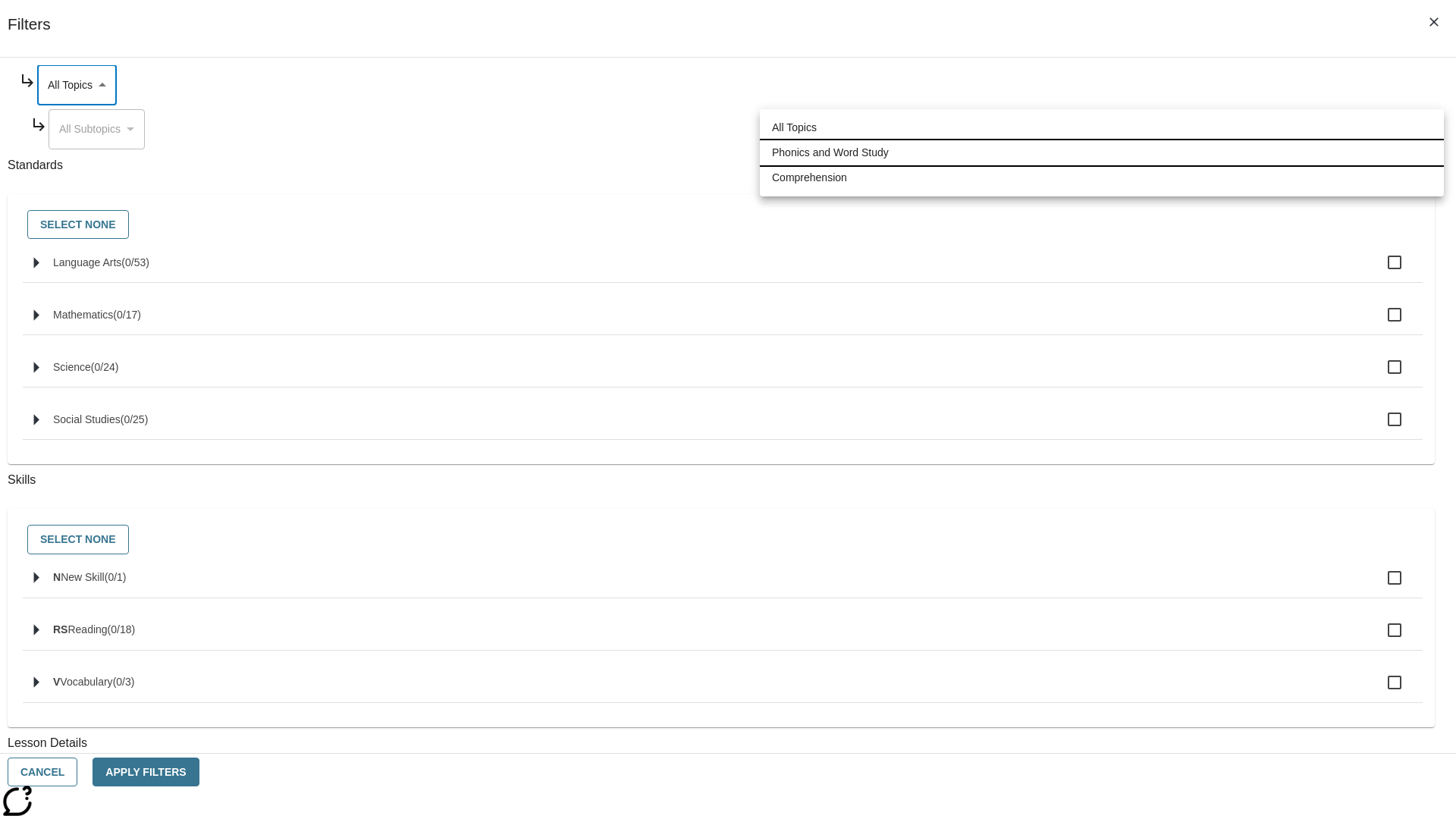
click at [1102, 152] on li "Phonics and Word Study" at bounding box center [1101, 153] width 684 height 25
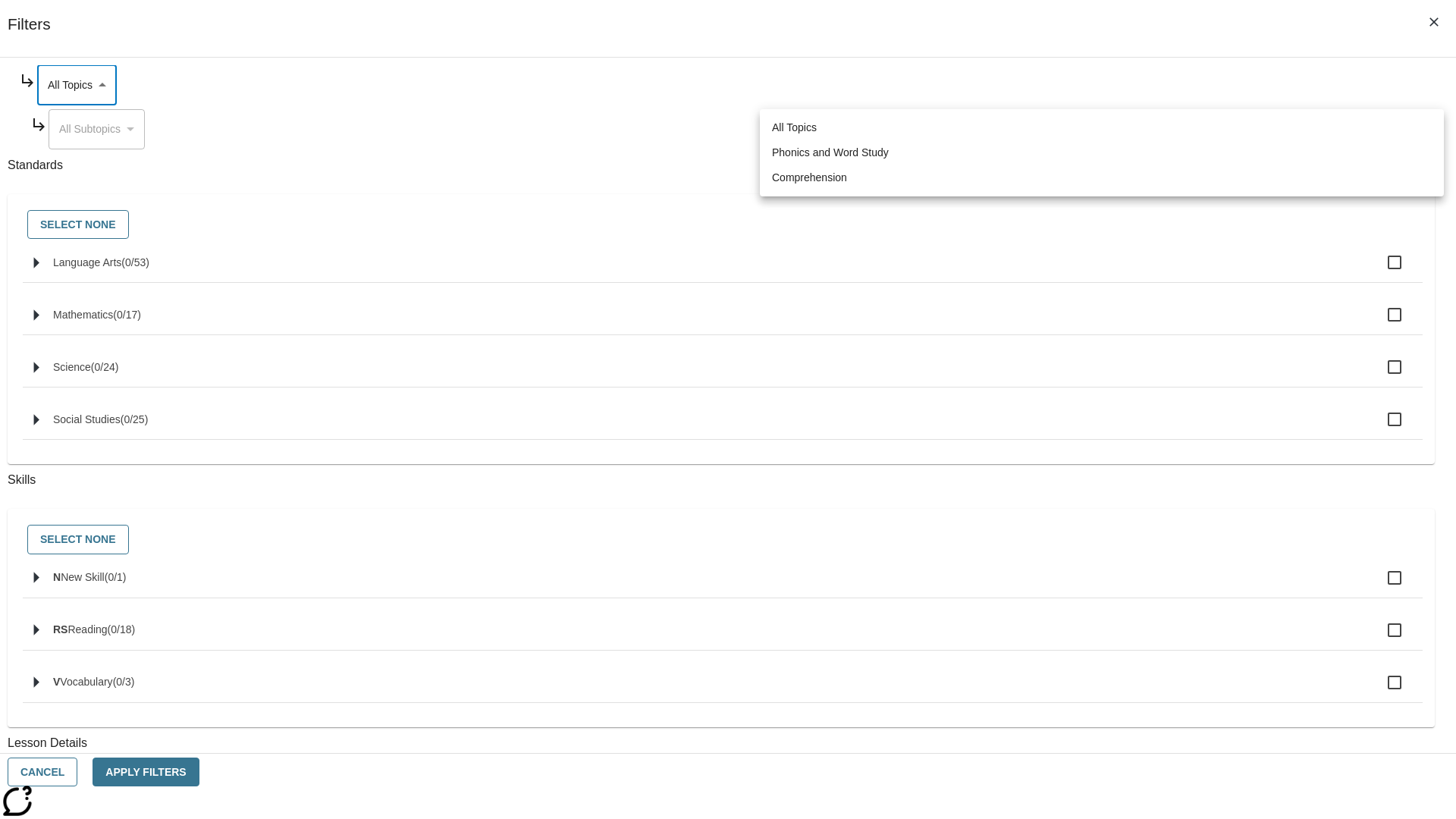
type input "249"
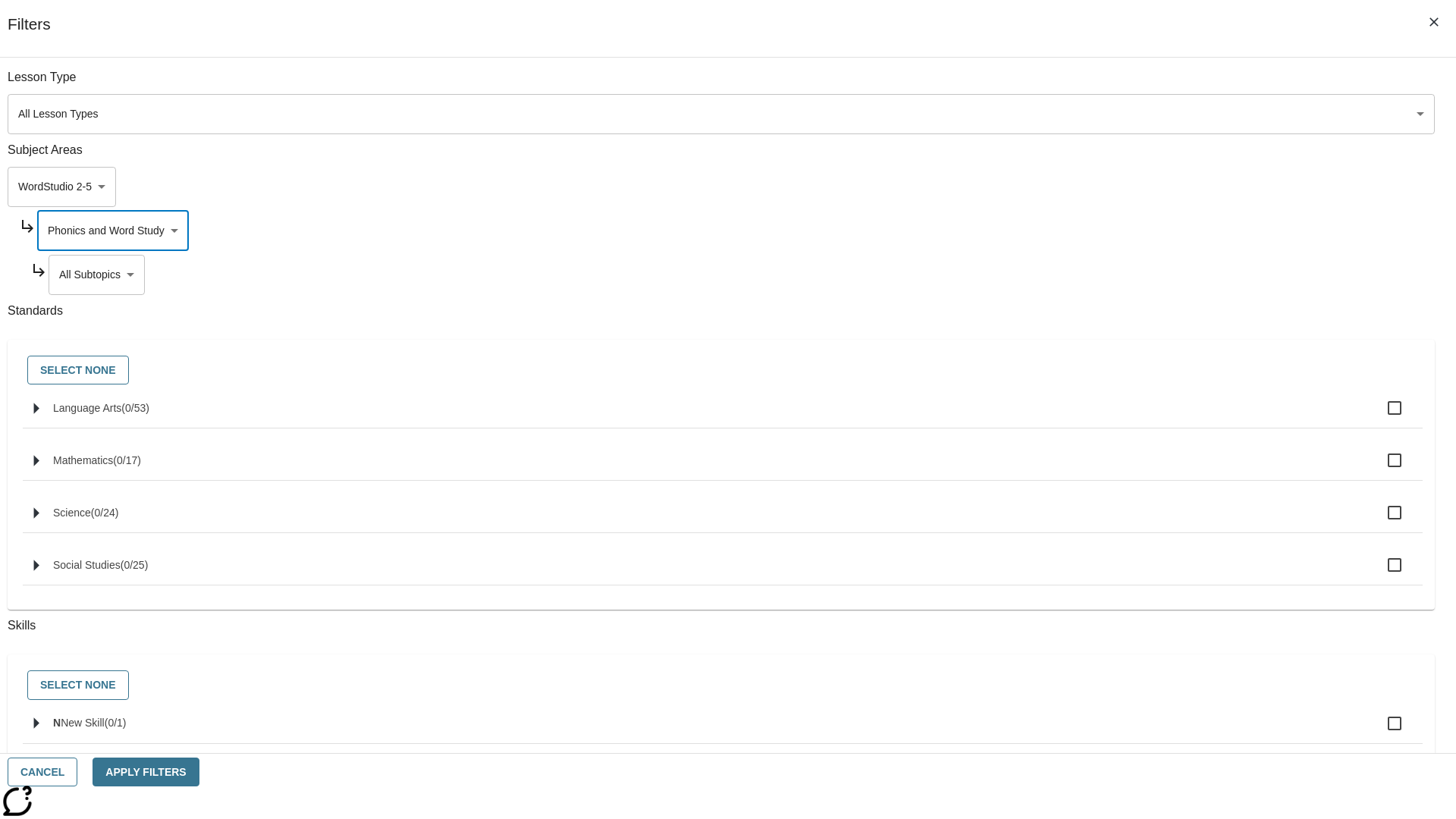
click at [1112, 85] on body "Skip to main content NJ Edition EN Grade 3 2025 Auto Grade 3 Search 0 Tauto Das…" at bounding box center [728, 470] width 1444 height 837
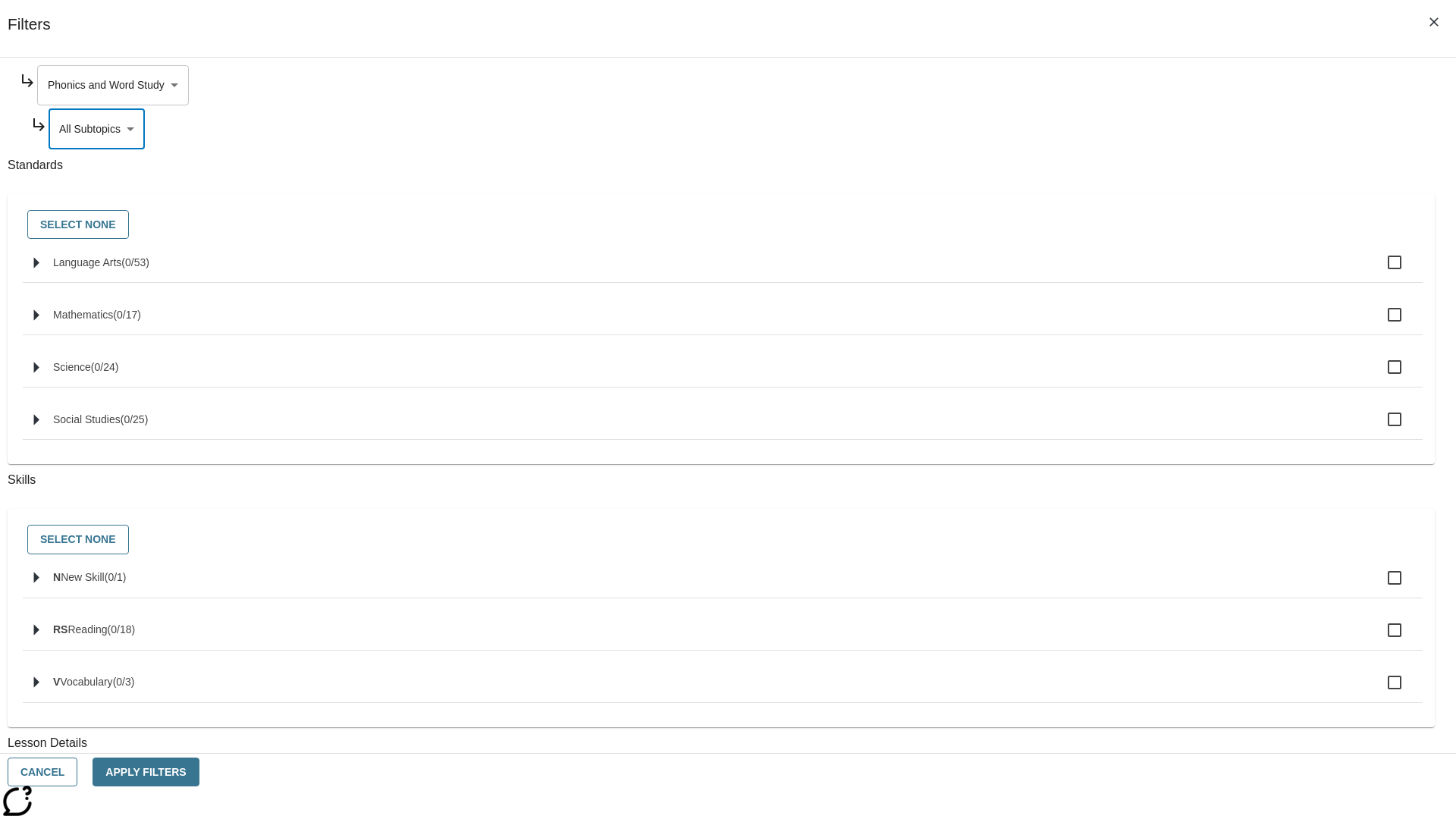
click at [1106, 85] on body "Skip to main content NJ Edition EN Grade 3 2025 Auto Grade 3 Search 0 Tauto Das…" at bounding box center [728, 470] width 1444 height 837
